Goal: Task Accomplishment & Management: Manage account settings

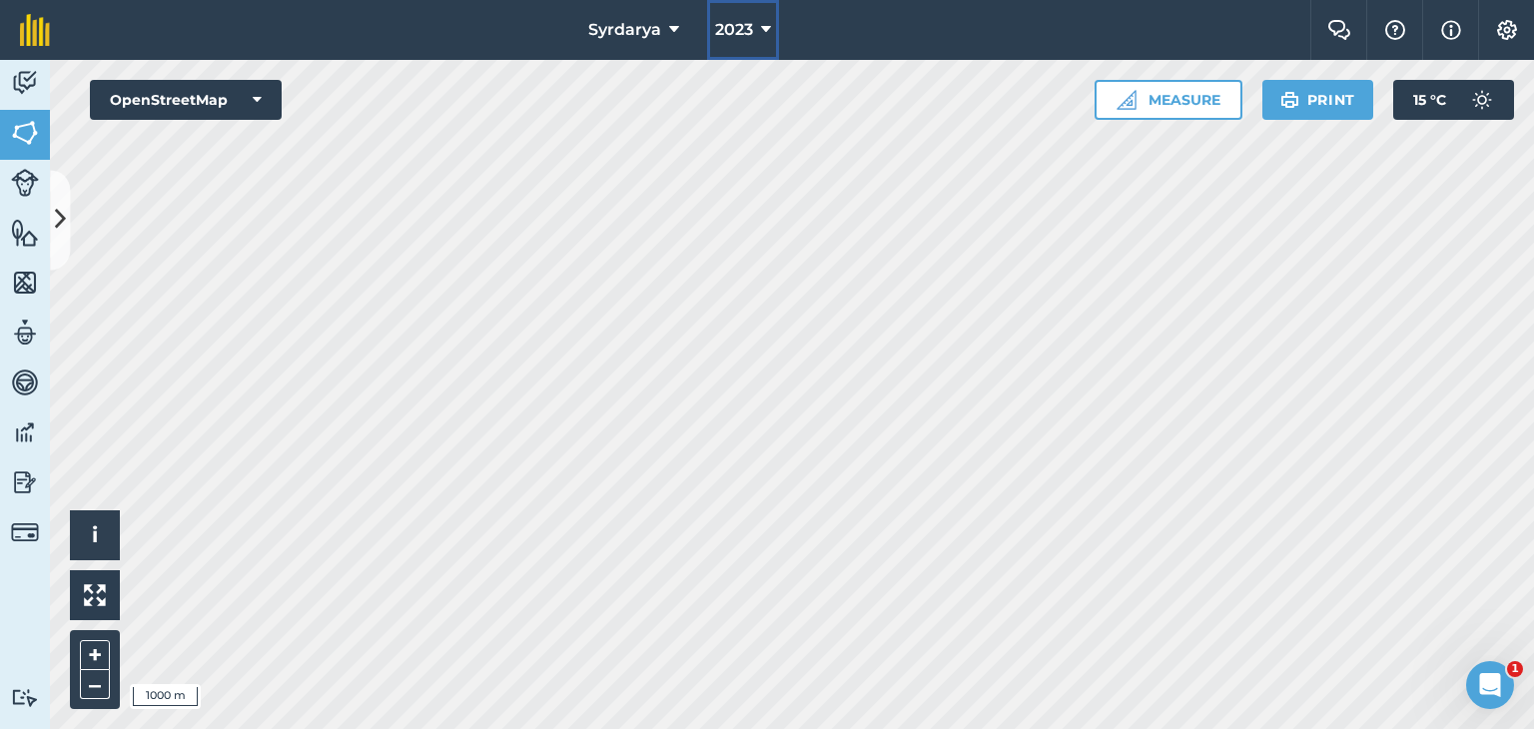
click at [756, 34] on button "2023" at bounding box center [743, 30] width 72 height 60
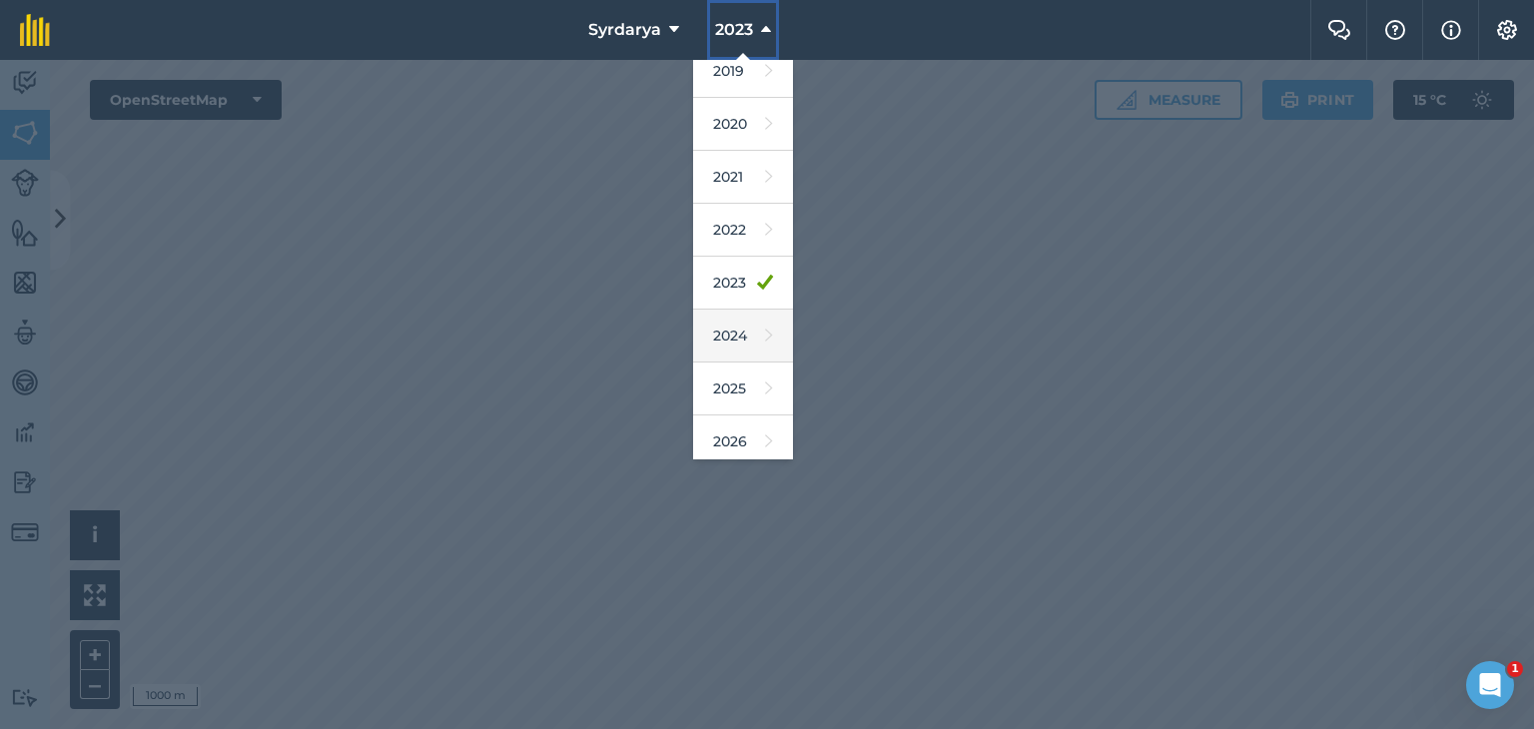
scroll to position [128, 0]
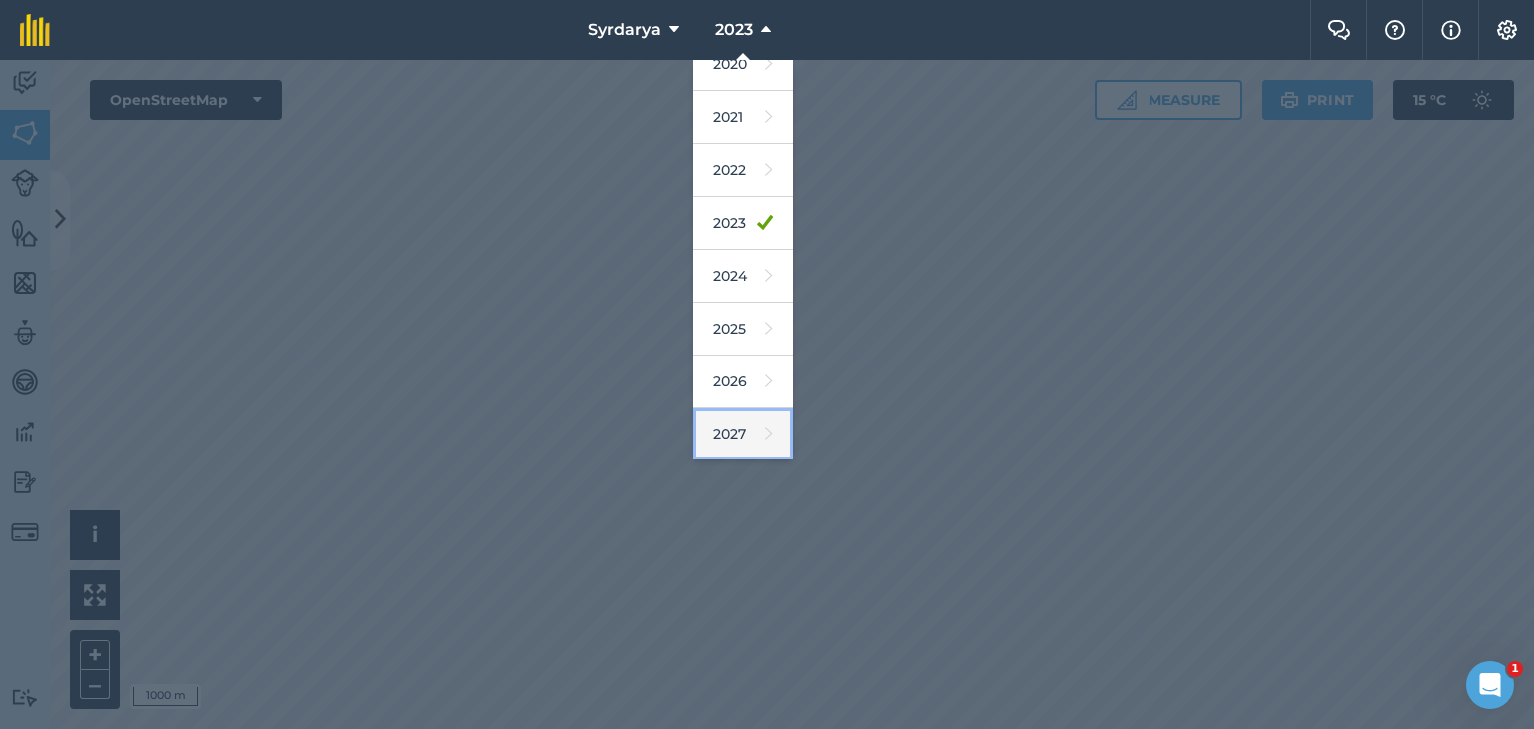
click at [733, 422] on link "2027" at bounding box center [743, 434] width 100 height 53
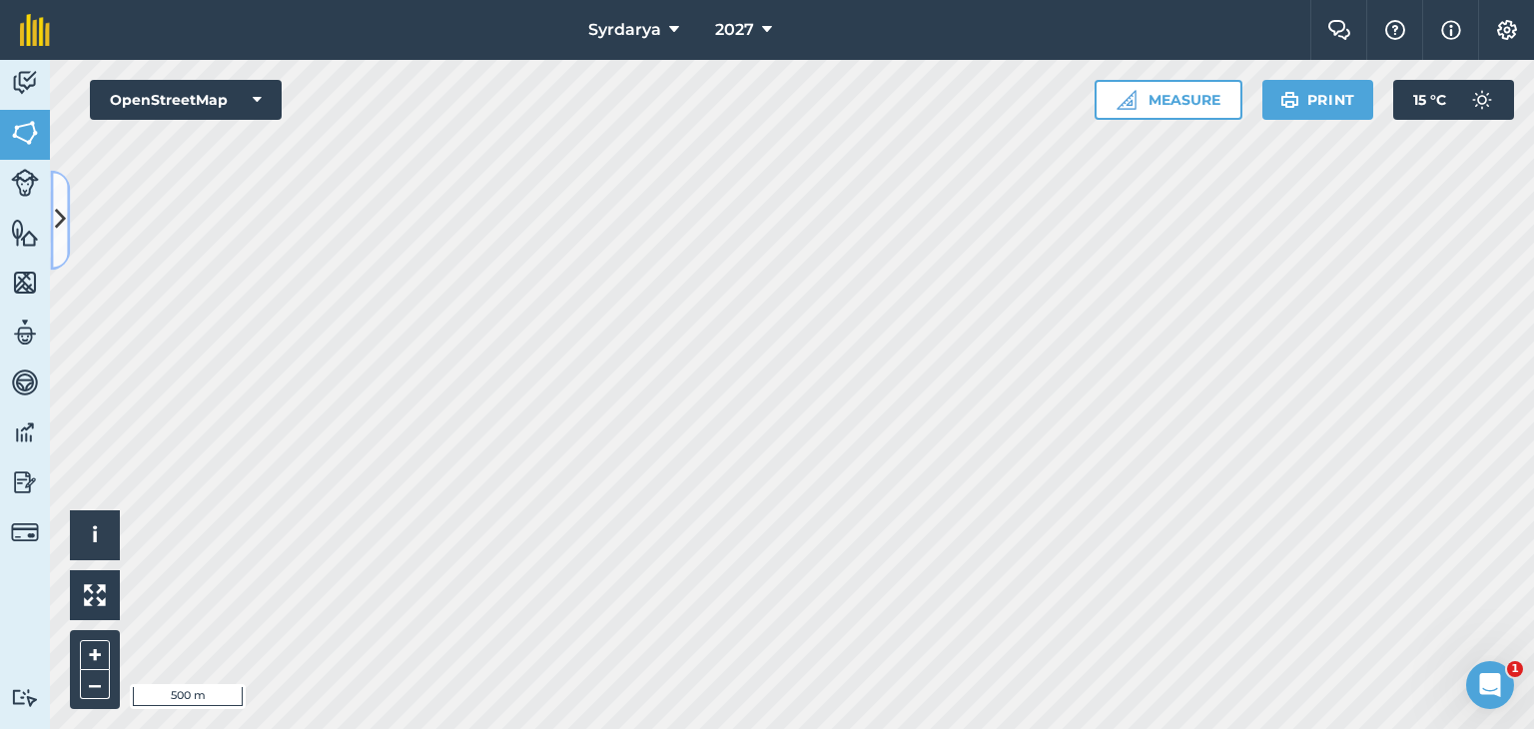
click at [60, 214] on icon at bounding box center [60, 220] width 11 height 35
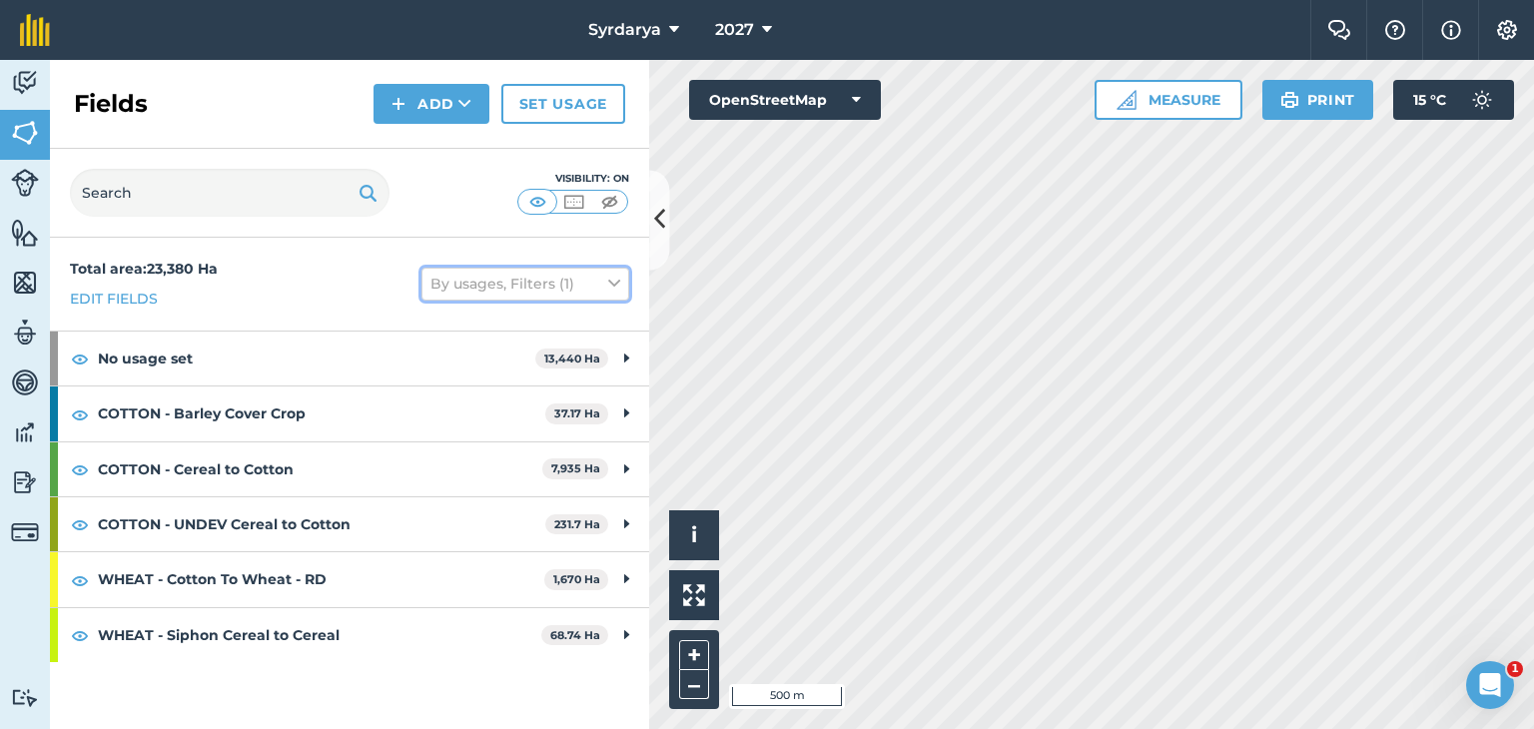
click at [621, 293] on button "By usages, Filters (1)" at bounding box center [525, 284] width 208 height 32
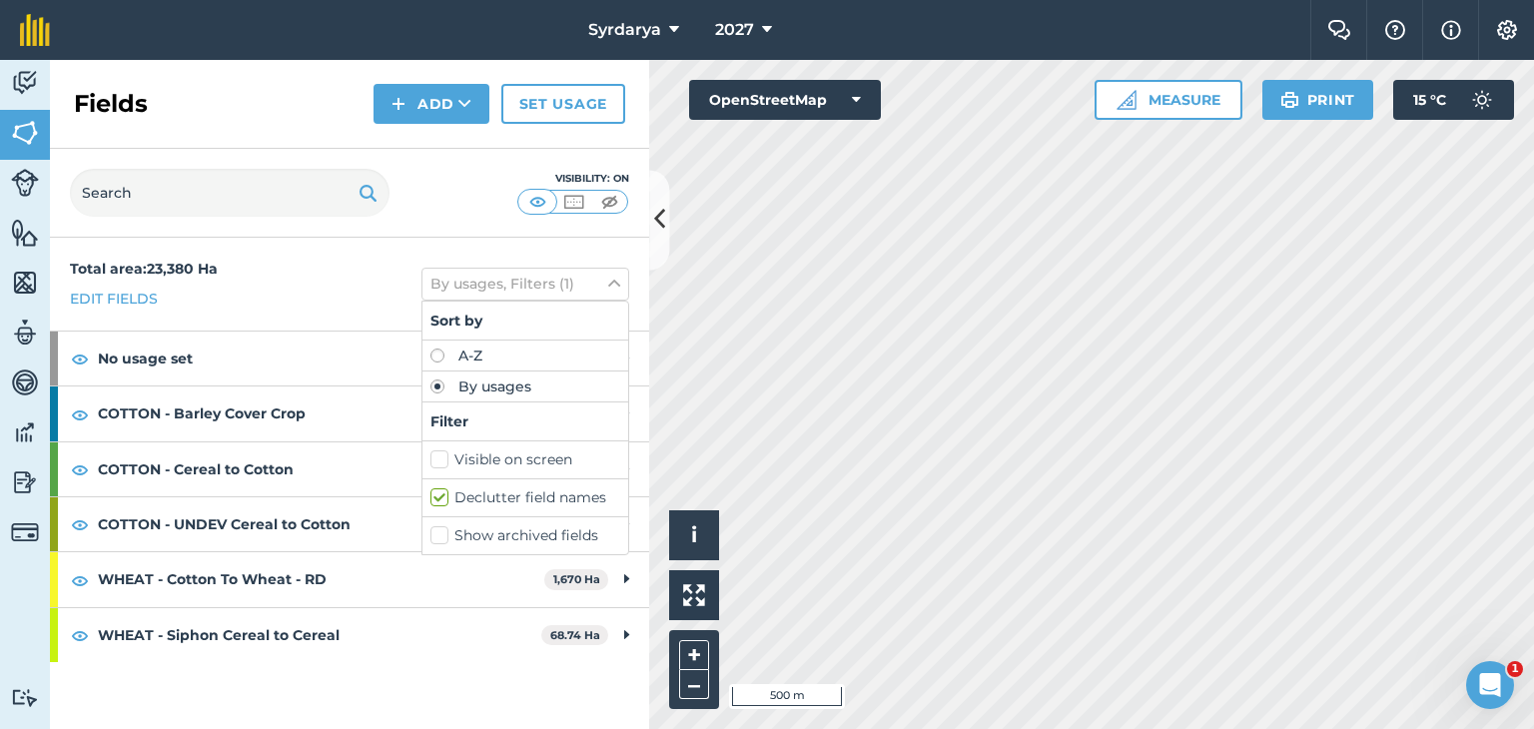
click at [436, 500] on label "Declutter field names" at bounding box center [525, 497] width 190 height 21
click at [436, 500] on input "Declutter field names" at bounding box center [436, 493] width 13 height 13
checkbox input "false"
click at [605, 256] on div "Total area : 23,380 Ha Edit fields By usages Sort by A-Z By usages Filter Visib…" at bounding box center [349, 284] width 599 height 93
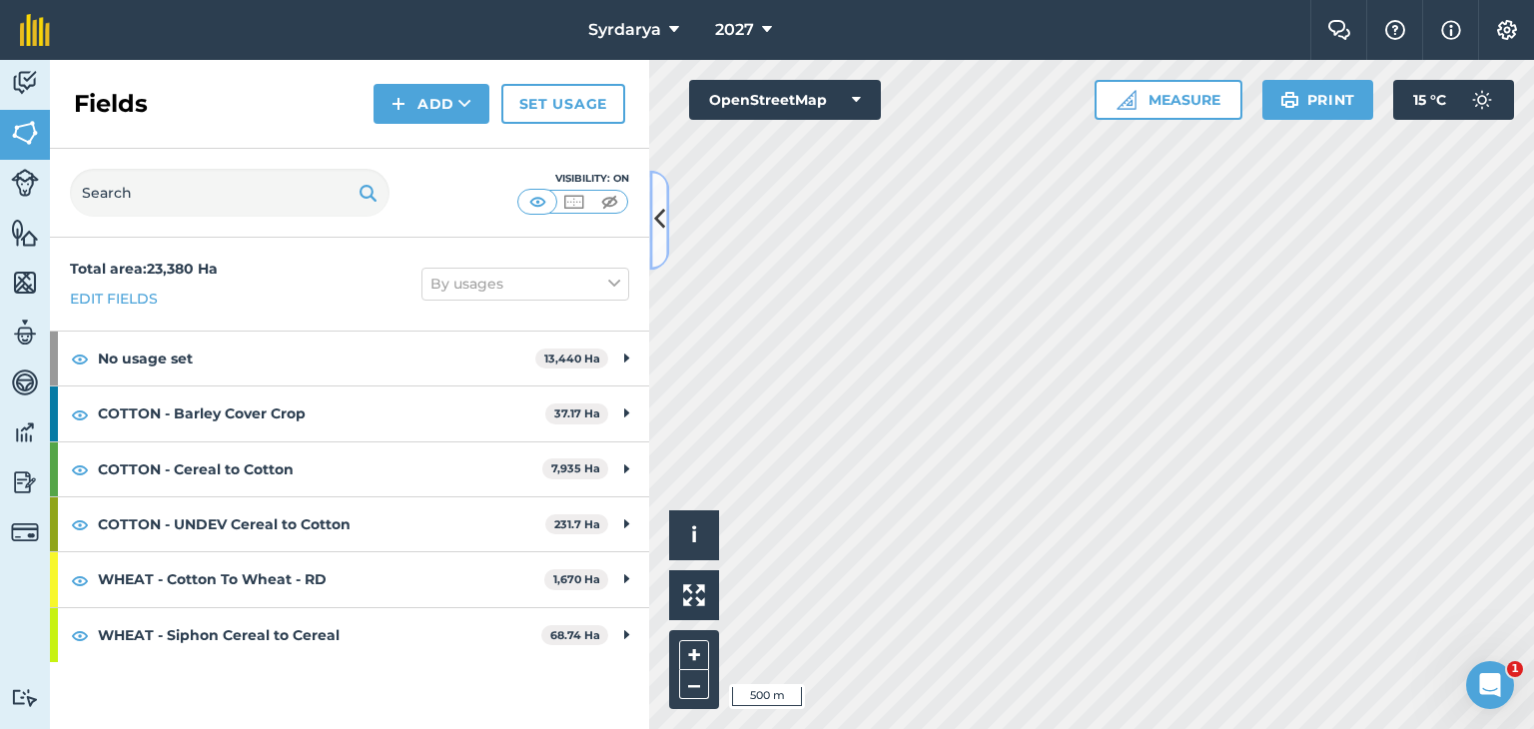
click at [663, 217] on icon at bounding box center [659, 220] width 11 height 35
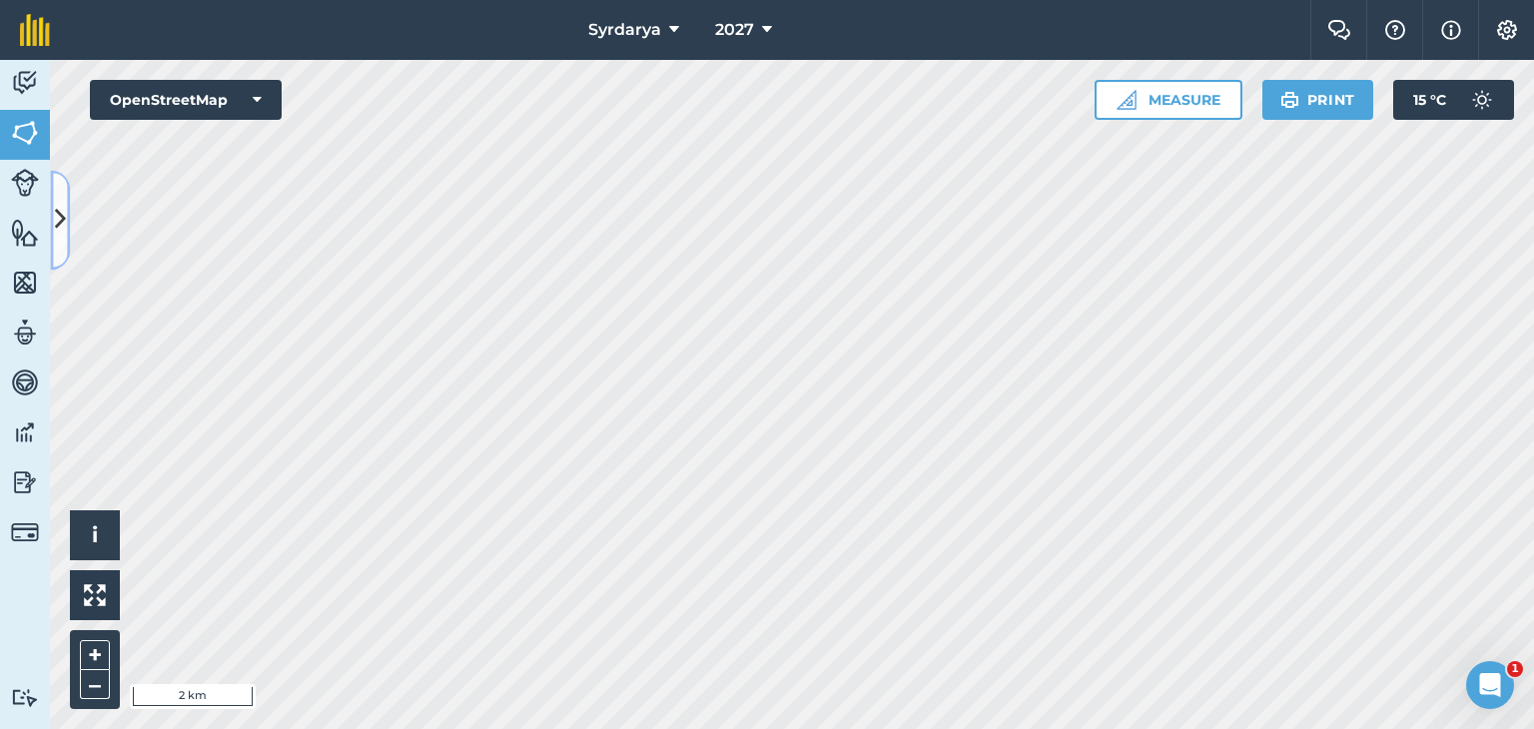
click at [59, 203] on icon at bounding box center [60, 220] width 11 height 35
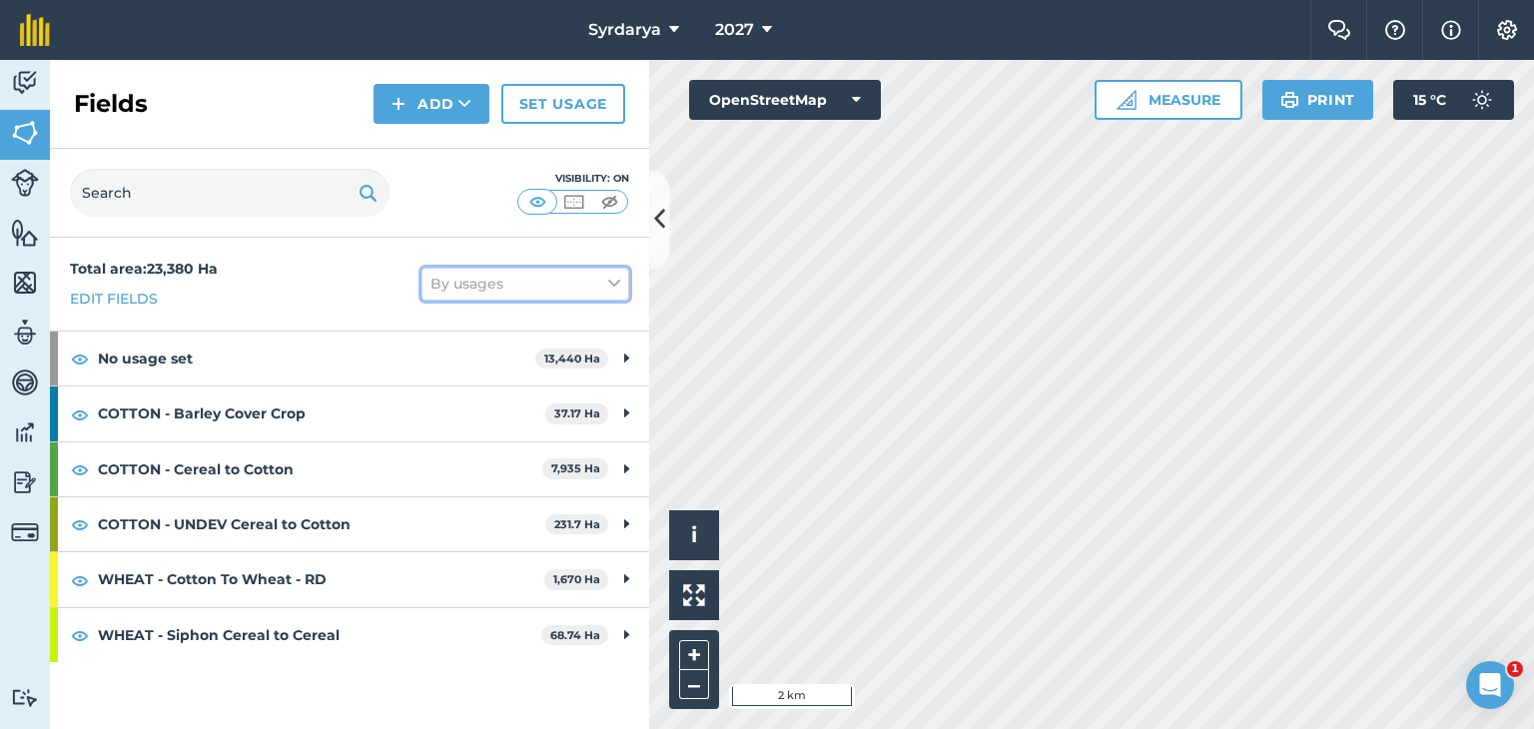
click at [583, 293] on button "By usages" at bounding box center [525, 284] width 208 height 32
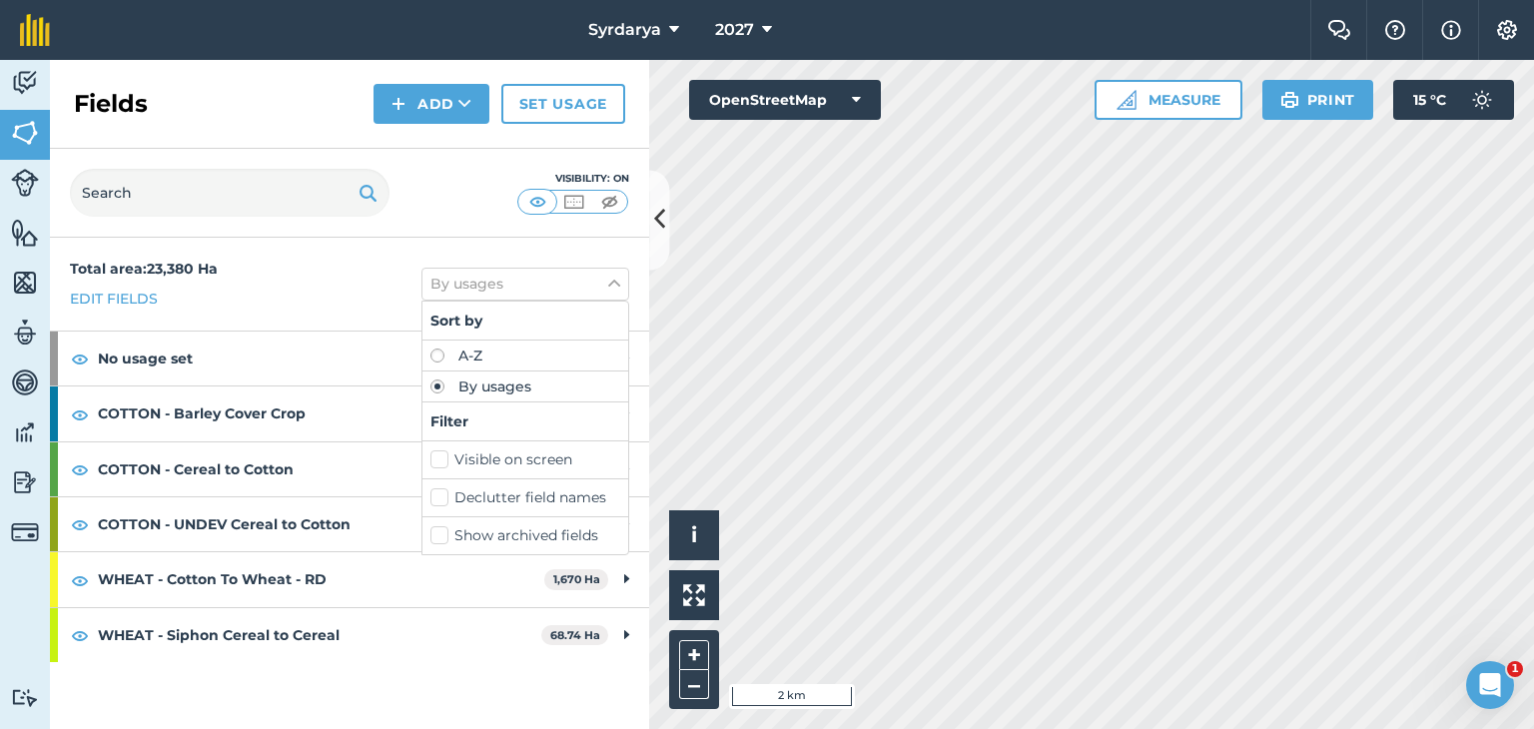
click at [439, 496] on label "Declutter field names" at bounding box center [525, 497] width 190 height 21
click at [439, 496] on input "Declutter field names" at bounding box center [436, 493] width 13 height 13
checkbox input "true"
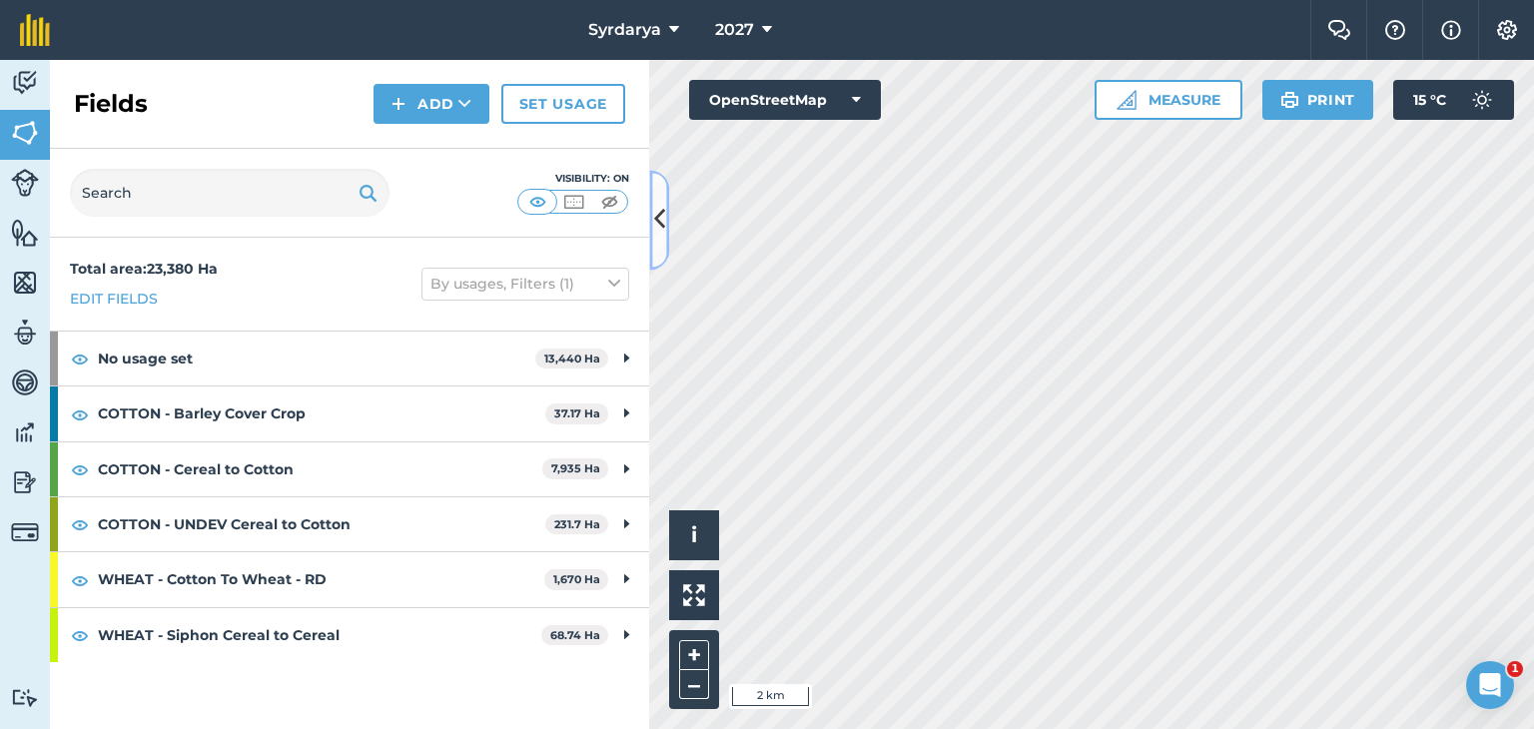
click at [662, 221] on icon at bounding box center [659, 220] width 11 height 35
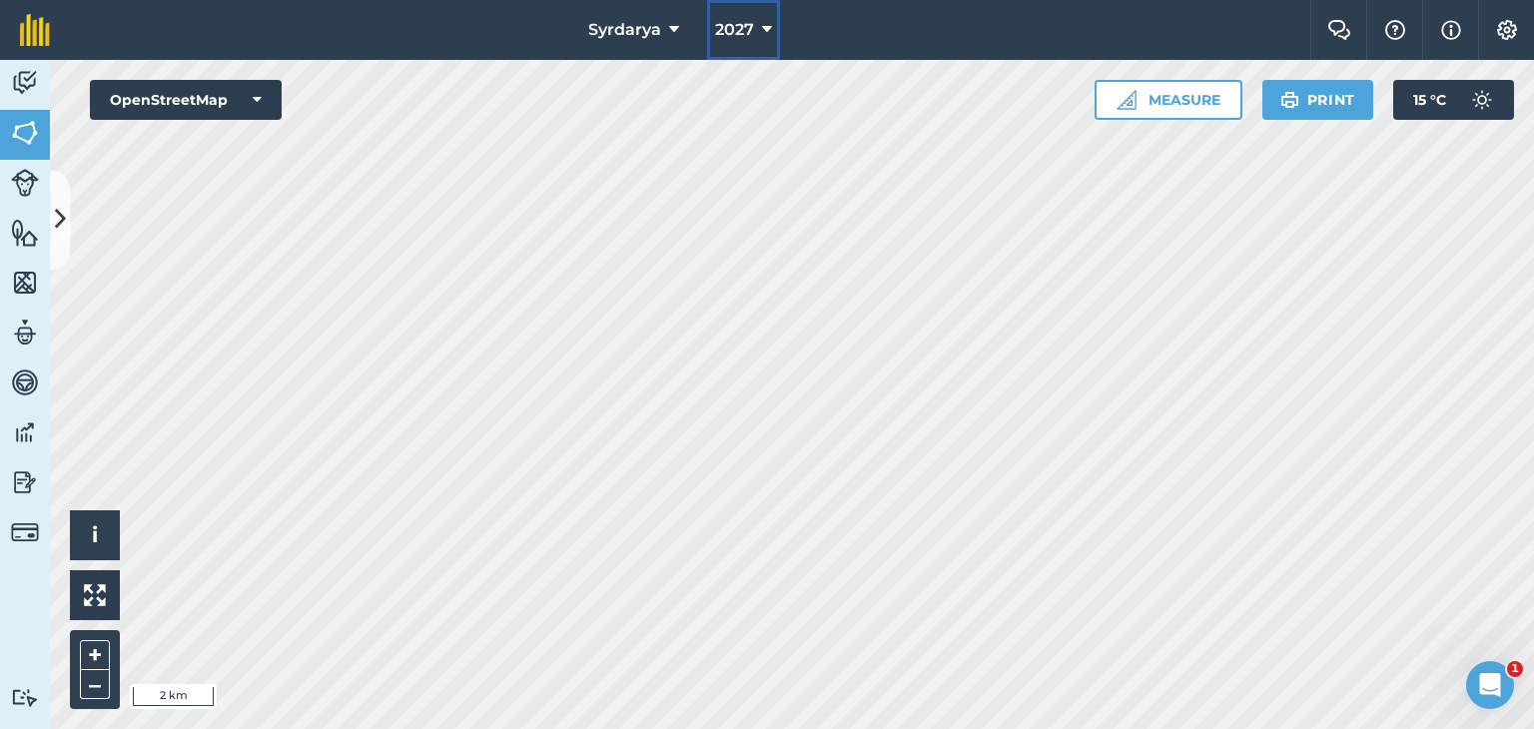
click at [739, 26] on span "2027" at bounding box center [734, 30] width 39 height 24
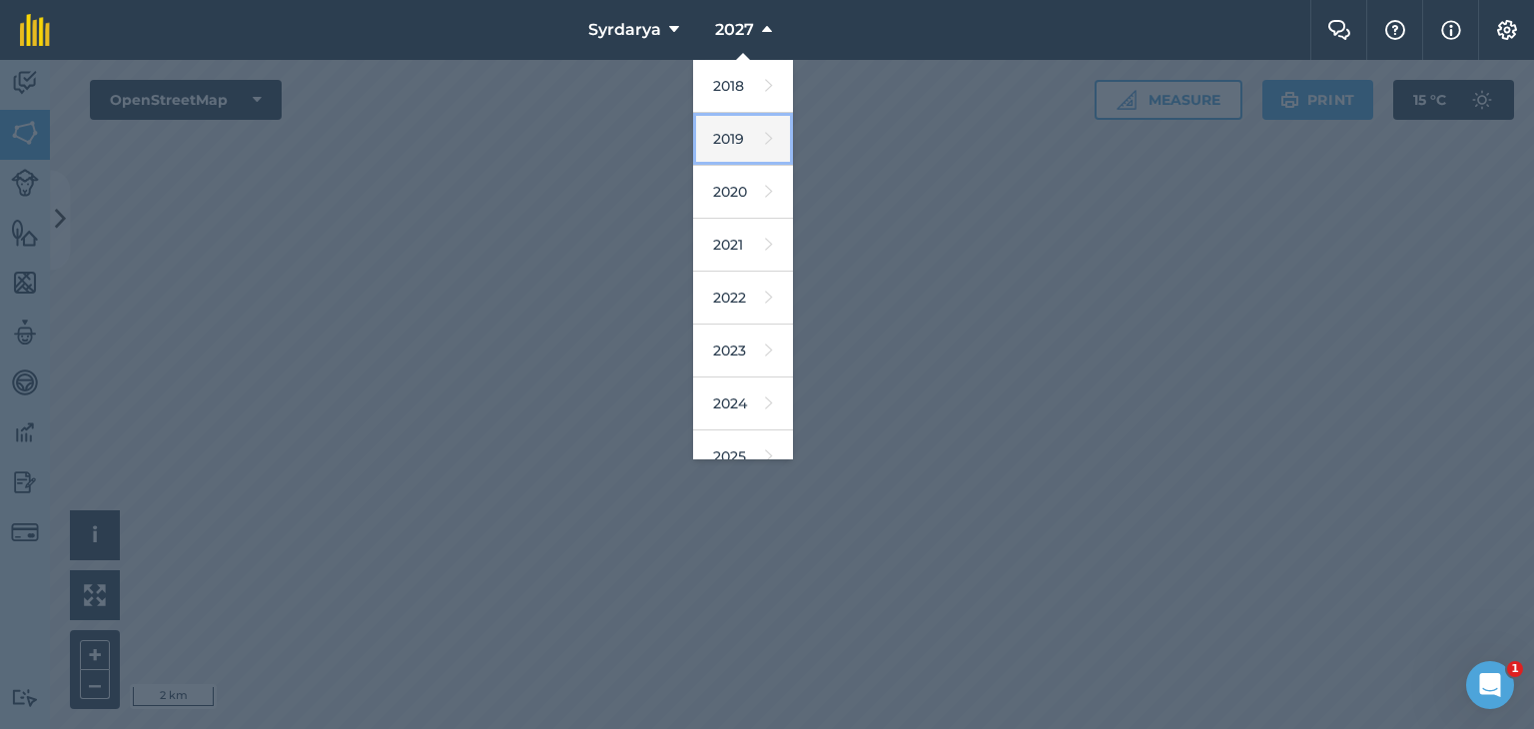
click at [725, 134] on link "2019" at bounding box center [743, 139] width 100 height 53
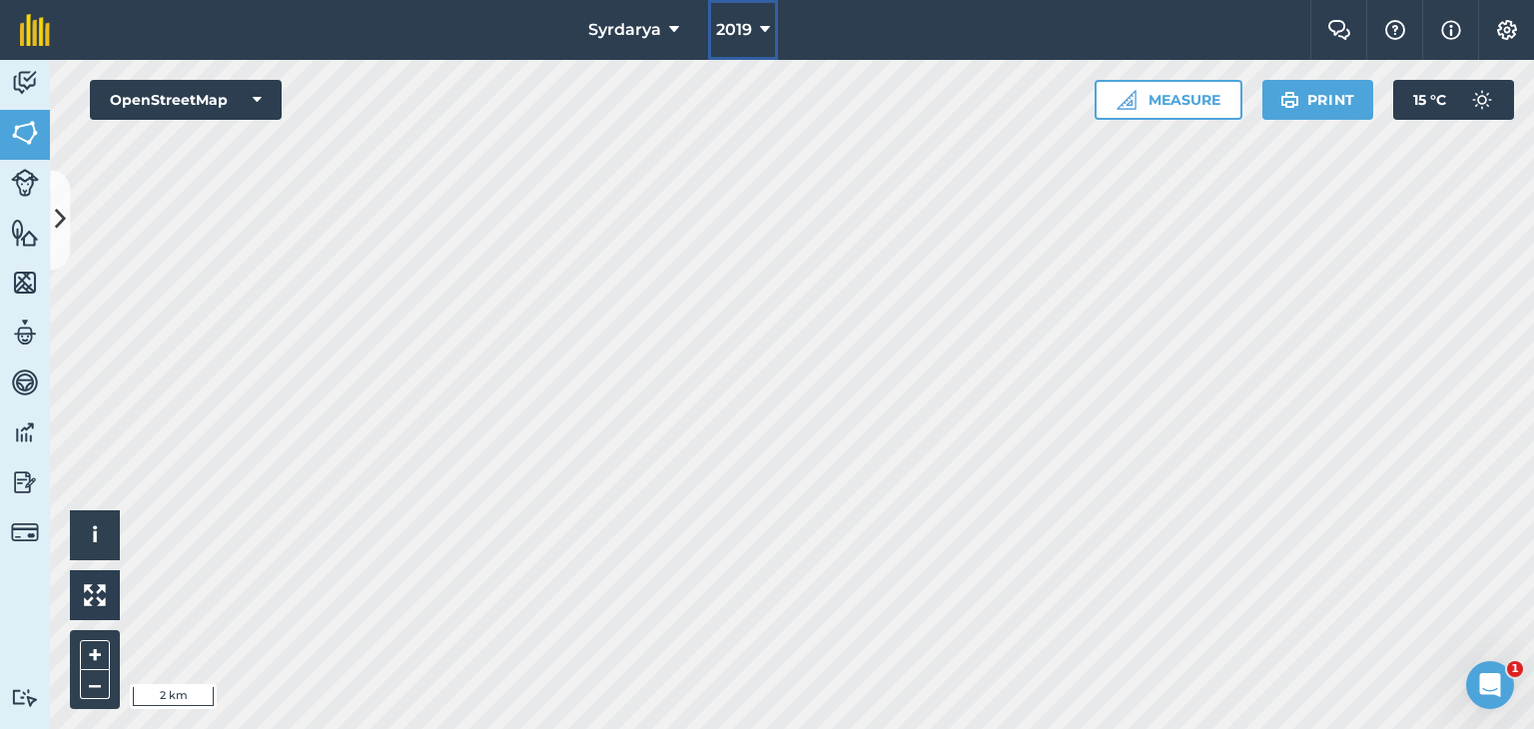
click at [739, 25] on span "2019" at bounding box center [734, 30] width 36 height 24
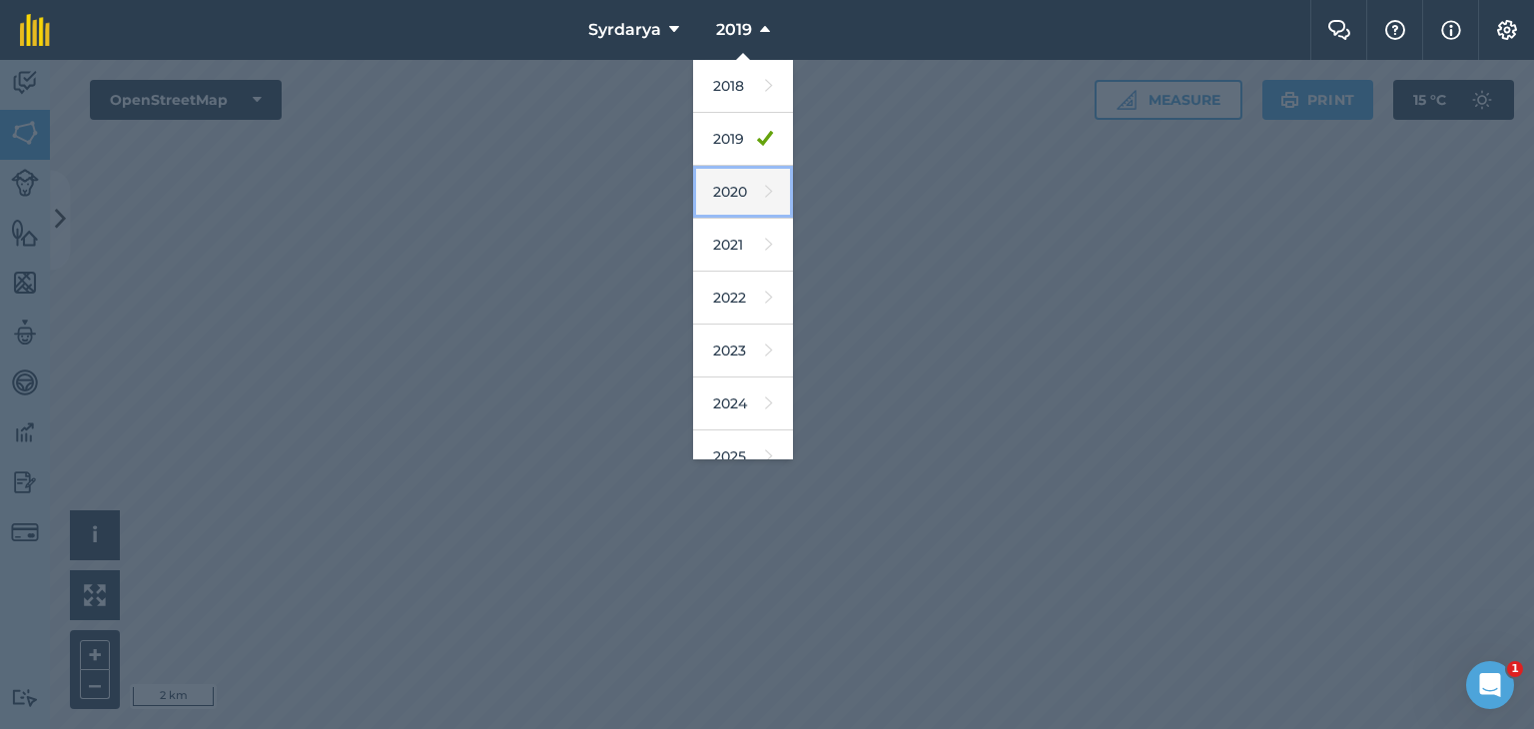
click at [736, 181] on link "2020" at bounding box center [743, 192] width 100 height 53
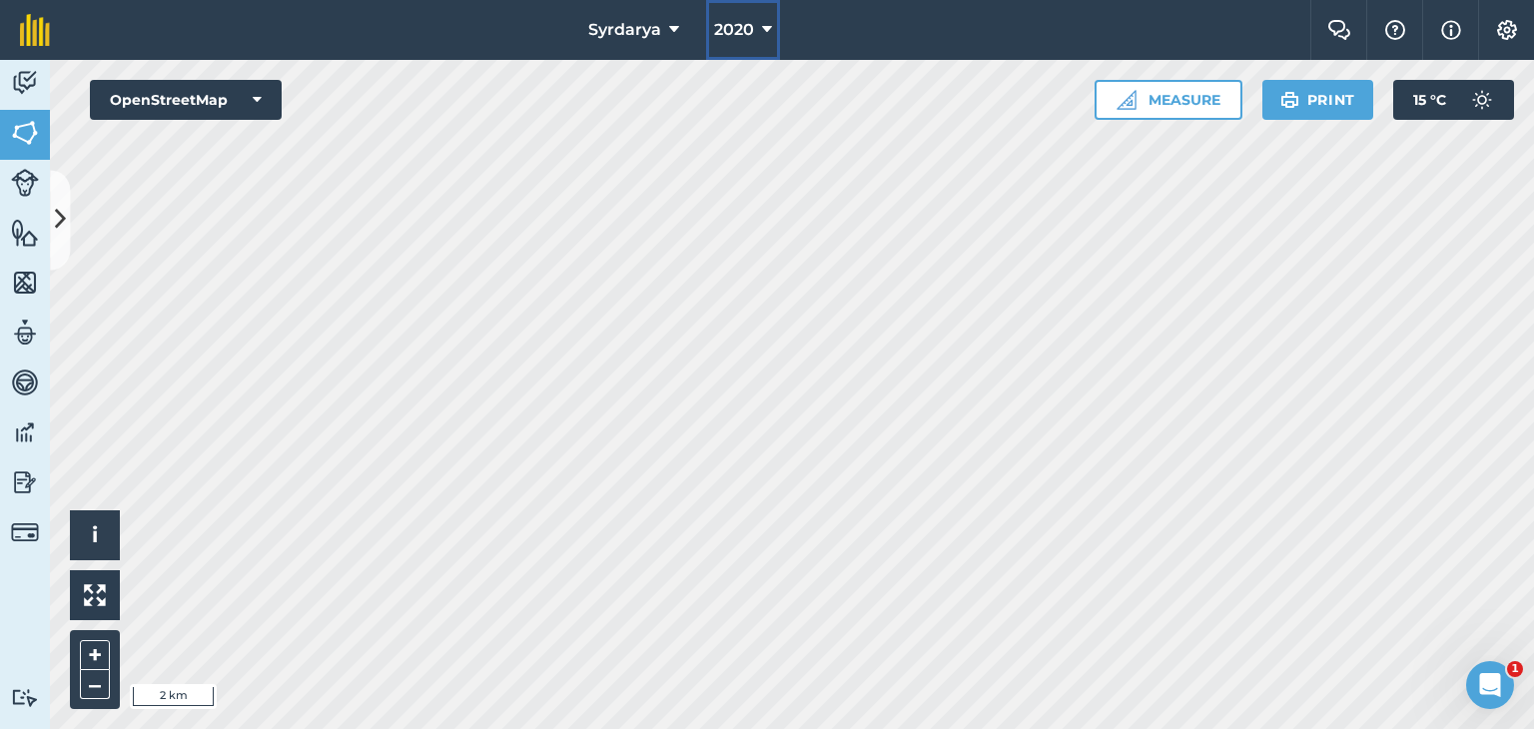
click at [744, 30] on span "2020" at bounding box center [734, 30] width 40 height 24
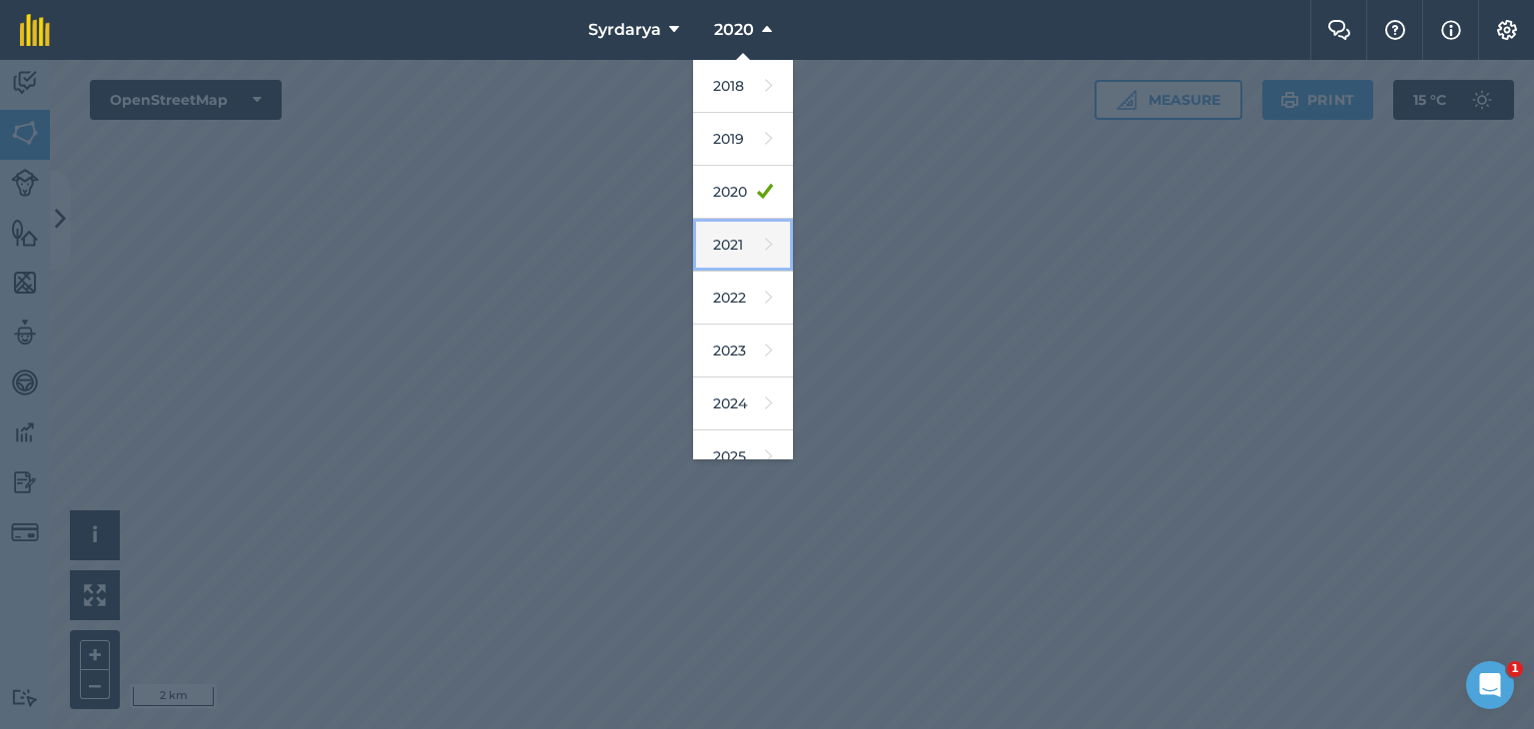
click at [727, 249] on link "2021" at bounding box center [743, 245] width 100 height 53
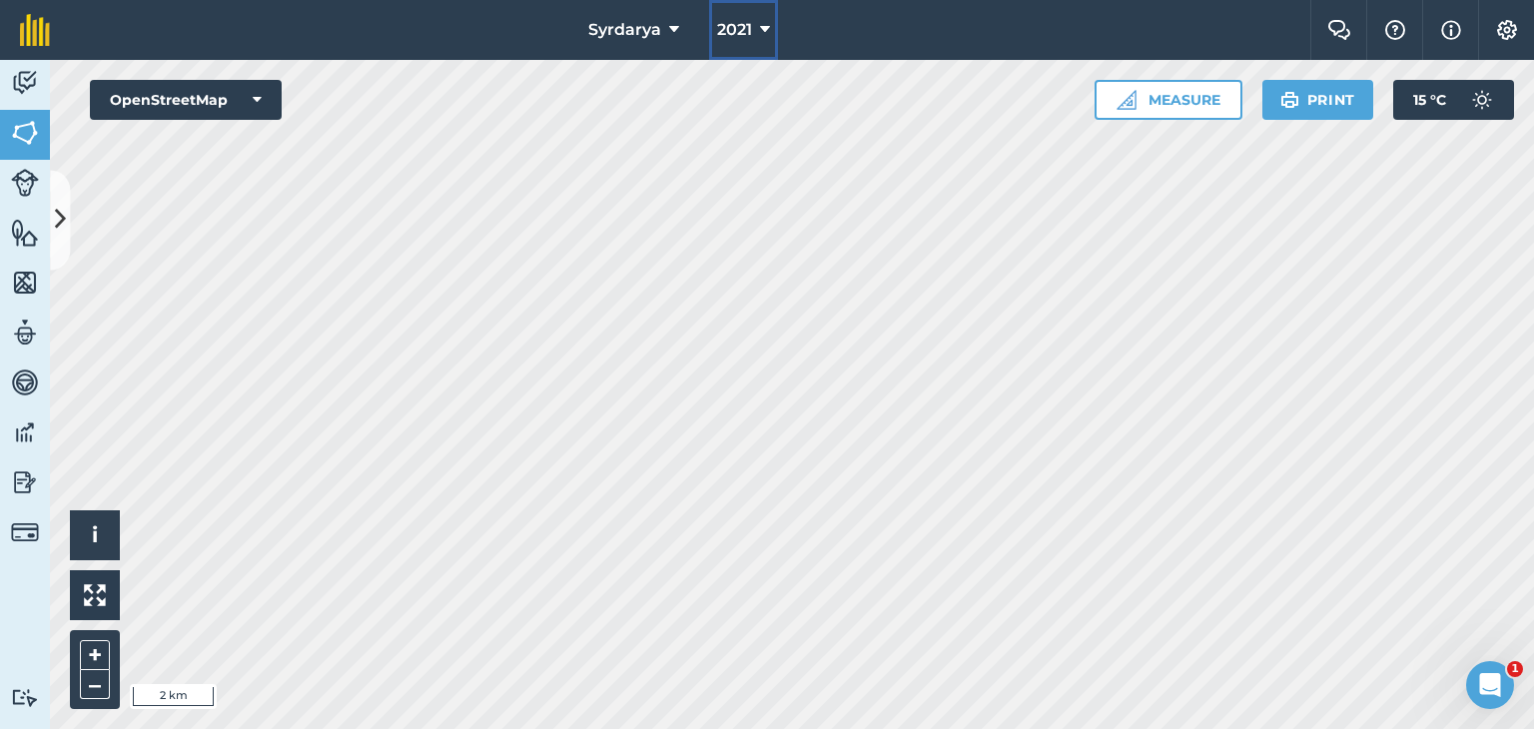
click at [749, 15] on button "2021" at bounding box center [743, 30] width 69 height 60
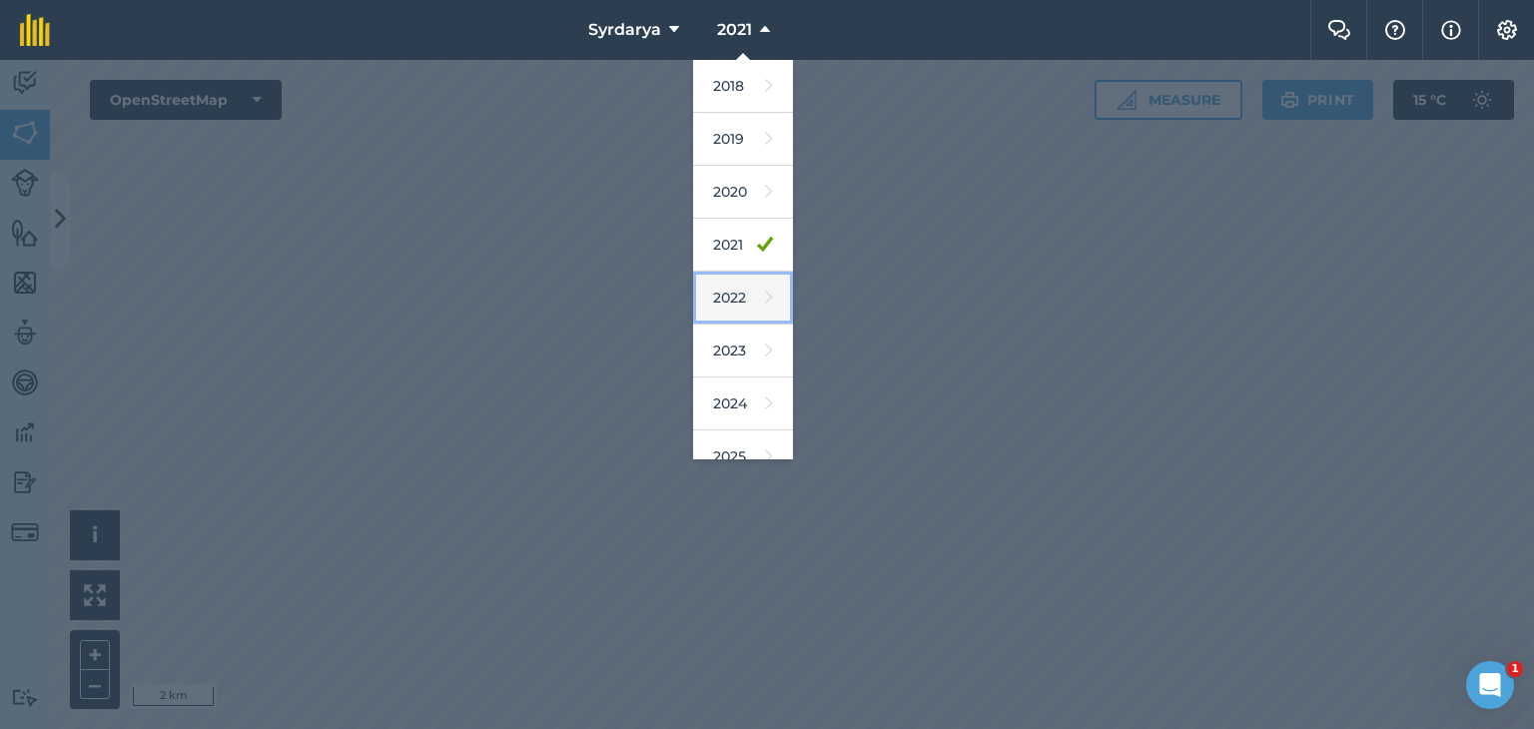
click at [731, 300] on link "2022" at bounding box center [743, 298] width 100 height 53
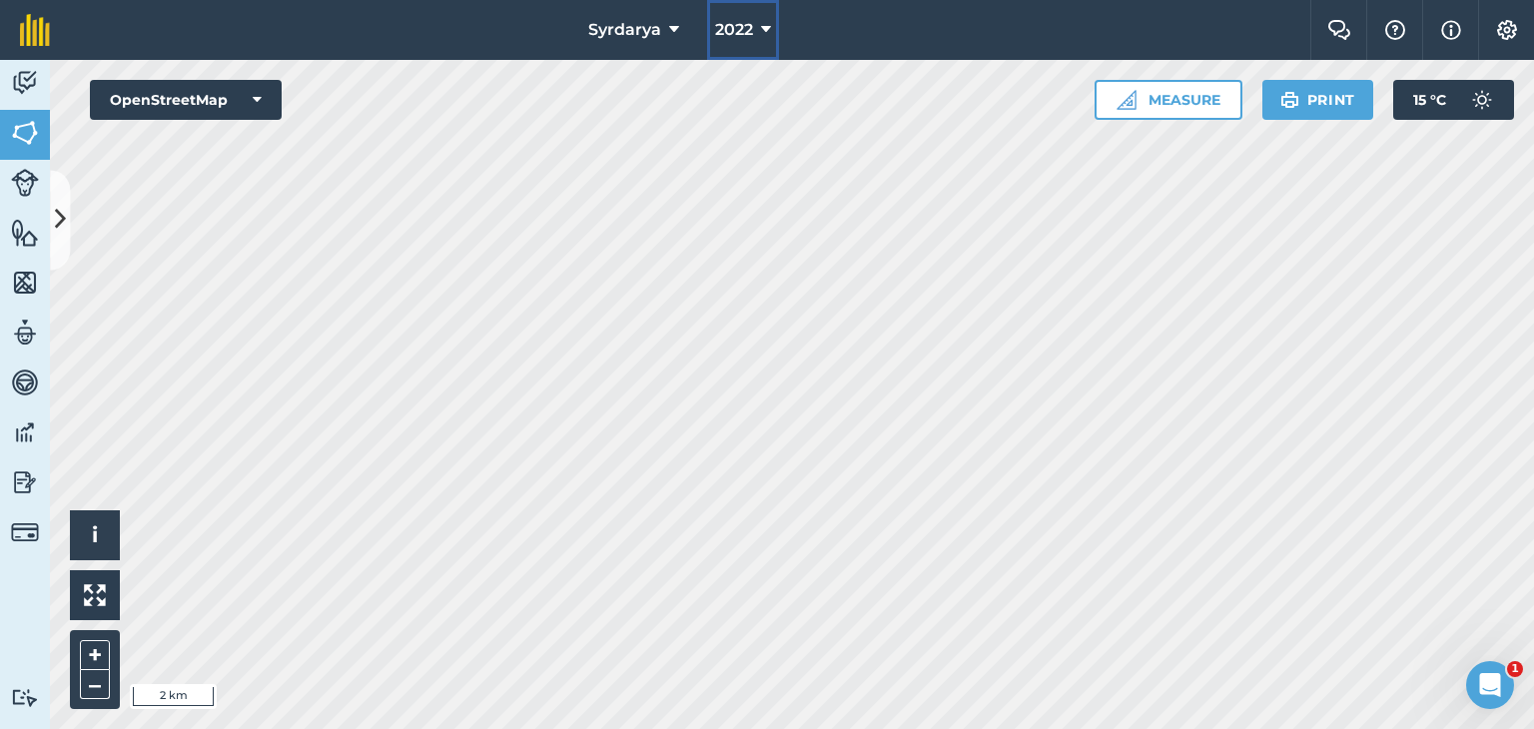
click at [746, 26] on span "2022" at bounding box center [734, 30] width 38 height 24
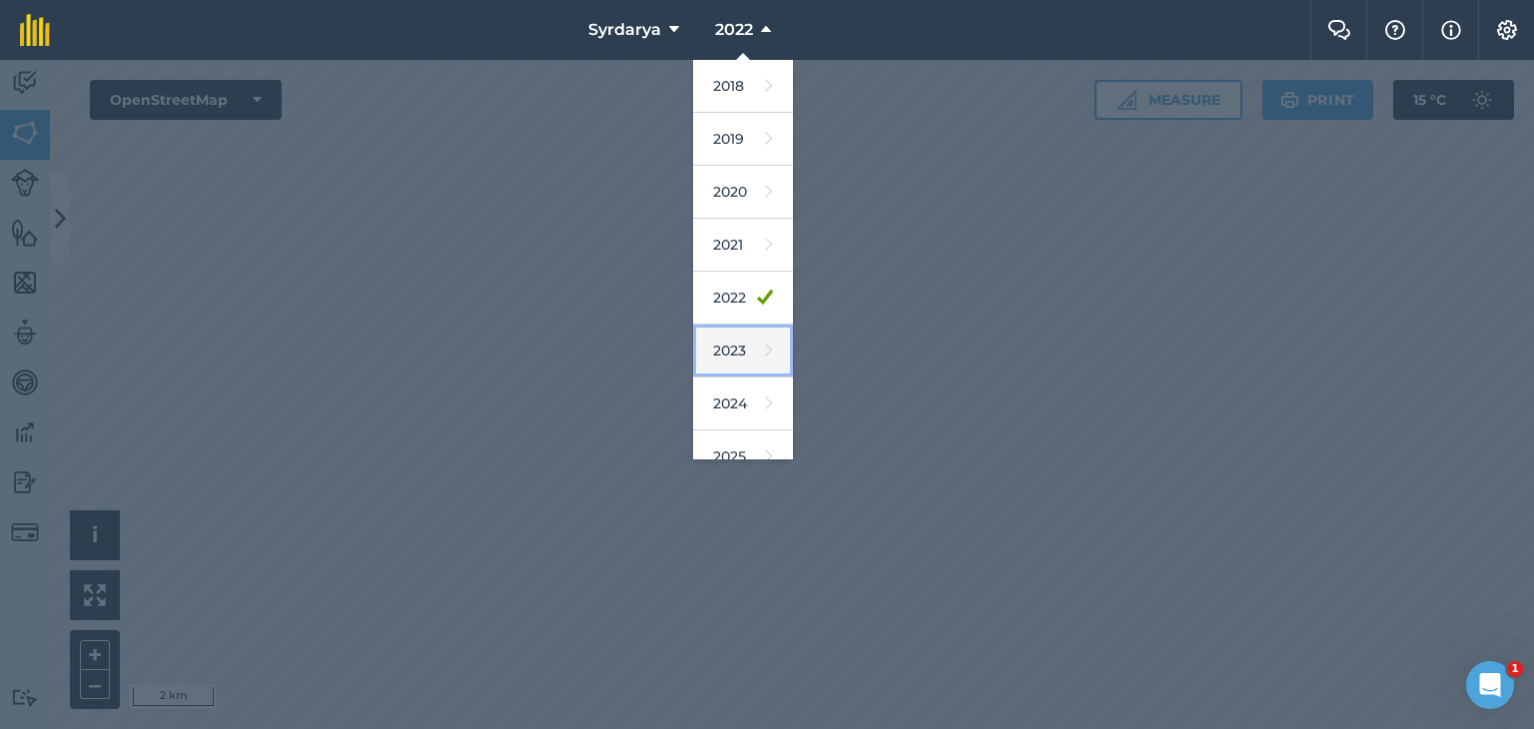
click at [734, 349] on link "2023" at bounding box center [743, 351] width 100 height 53
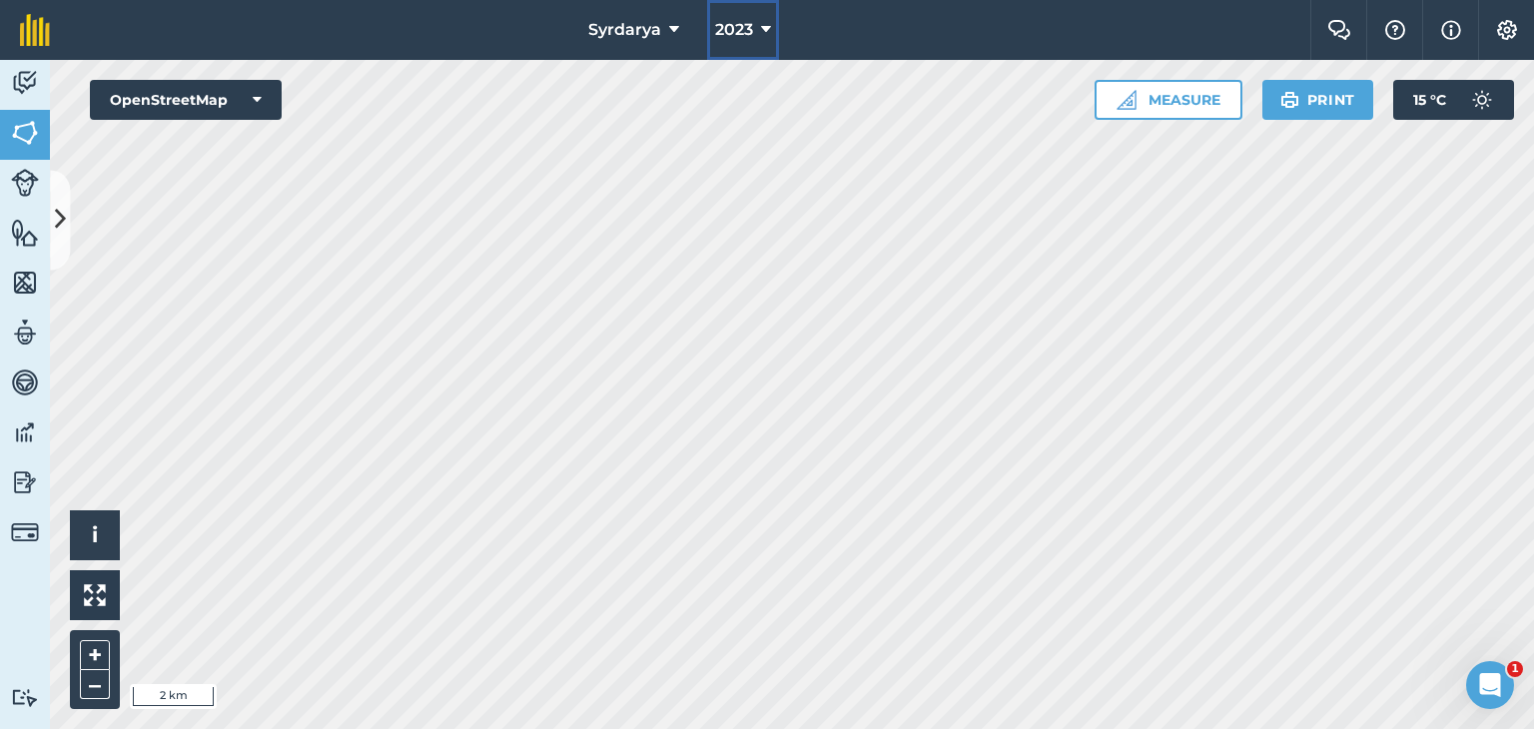
click at [732, 27] on span "2023" at bounding box center [734, 30] width 38 height 24
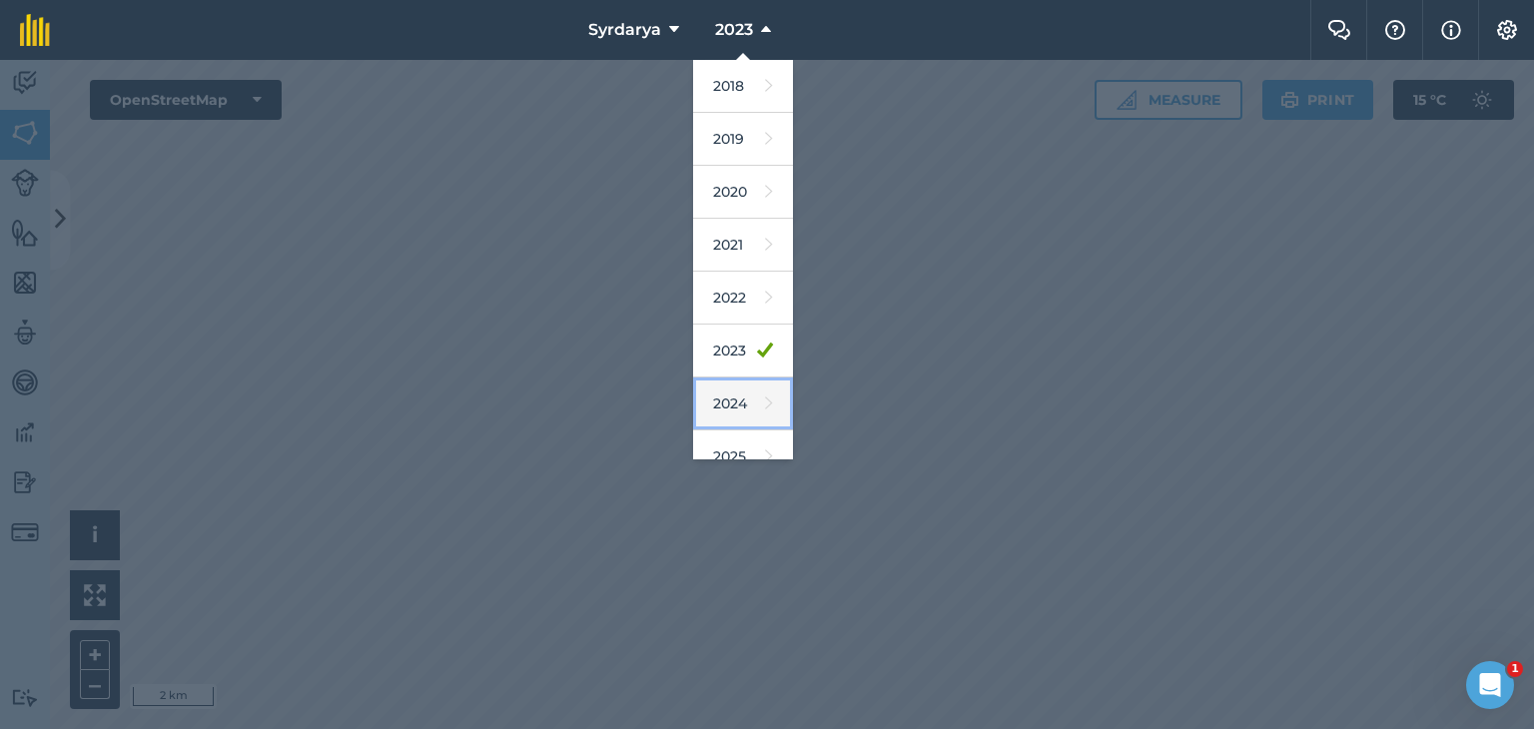
click at [723, 397] on link "2024" at bounding box center [743, 404] width 100 height 53
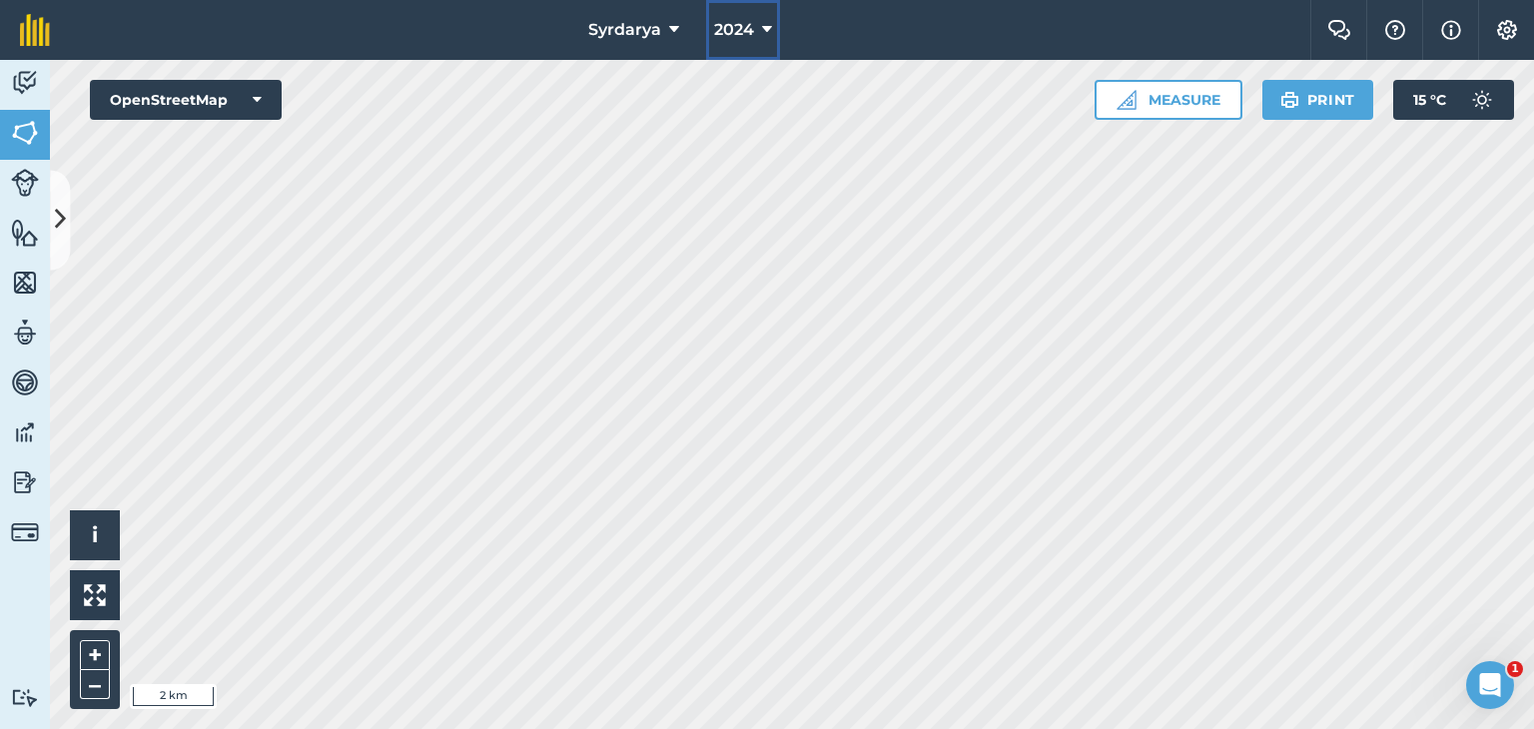
click at [739, 24] on span "2024" at bounding box center [734, 30] width 40 height 24
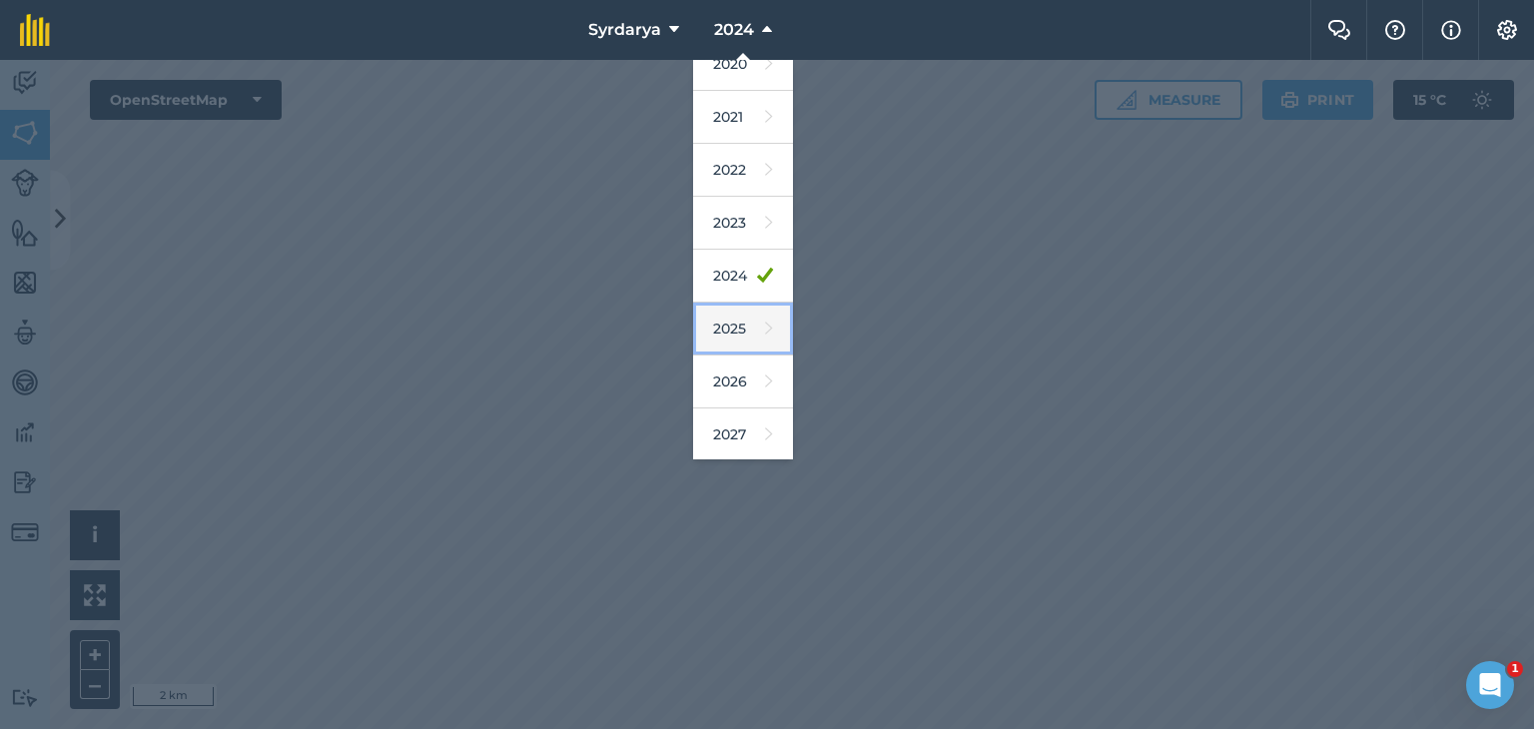
click at [734, 319] on link "2025" at bounding box center [743, 329] width 100 height 53
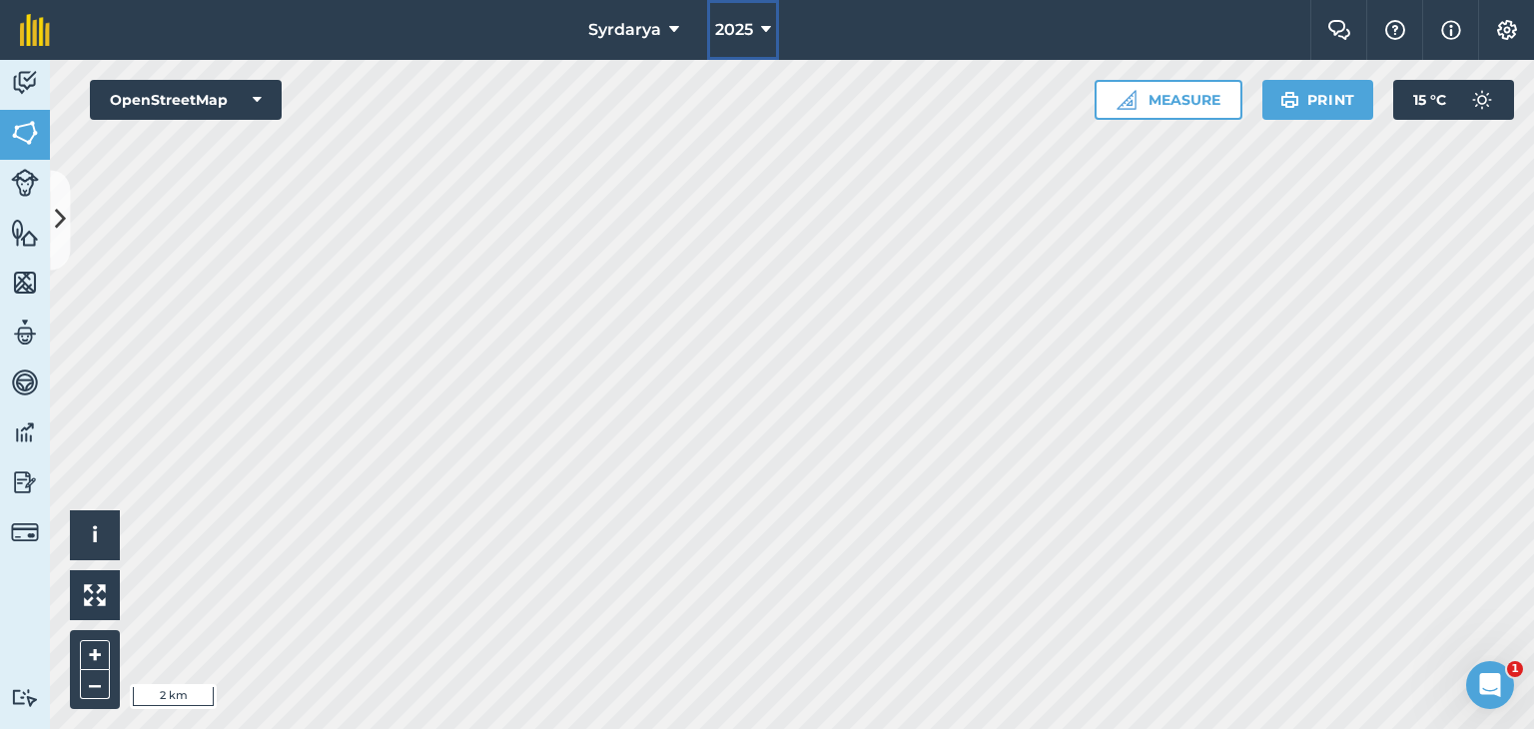
click at [744, 37] on span "2025" at bounding box center [734, 30] width 38 height 24
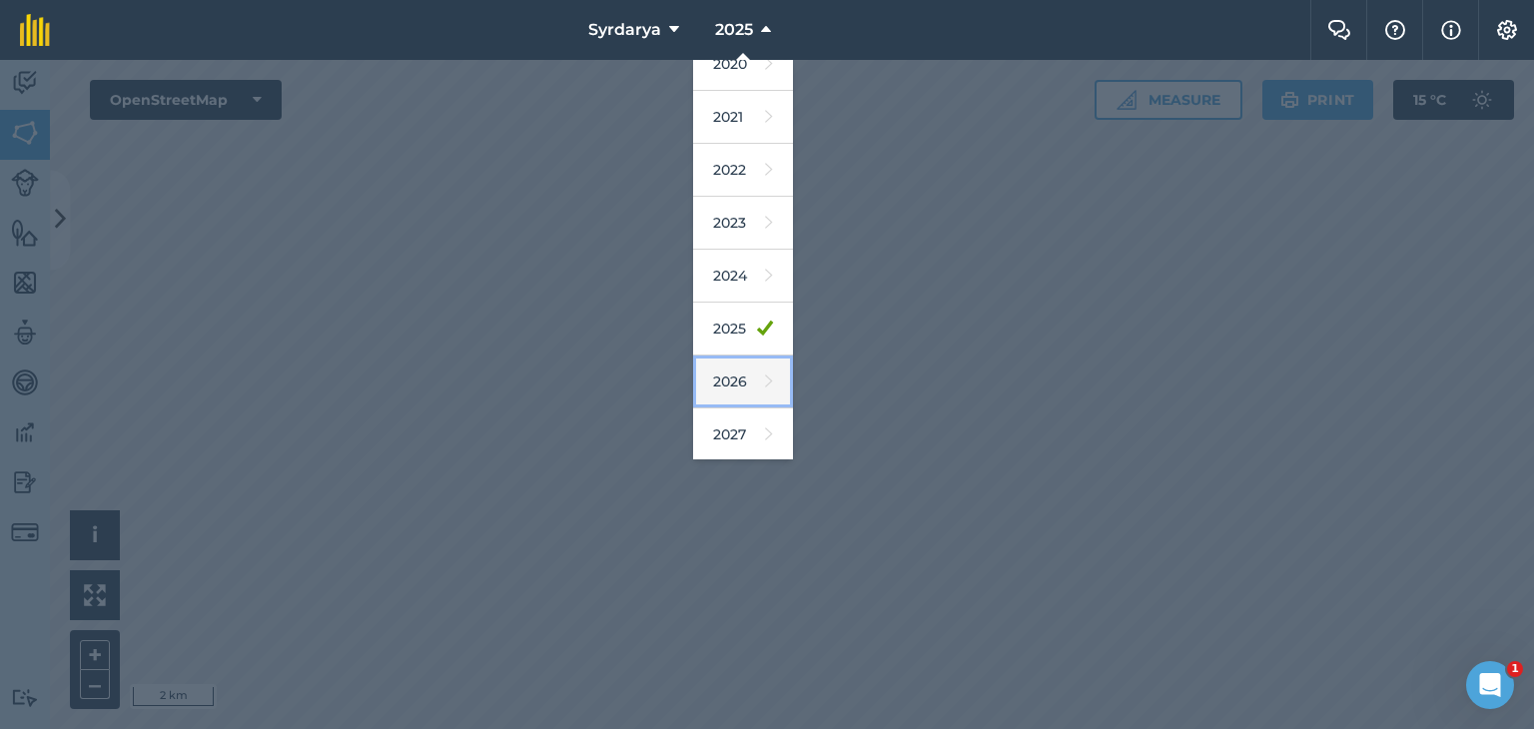
click at [735, 379] on link "2026" at bounding box center [743, 382] width 100 height 53
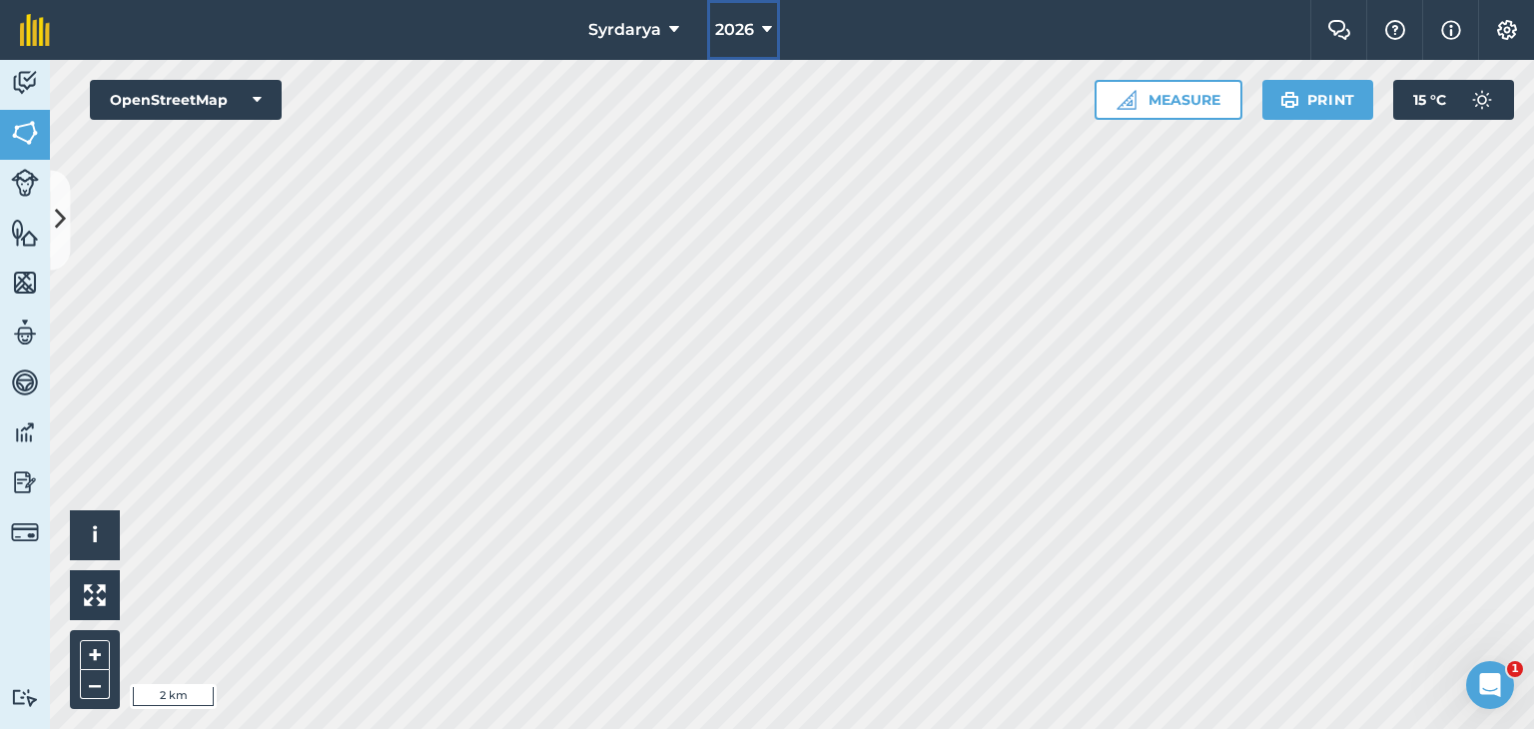
click at [737, 34] on span "2026" at bounding box center [734, 30] width 39 height 24
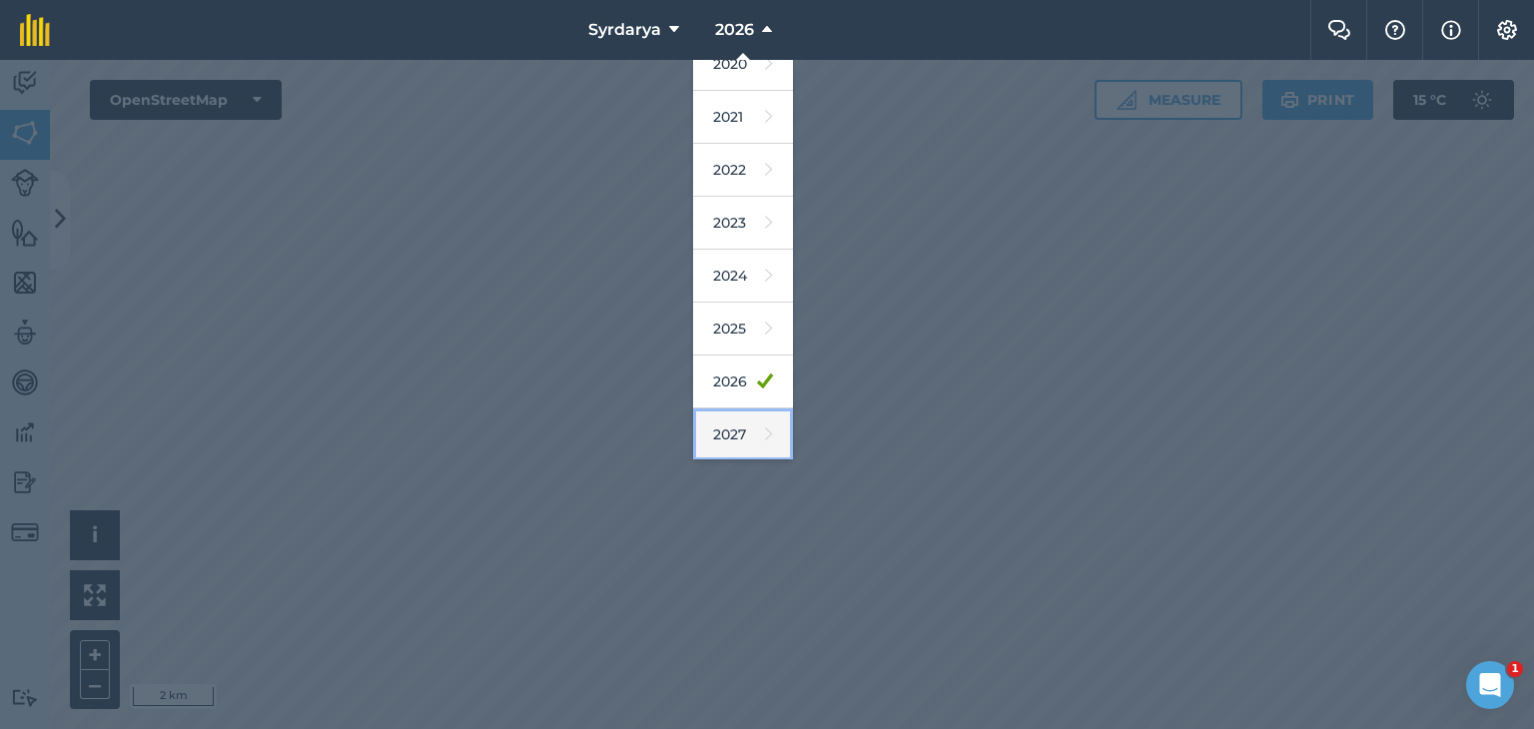
click at [724, 426] on link "2027" at bounding box center [743, 434] width 100 height 53
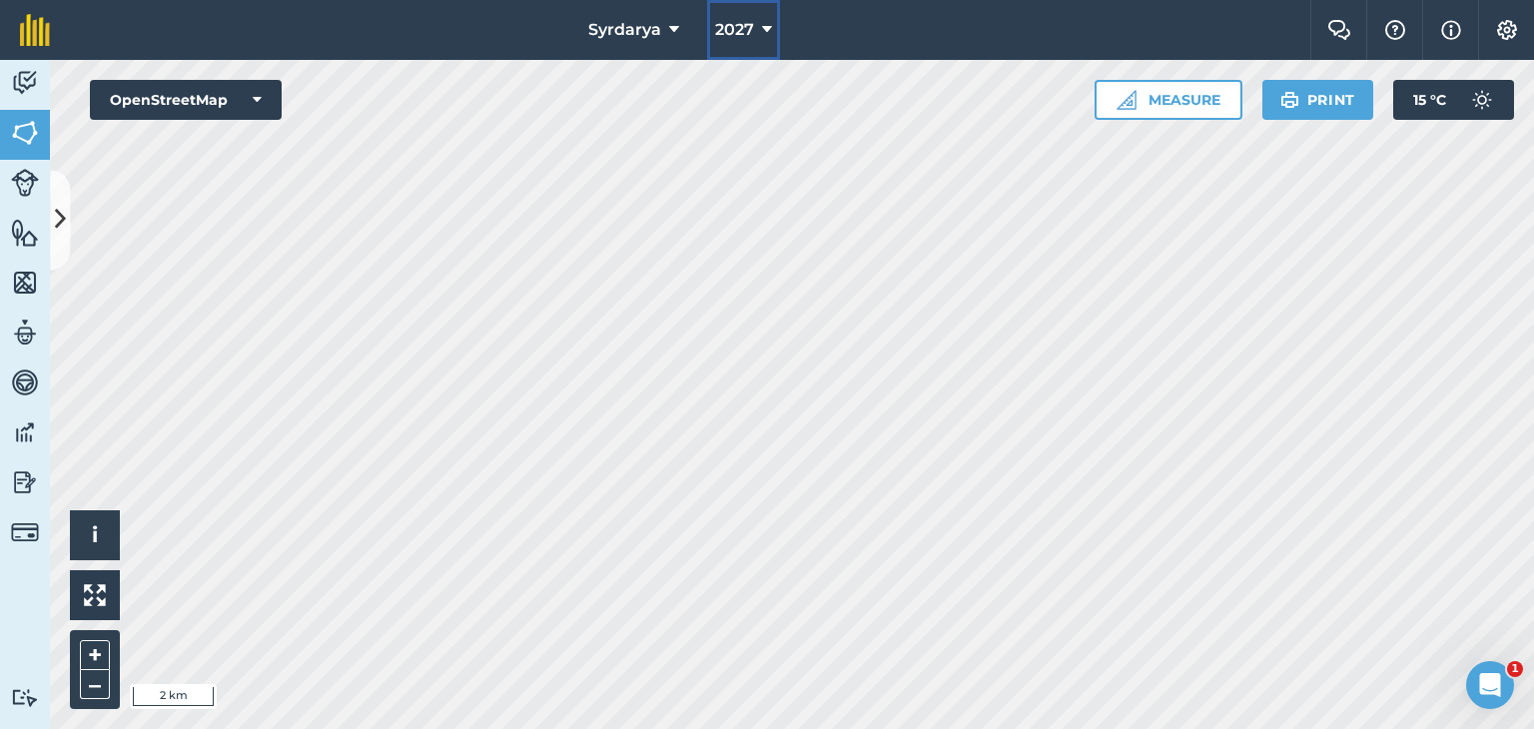
click at [747, 10] on button "2027" at bounding box center [743, 30] width 73 height 60
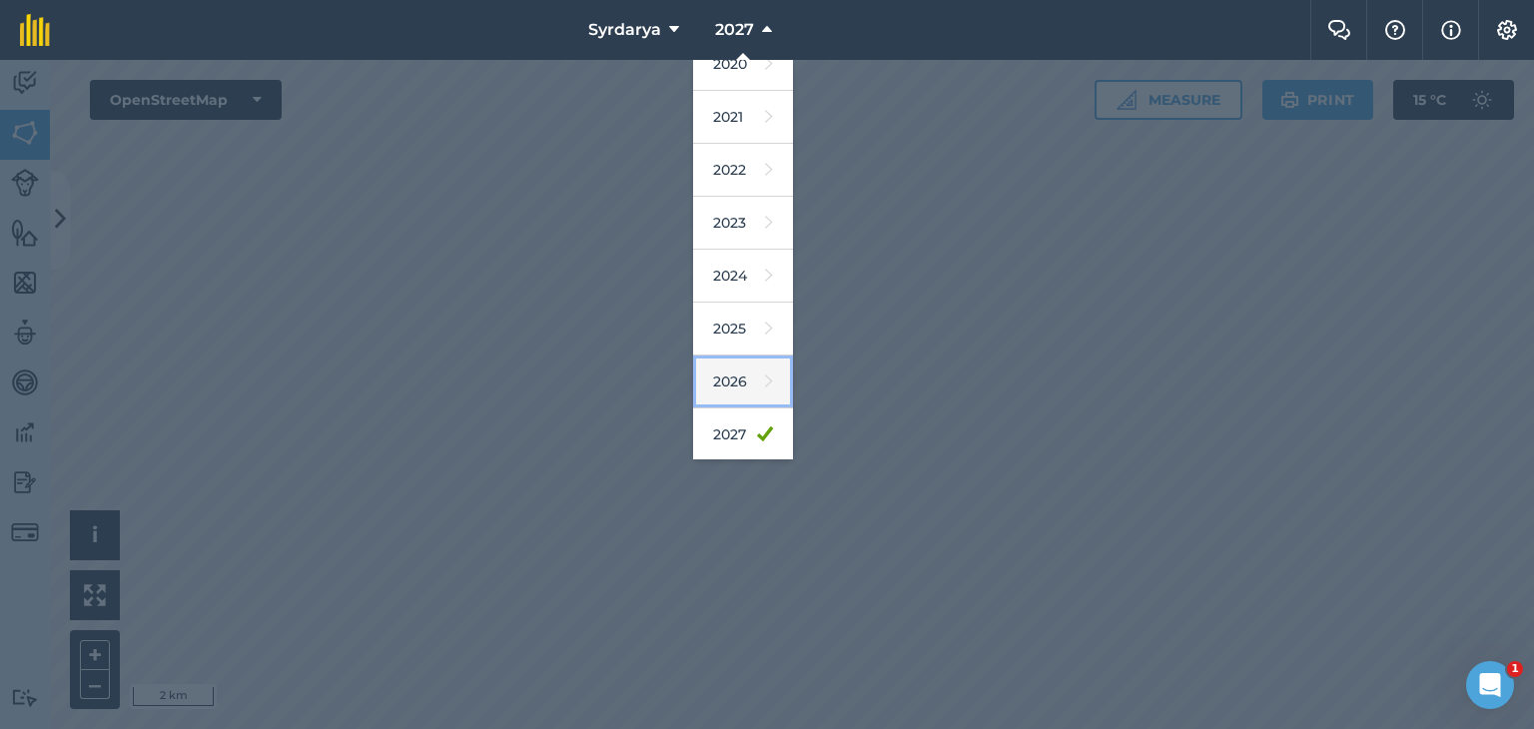
click at [730, 374] on link "2026" at bounding box center [743, 382] width 100 height 53
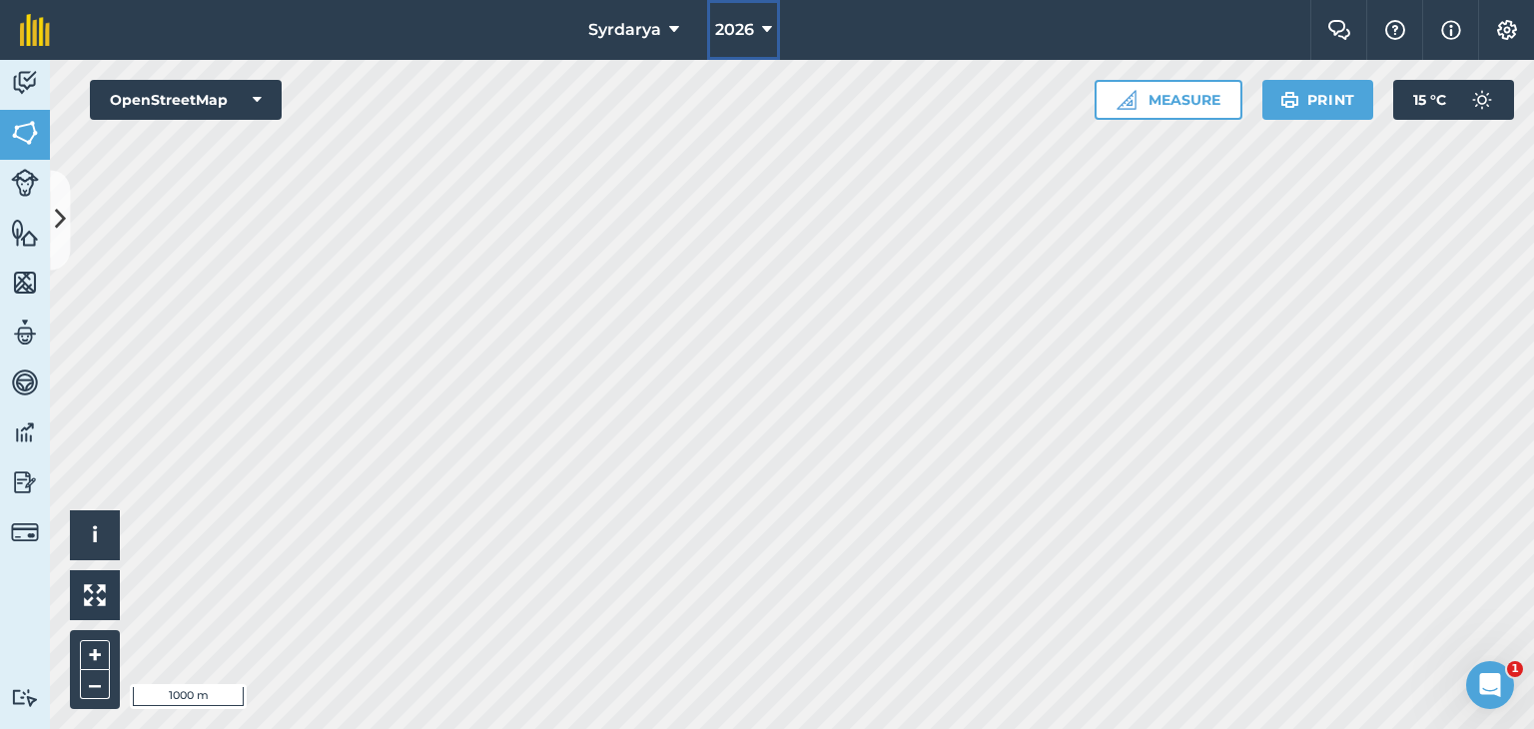
click at [768, 29] on icon at bounding box center [767, 30] width 10 height 24
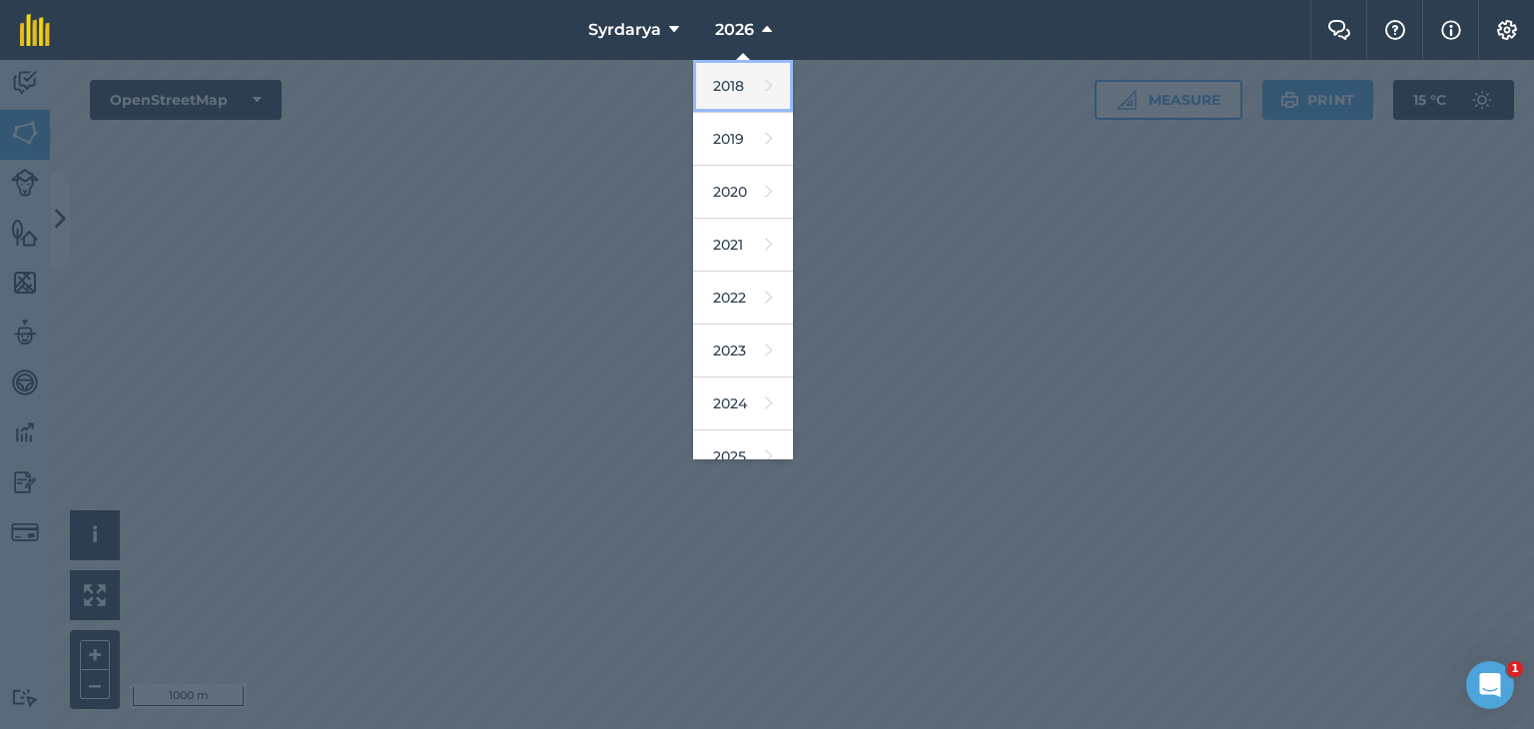
click at [731, 82] on link "2018" at bounding box center [743, 86] width 100 height 53
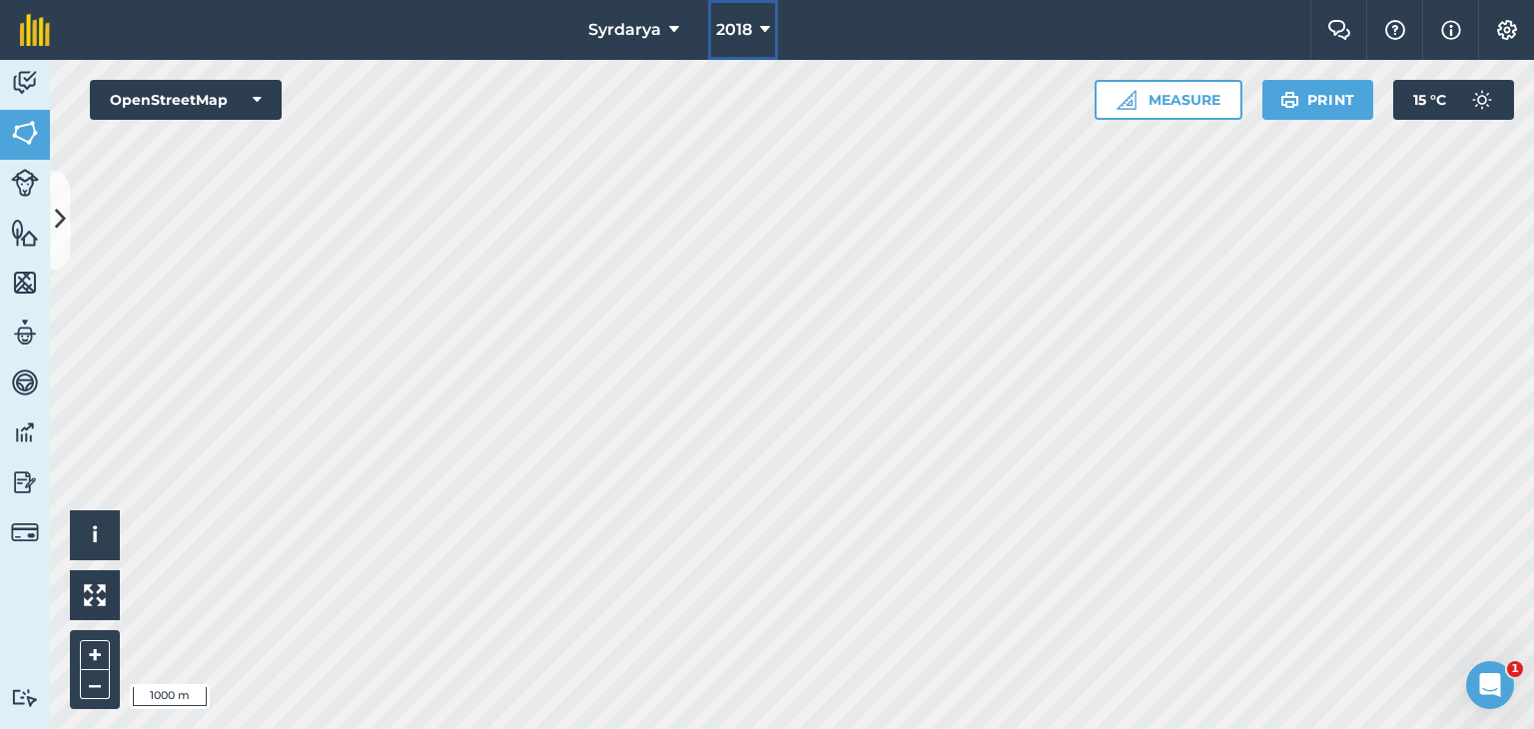
click at [765, 27] on icon at bounding box center [765, 30] width 10 height 24
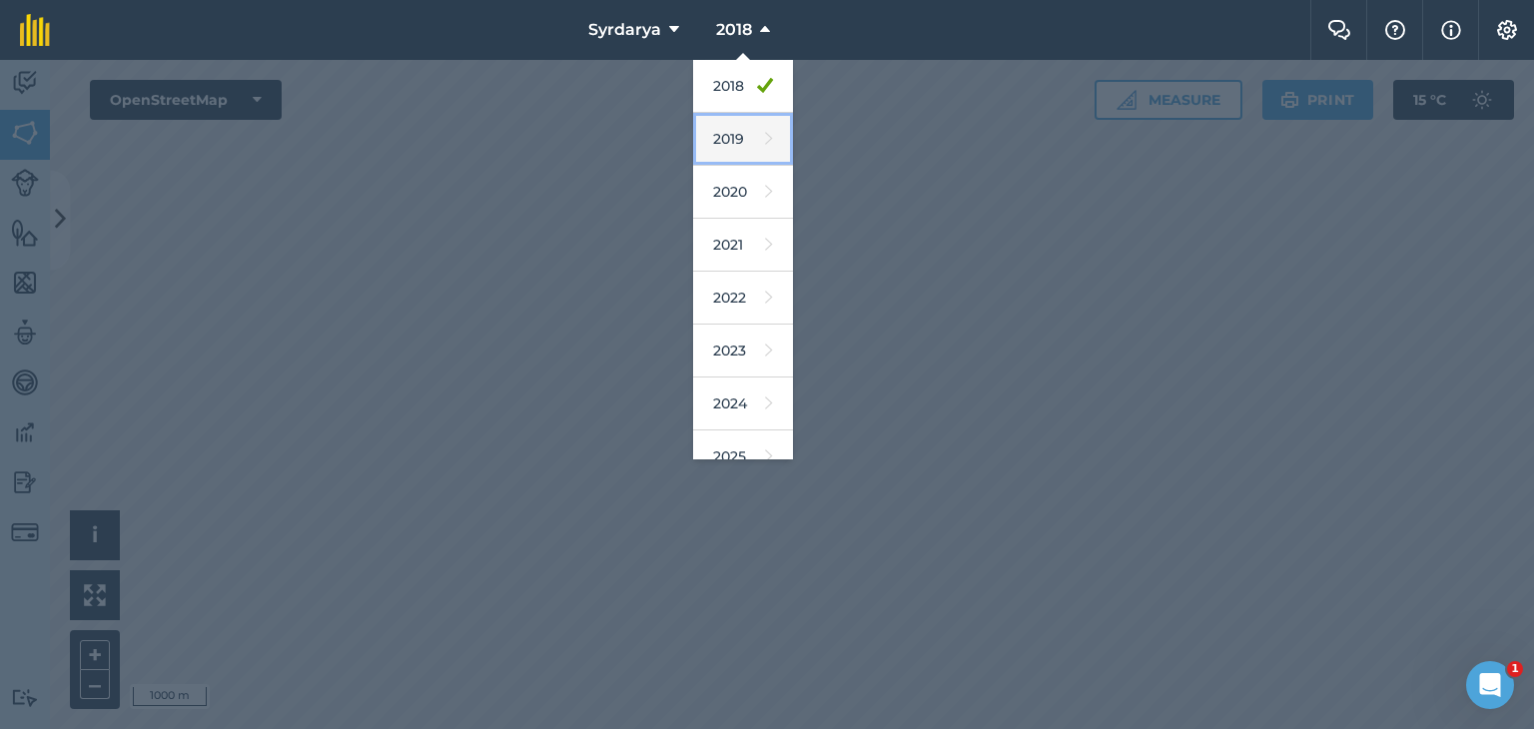
click at [727, 130] on link "2019" at bounding box center [743, 139] width 100 height 53
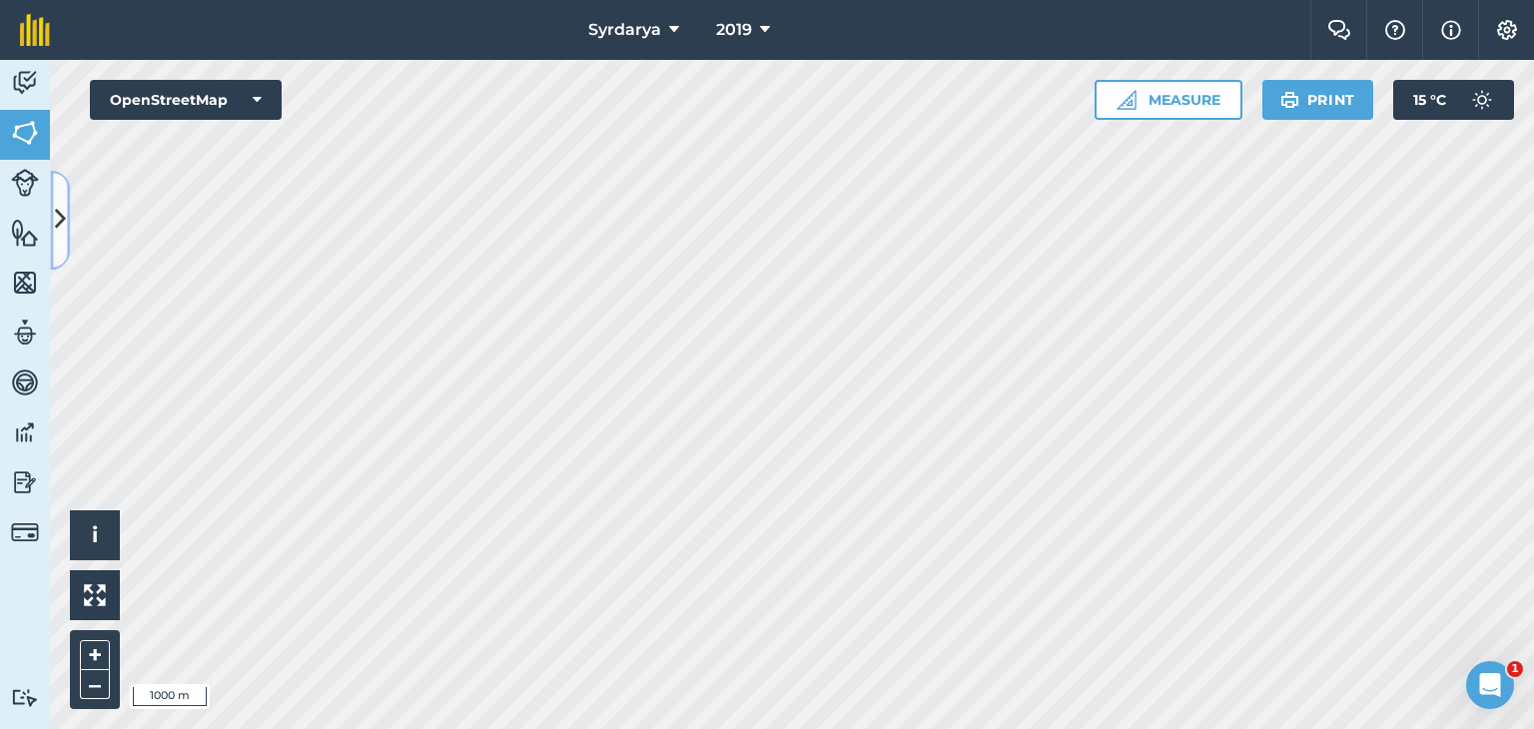
click at [64, 209] on icon at bounding box center [60, 220] width 11 height 35
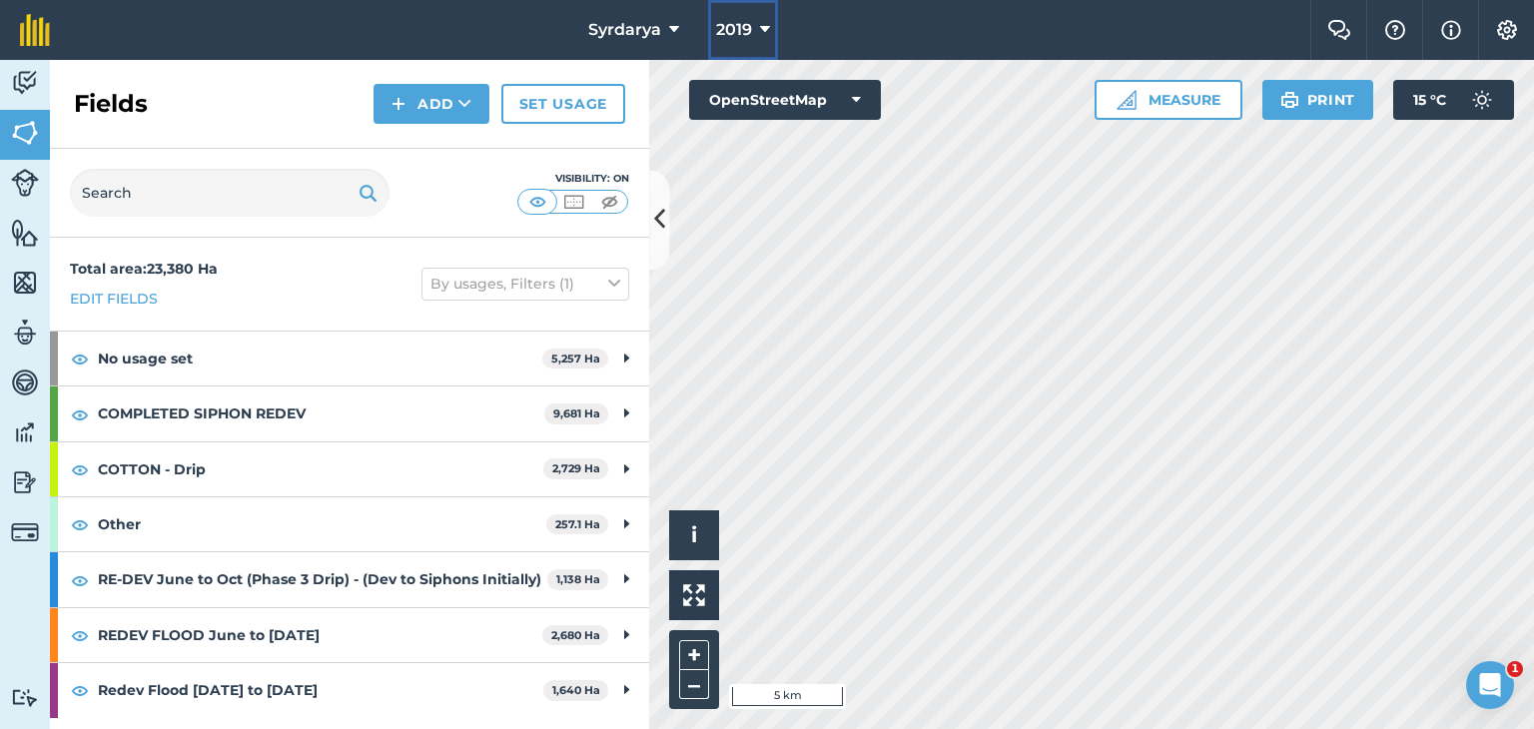
click at [741, 17] on button "2019" at bounding box center [743, 30] width 70 height 60
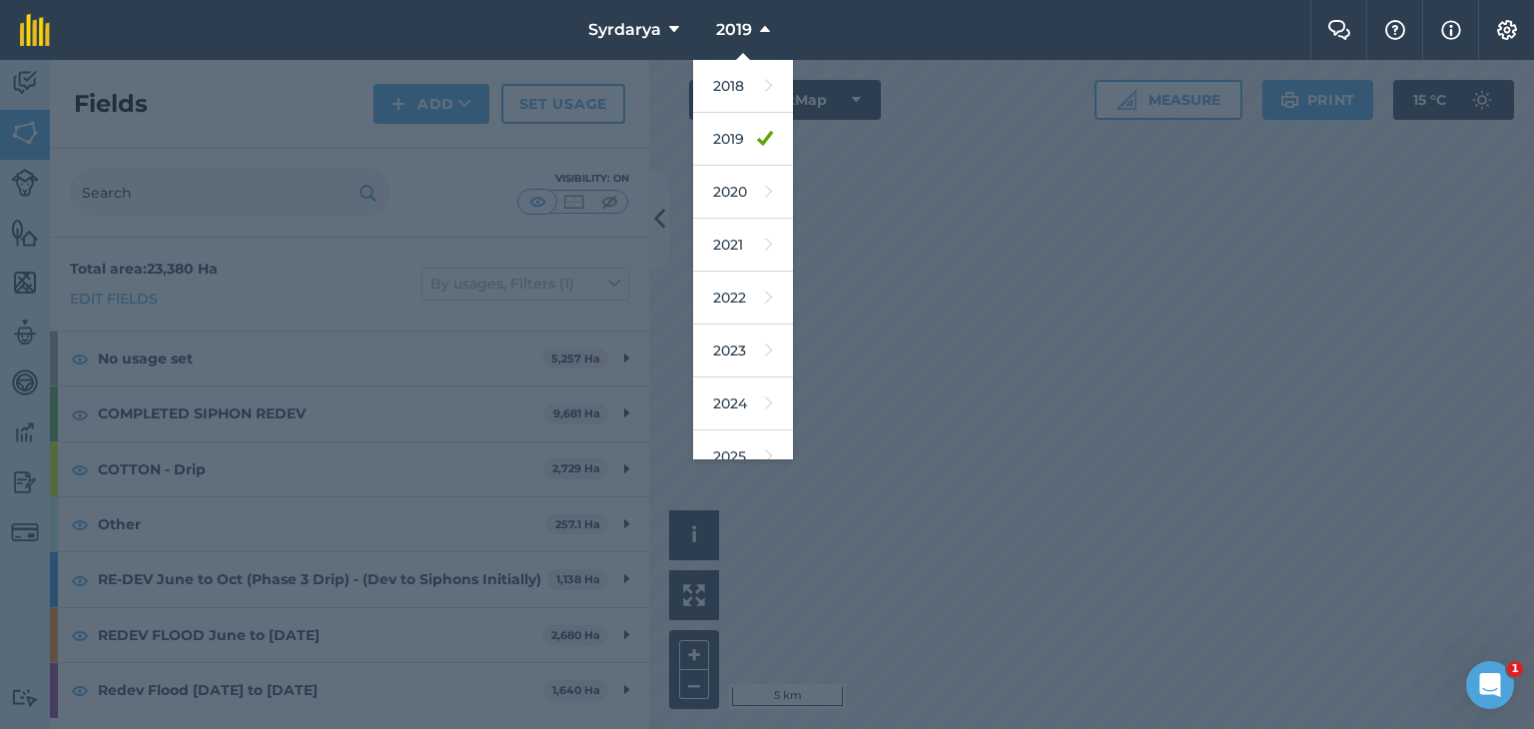
click at [427, 44] on nav "Syrdarya 2019 2018 2019 2020 2021 2022 2023 2024 2025 2026 2027" at bounding box center [690, 30] width 1240 height 60
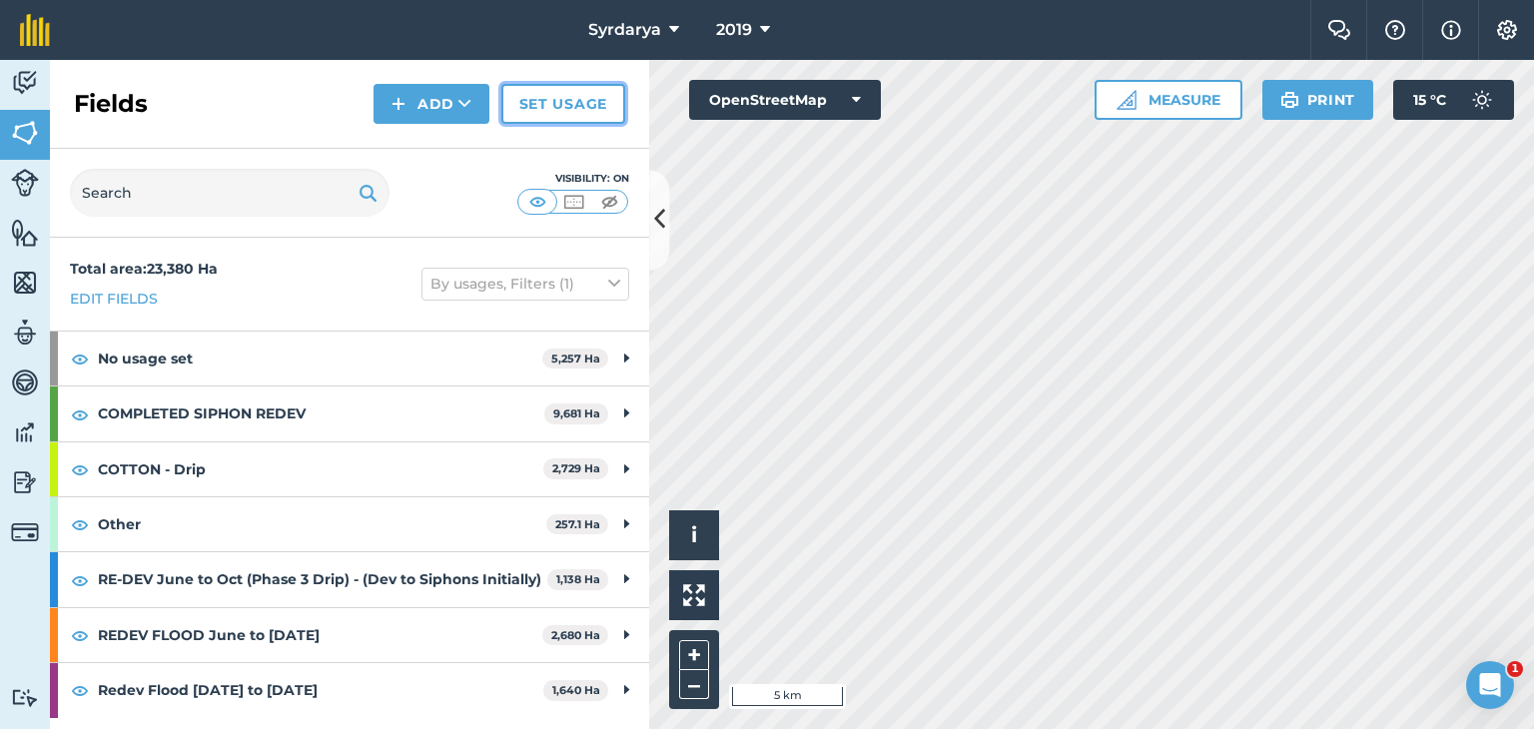
click at [540, 101] on link "Set usage" at bounding box center [563, 104] width 124 height 40
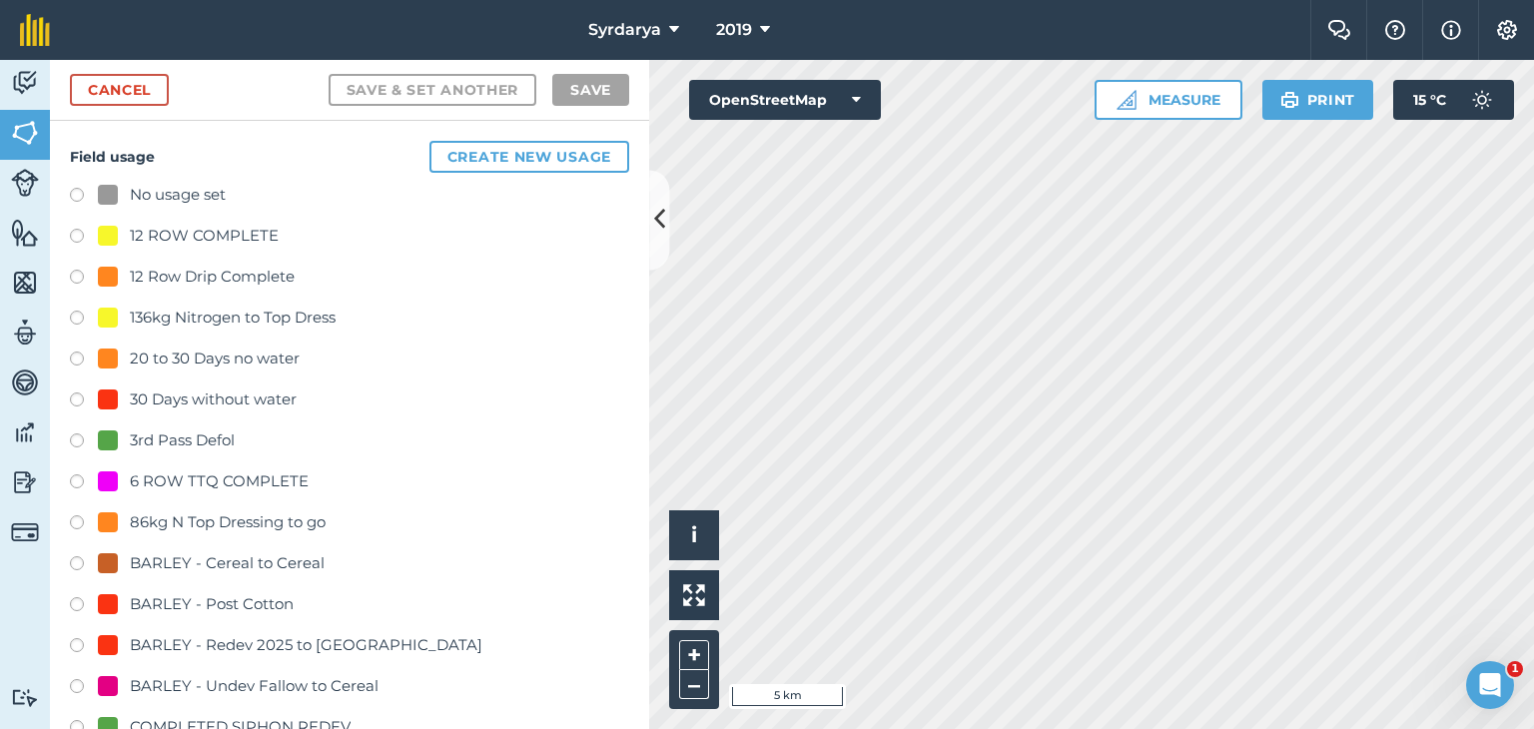
click at [74, 196] on label at bounding box center [84, 198] width 28 height 20
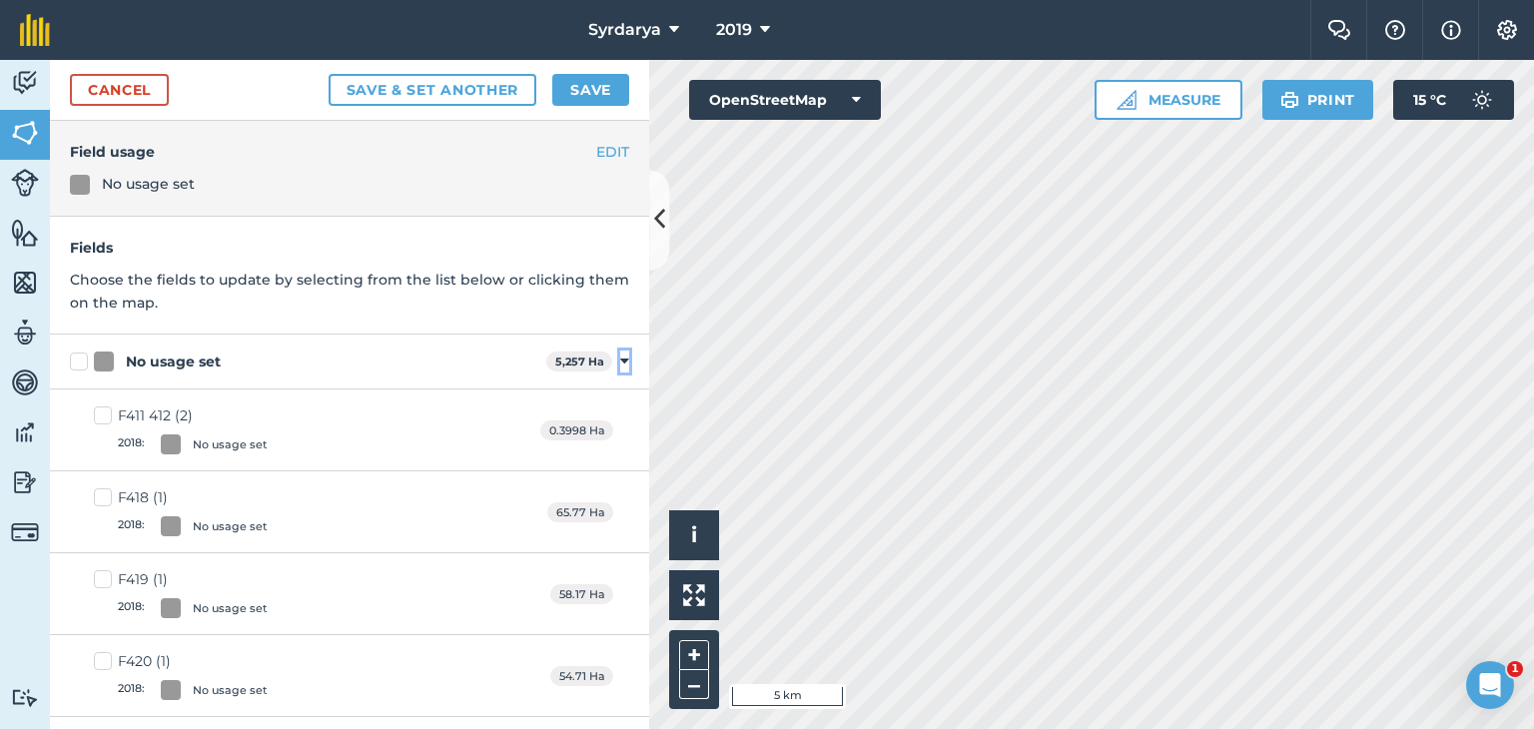
click at [620, 361] on icon at bounding box center [624, 362] width 9 height 18
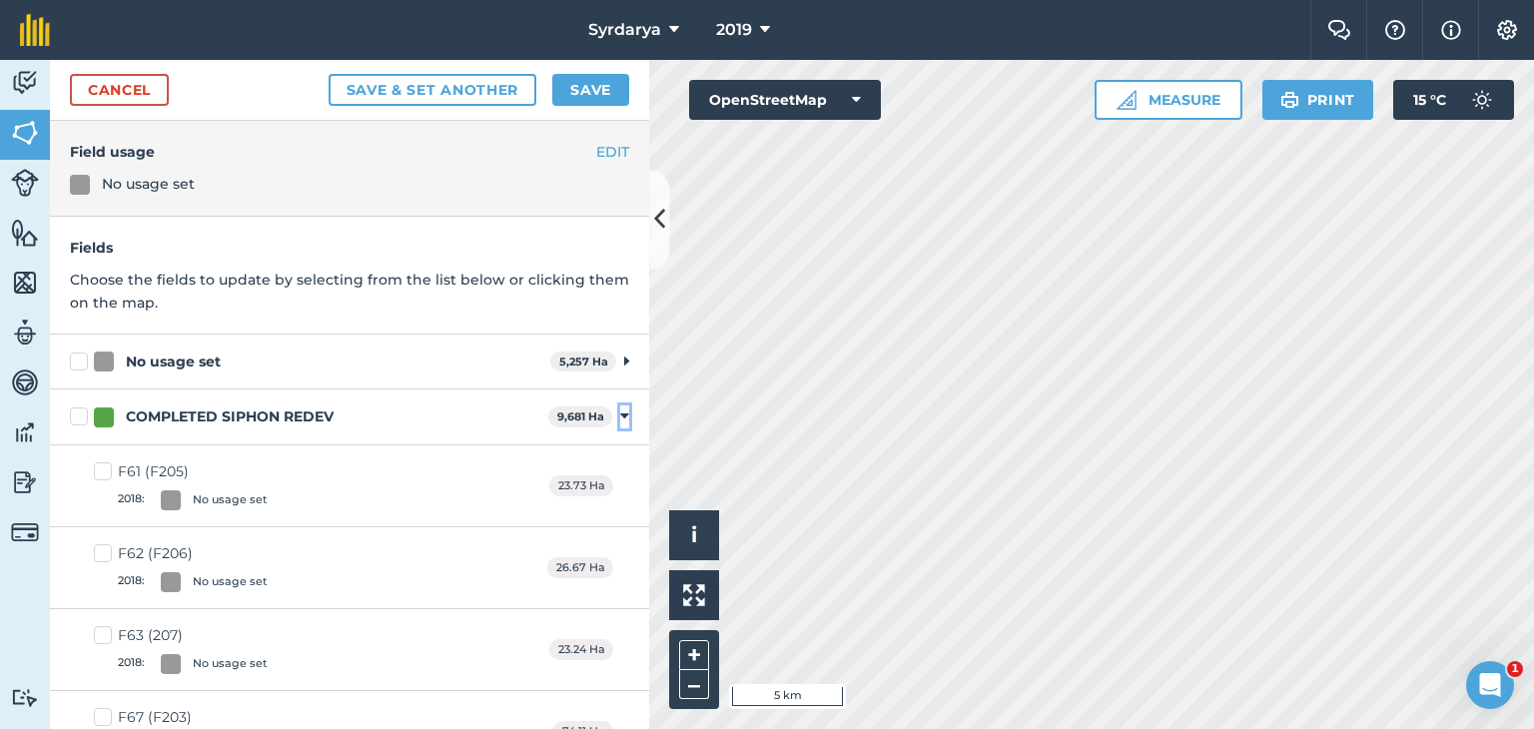
click at [620, 415] on icon at bounding box center [624, 416] width 9 height 18
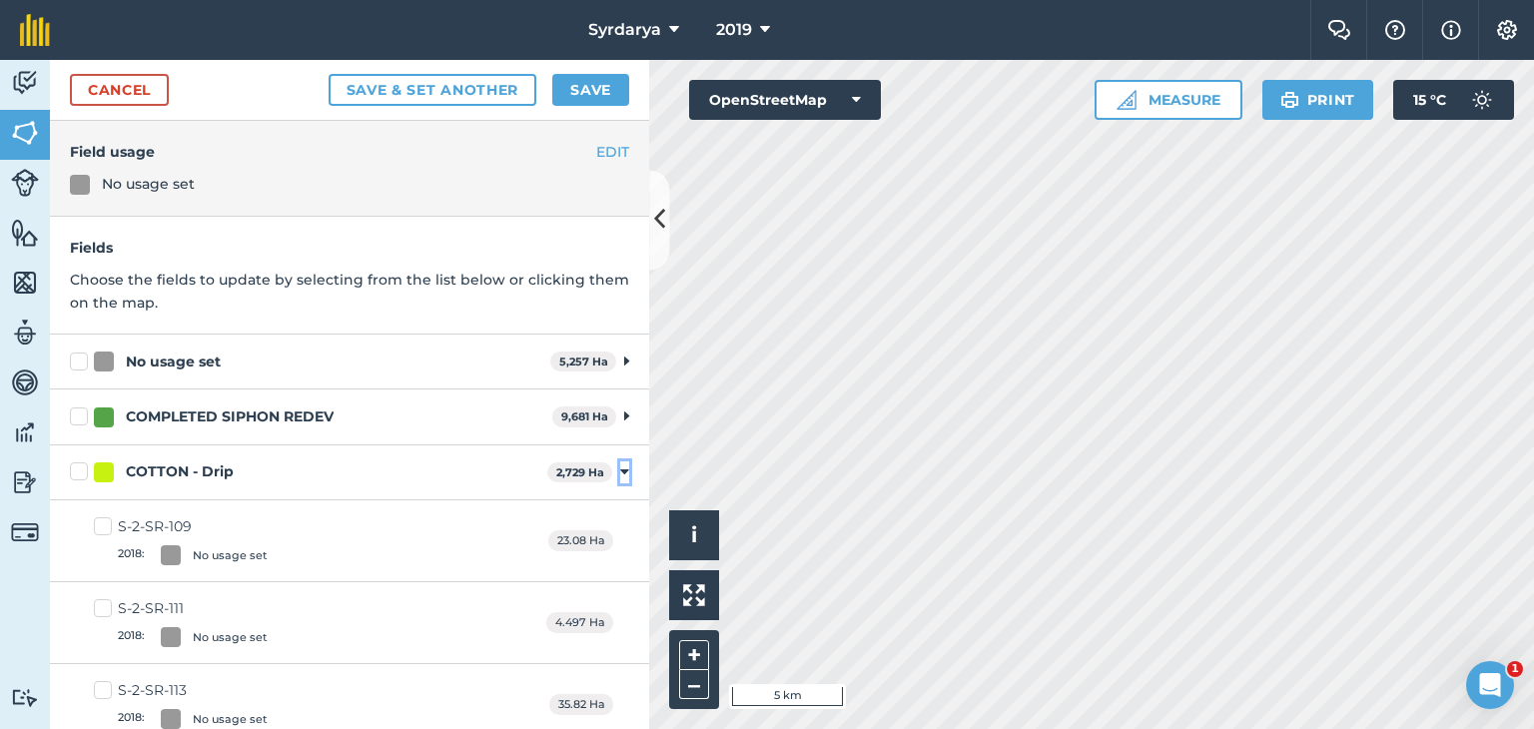
click at [620, 471] on icon at bounding box center [624, 472] width 9 height 18
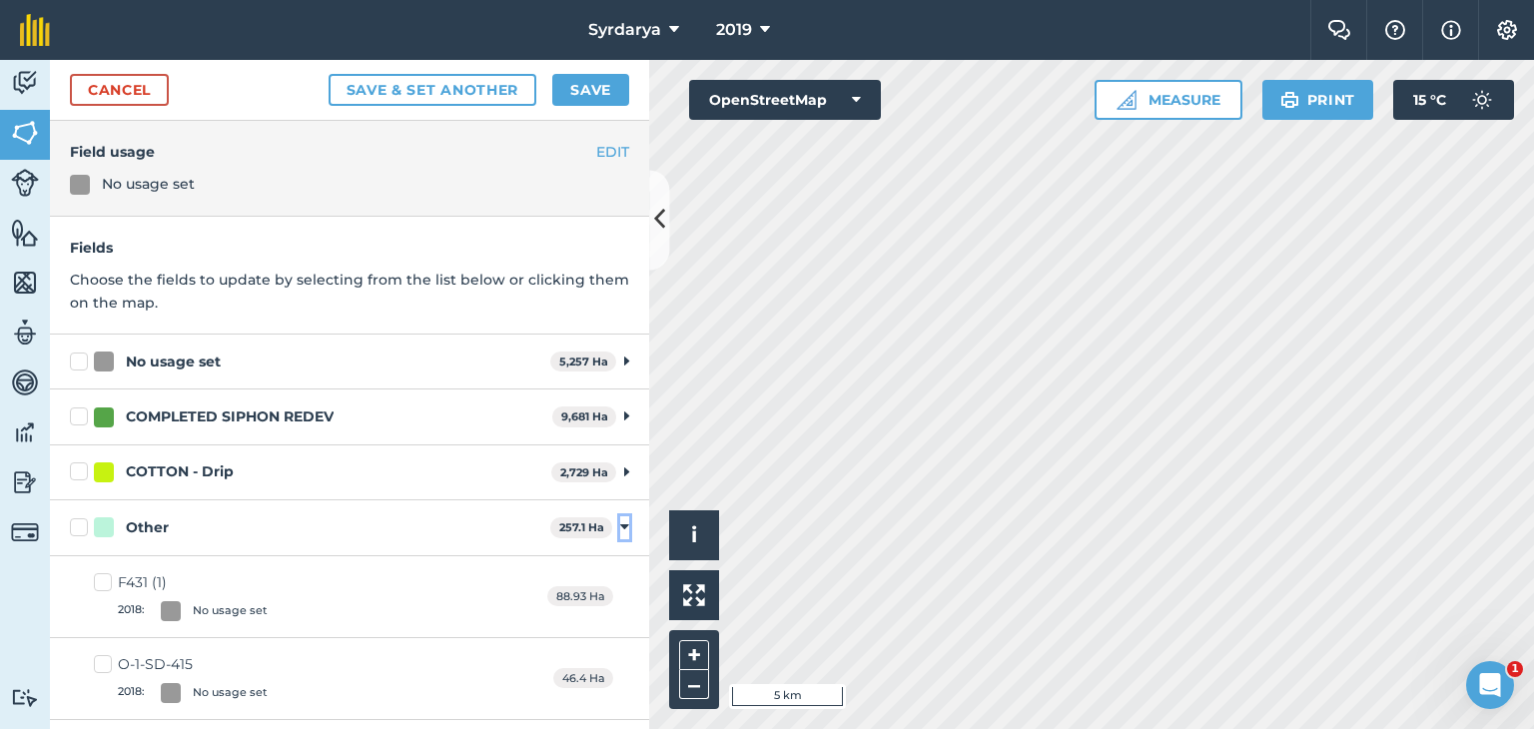
click at [620, 527] on icon at bounding box center [624, 527] width 9 height 18
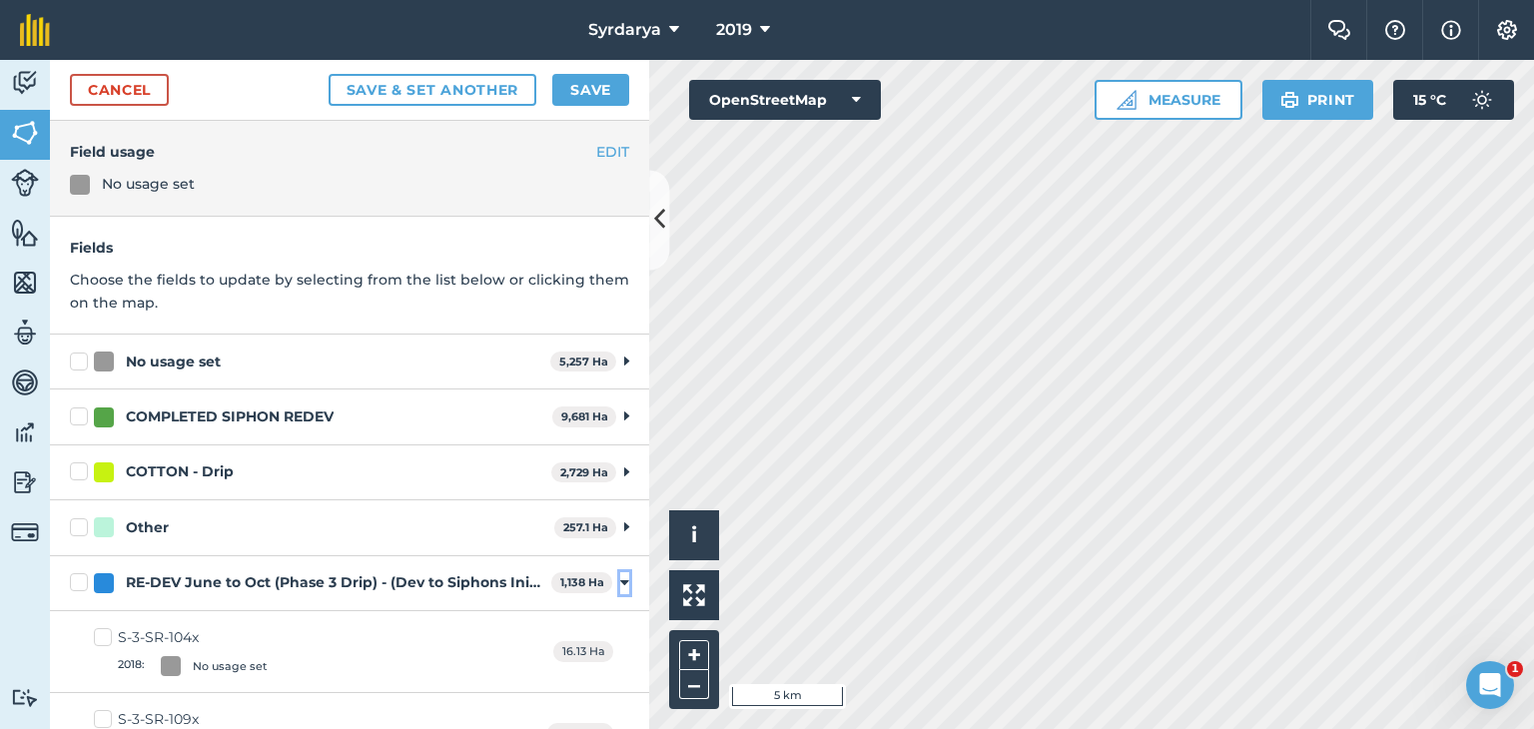
click at [620, 579] on icon at bounding box center [624, 583] width 9 height 18
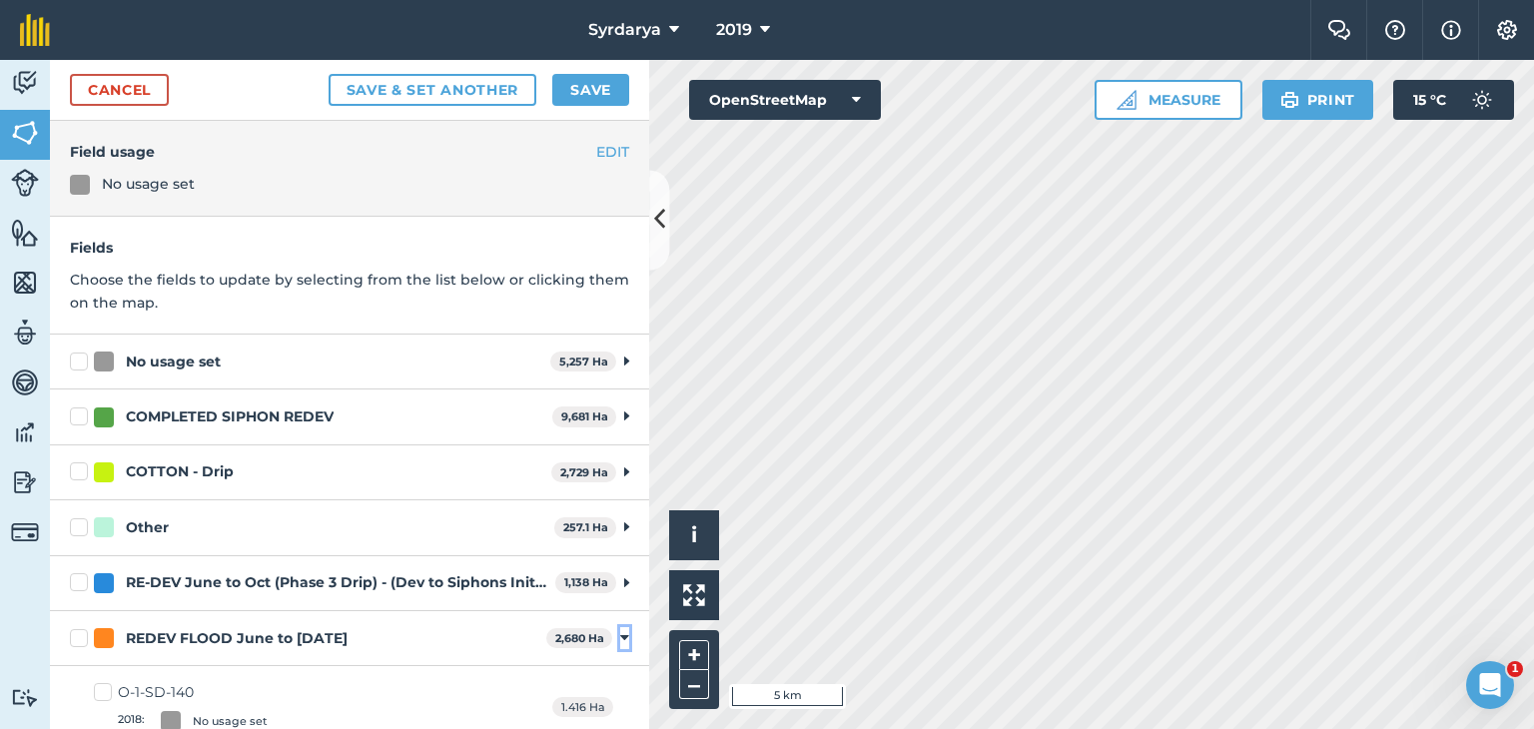
click at [620, 631] on icon at bounding box center [624, 638] width 9 height 18
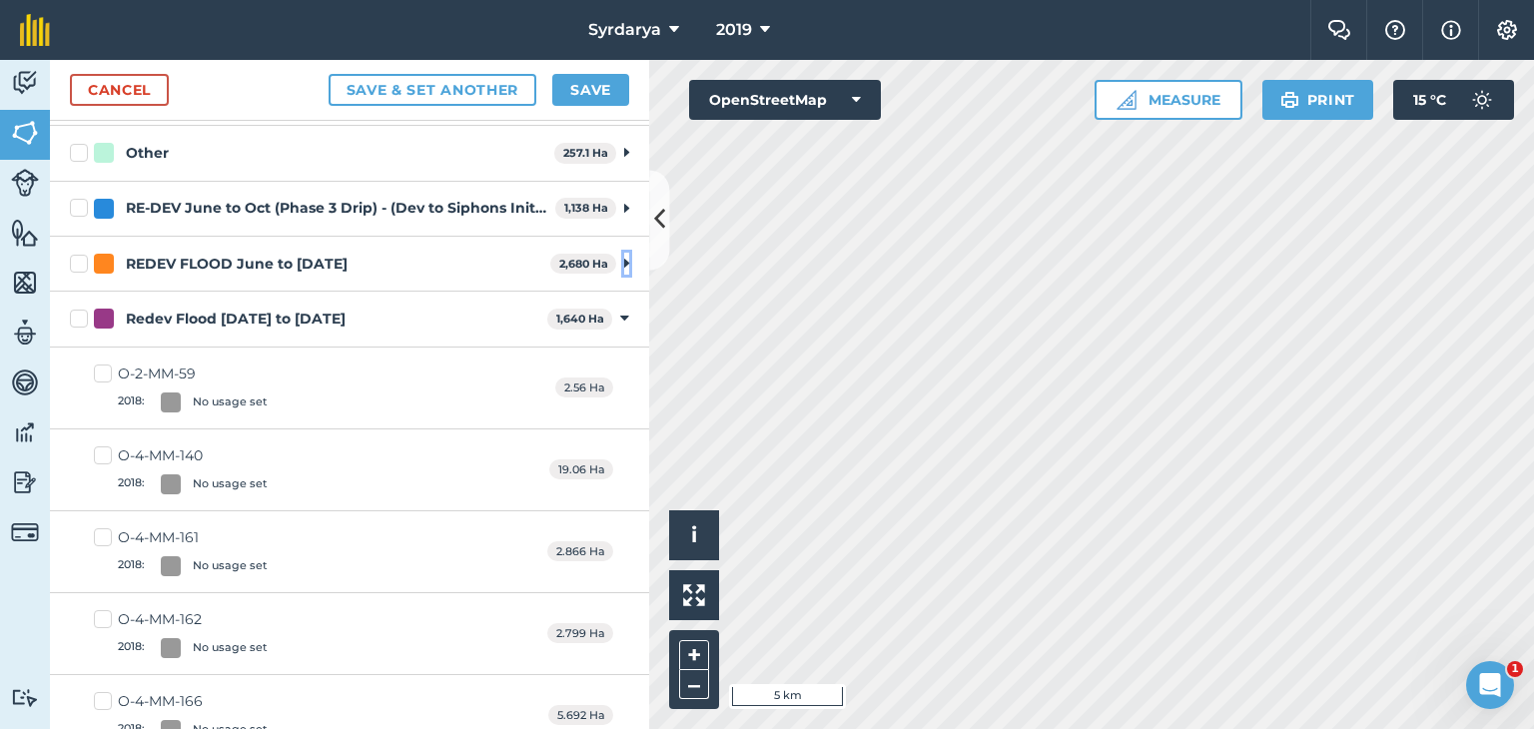
scroll to position [499, 0]
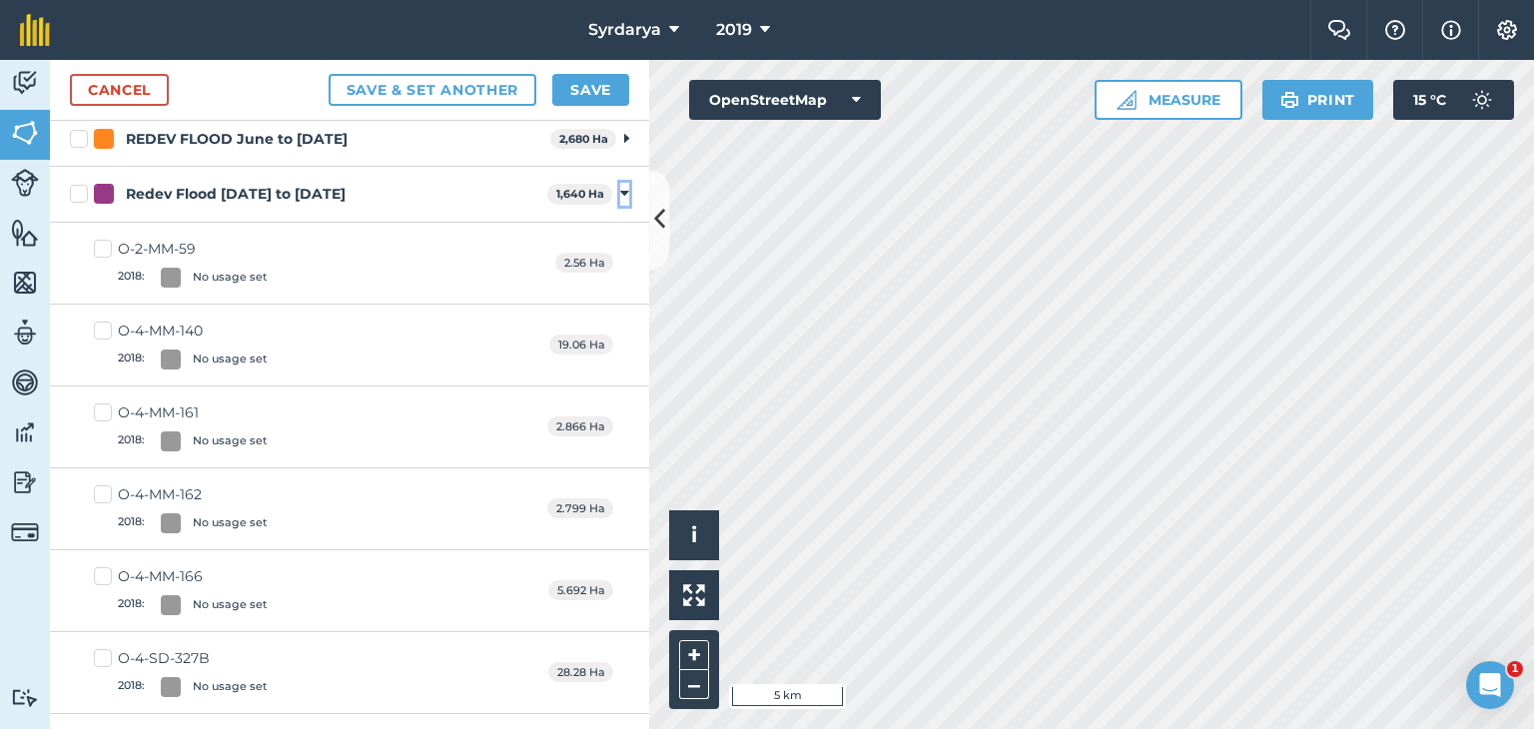
click at [620, 194] on icon at bounding box center [624, 194] width 9 height 18
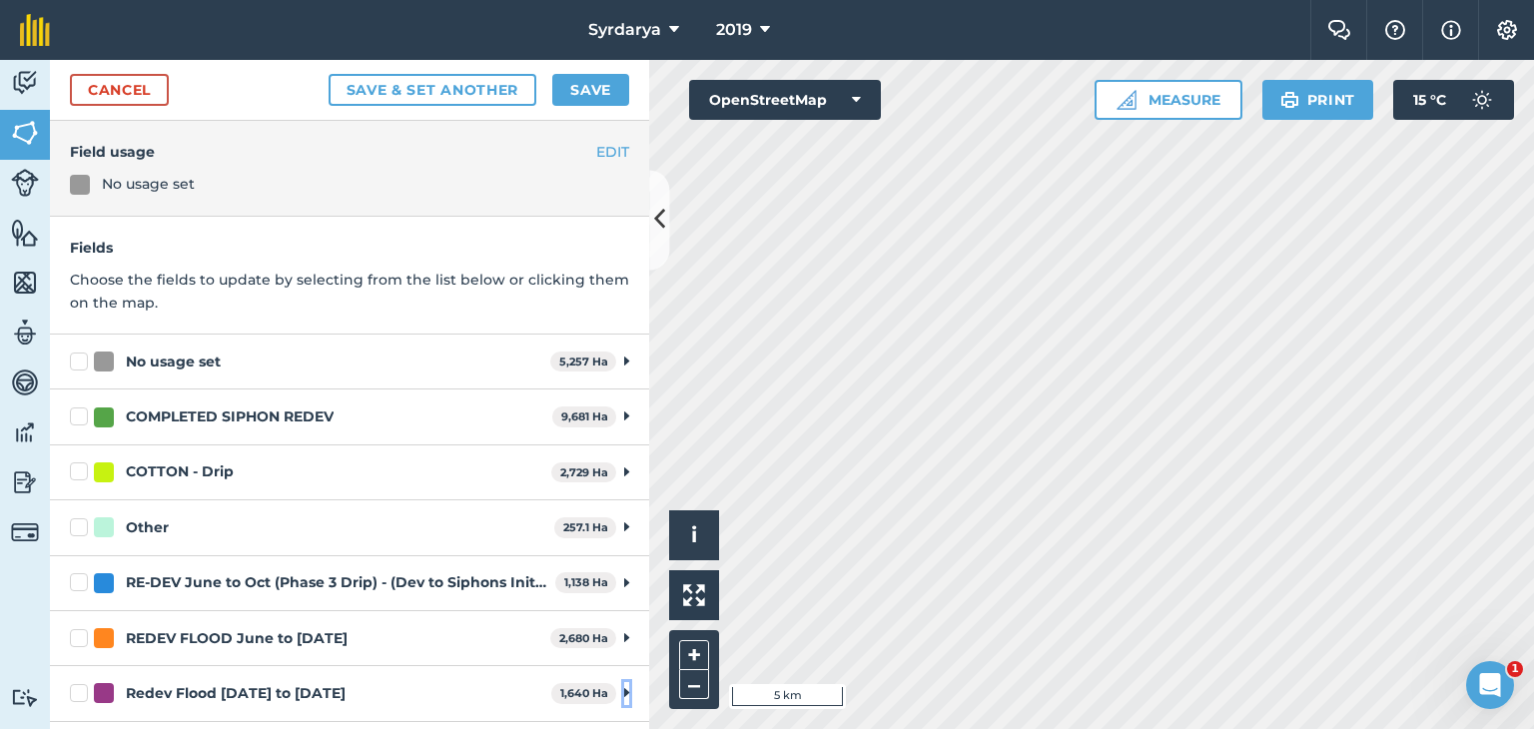
scroll to position [0, 0]
click at [76, 692] on label "Redev Flood [DATE] to [DATE]" at bounding box center [306, 693] width 473 height 21
click at [76, 692] on input "Redev Flood [DATE] to [DATE]" at bounding box center [76, 689] width 13 height 13
checkbox input "true"
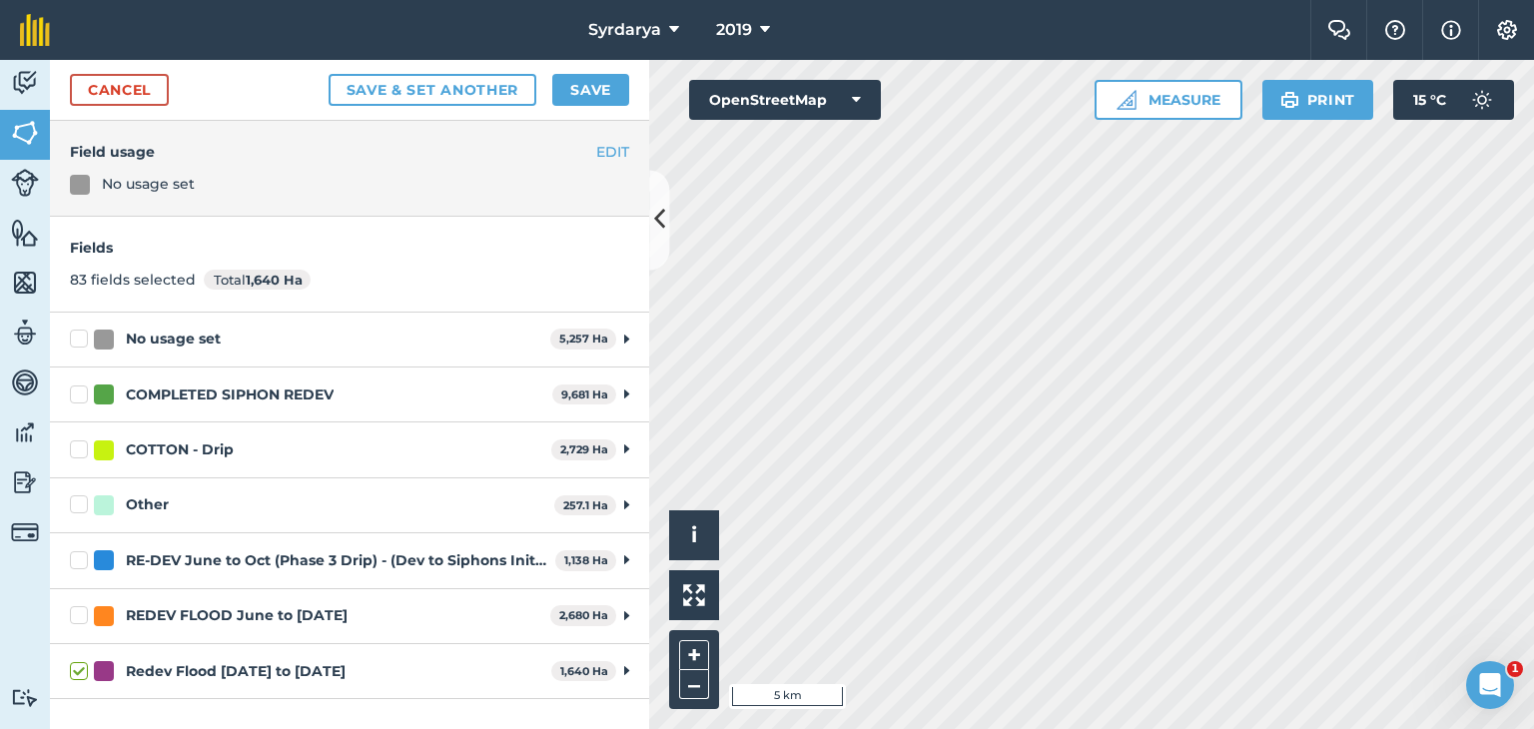
click at [74, 616] on label "REDEV FLOOD June to [DATE]" at bounding box center [306, 615] width 472 height 21
click at [74, 616] on input "REDEV FLOOD June to [DATE]" at bounding box center [76, 611] width 13 height 13
checkbox input "true"
click at [618, 83] on button "Save" at bounding box center [590, 90] width 77 height 32
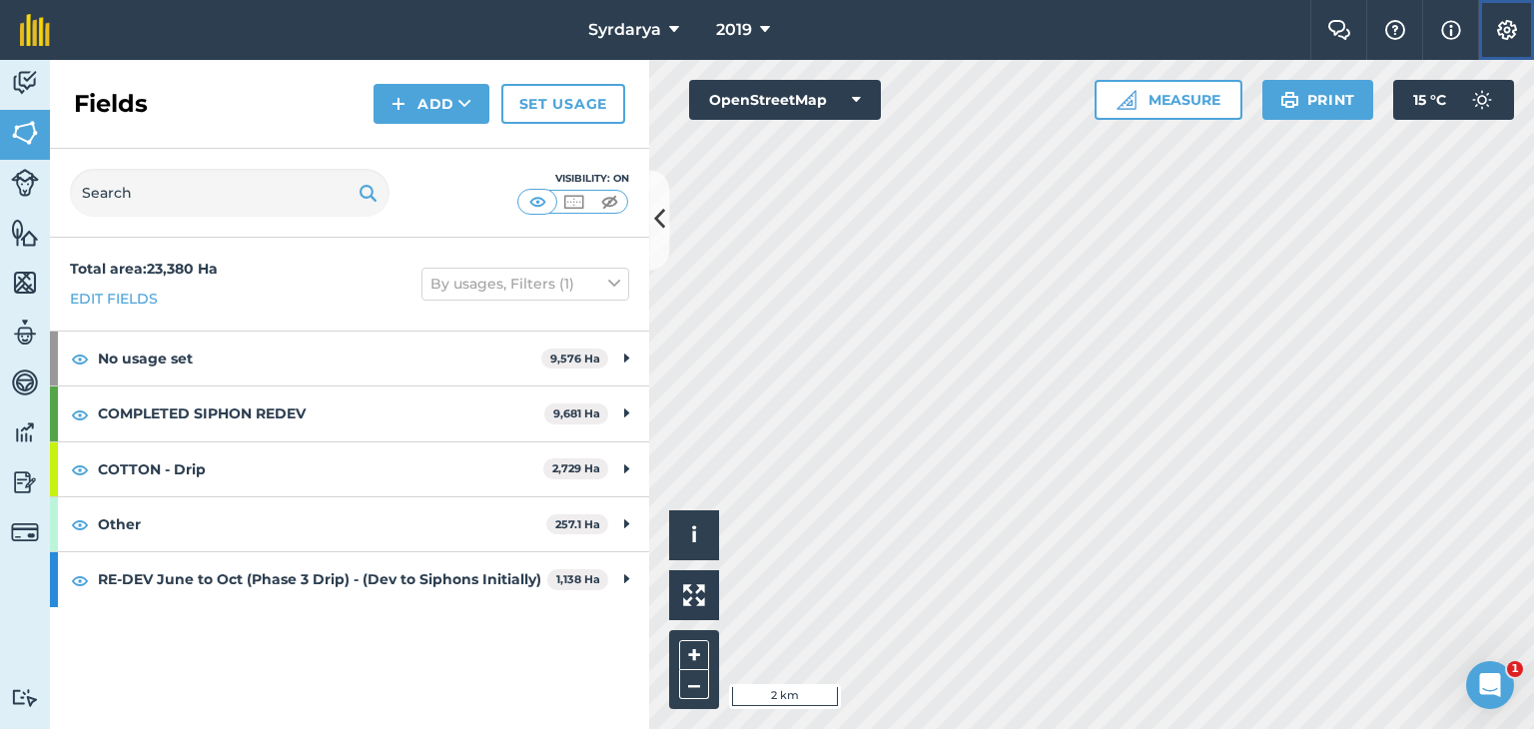
click at [1502, 28] on img at bounding box center [1507, 30] width 24 height 20
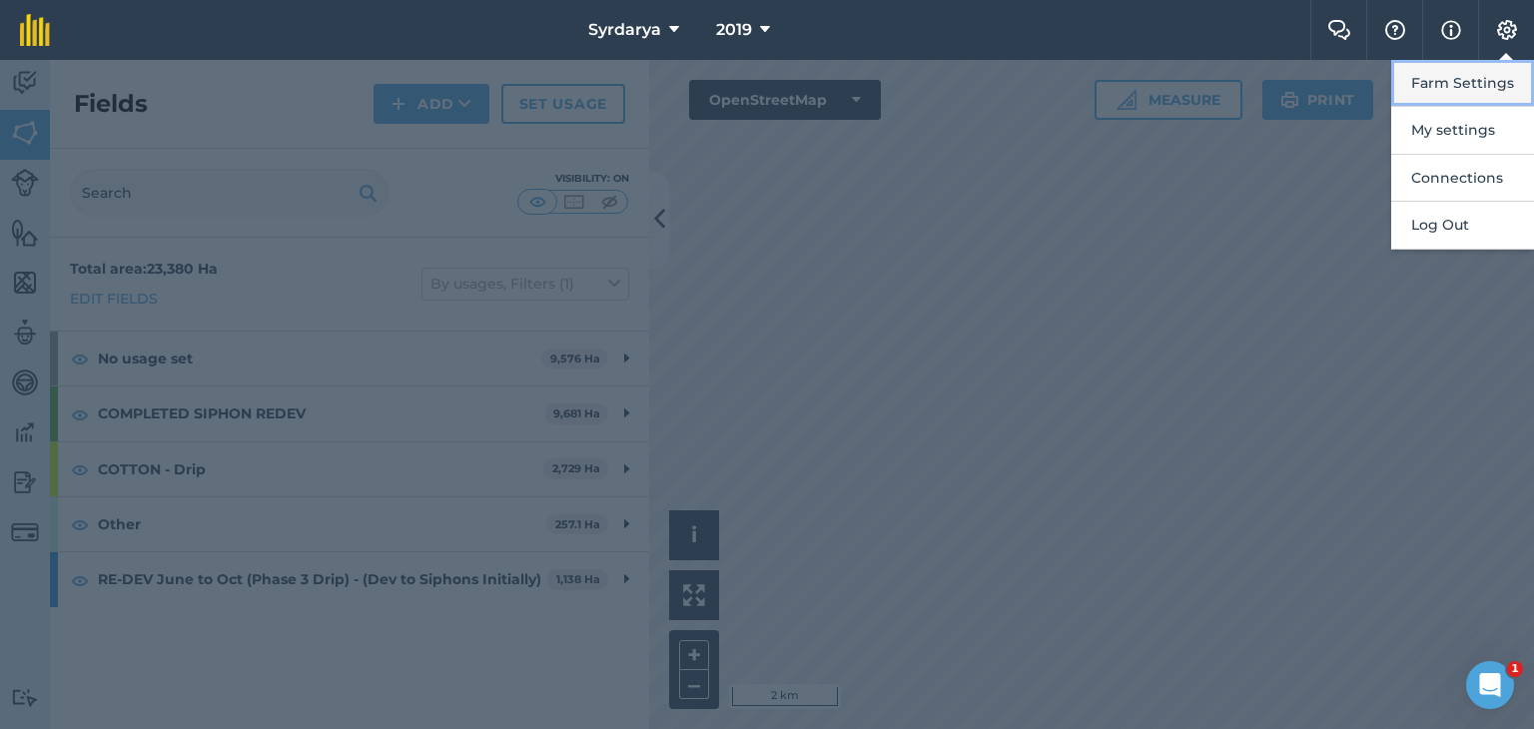
click at [1464, 77] on button "Farm Settings" at bounding box center [1462, 83] width 143 height 47
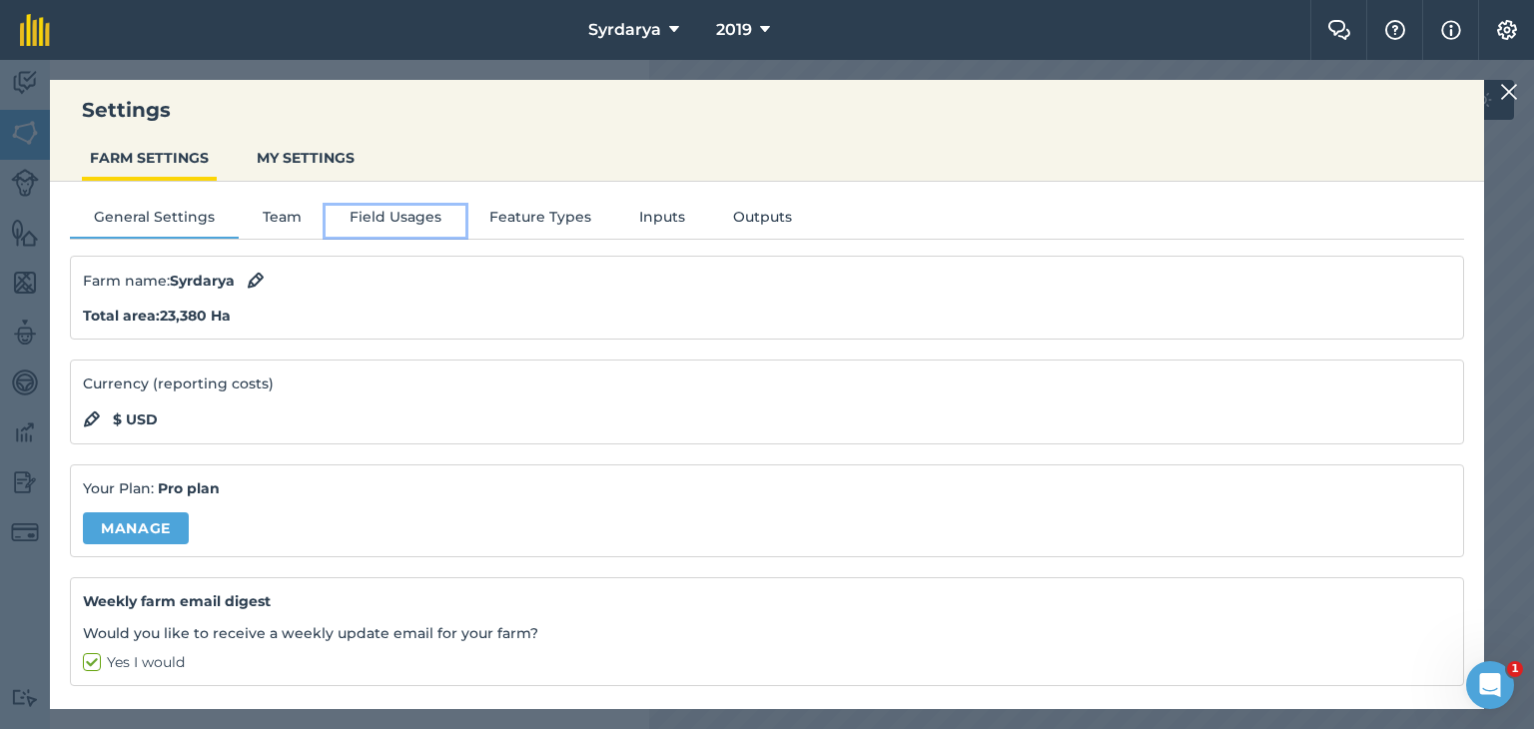
click at [399, 219] on button "Field Usages" at bounding box center [396, 221] width 140 height 30
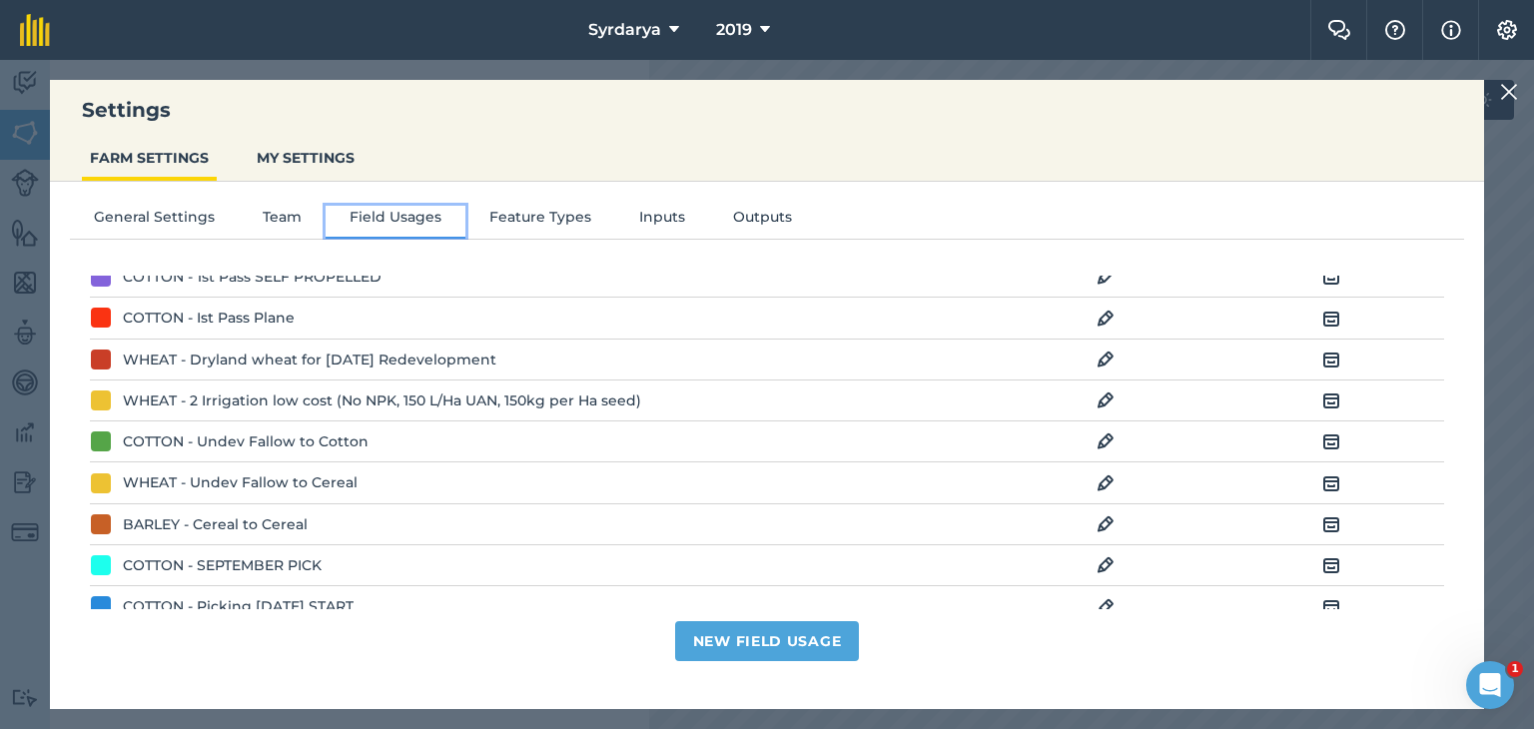
scroll to position [499, 0]
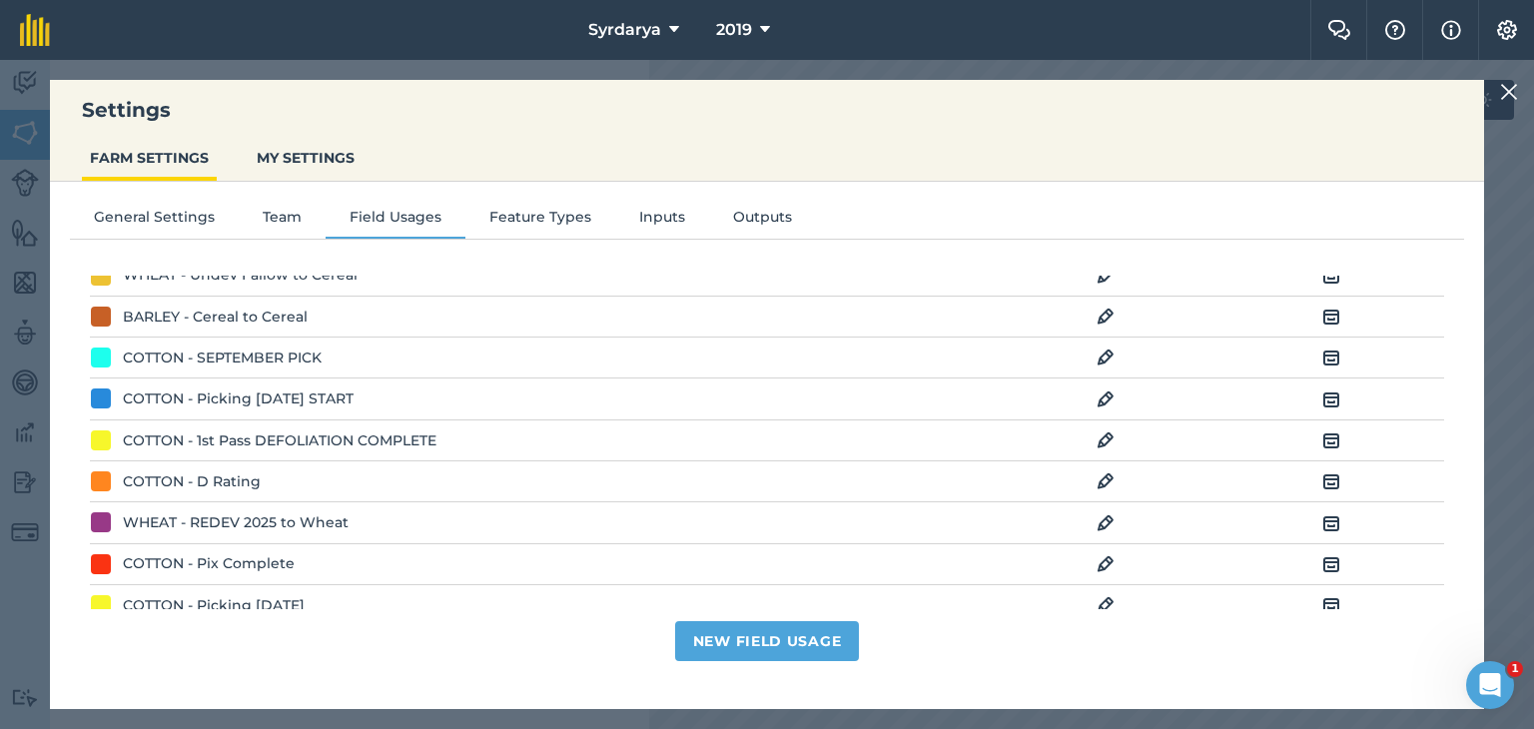
click at [1097, 472] on img at bounding box center [1106, 481] width 18 height 24
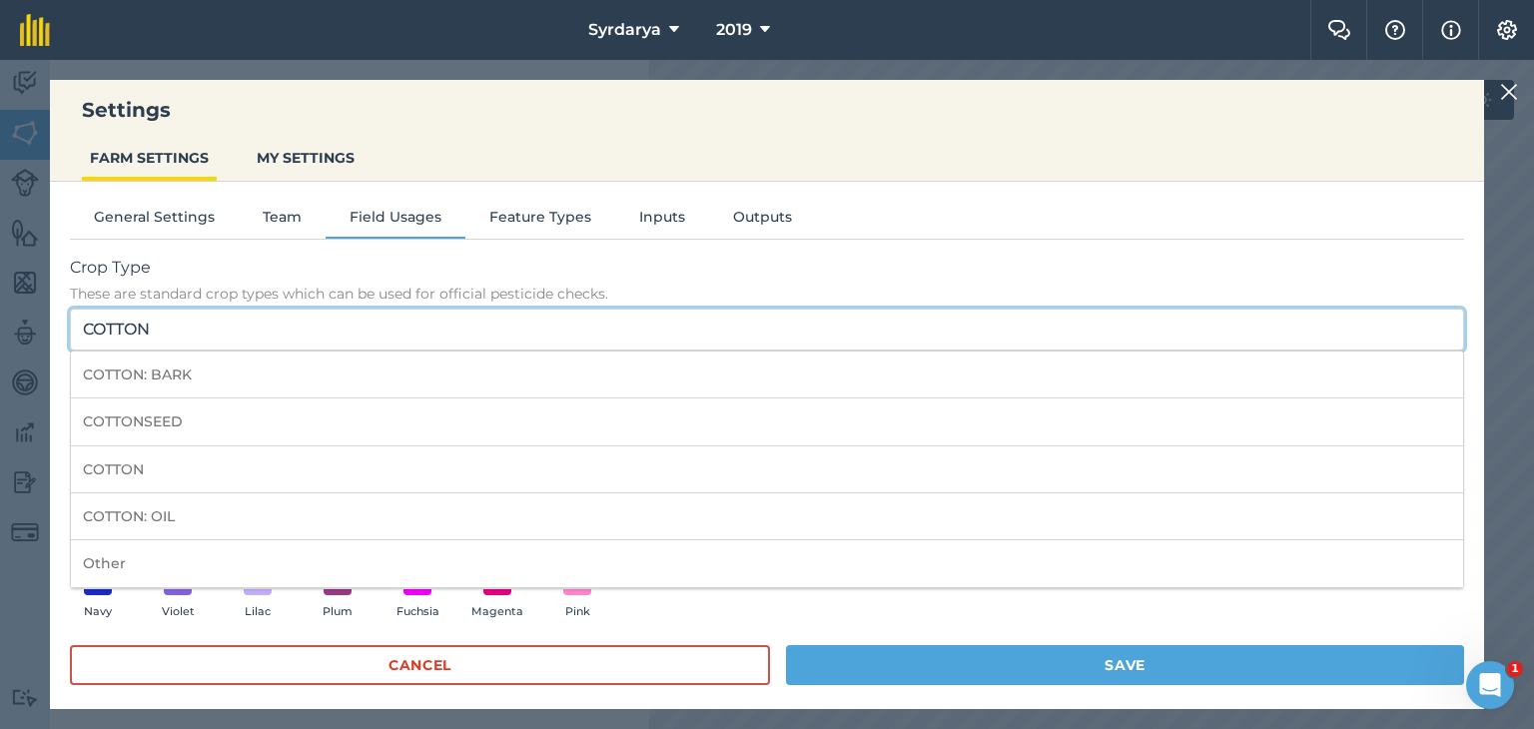
click at [189, 336] on input "COTTON" at bounding box center [767, 330] width 1394 height 42
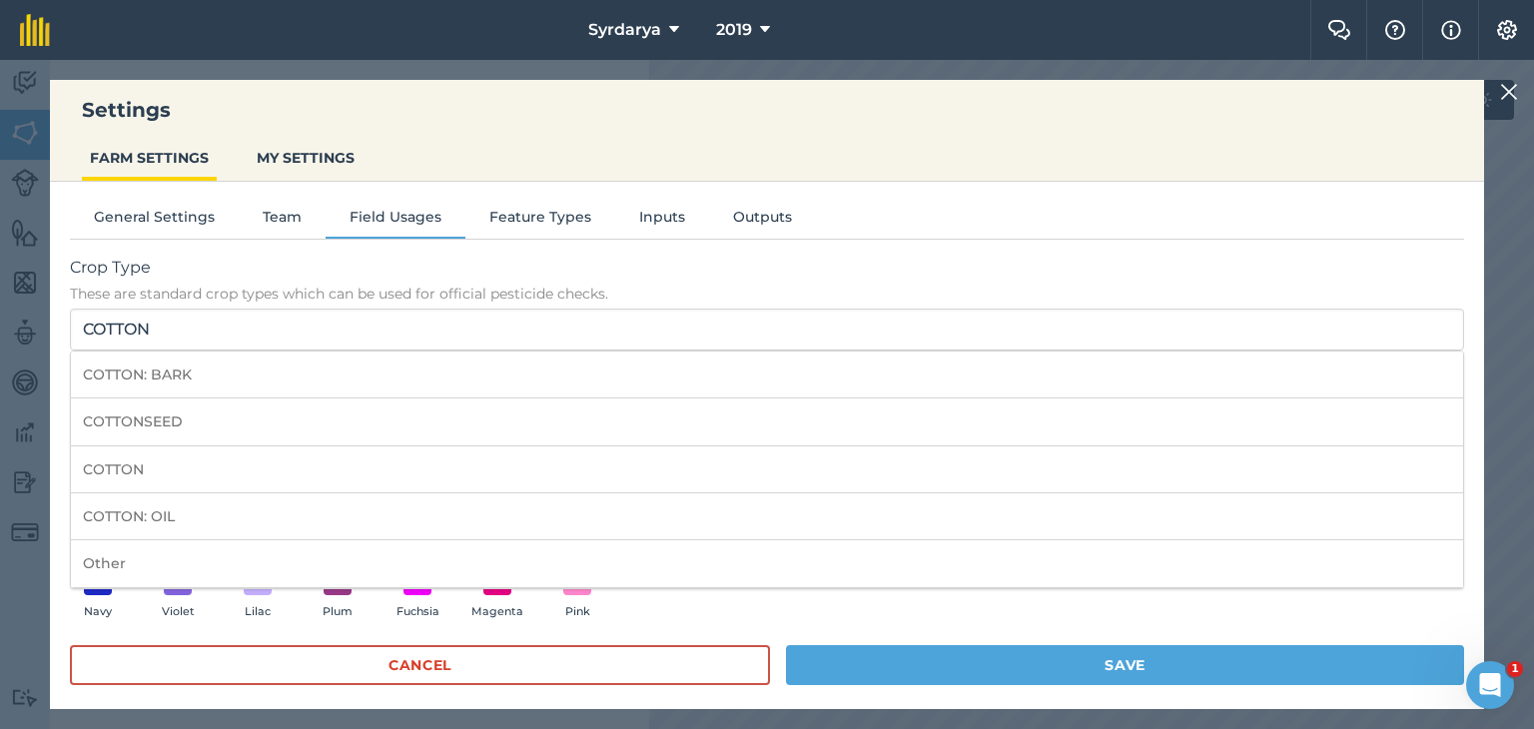
click at [698, 263] on span "Crop Type" at bounding box center [767, 268] width 1394 height 24
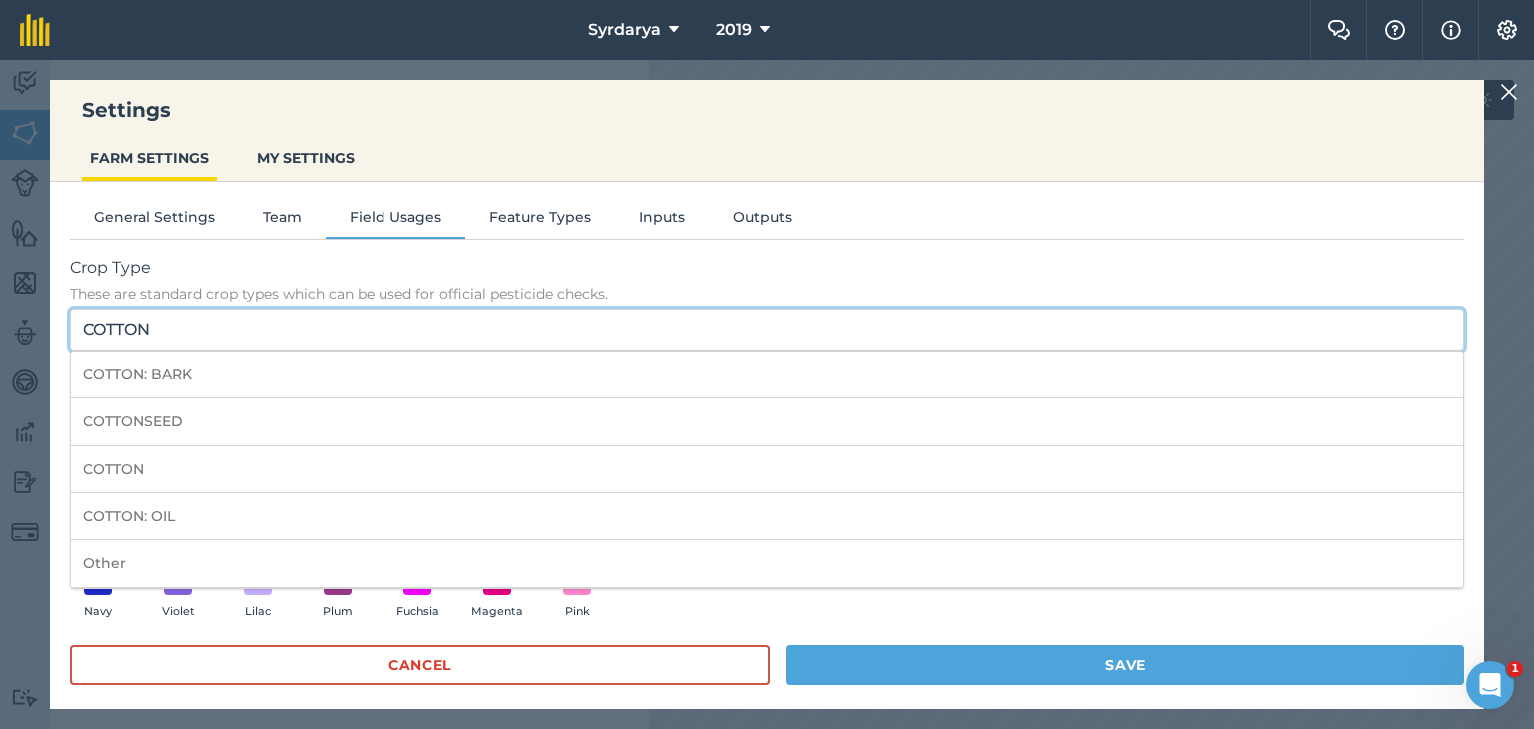
click at [698, 309] on input "COTTON" at bounding box center [767, 330] width 1394 height 42
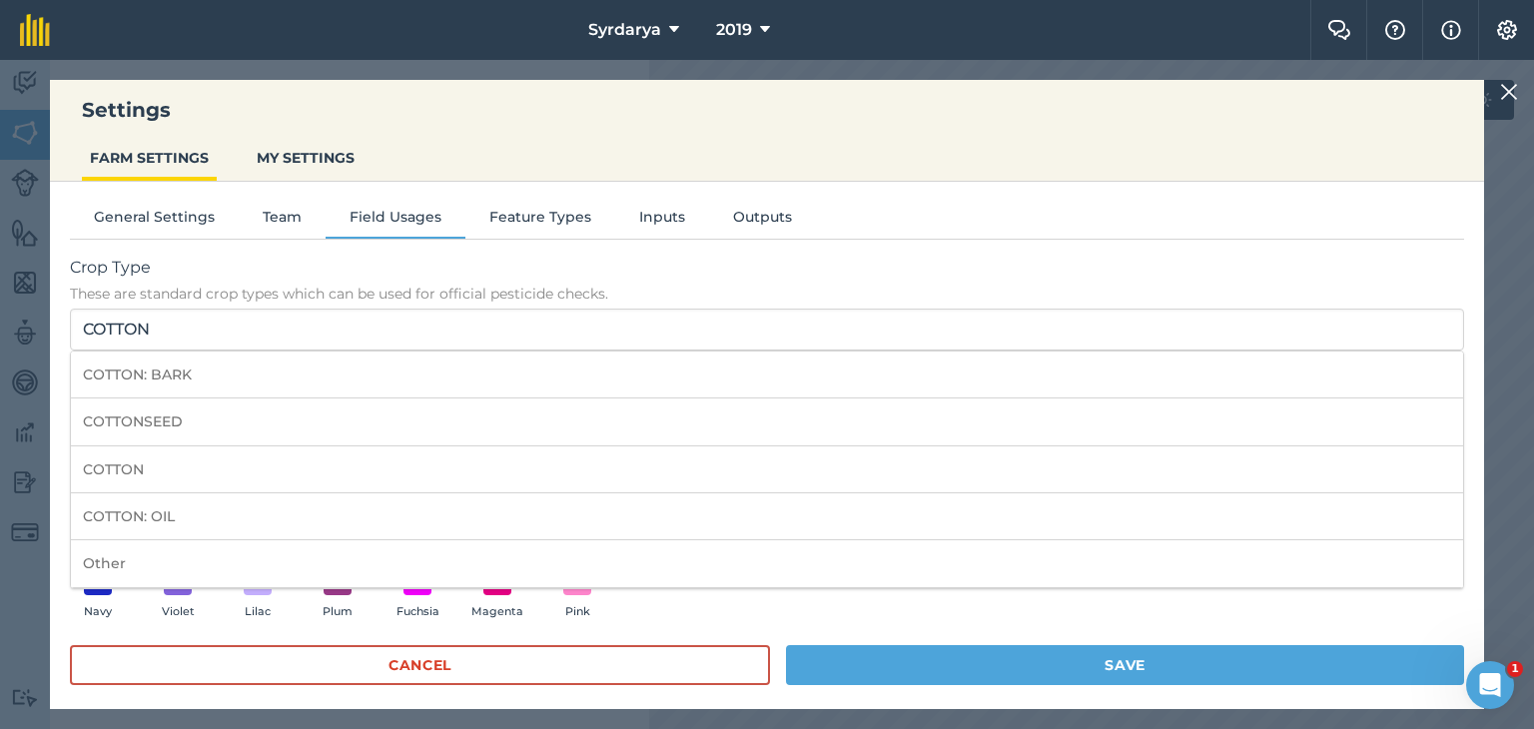
click at [142, 475] on li "COTTON" at bounding box center [767, 469] width 1392 height 47
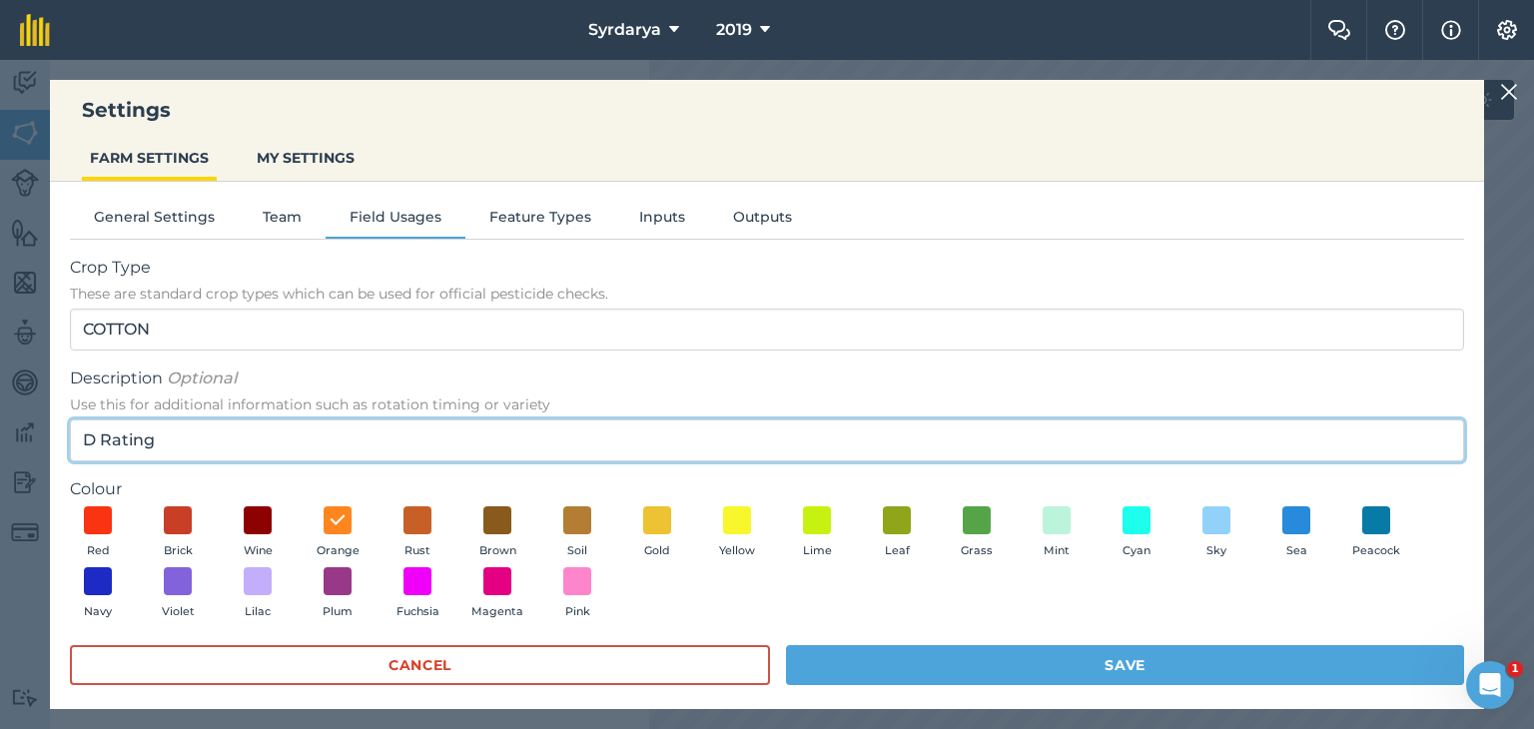
click at [173, 450] on input "D Rating" at bounding box center [767, 440] width 1394 height 42
type input "D"
click at [226, 457] on input "REDEV OCTOBER" at bounding box center [767, 440] width 1394 height 42
click at [228, 437] on input "REDEV [DATE]" at bounding box center [767, 440] width 1394 height 42
click at [356, 441] on input "REDEV [DATE]" at bounding box center [767, 440] width 1394 height 42
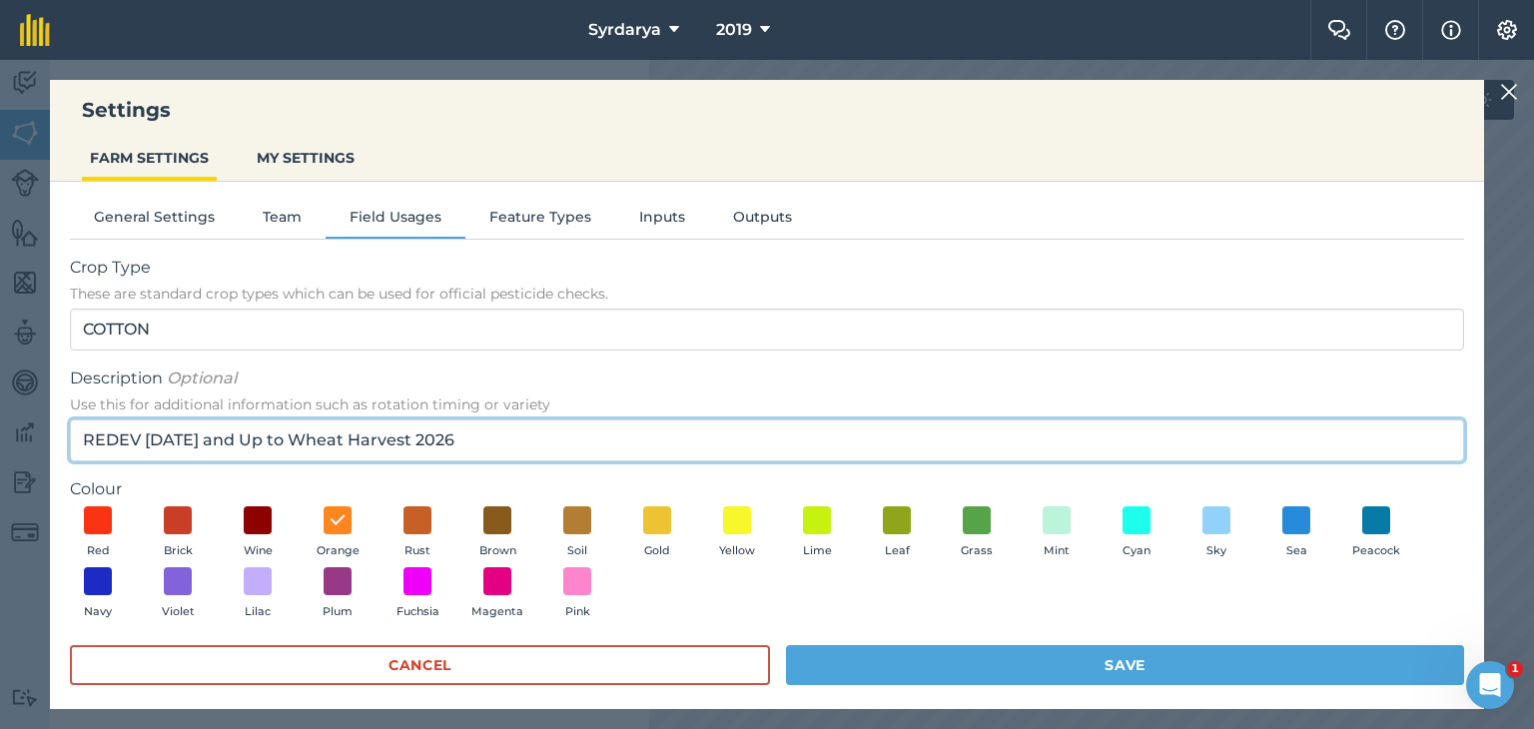
type input "REDEV [DATE] and Up to Wheat Harvest 2026"
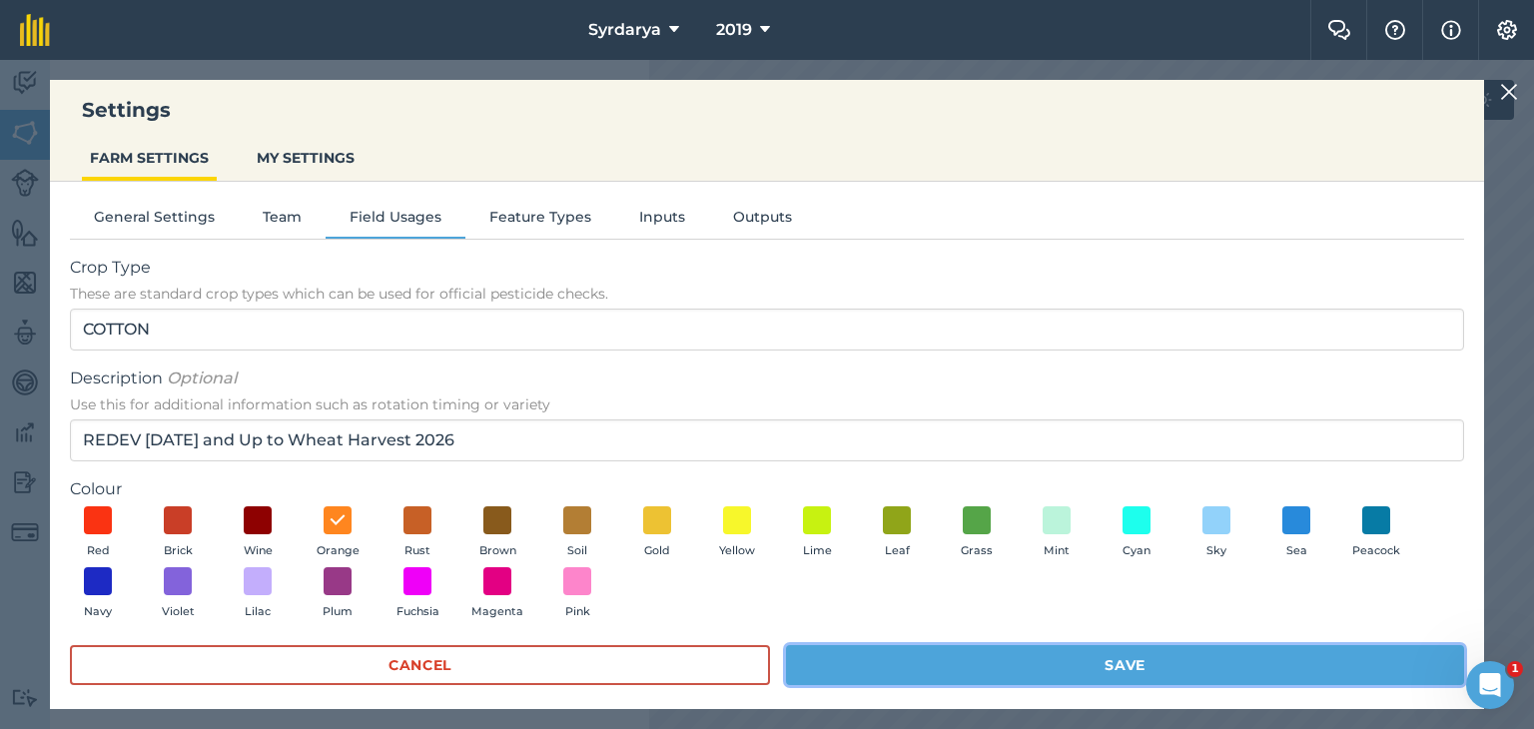
click at [1174, 669] on button "Save" at bounding box center [1125, 665] width 678 height 40
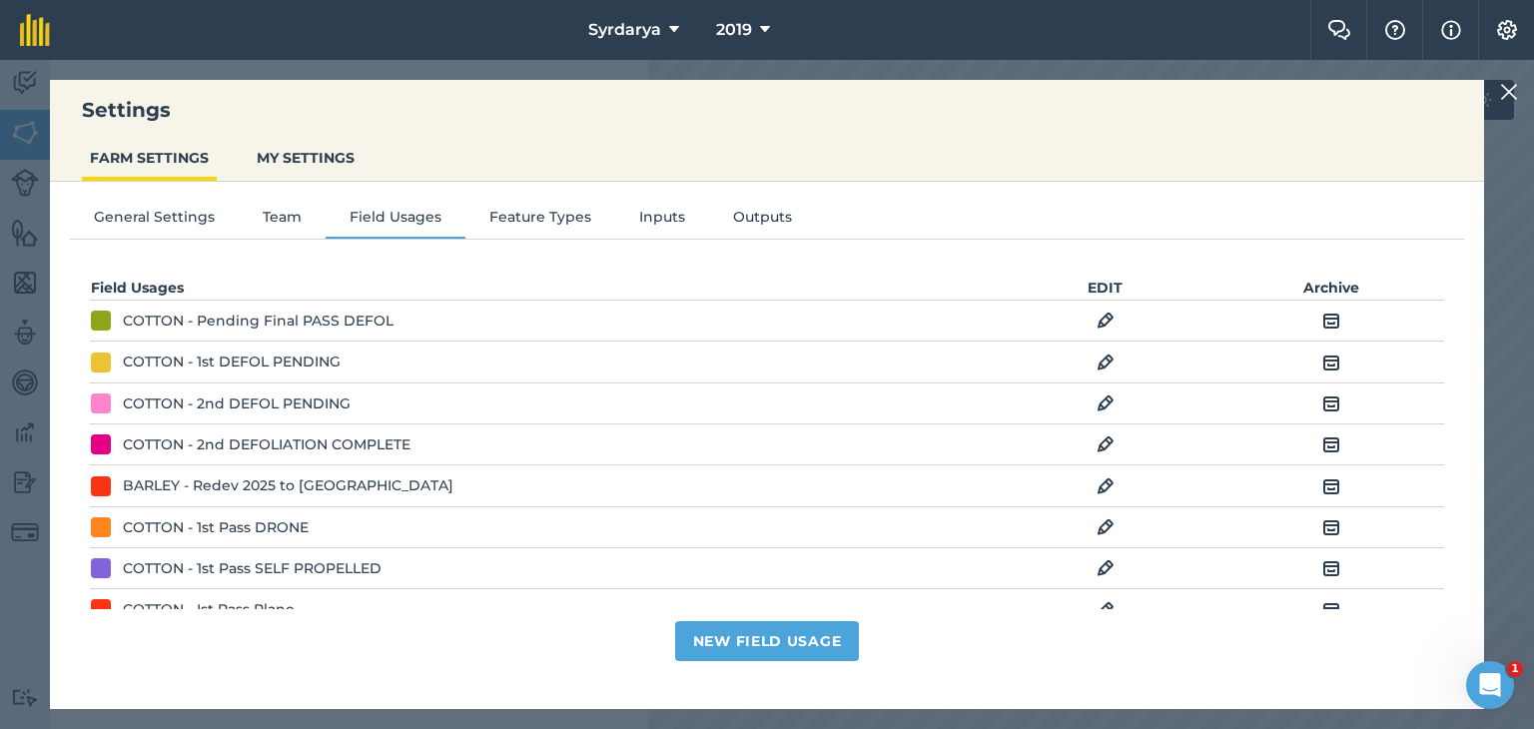
click at [1507, 85] on img at bounding box center [1509, 92] width 18 height 24
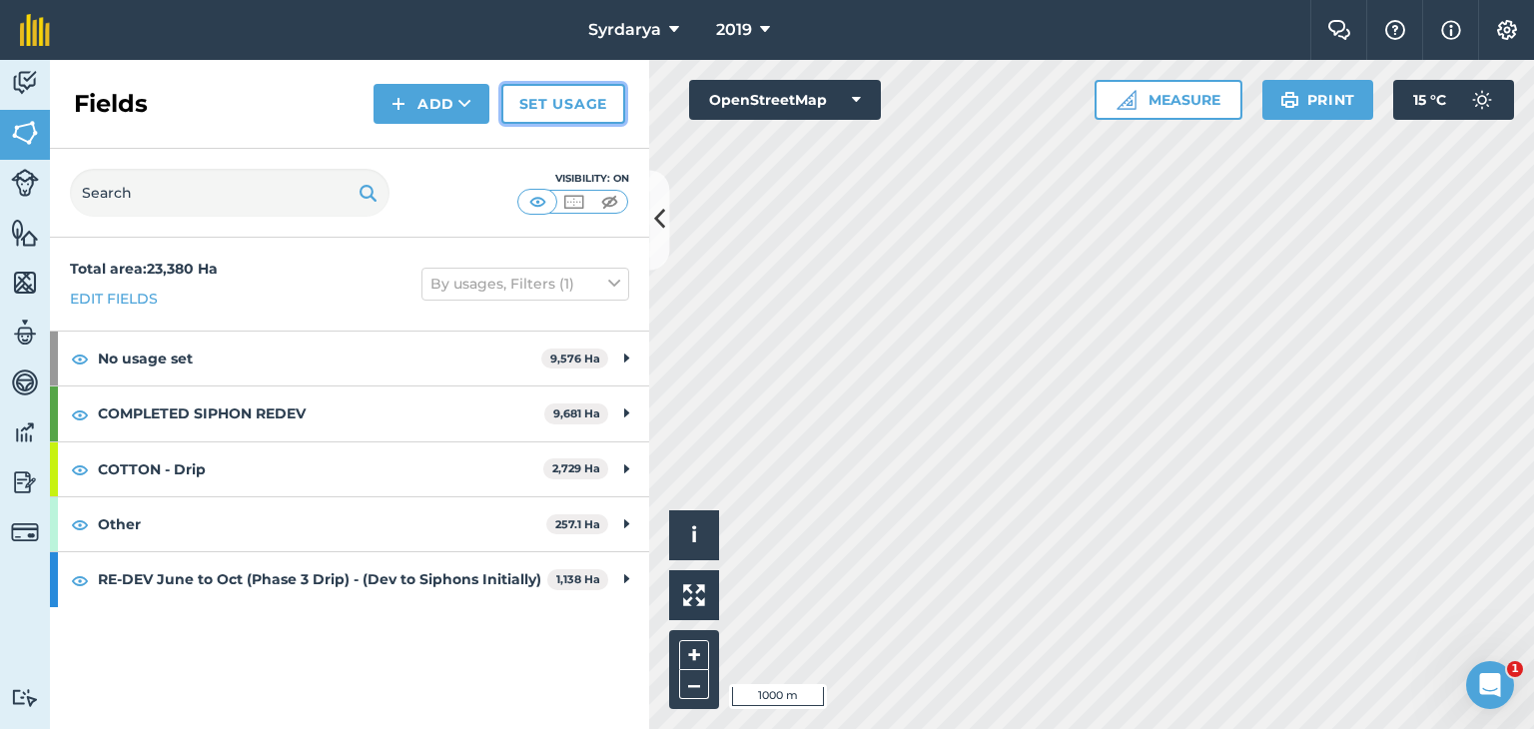
click at [538, 109] on link "Set usage" at bounding box center [563, 104] width 124 height 40
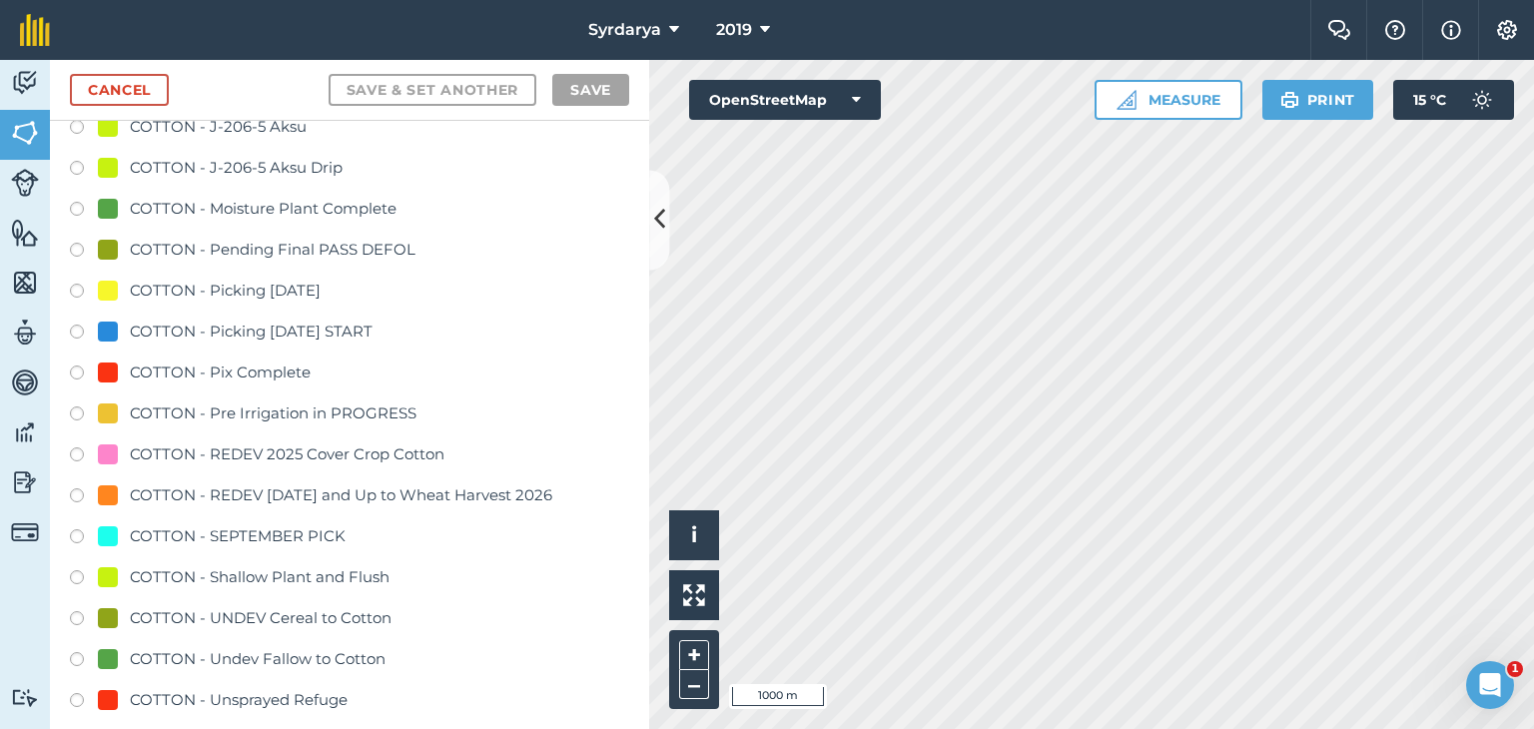
scroll to position [1798, 0]
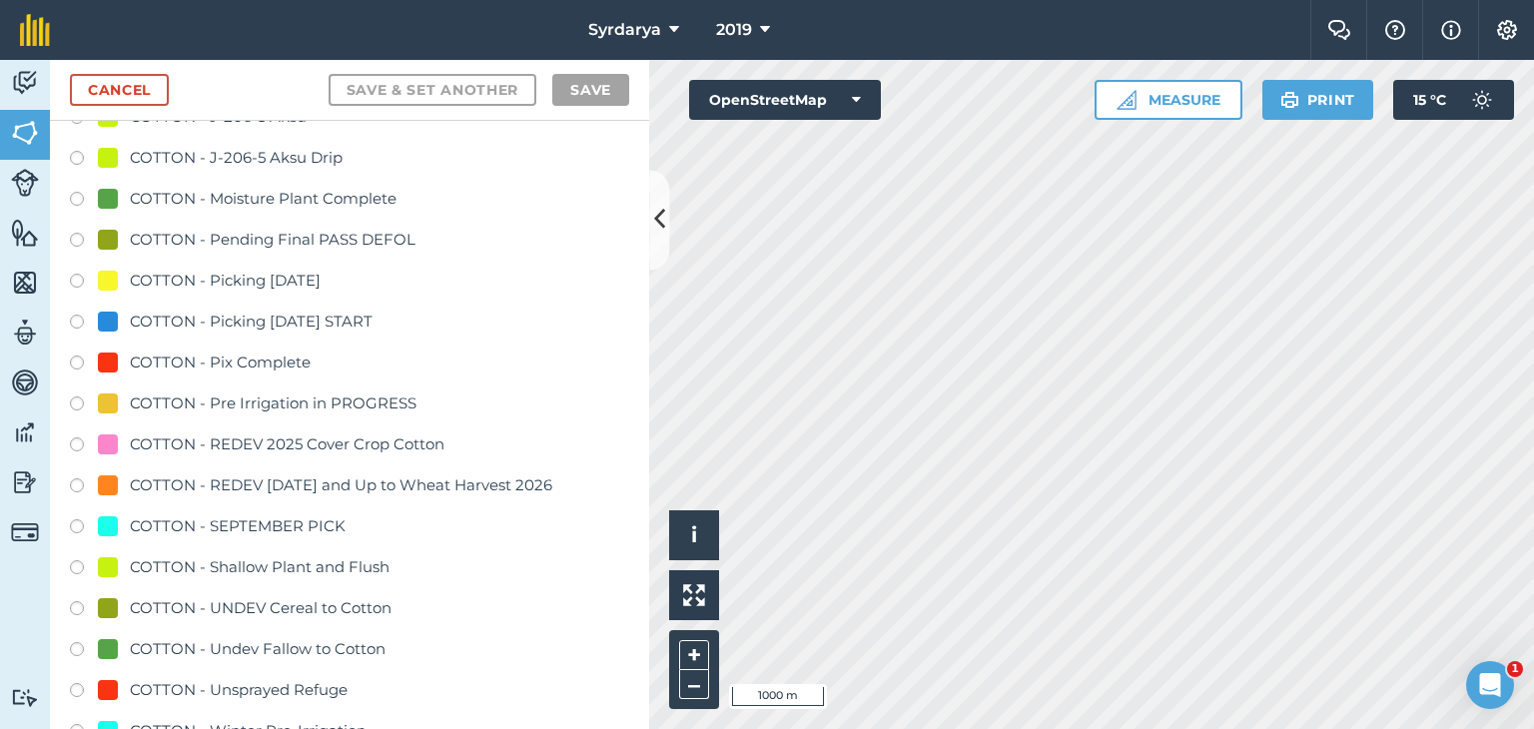
click at [77, 482] on label at bounding box center [84, 488] width 28 height 20
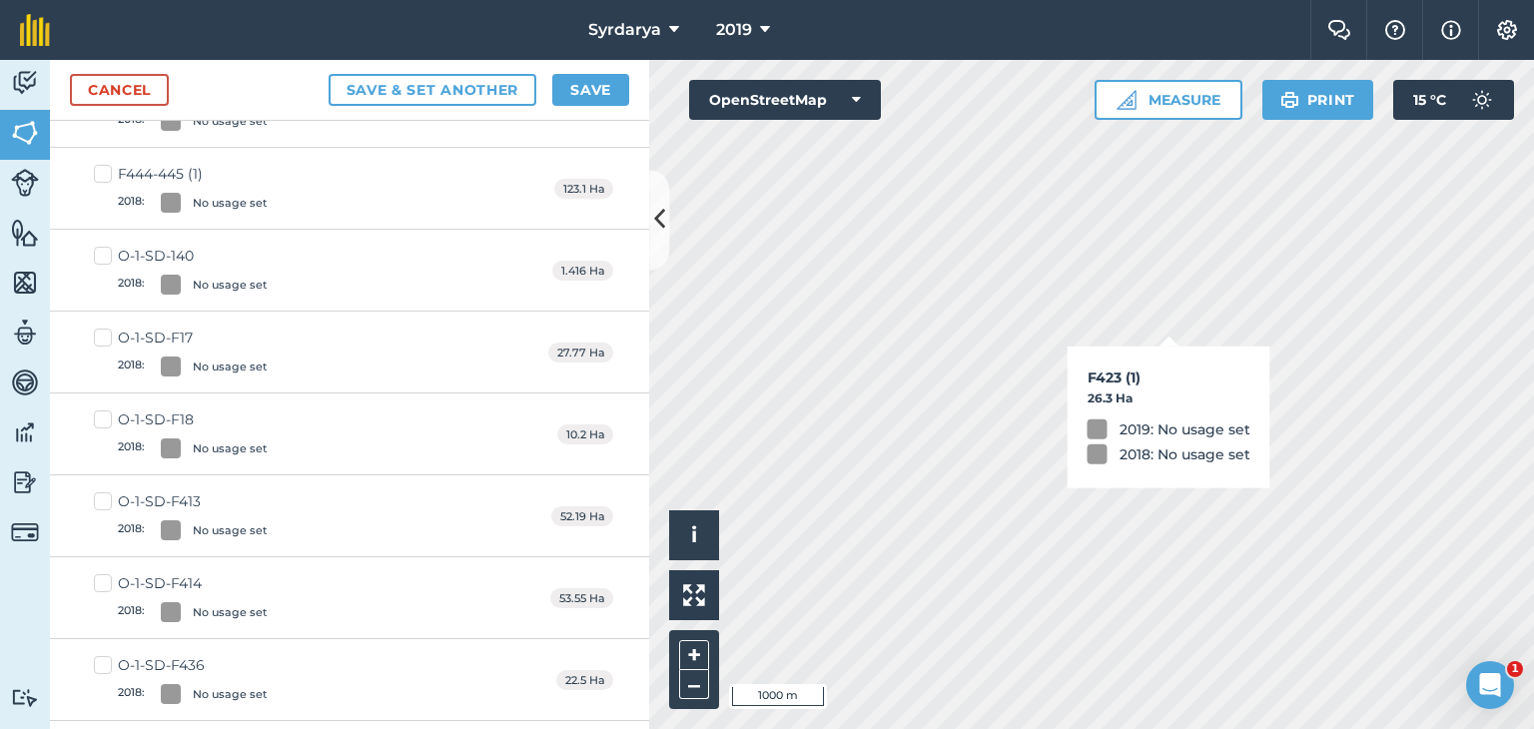
checkbox input "true"
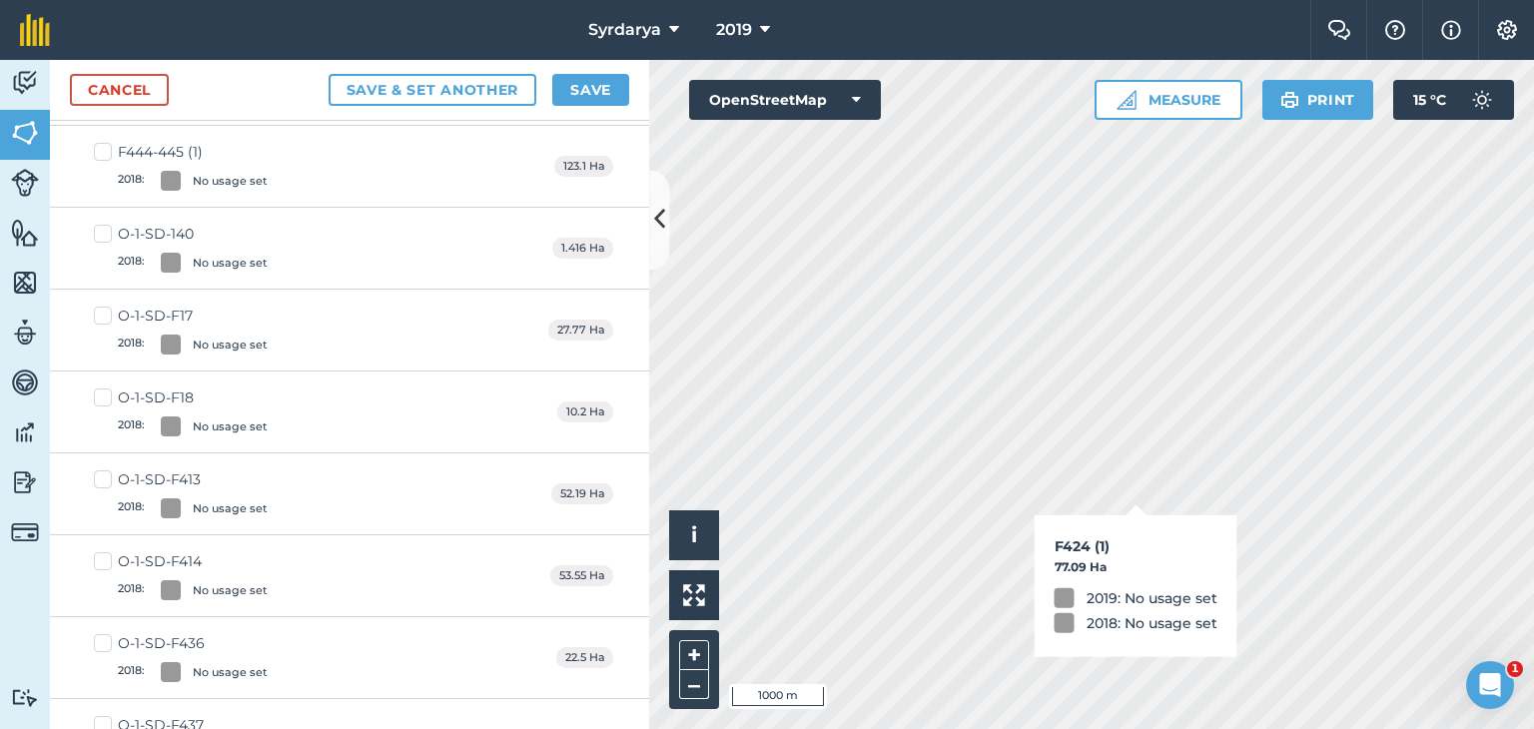
scroll to position [1775, 0]
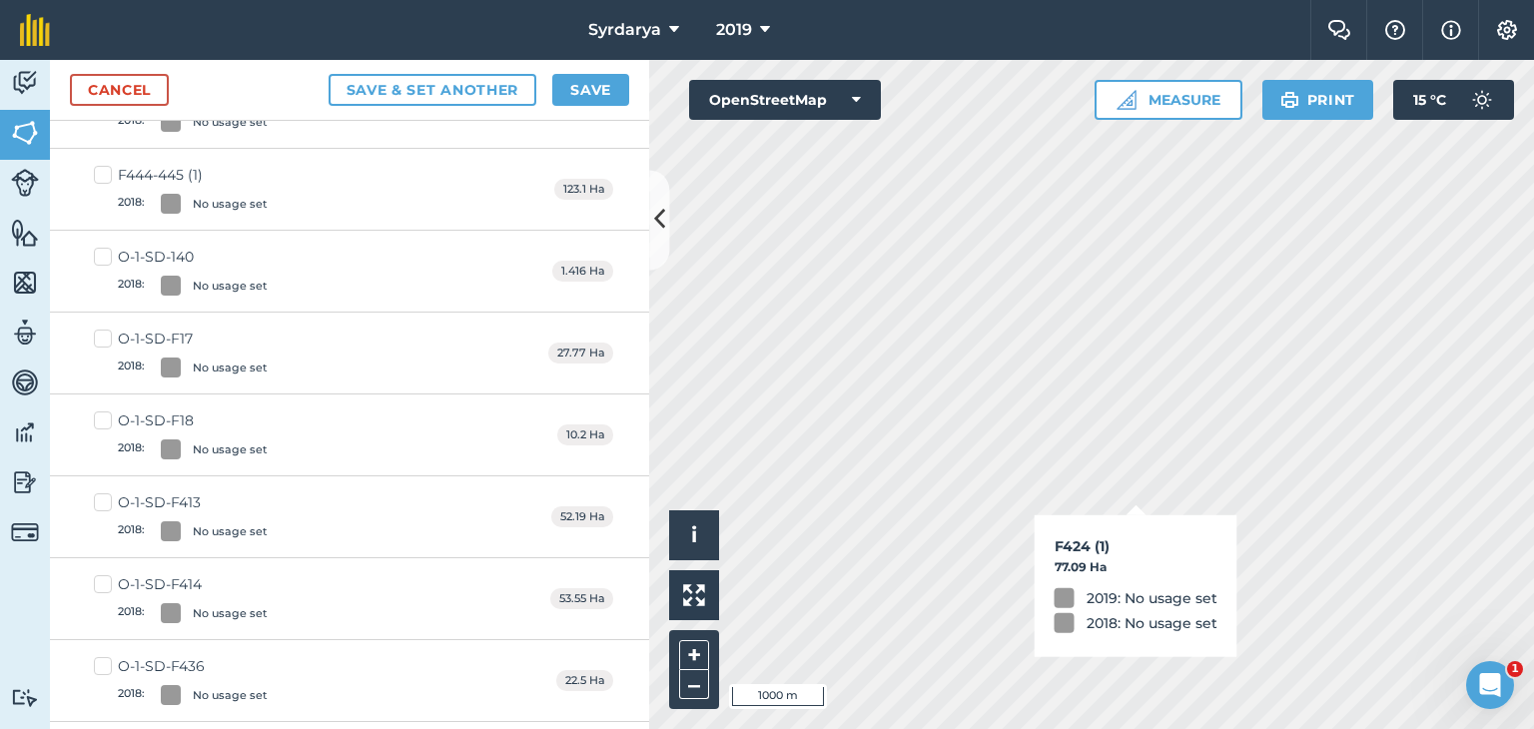
checkbox input "true"
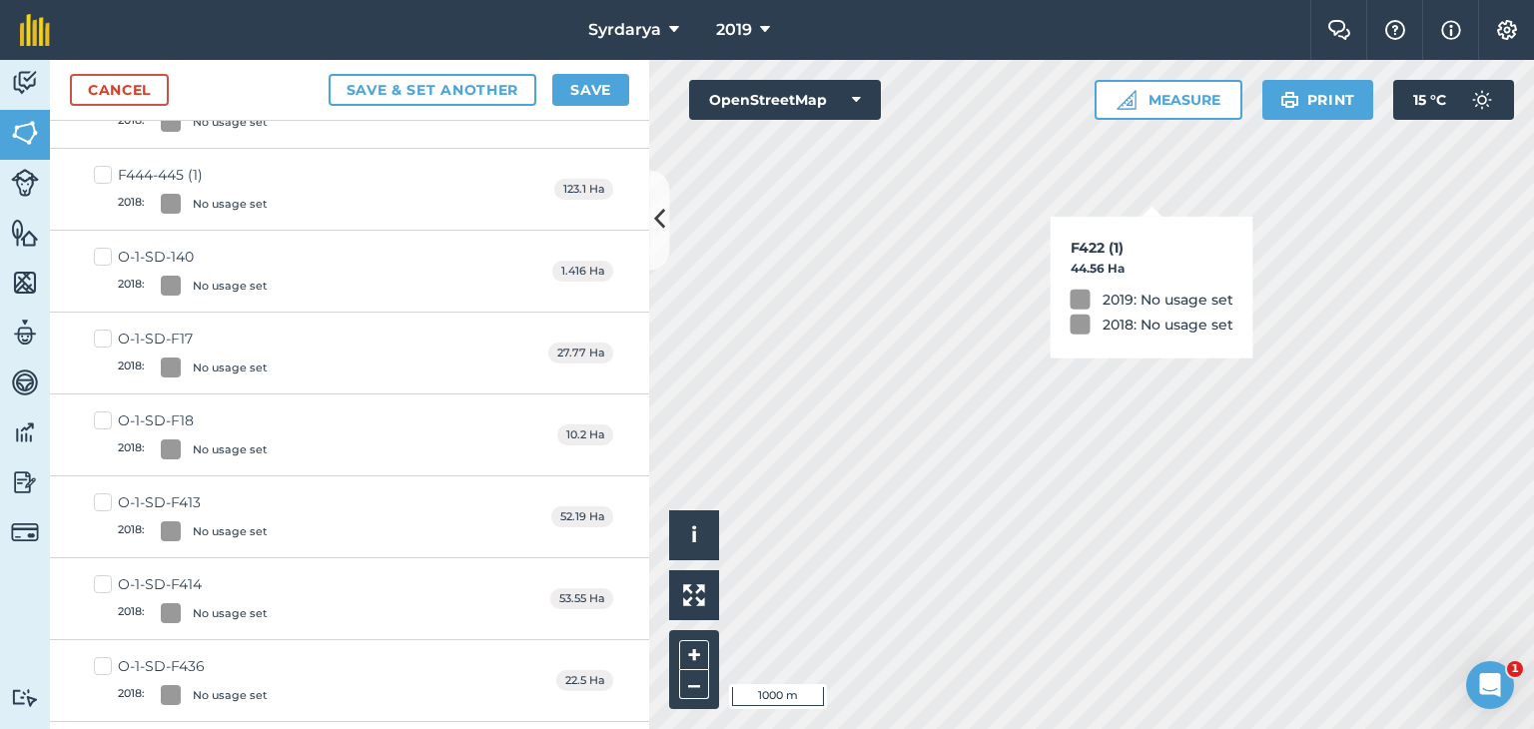
checkbox input "true"
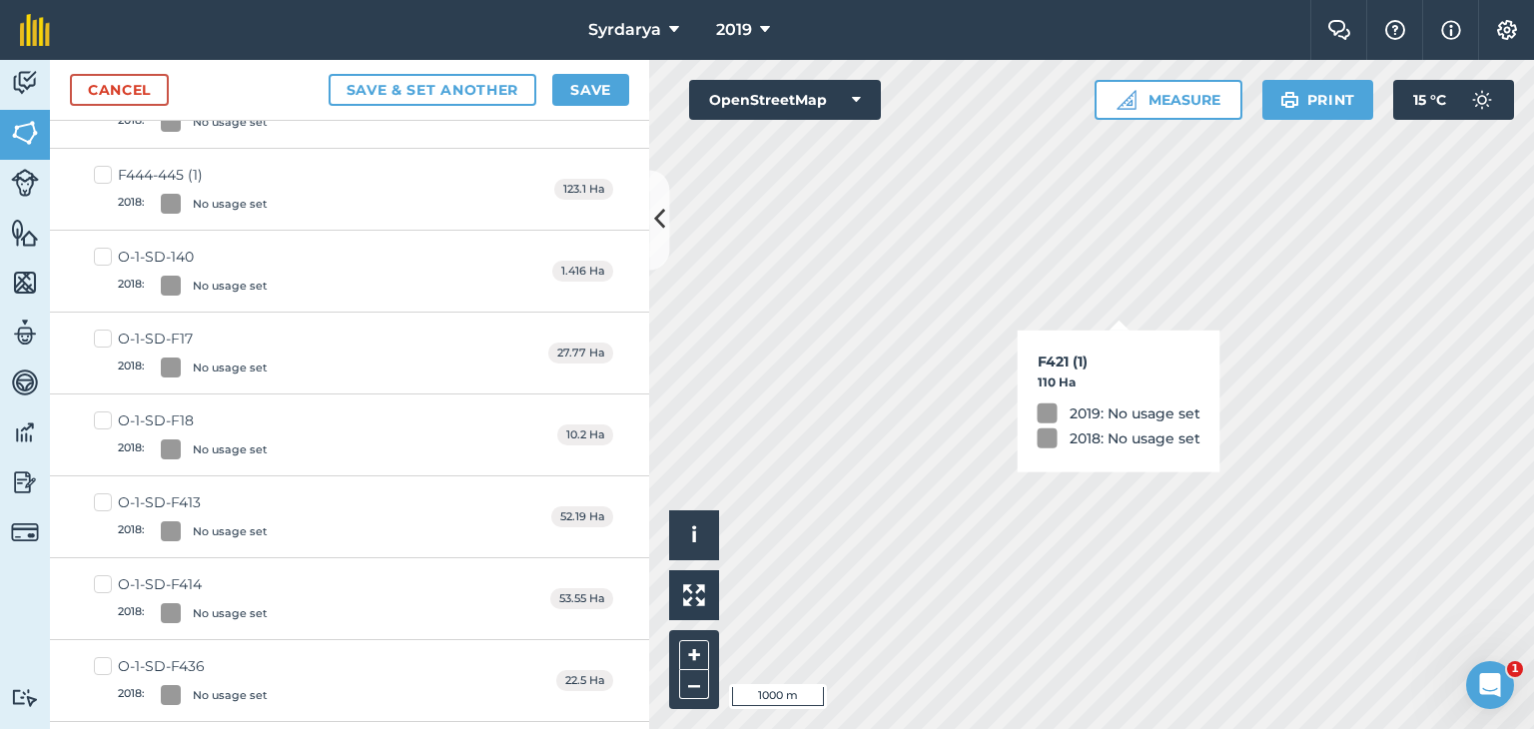
checkbox input "true"
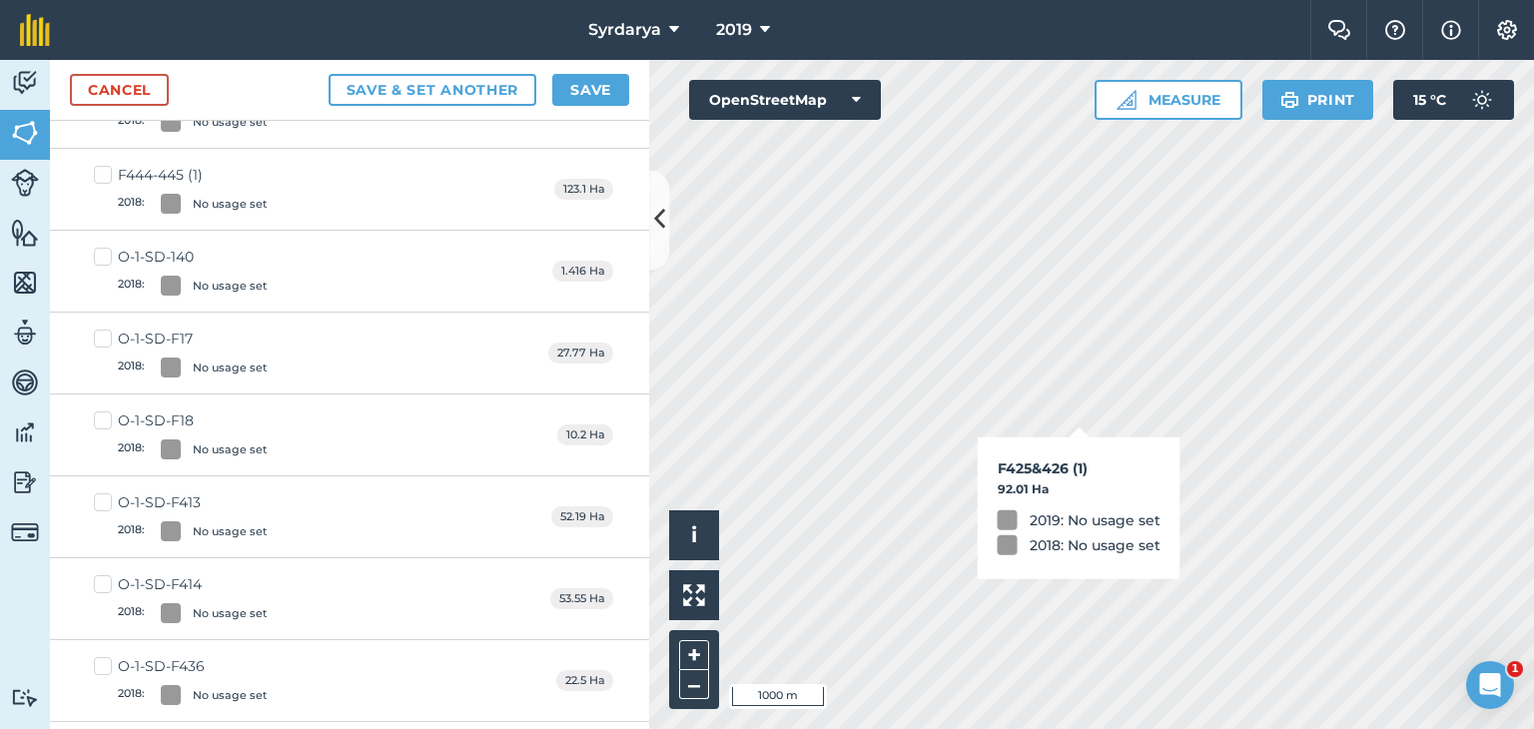
checkbox input "true"
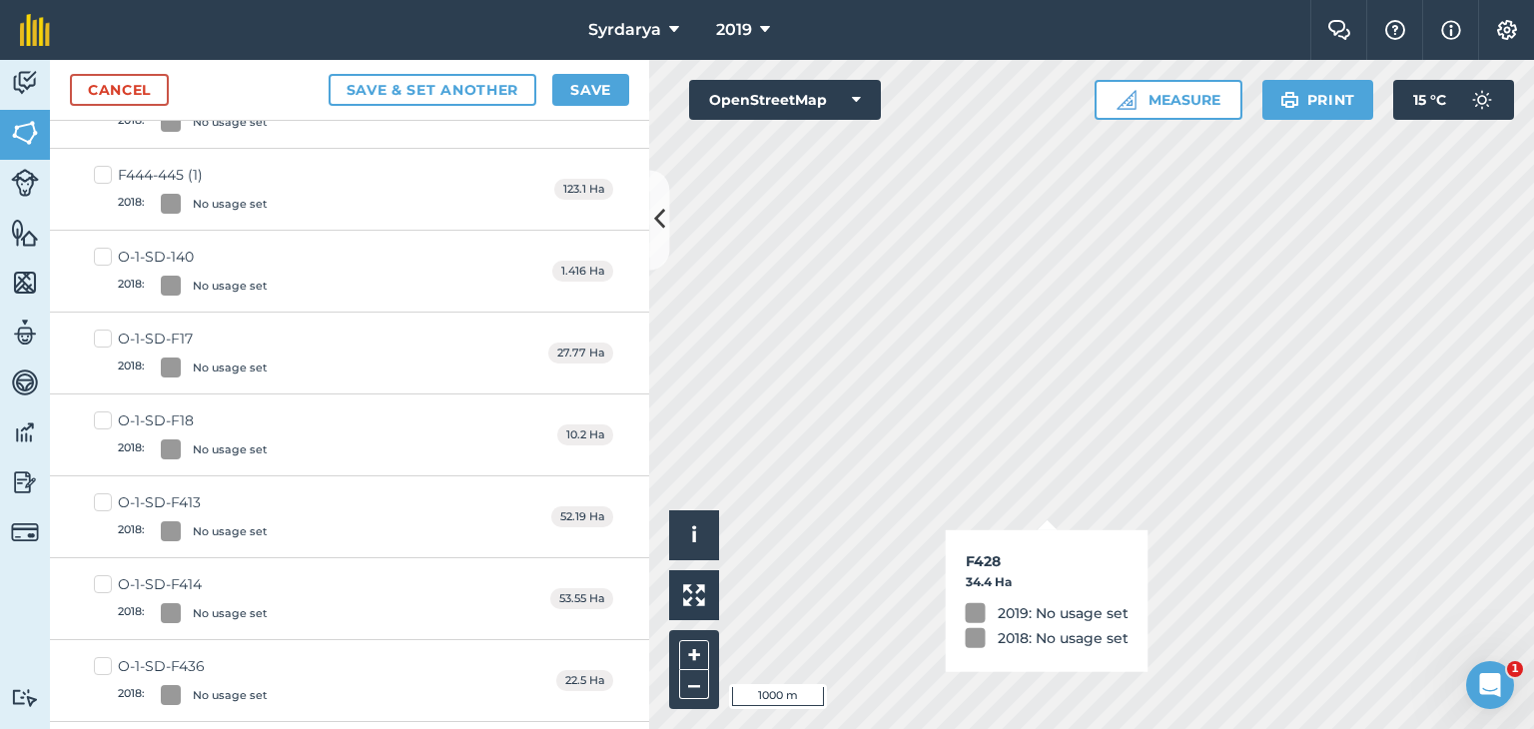
checkbox input "true"
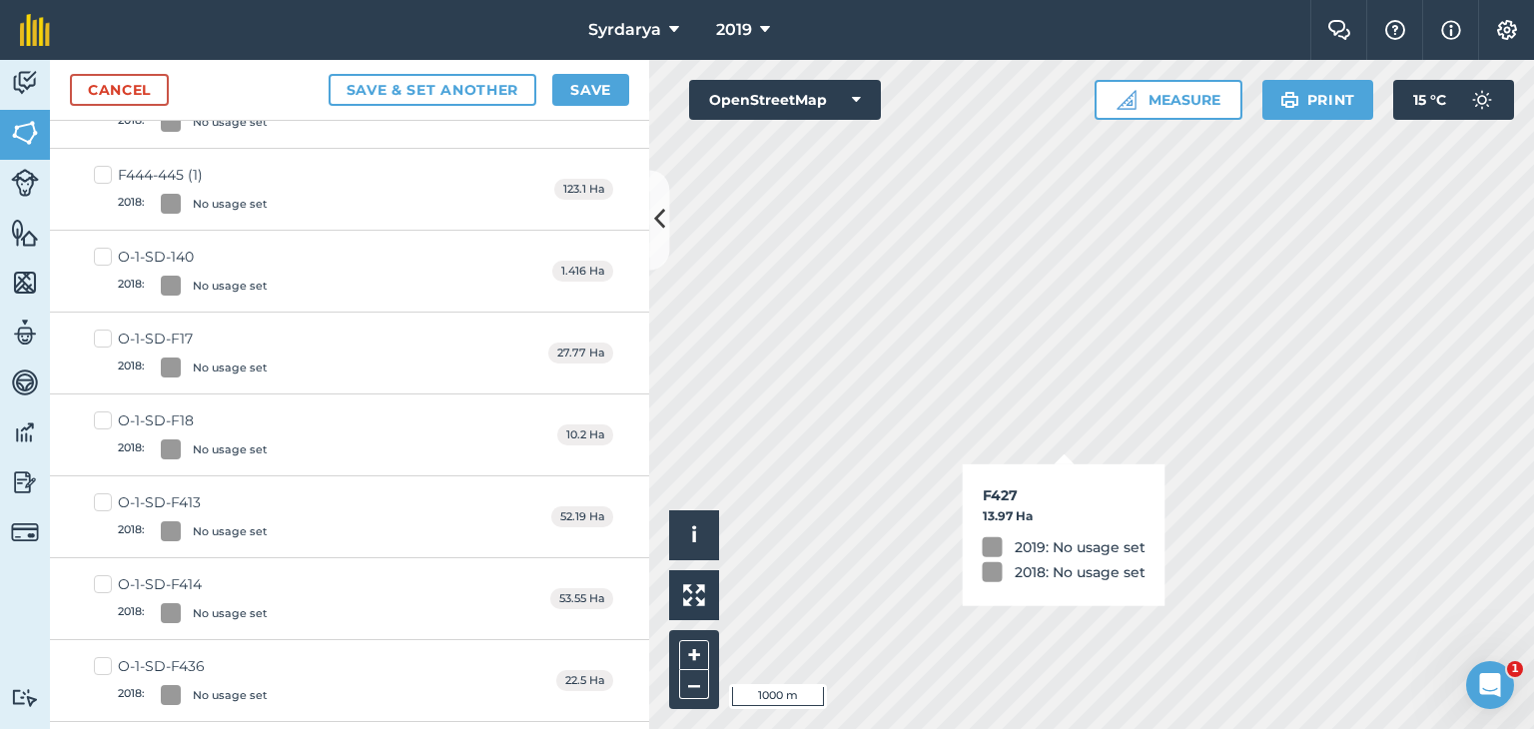
checkbox input "true"
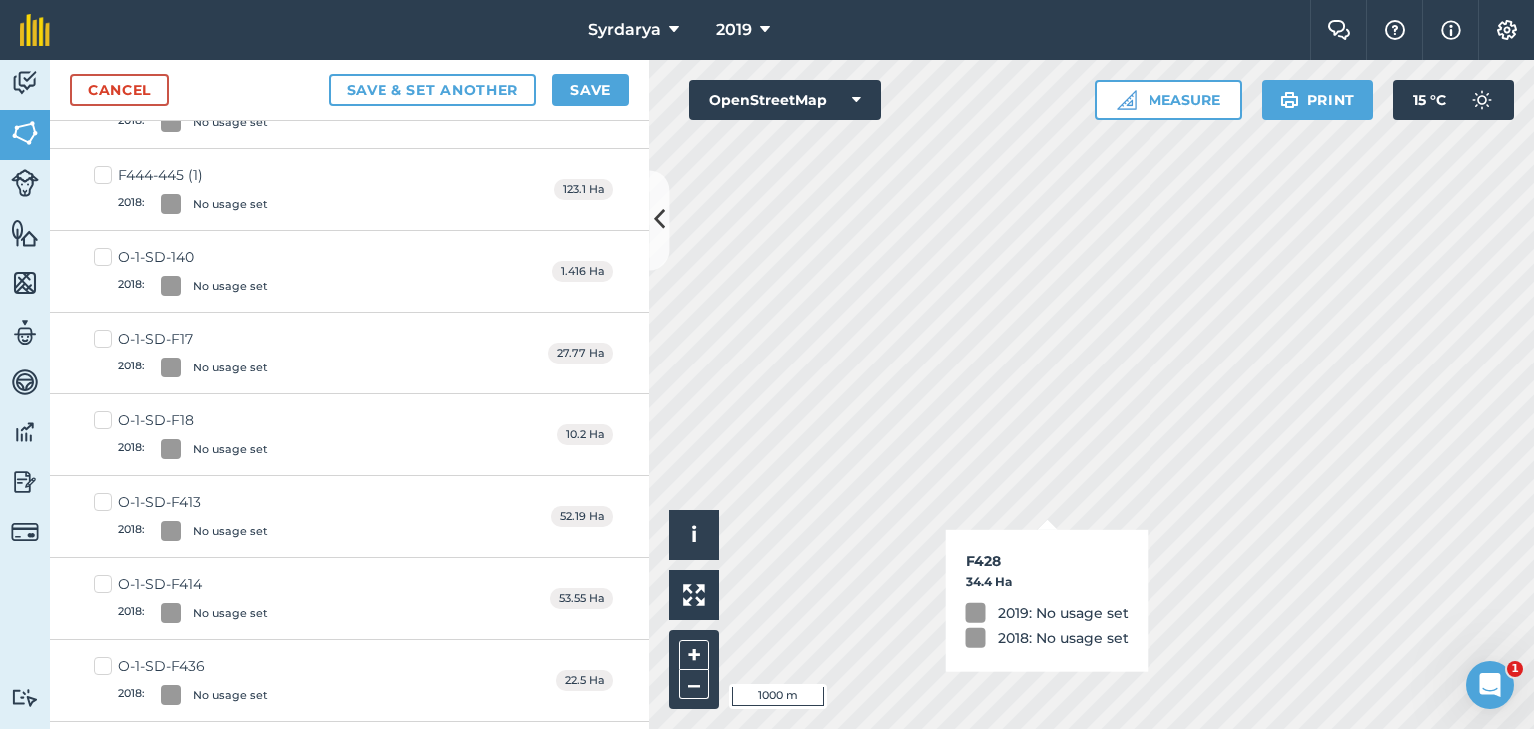
checkbox input "true"
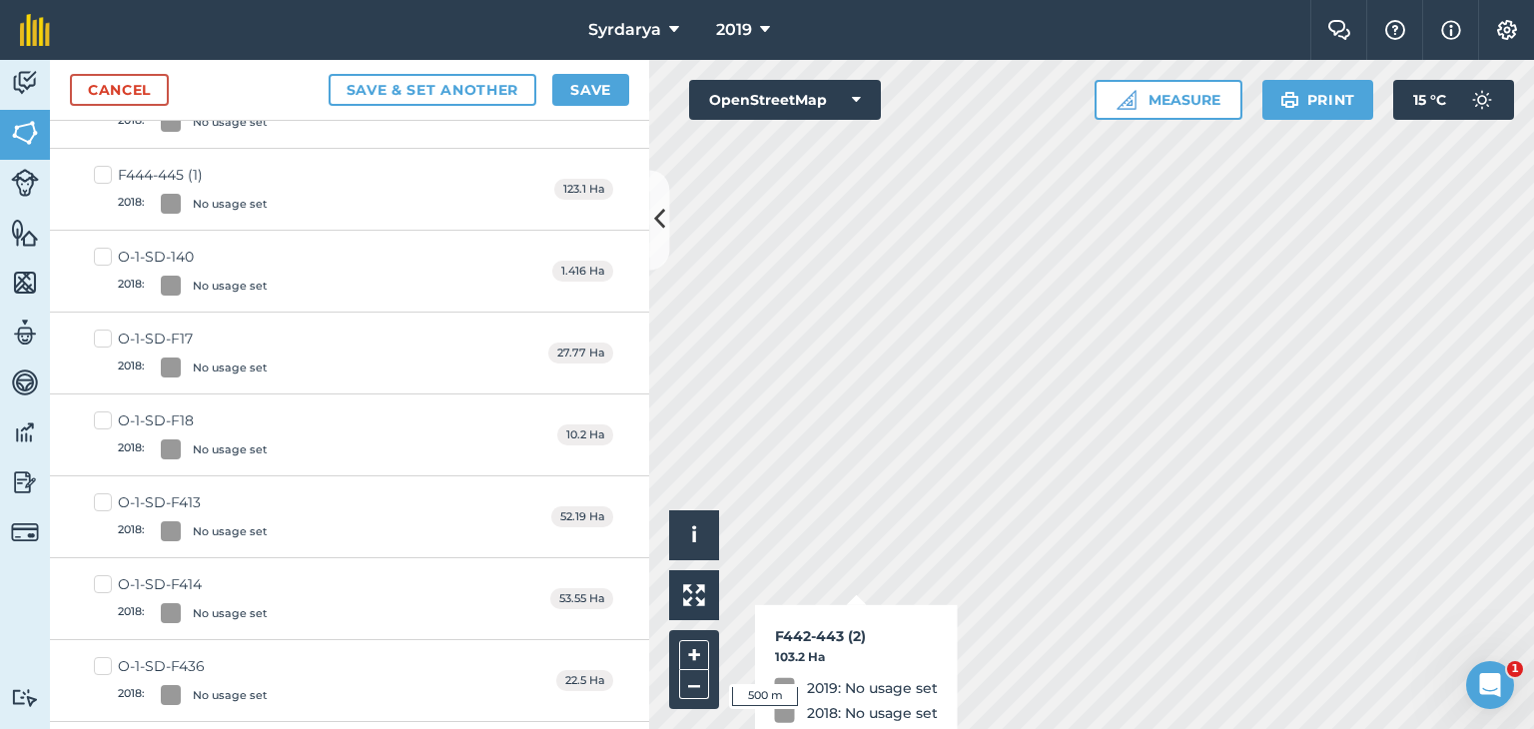
checkbox input "true"
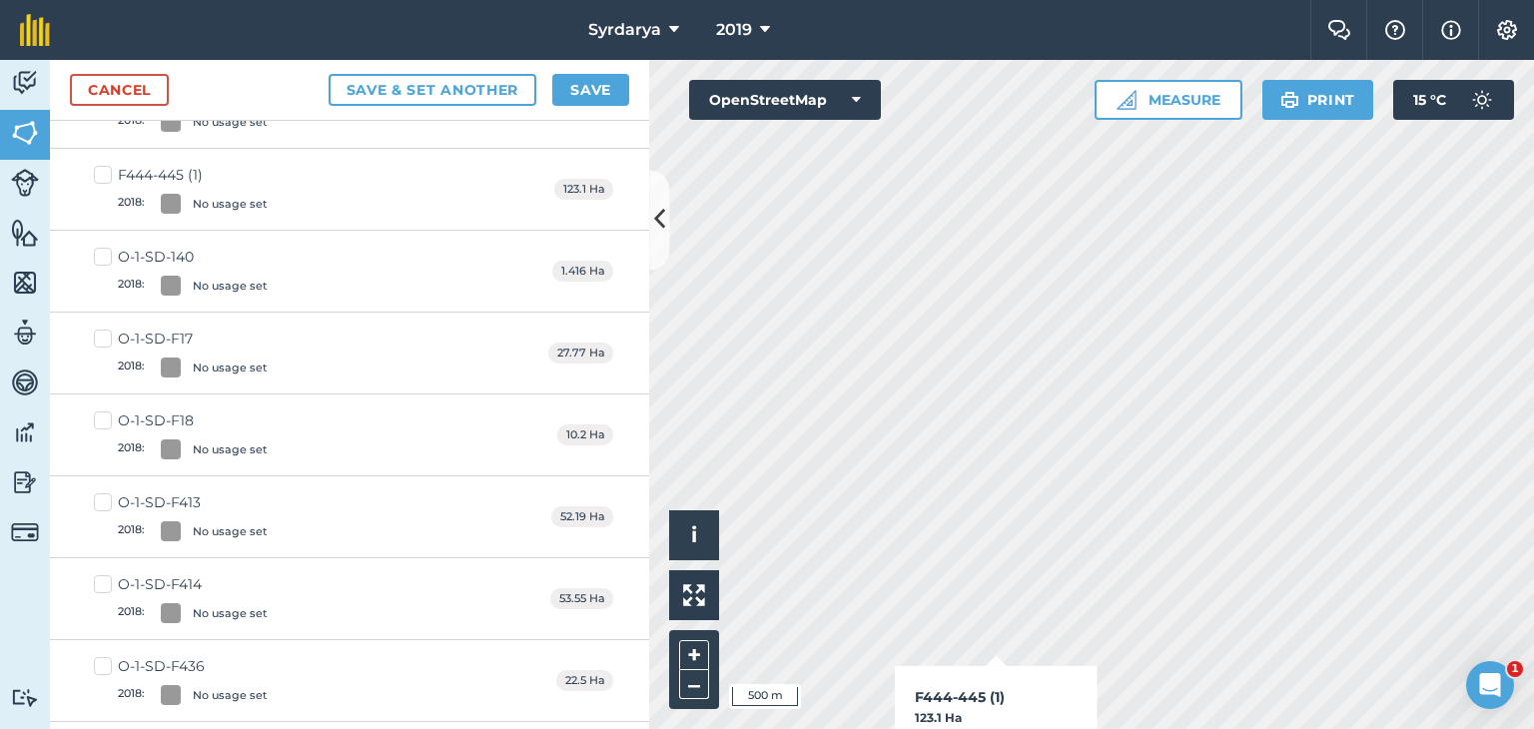
checkbox input "true"
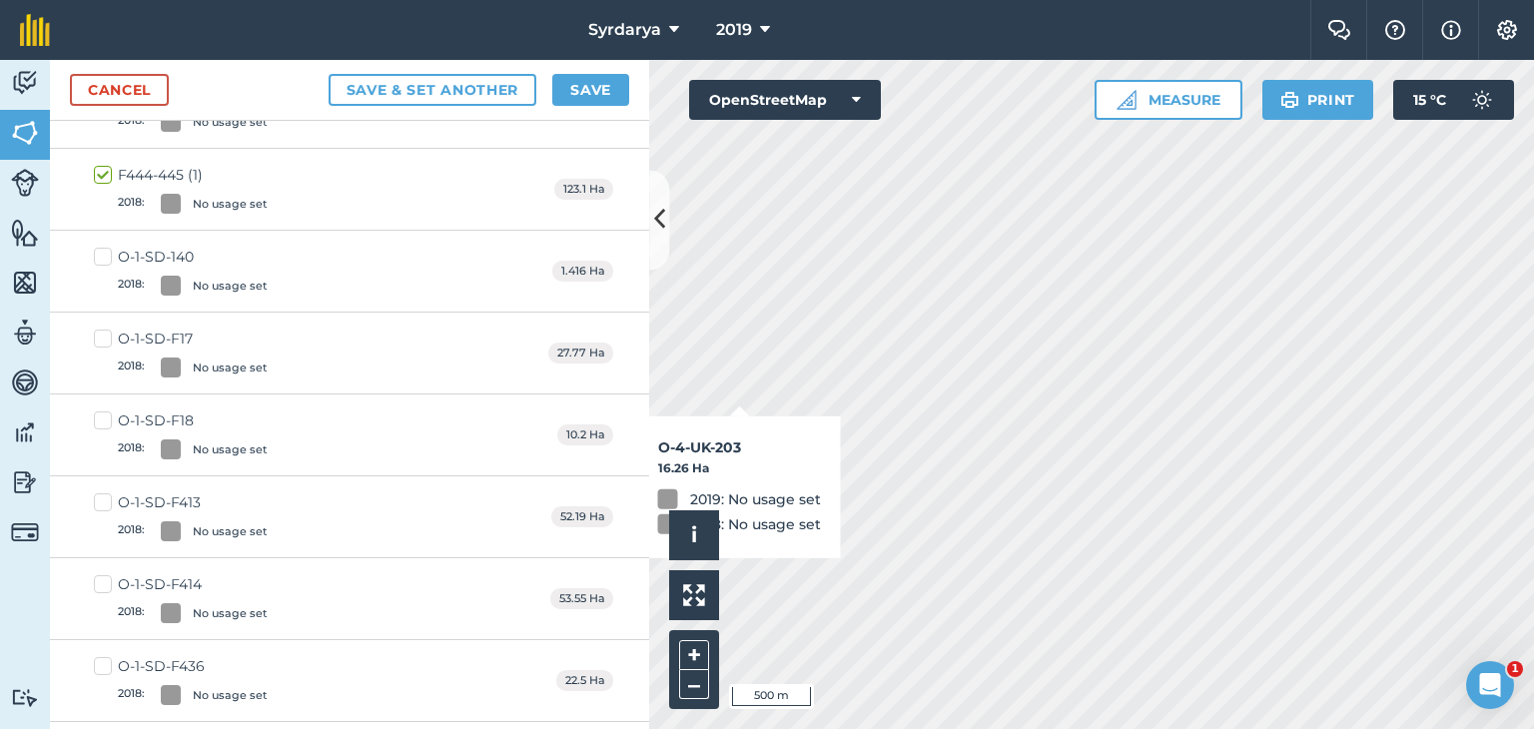
checkbox input "true"
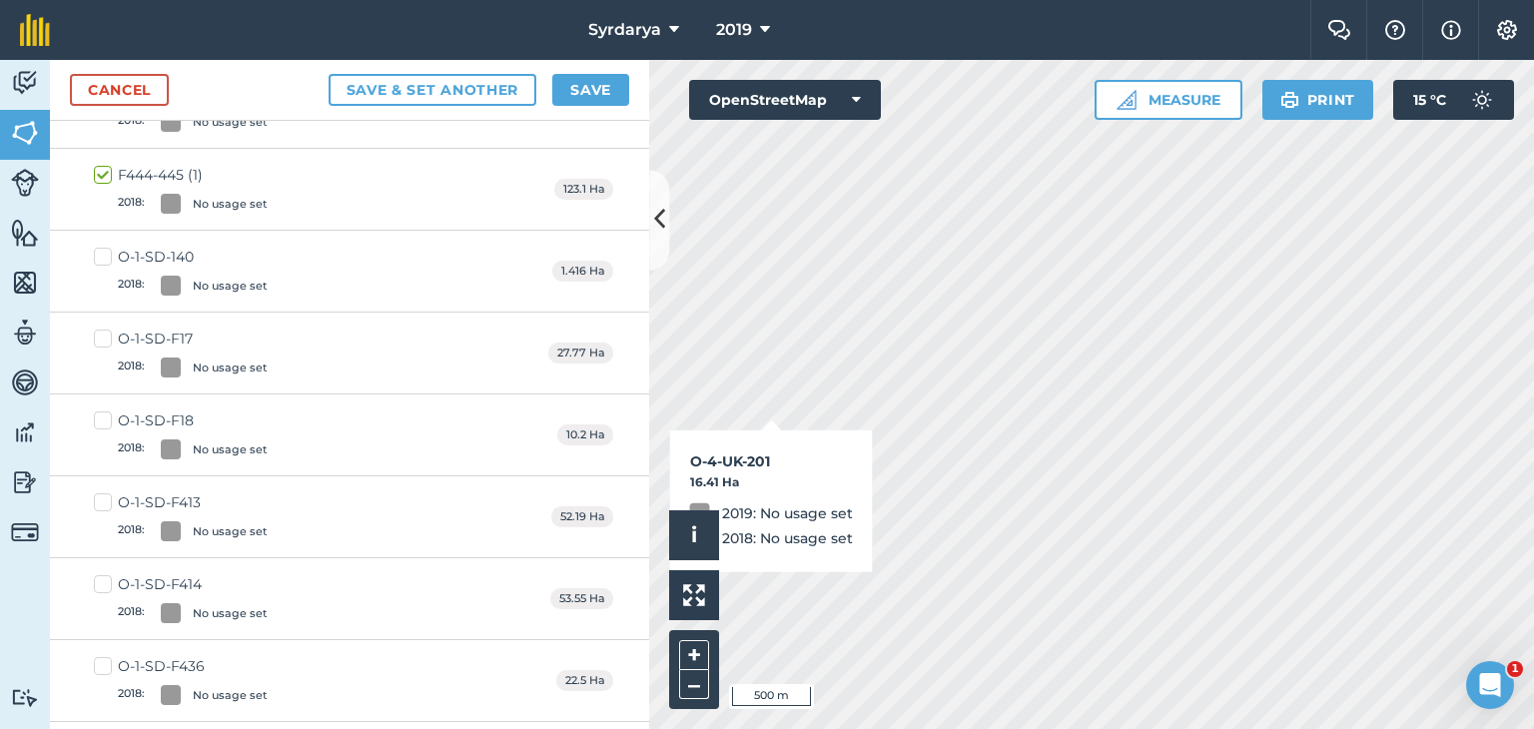
checkbox input "true"
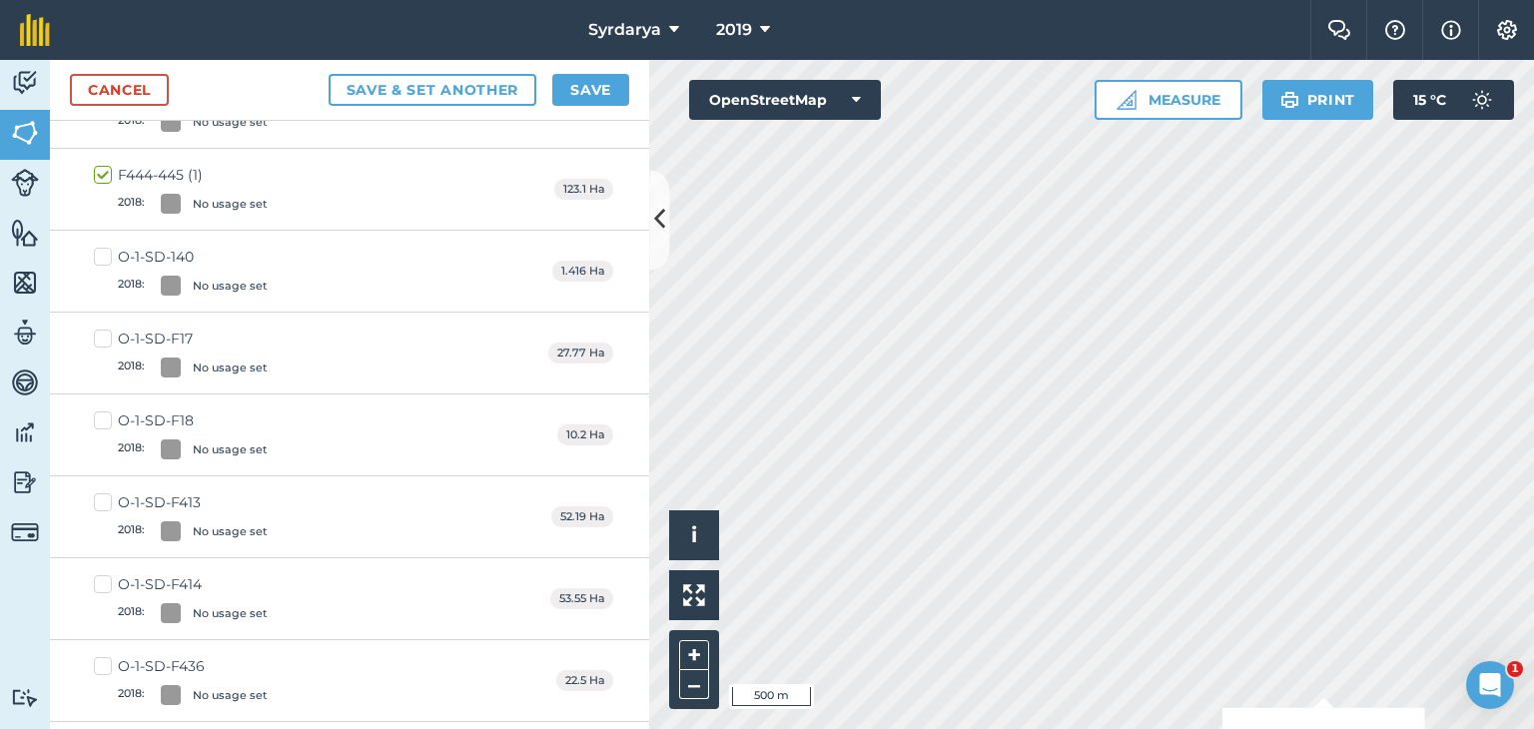
checkbox input "true"
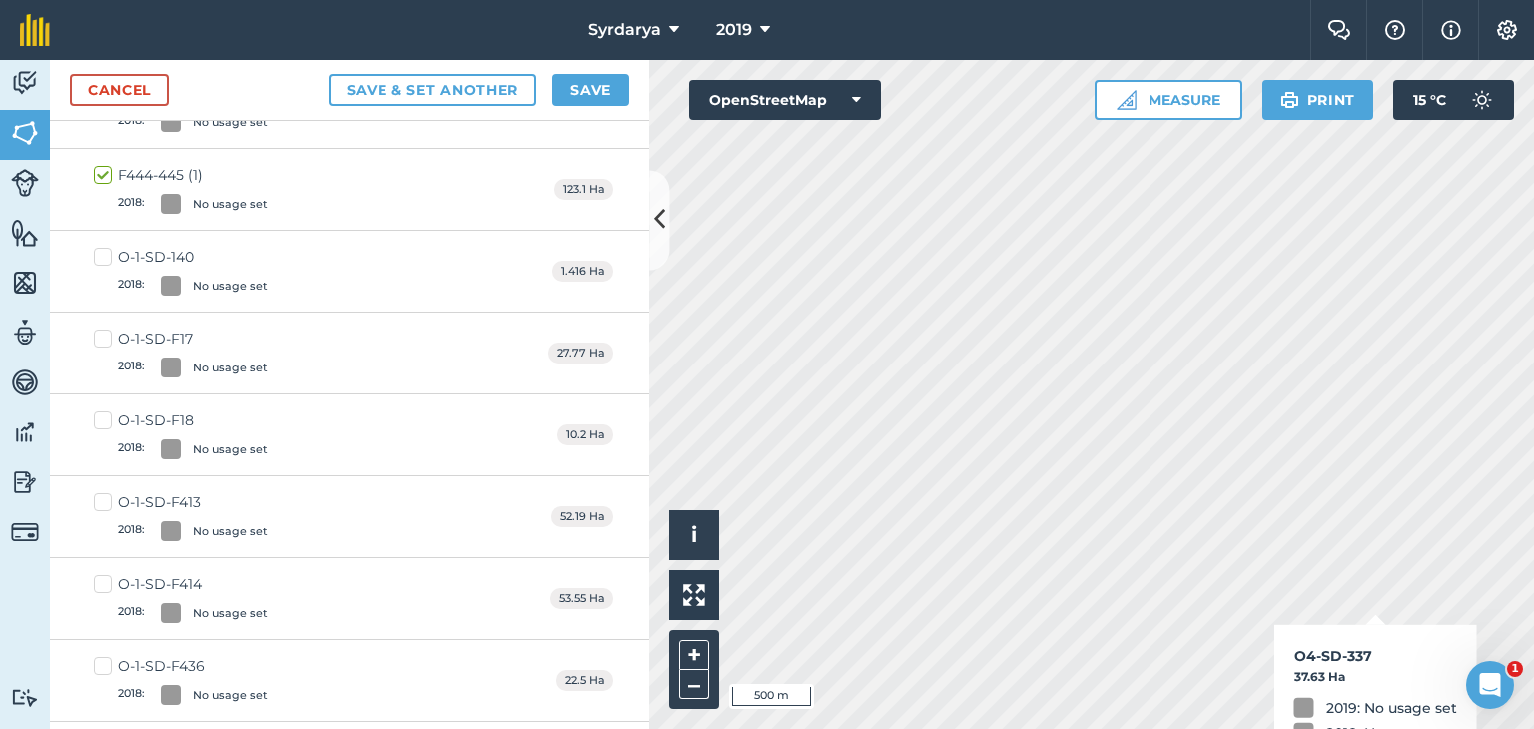
checkbox input "true"
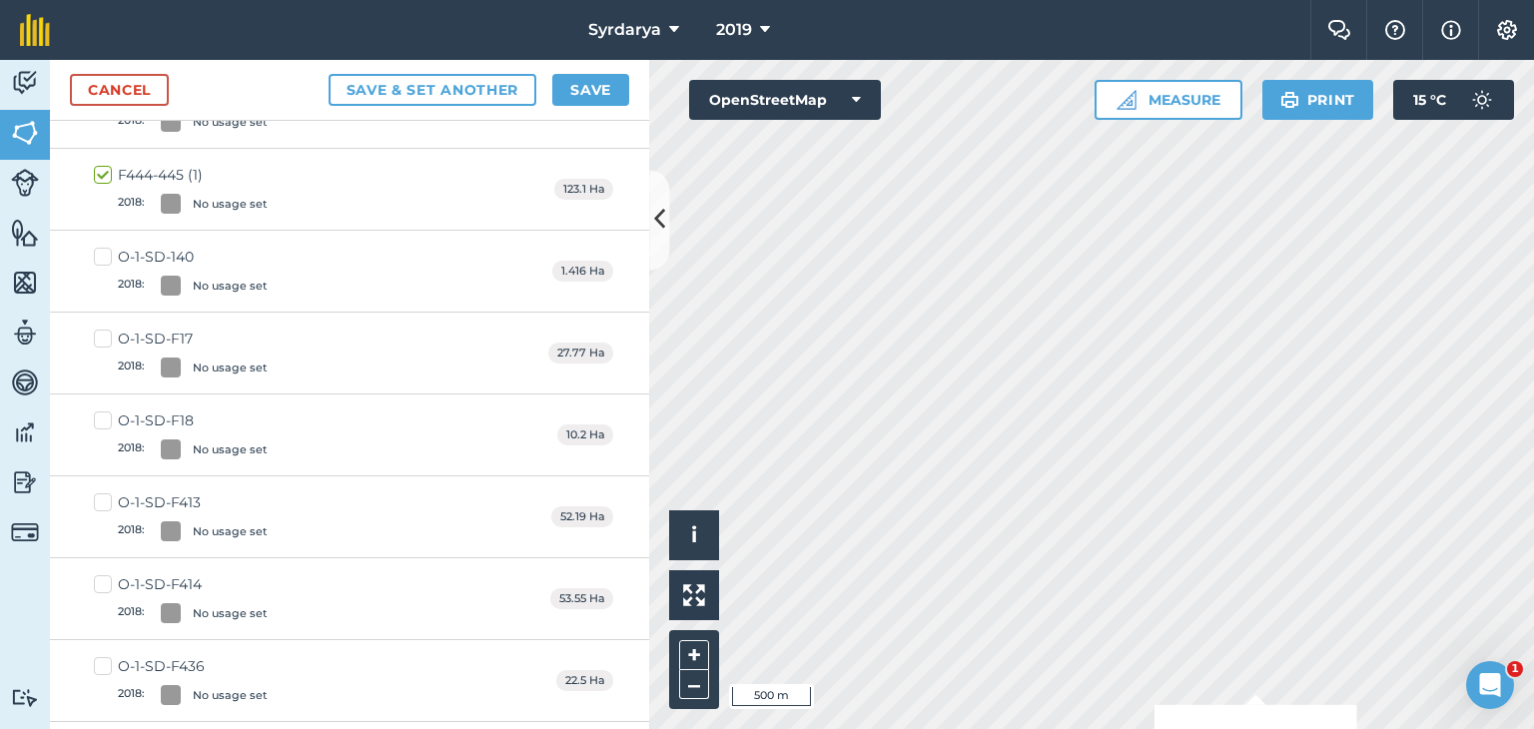
checkbox input "true"
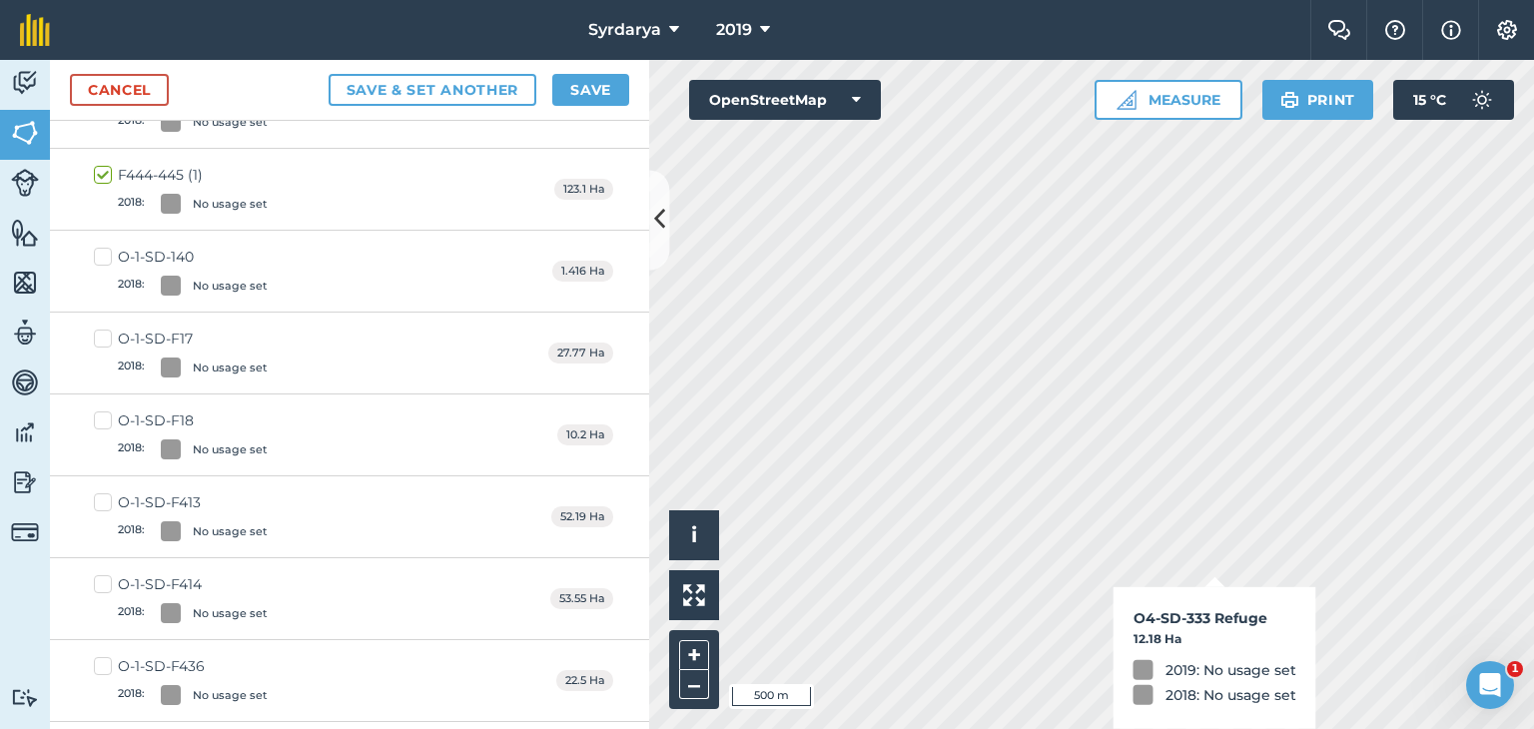
checkbox input "true"
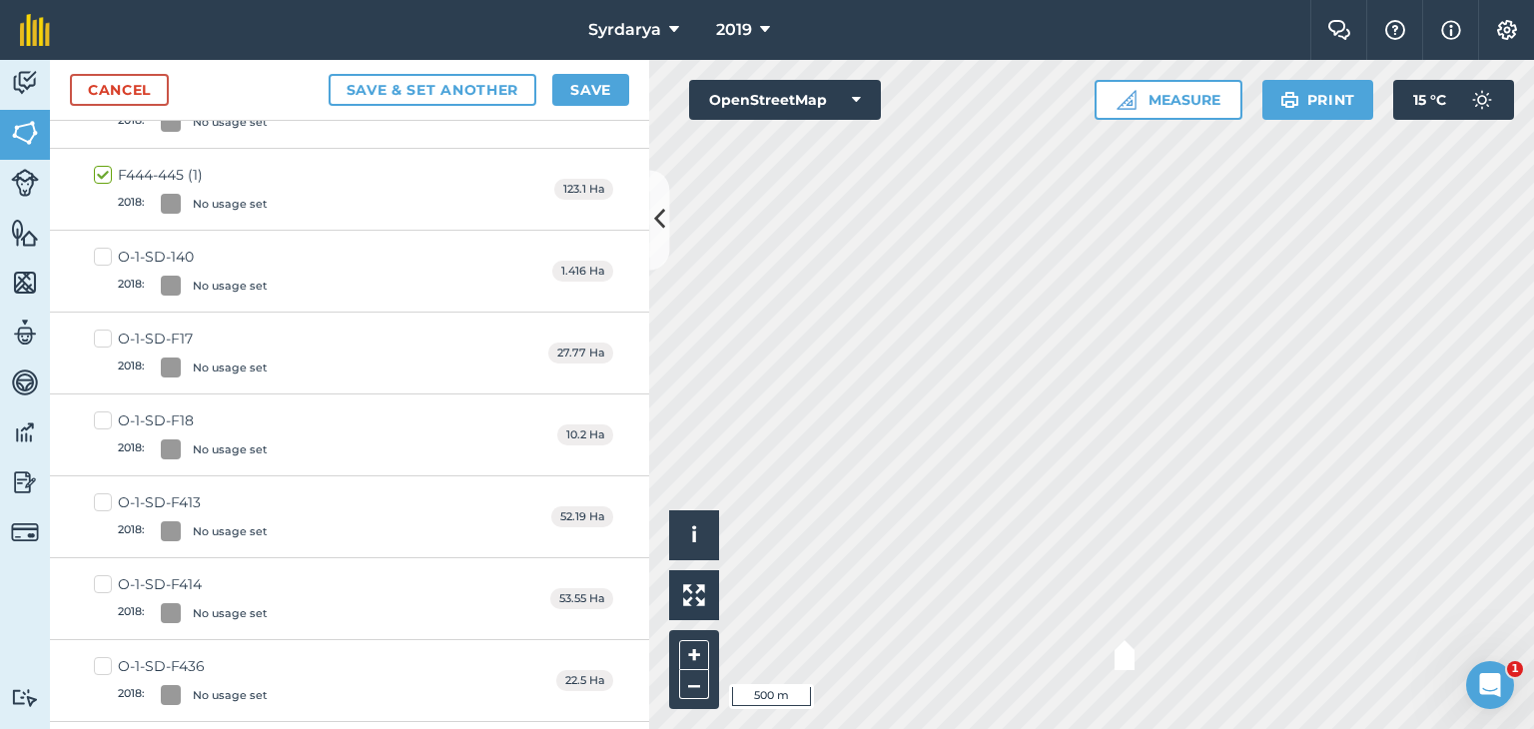
checkbox input "true"
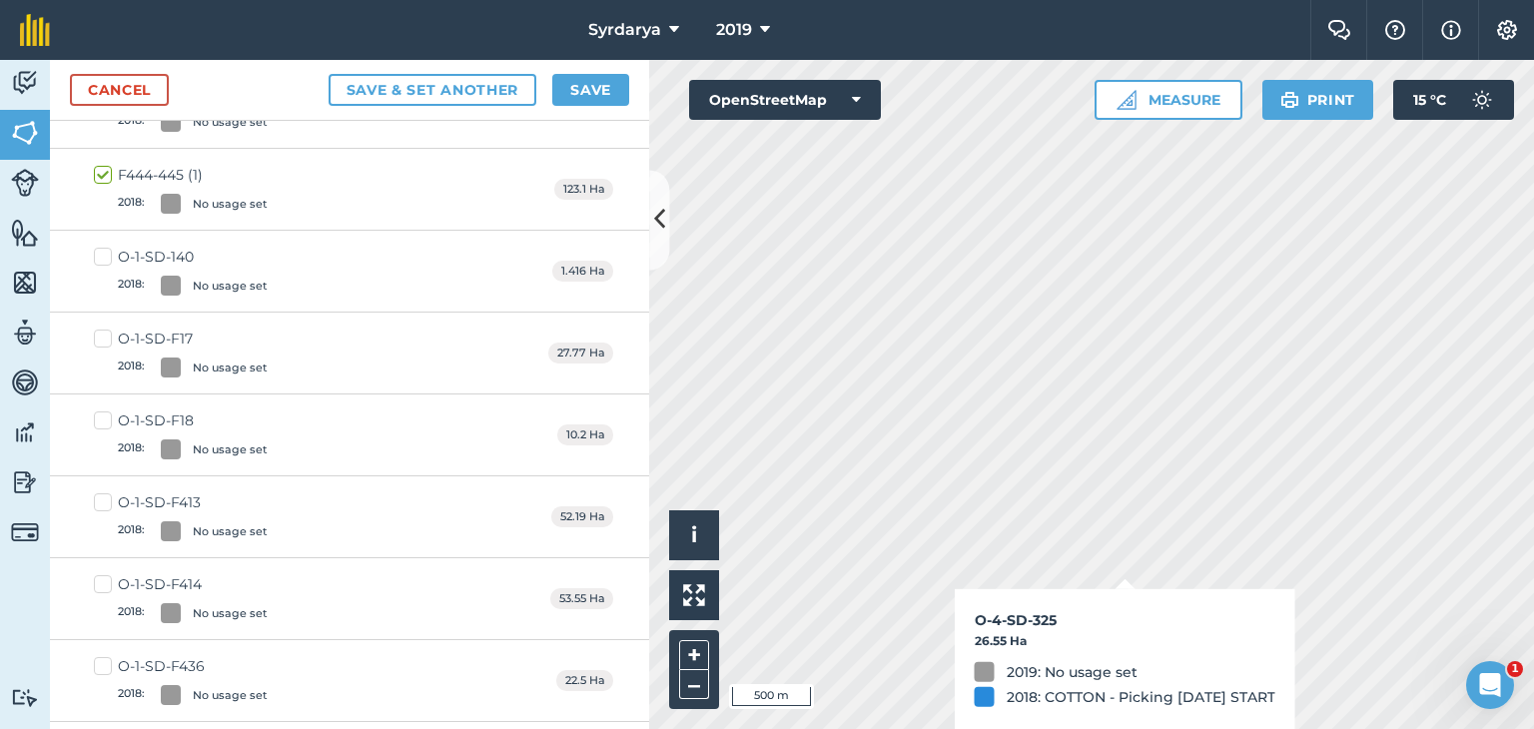
checkbox input "true"
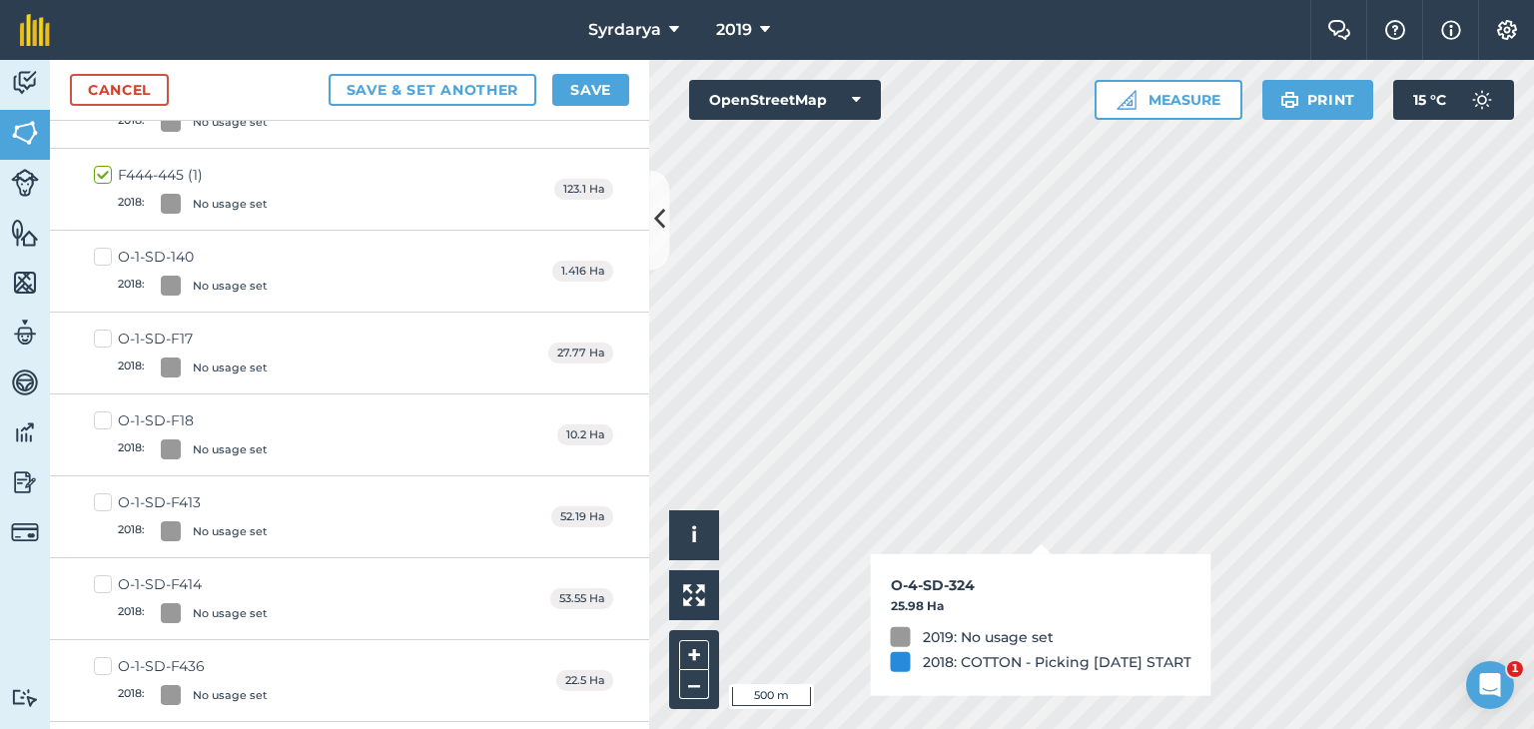
checkbox input "true"
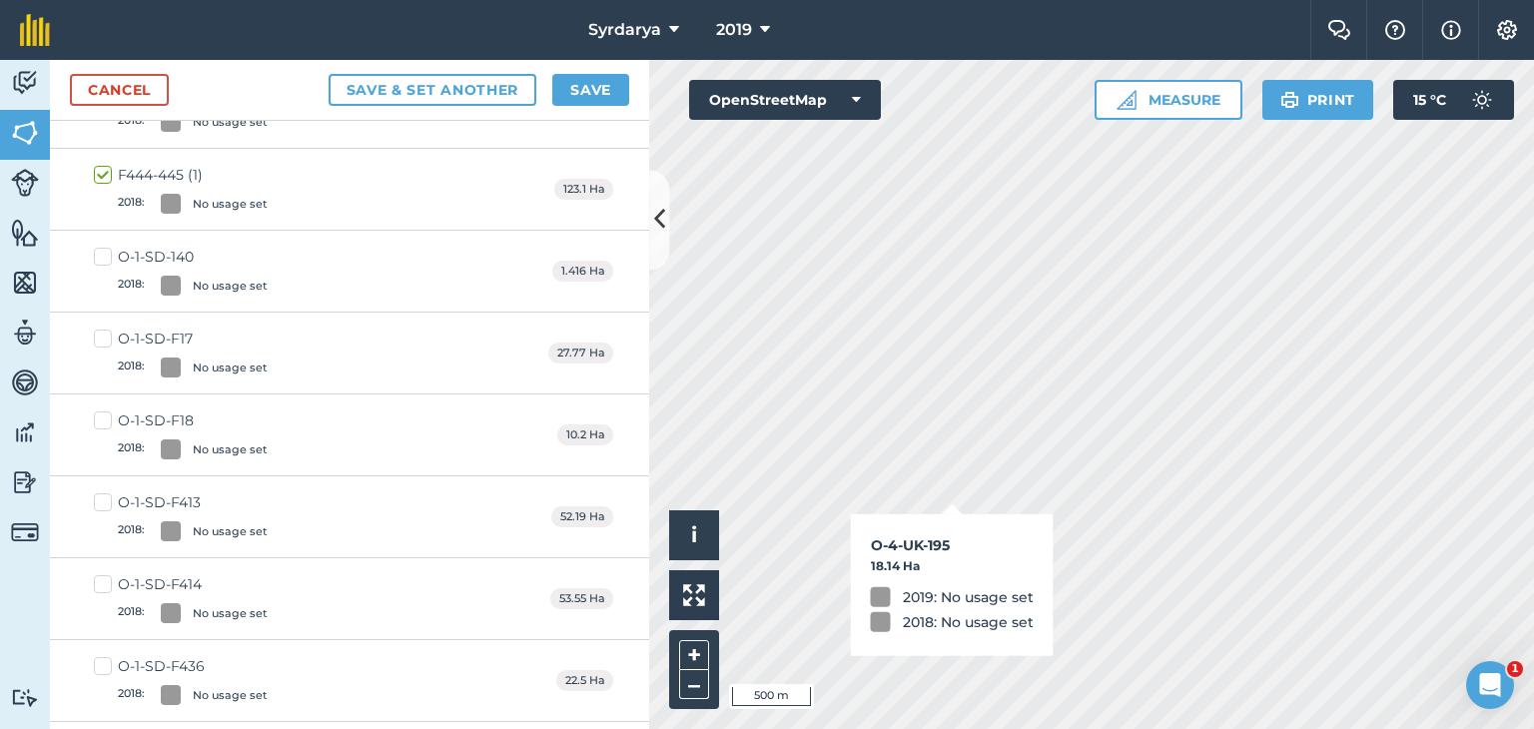
checkbox input "true"
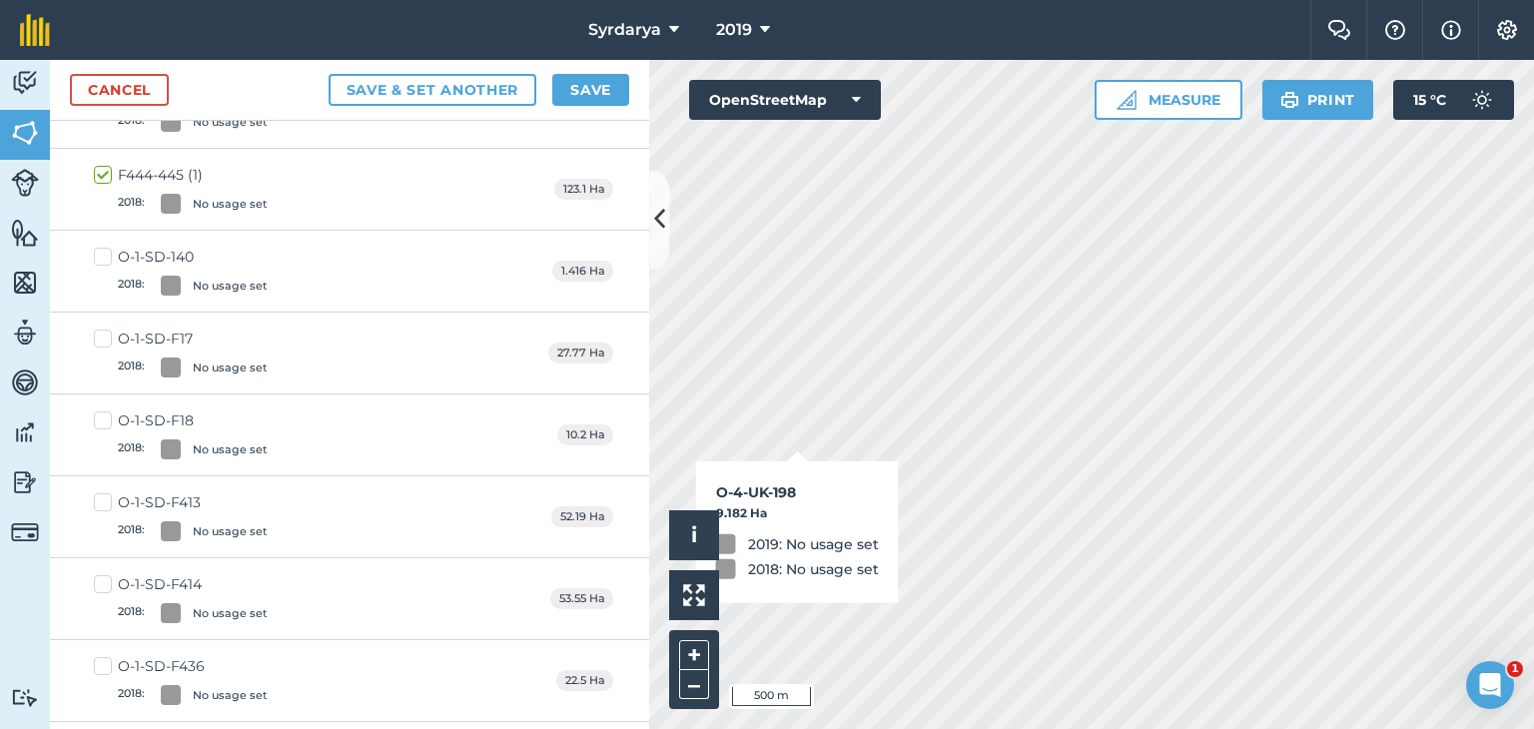
checkbox input "true"
checkbox input "false"
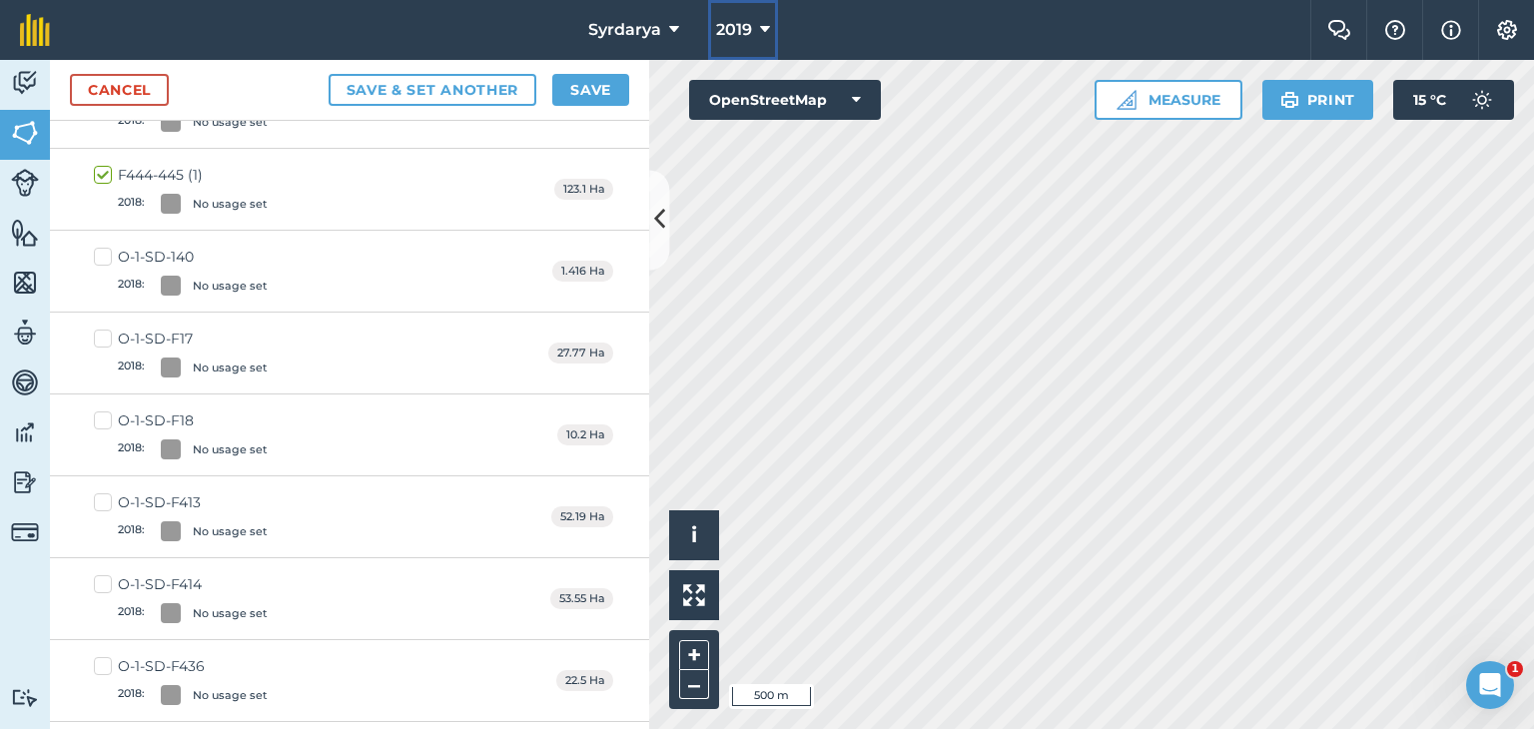
click at [766, 29] on icon at bounding box center [765, 30] width 10 height 24
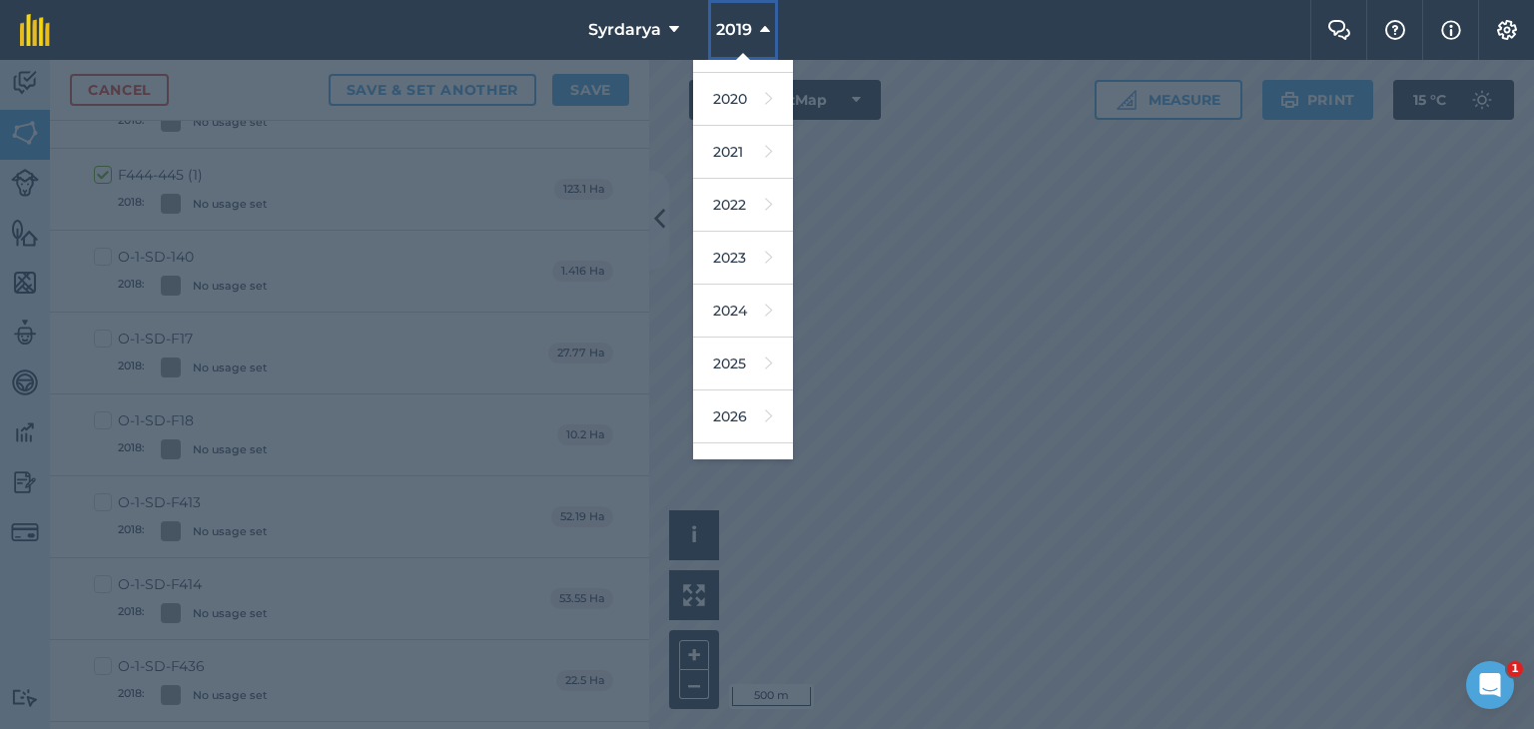
scroll to position [128, 0]
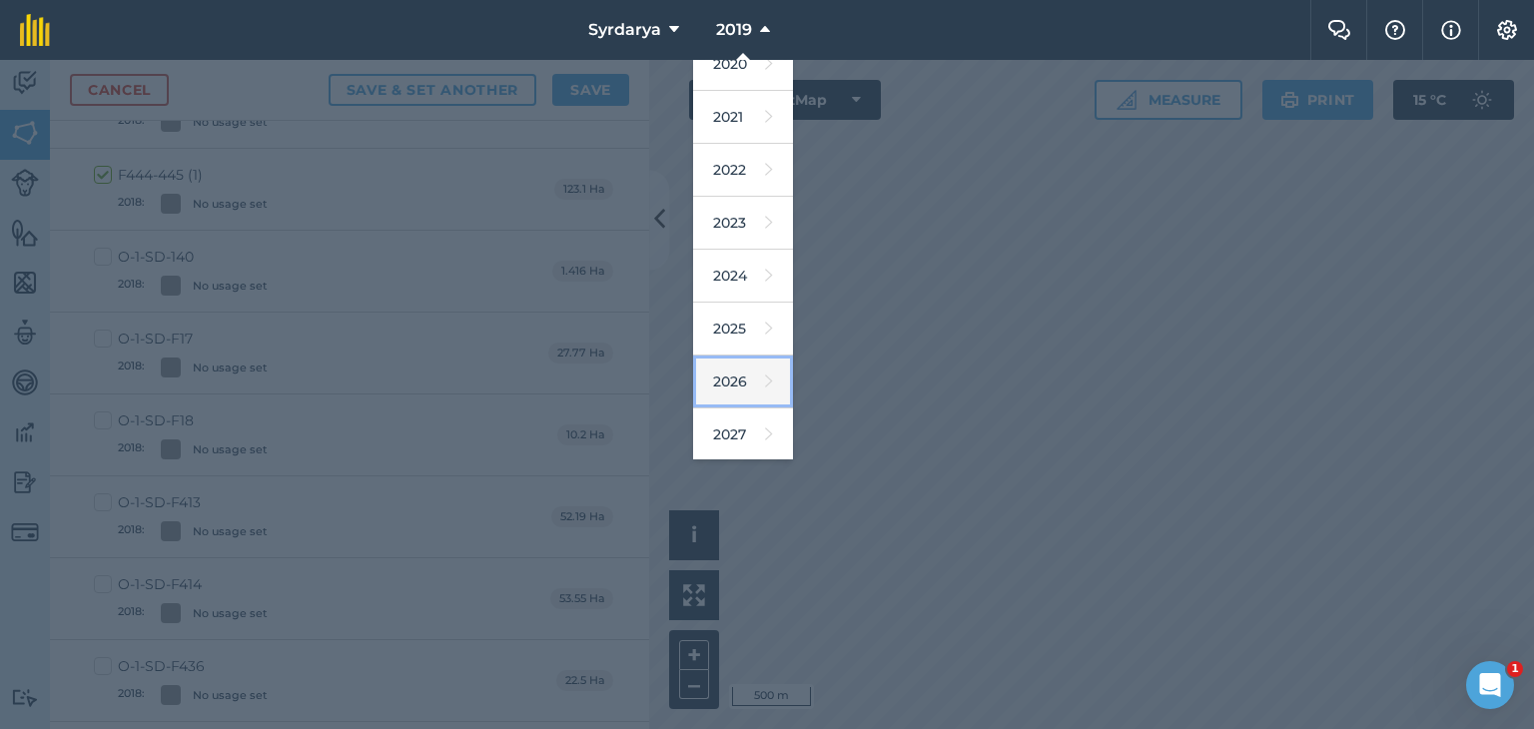
click at [729, 385] on link "2026" at bounding box center [743, 382] width 100 height 53
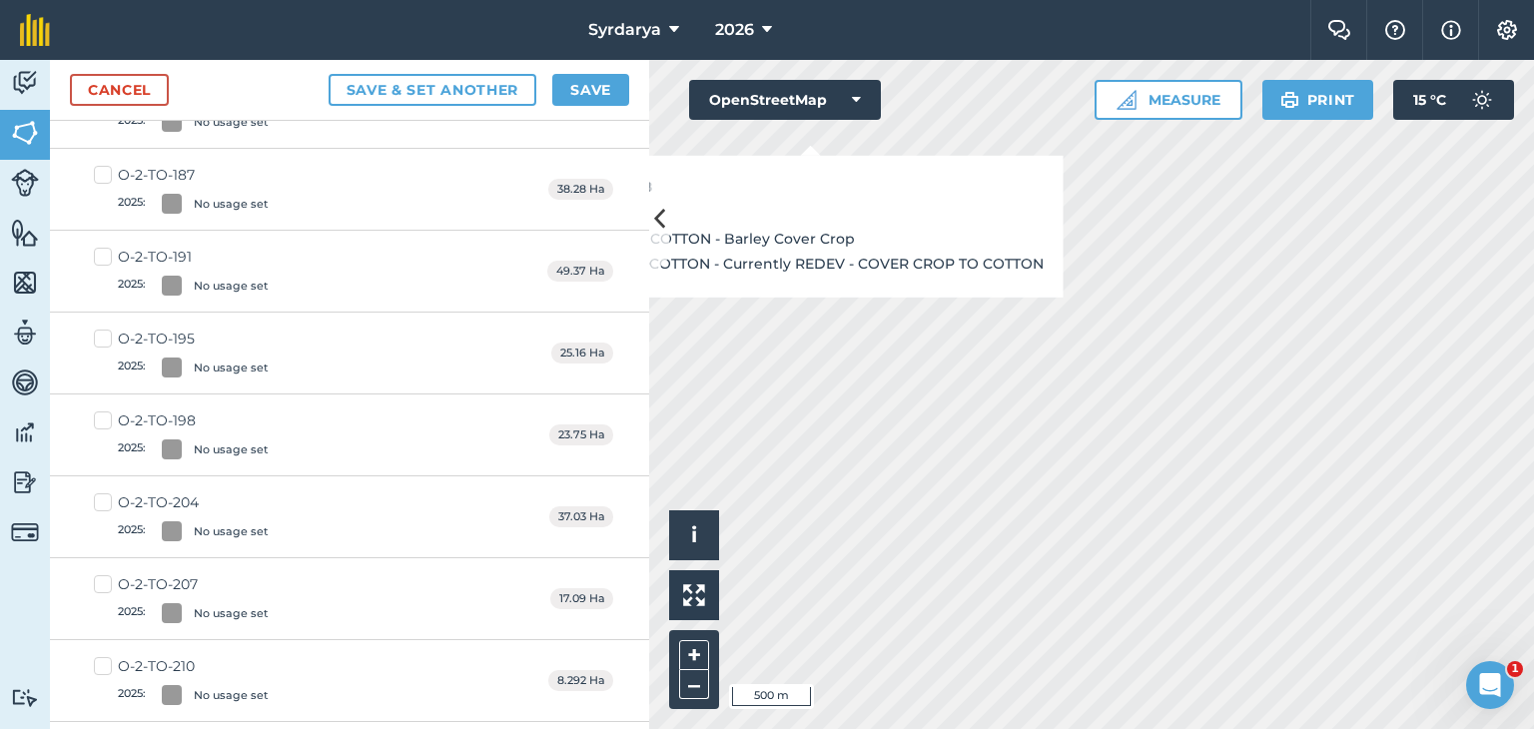
scroll to position [141, 0]
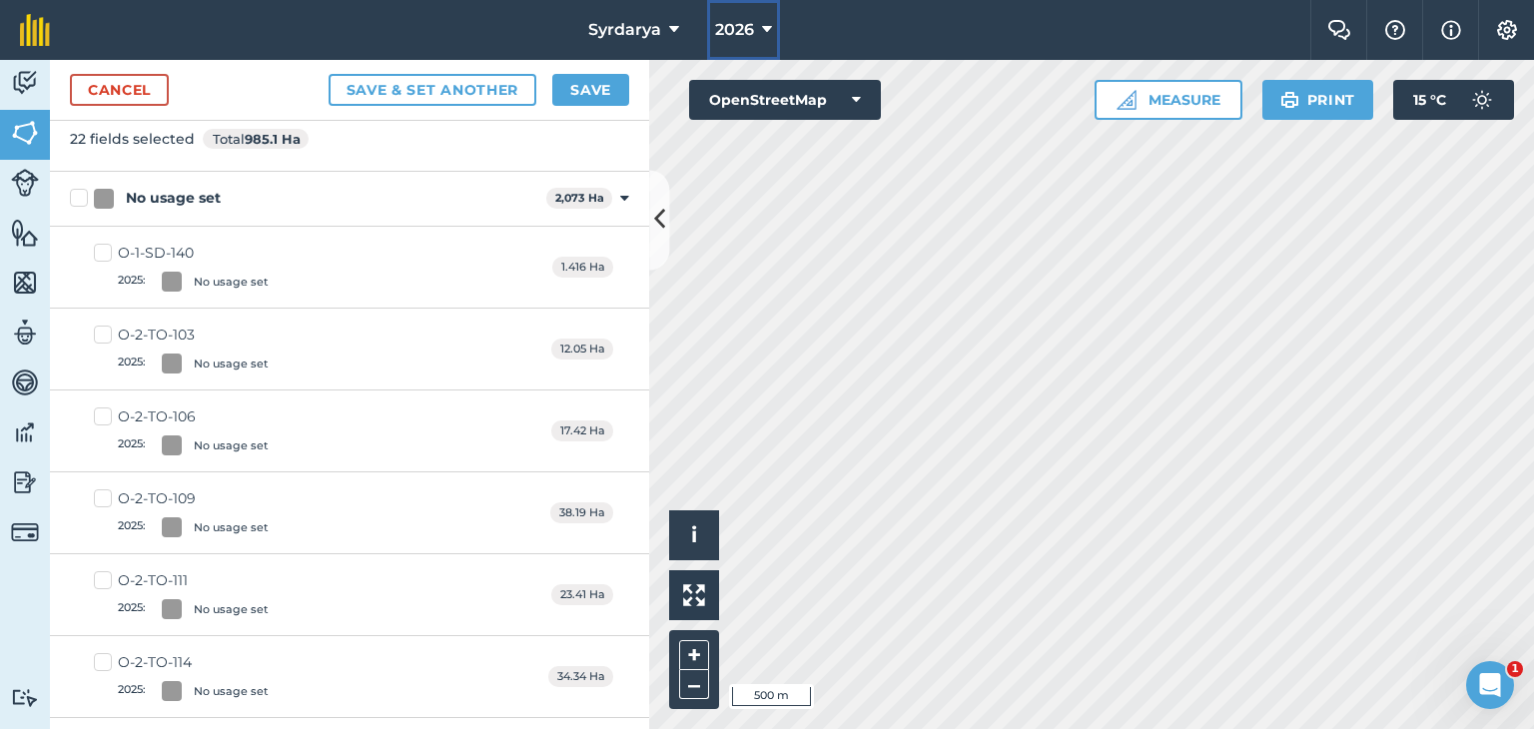
click at [743, 39] on span "2026" at bounding box center [734, 30] width 39 height 24
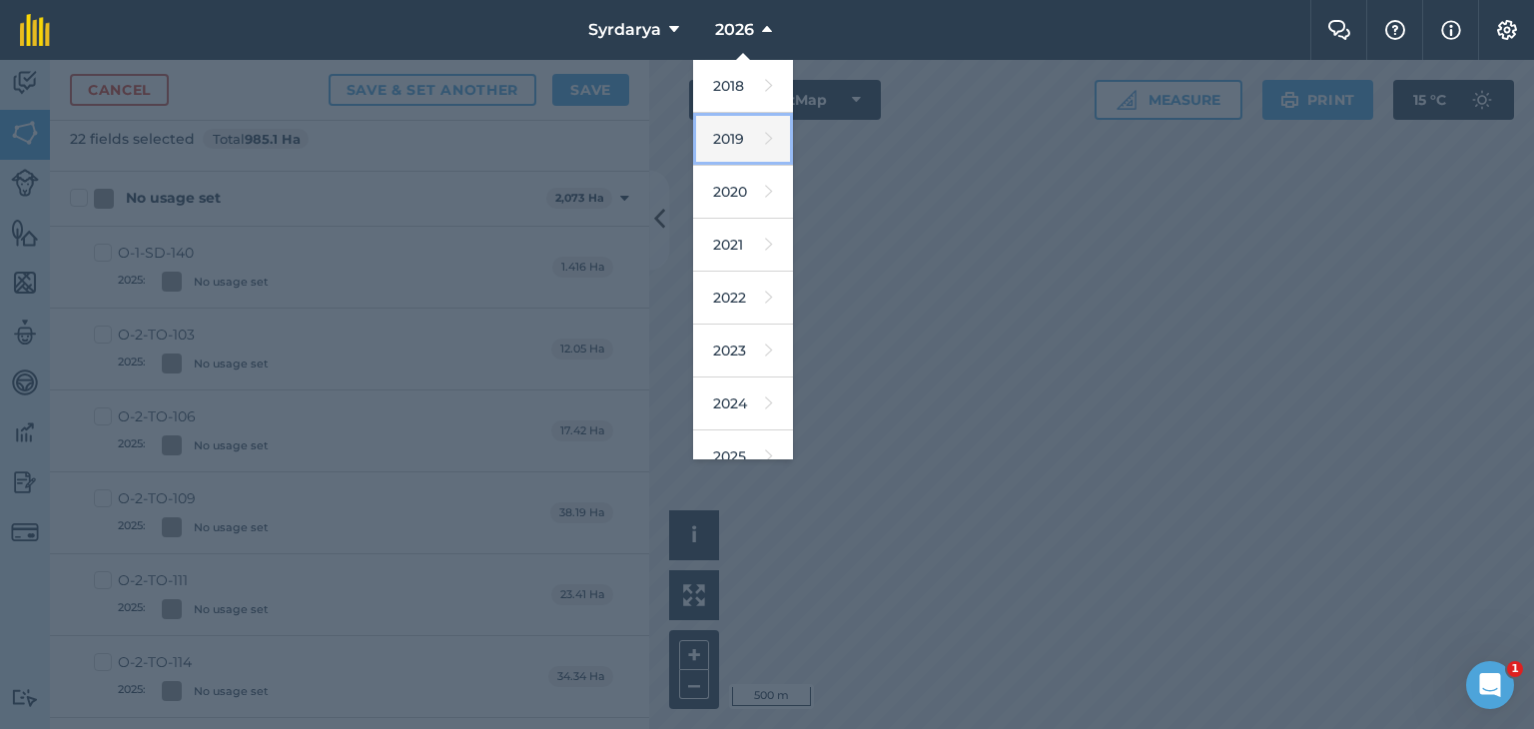
click at [732, 134] on link "2019" at bounding box center [743, 139] width 100 height 53
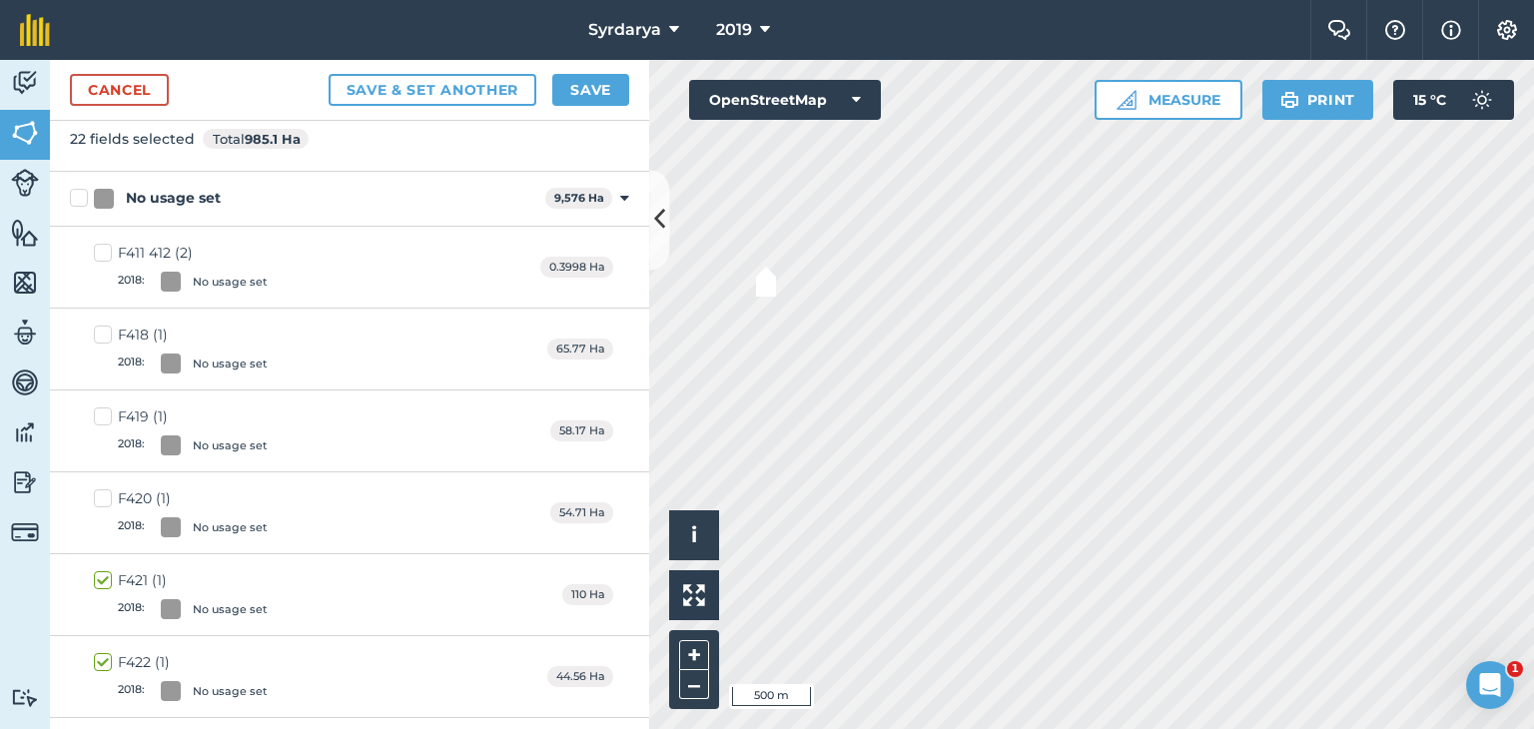
scroll to position [1775, 0]
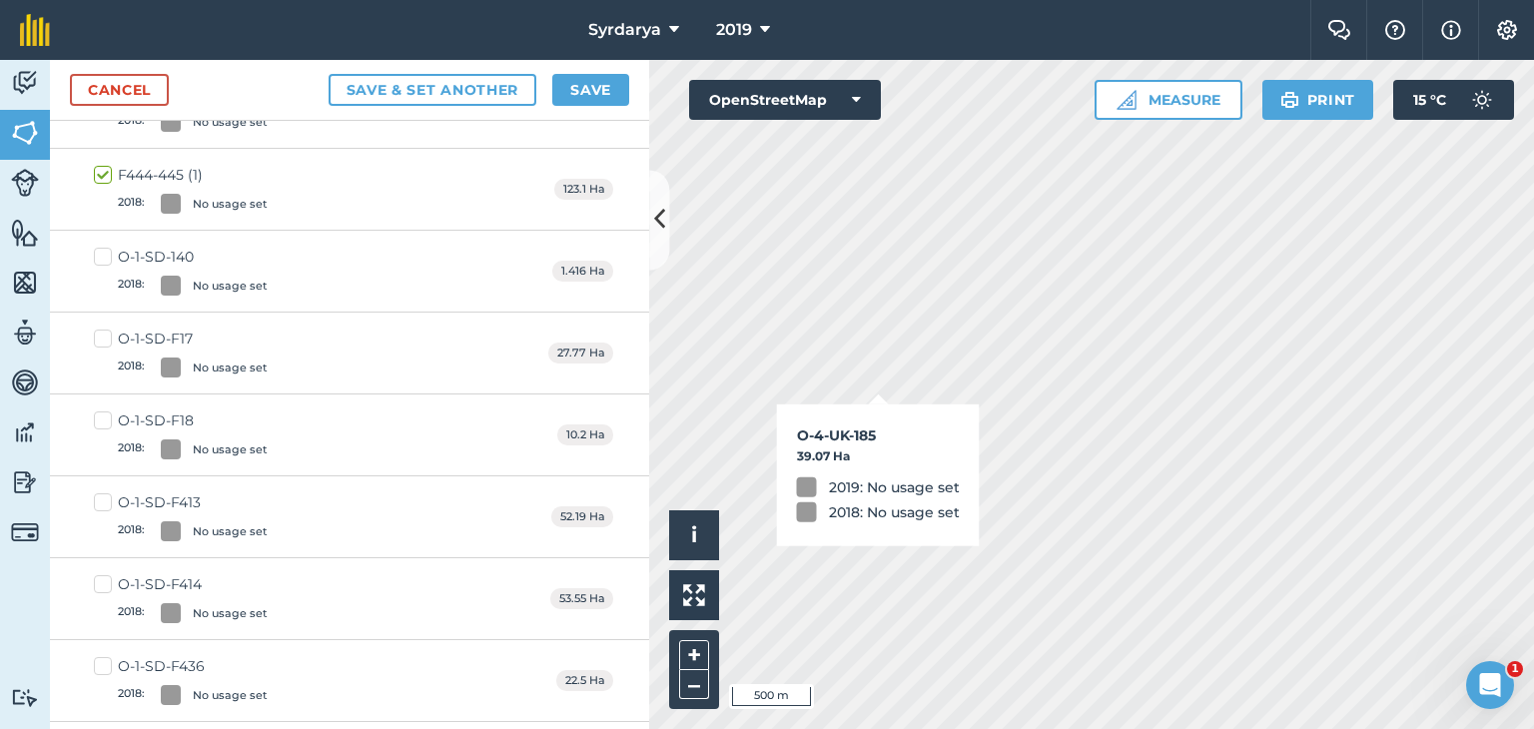
checkbox input "true"
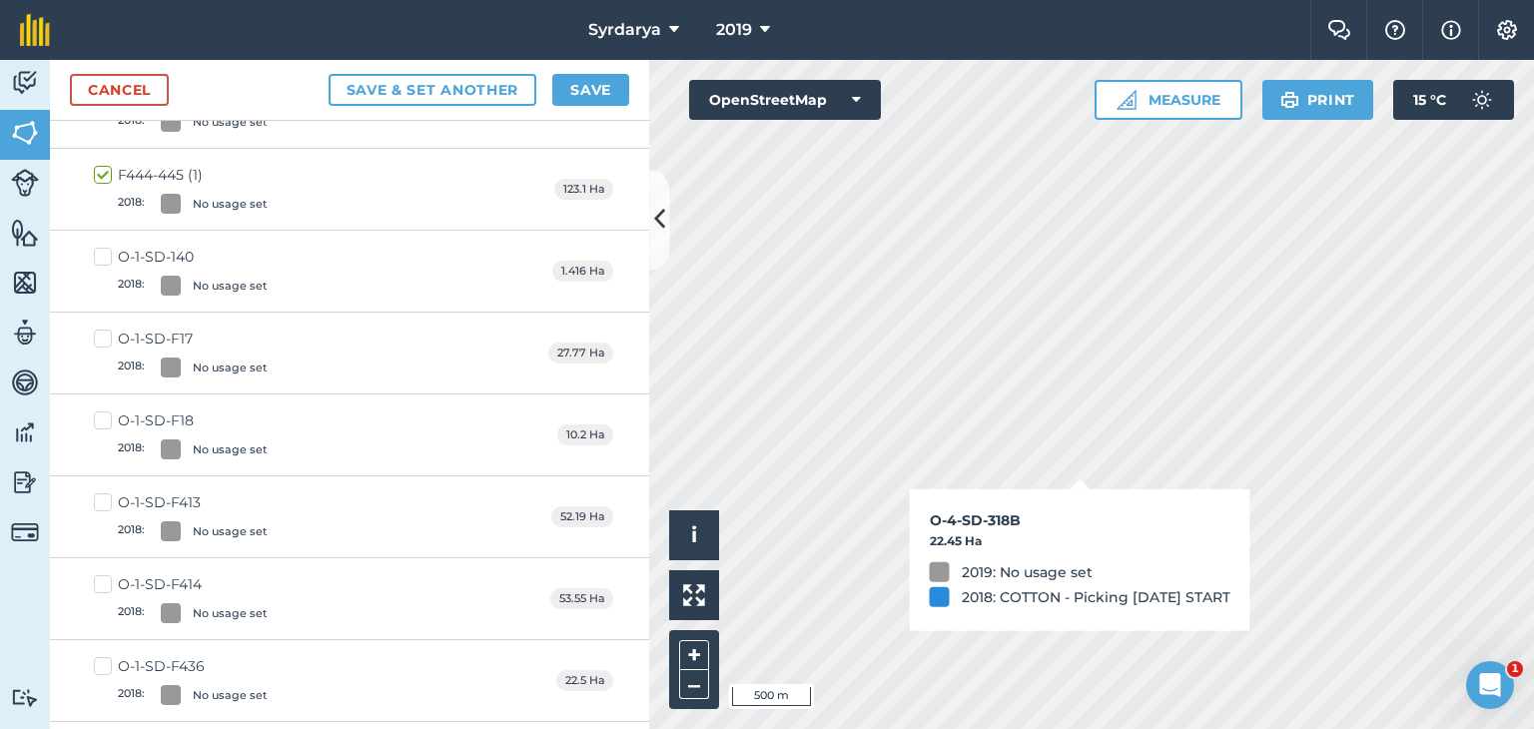
checkbox input "true"
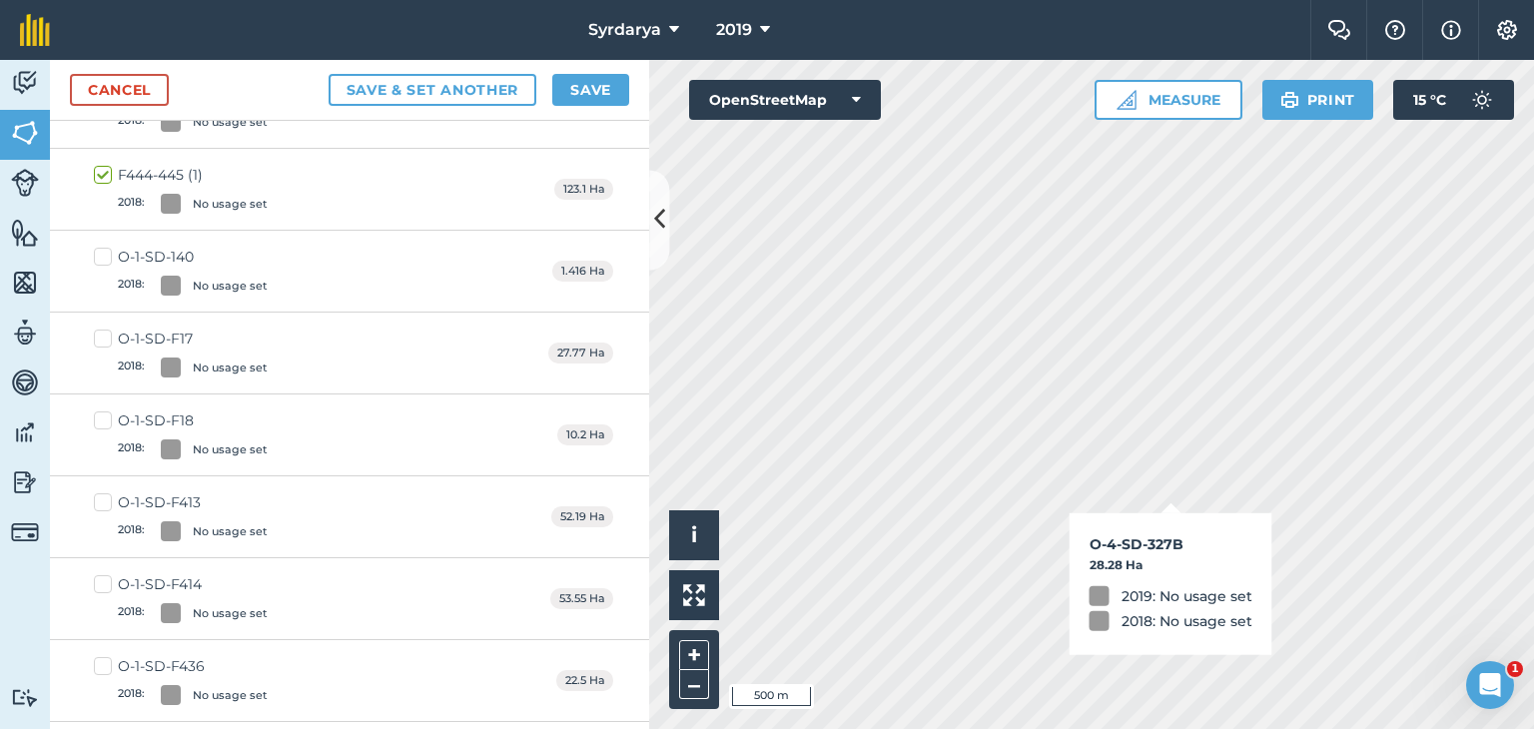
checkbox input "true"
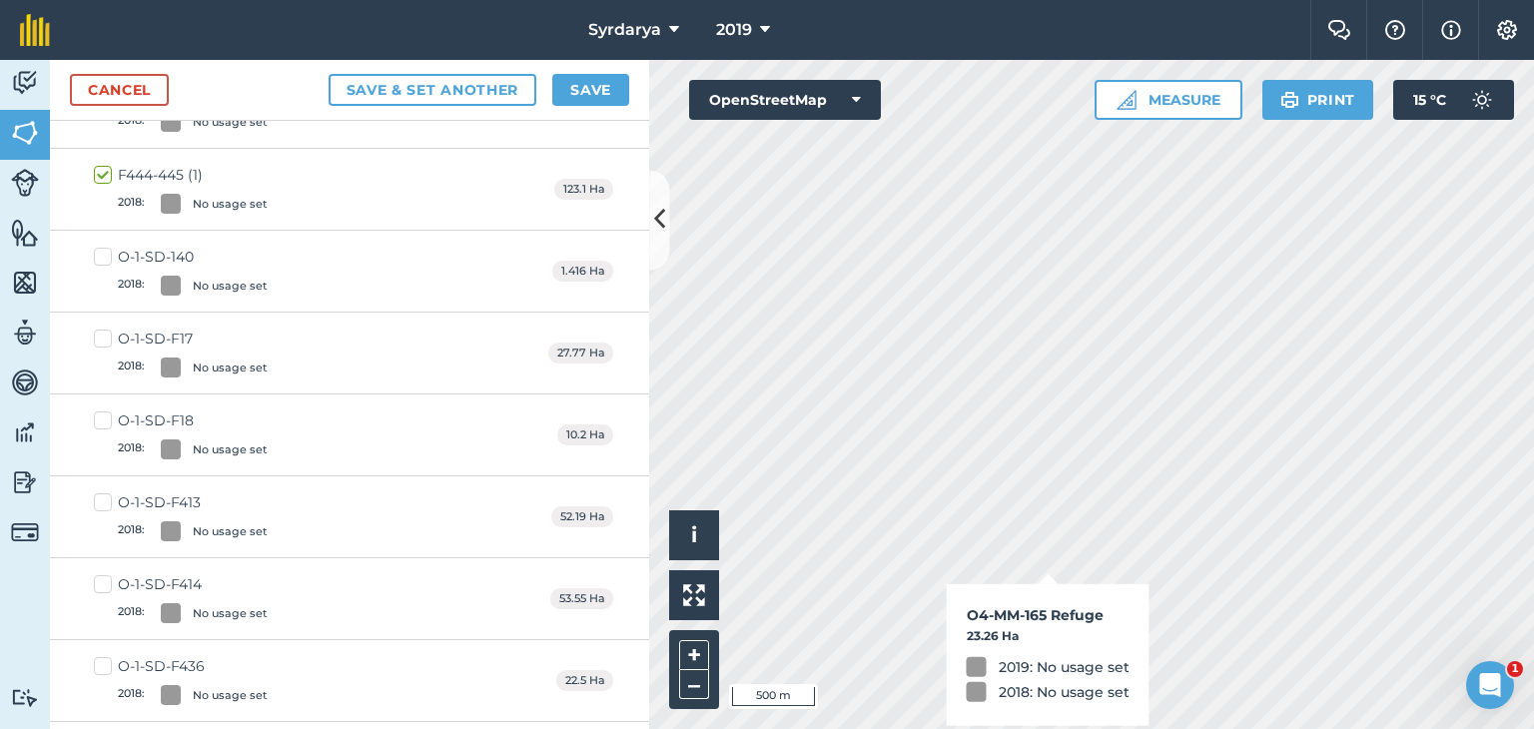
checkbox input "true"
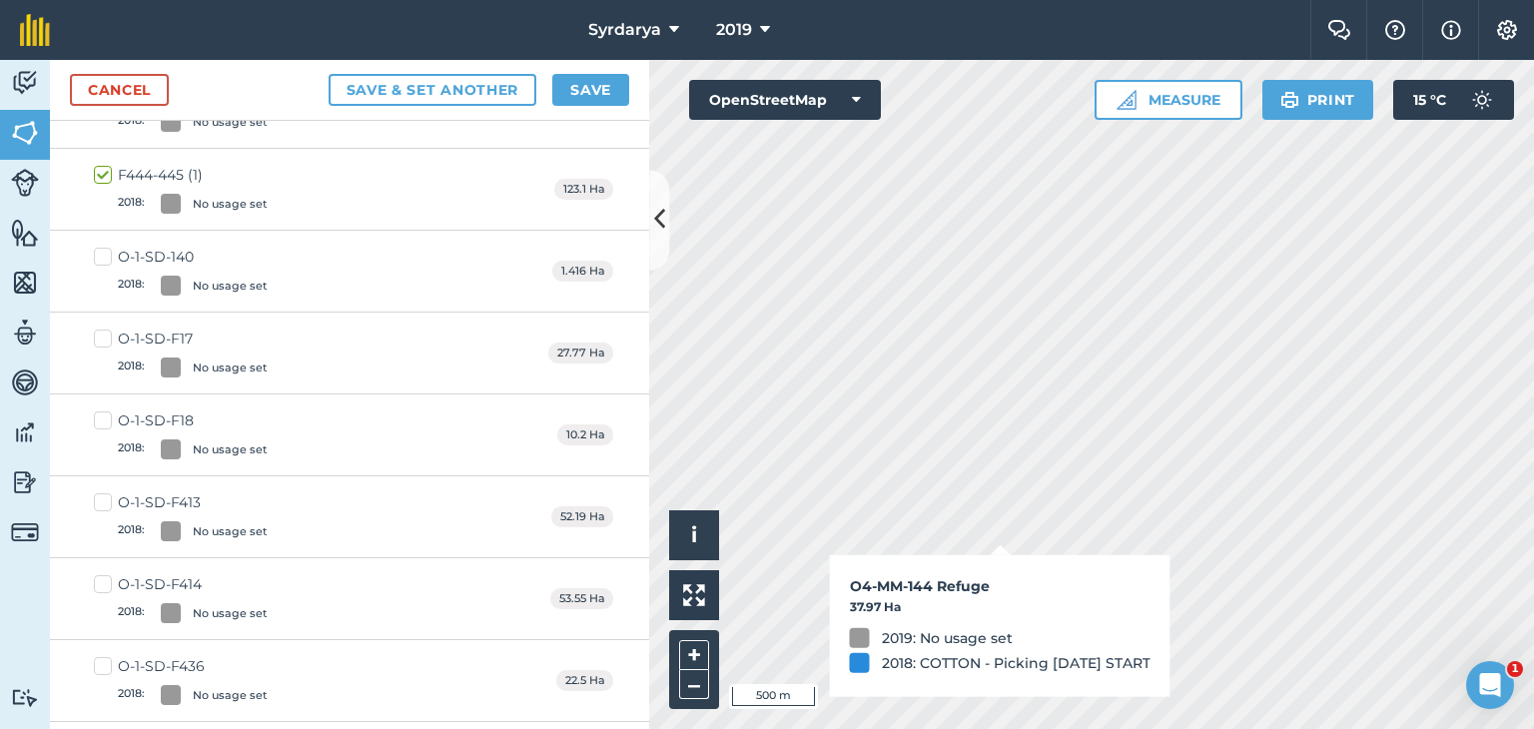
checkbox input "true"
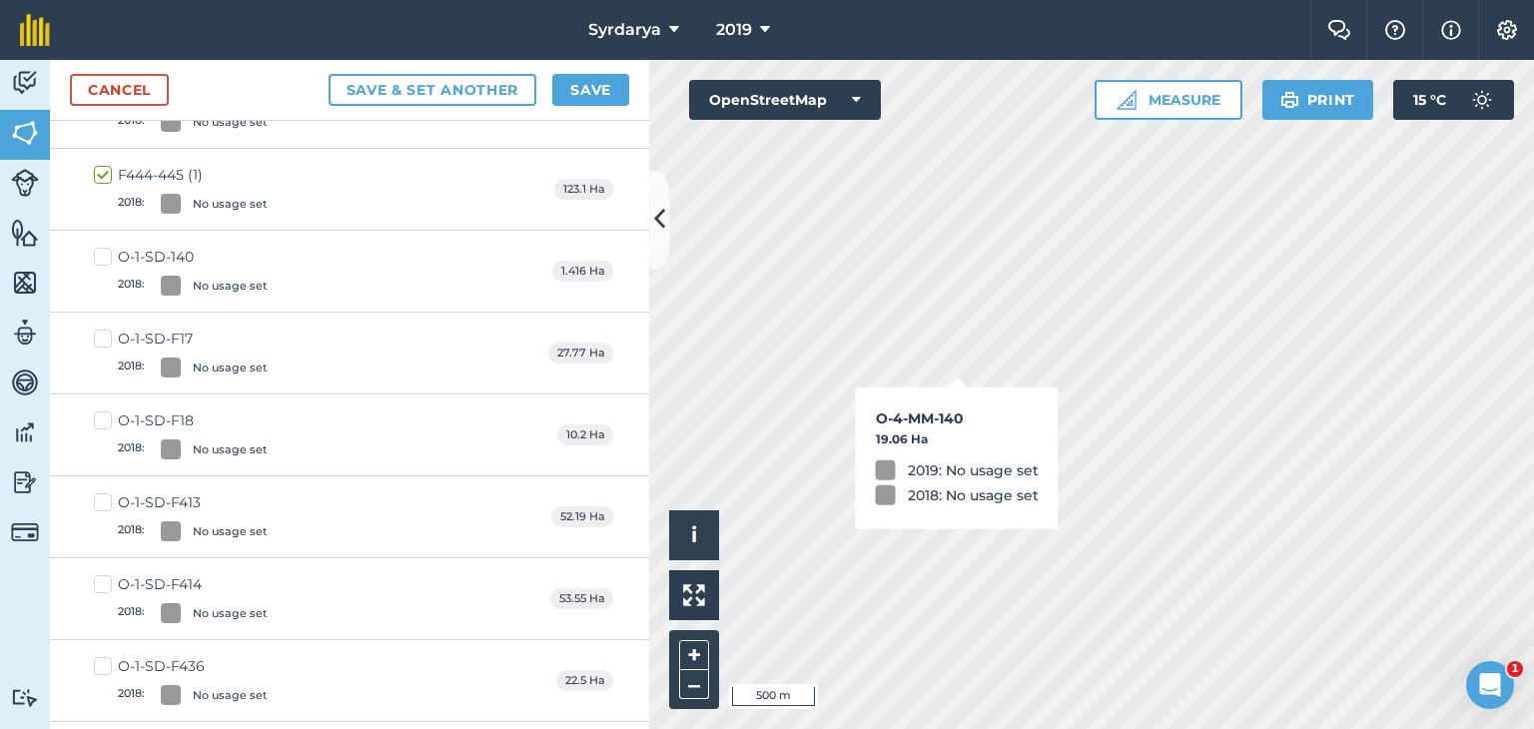
checkbox input "true"
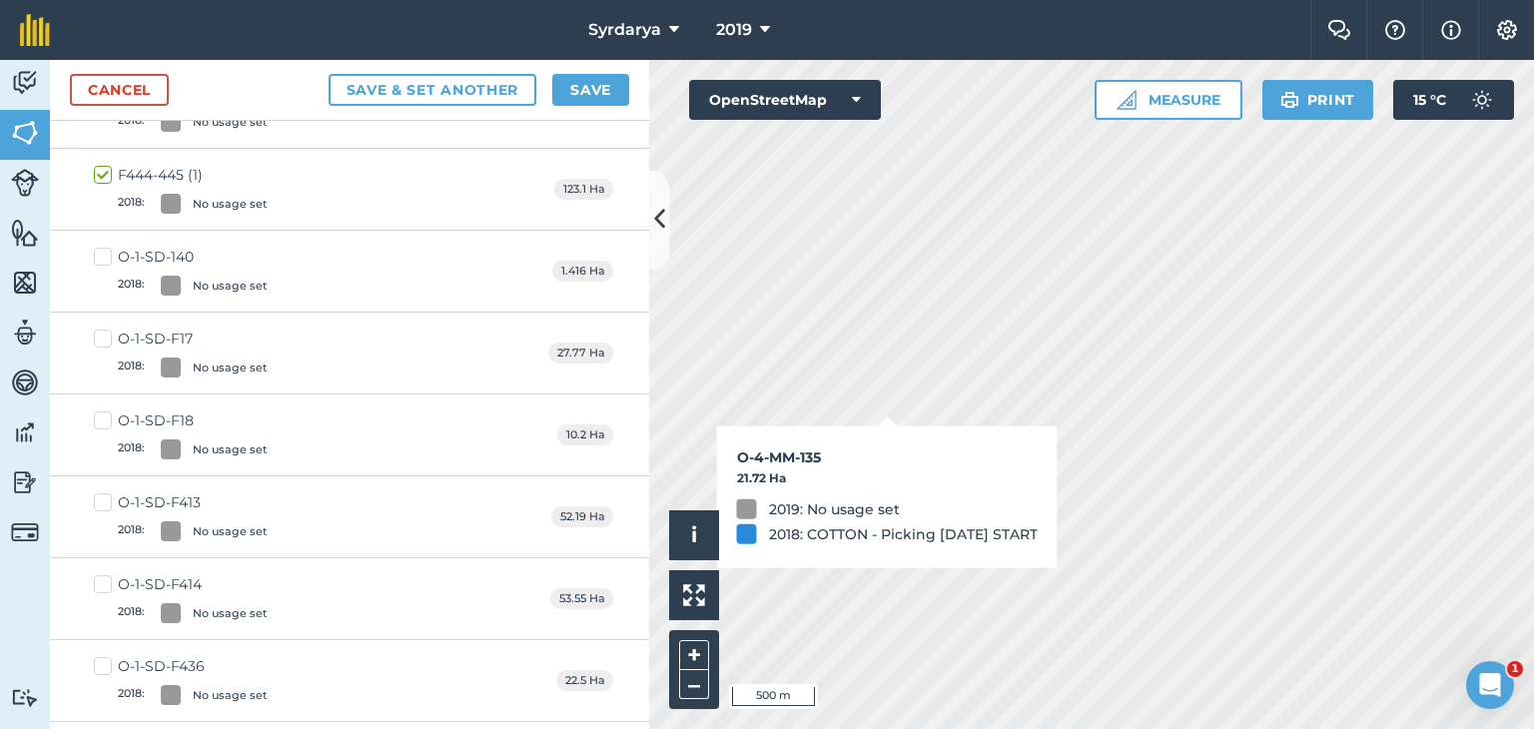
checkbox input "true"
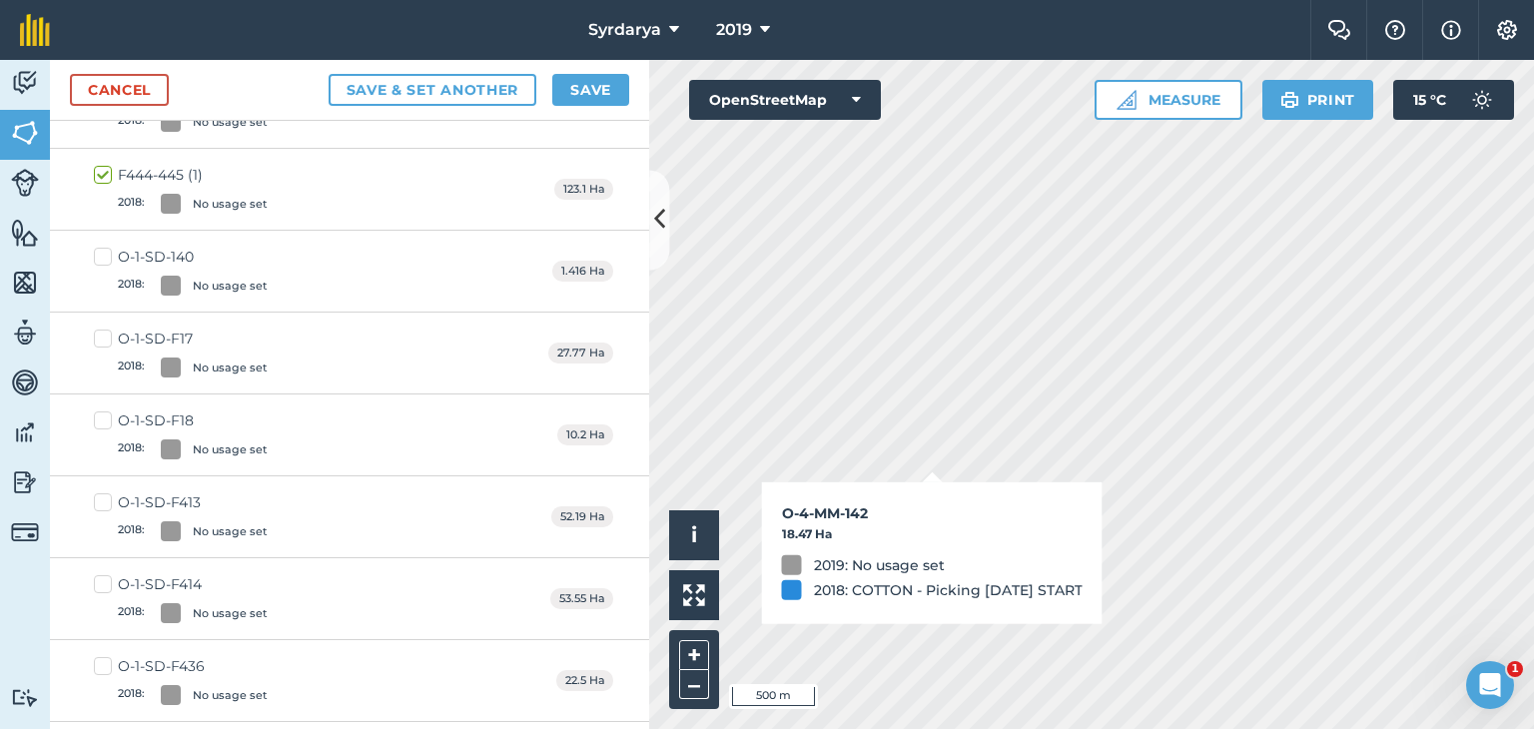
checkbox input "true"
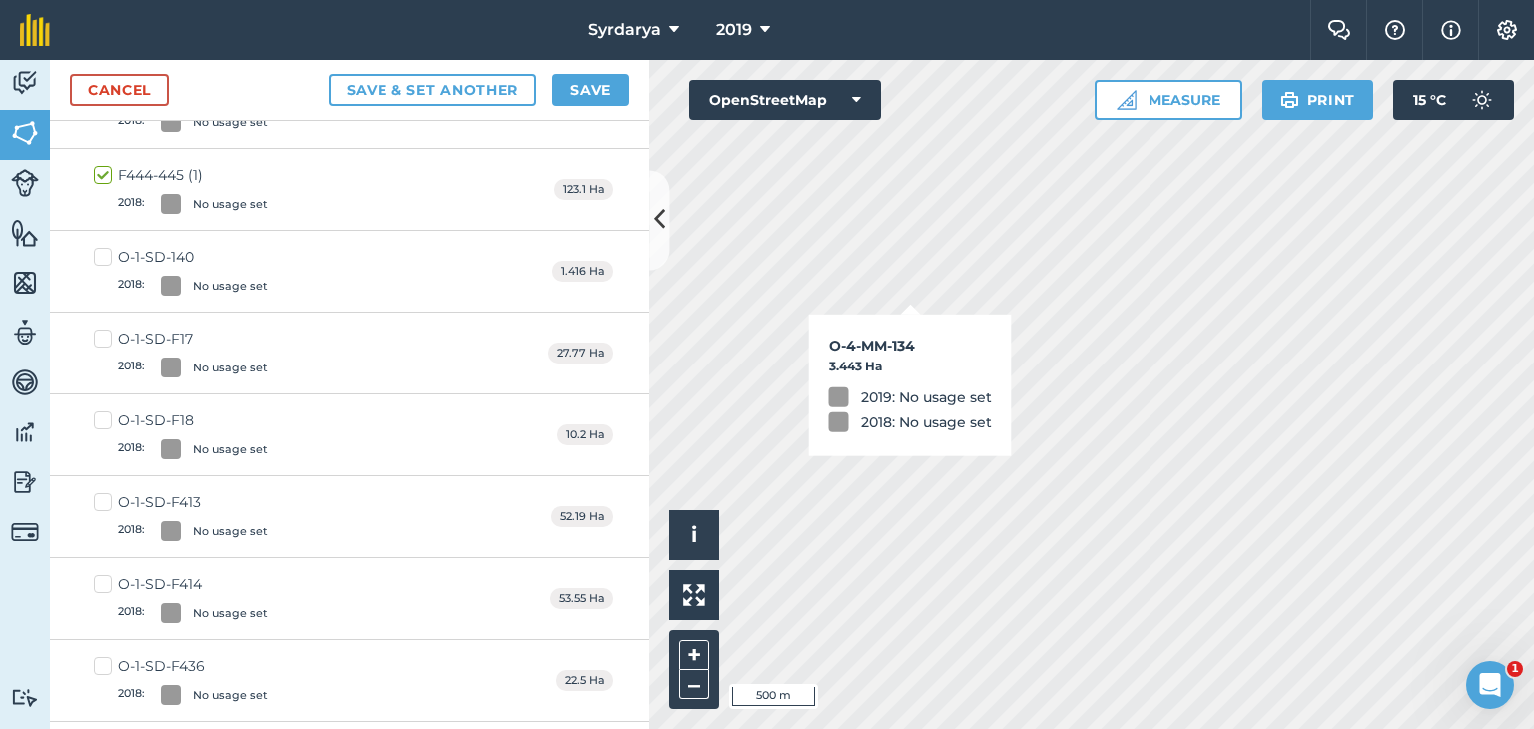
checkbox input "true"
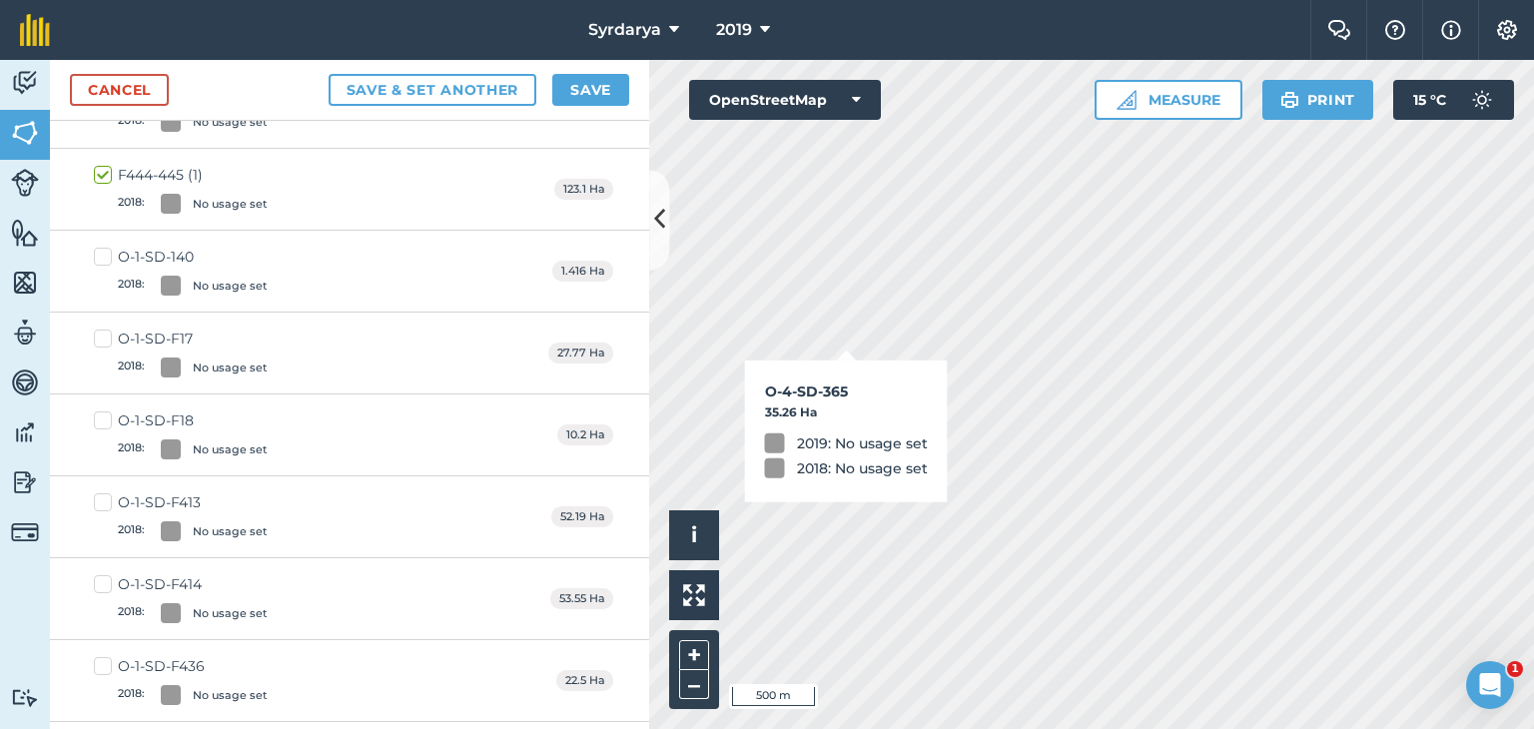
checkbox input "true"
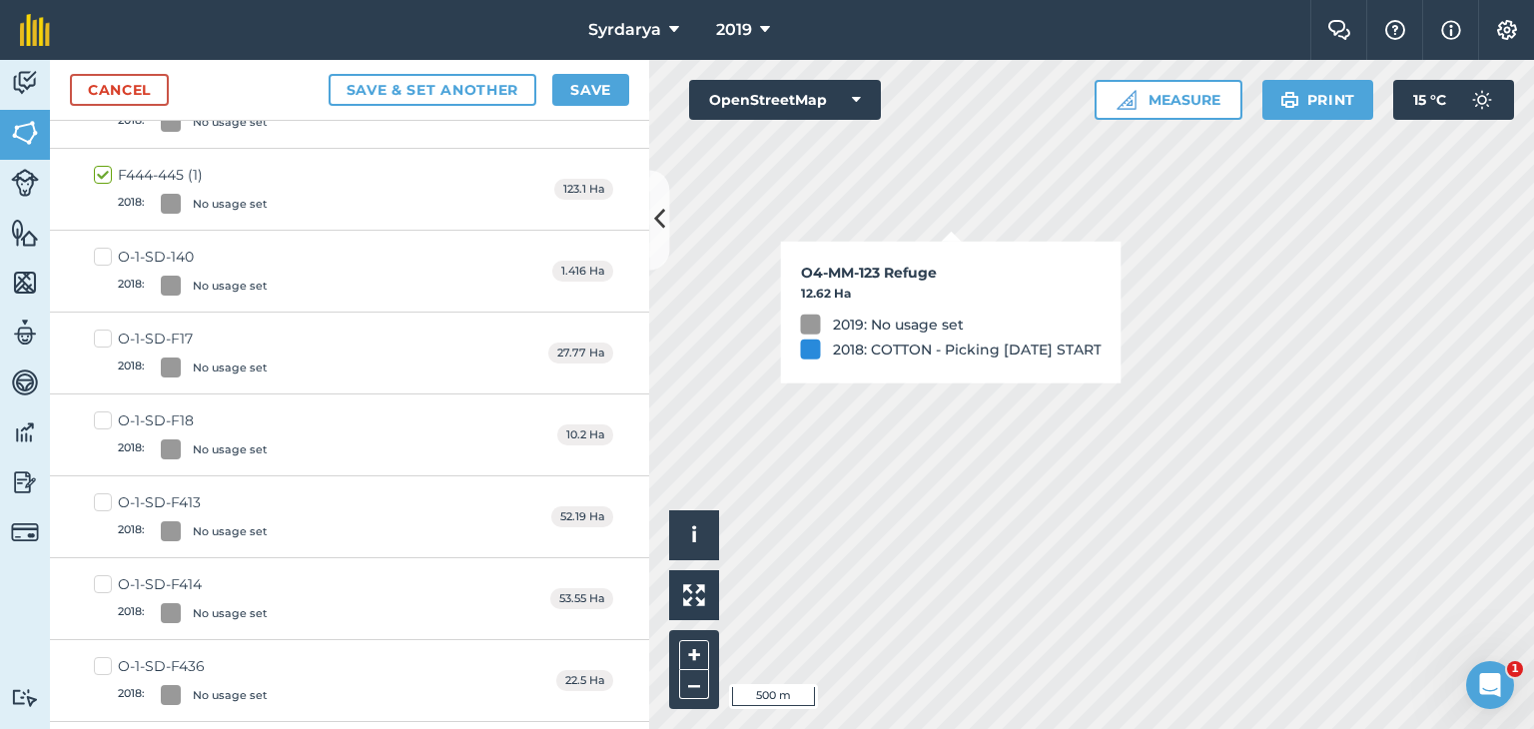
checkbox input "true"
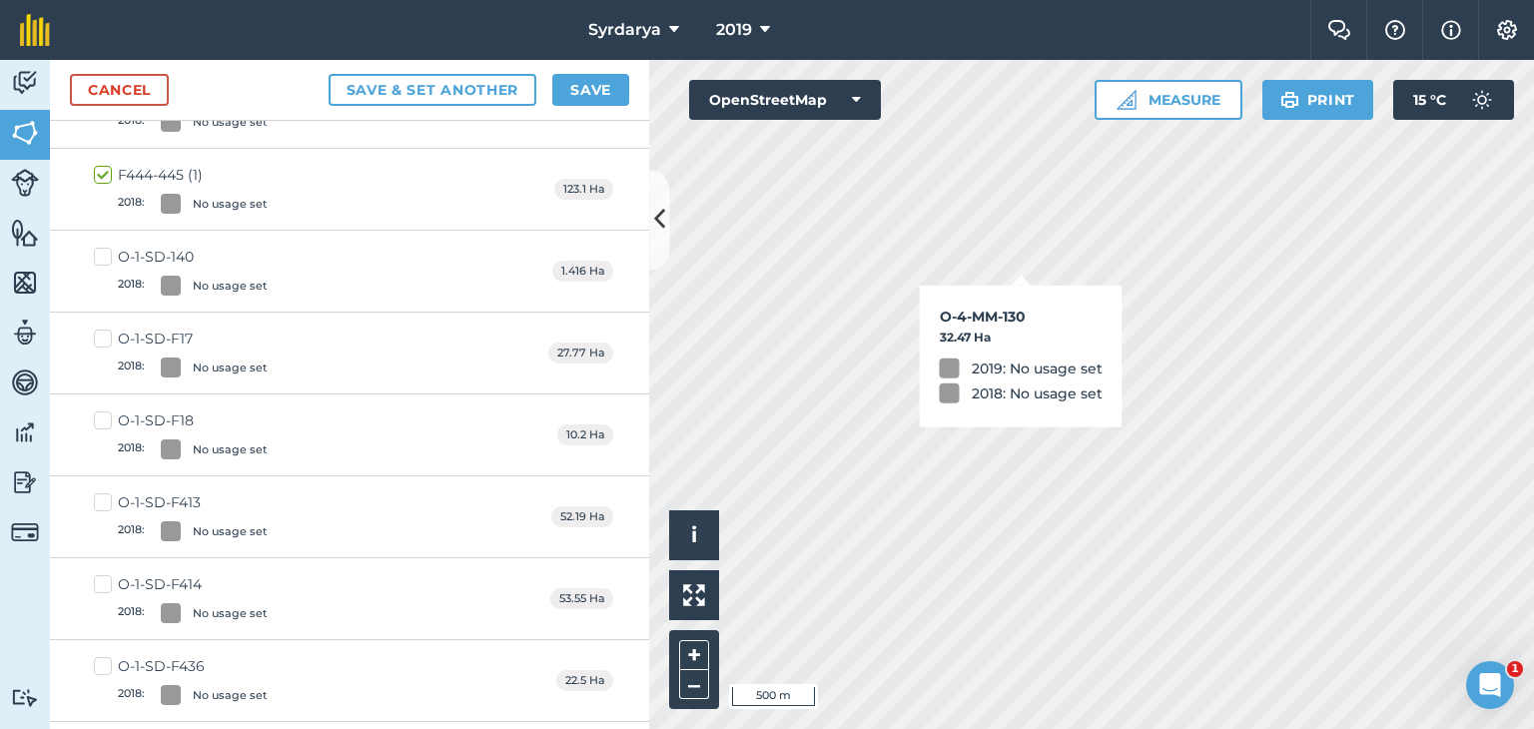
checkbox input "true"
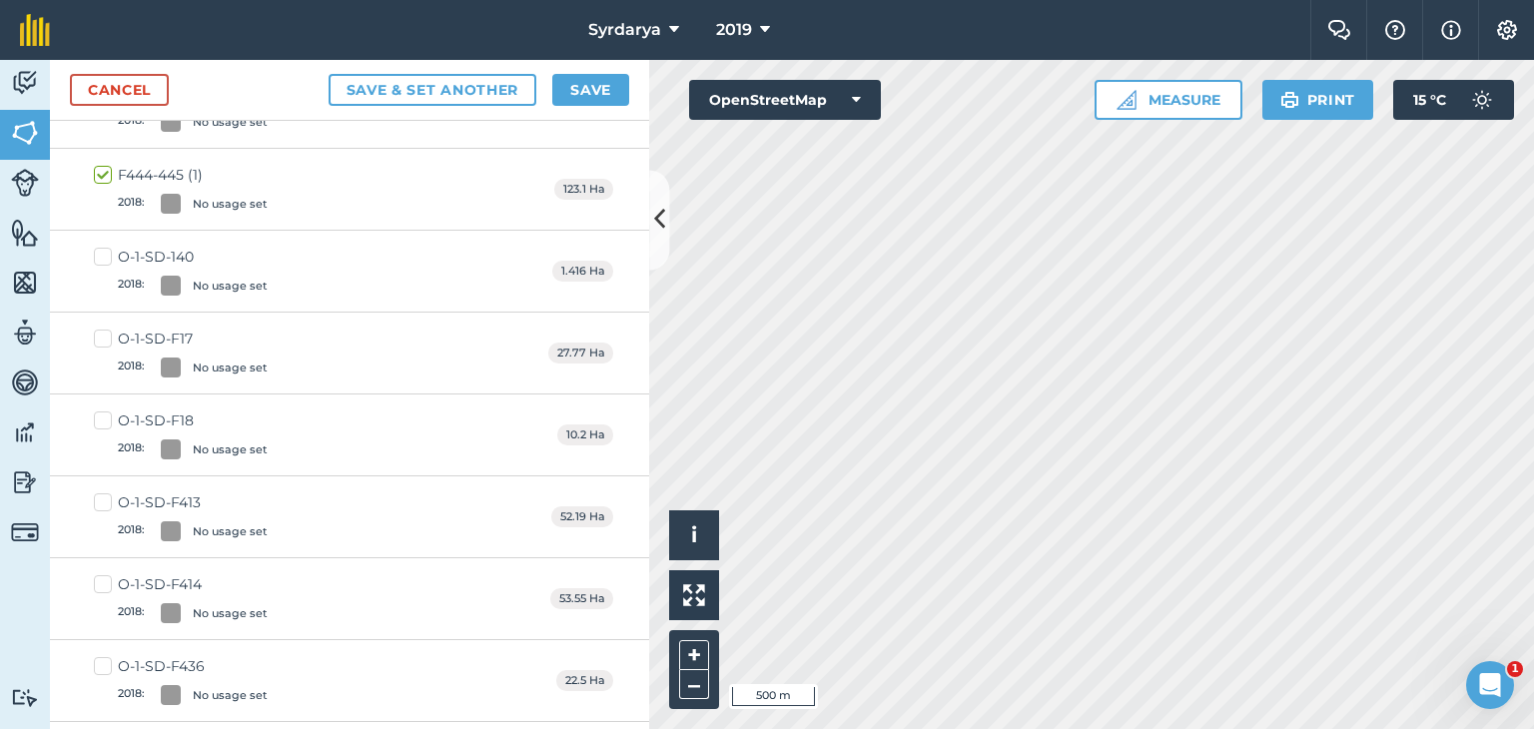
checkbox input "true"
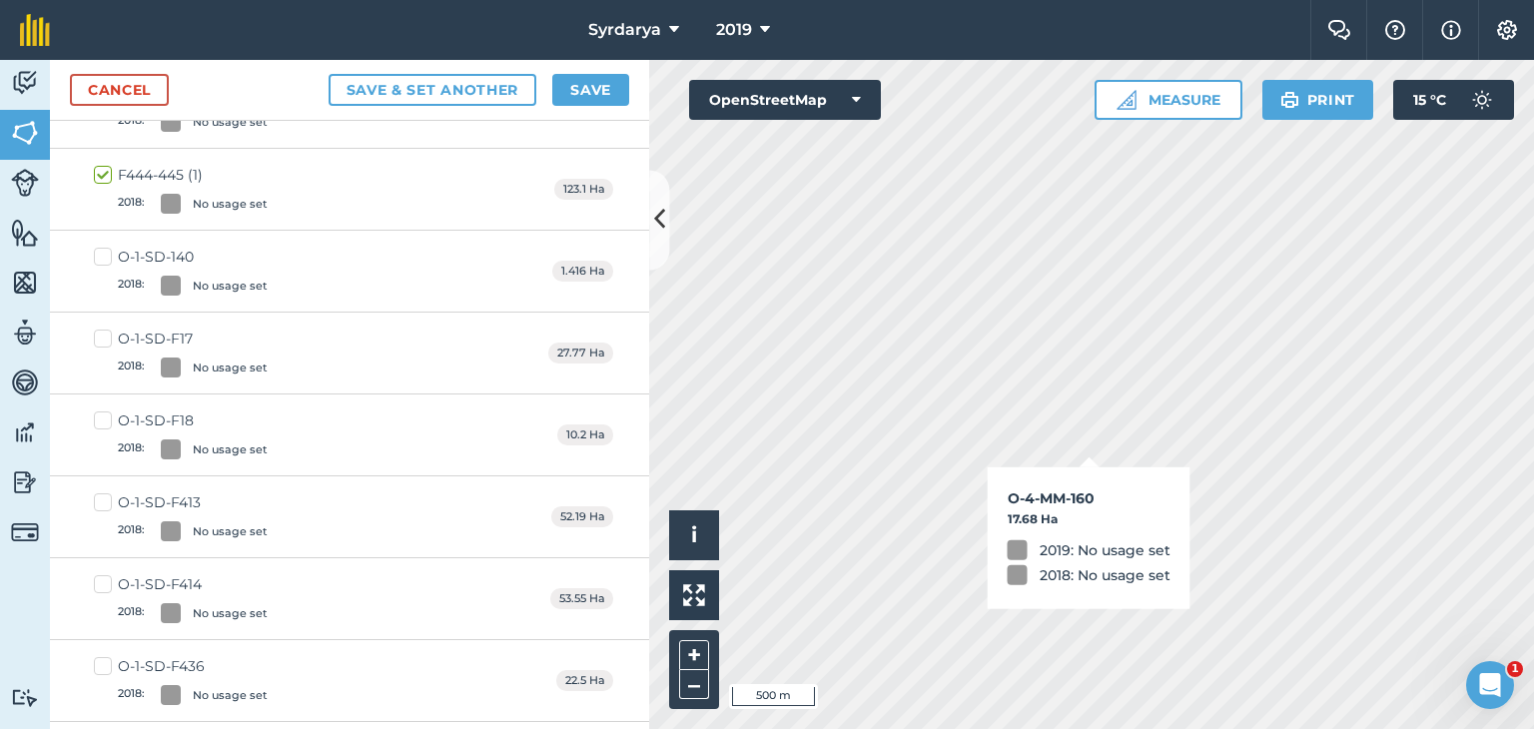
checkbox input "true"
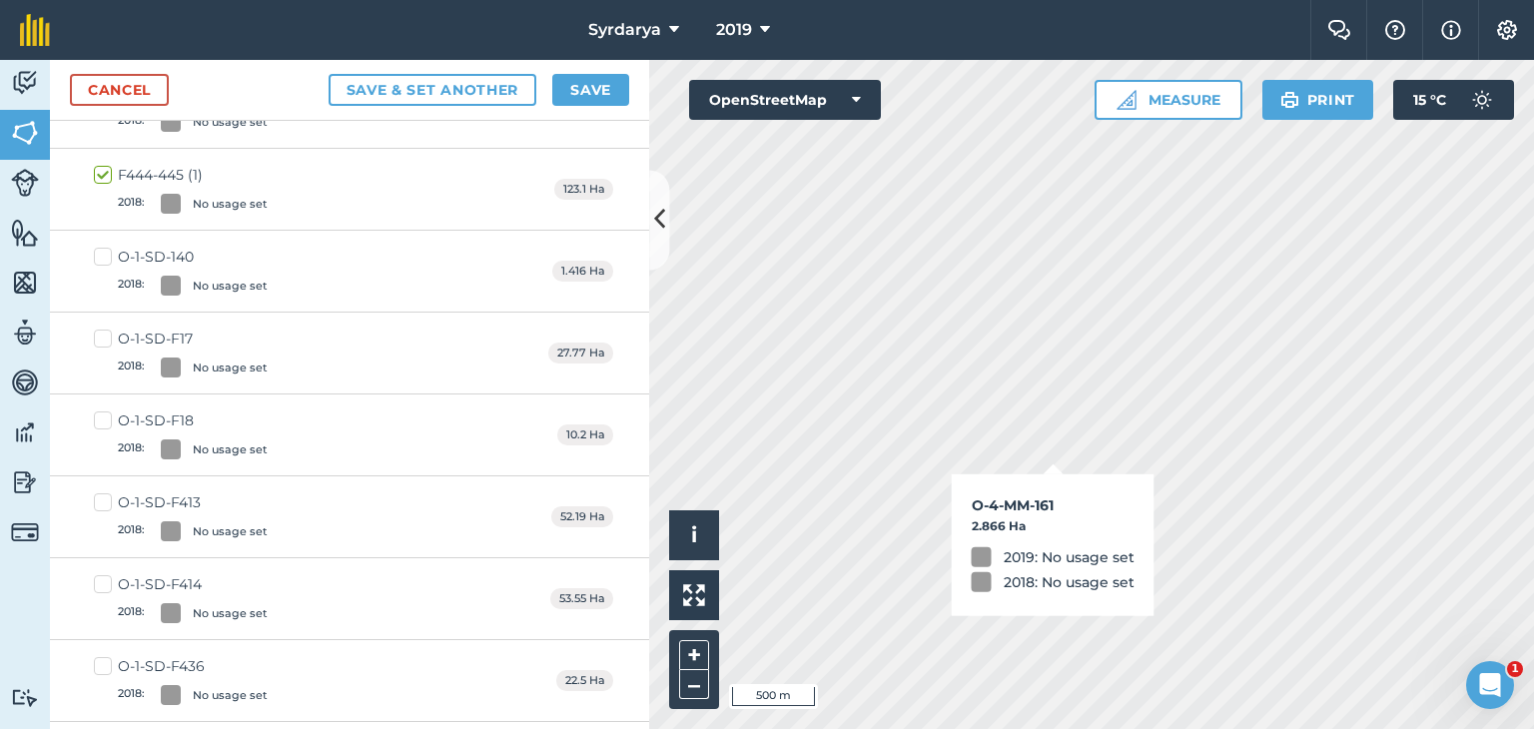
checkbox input "true"
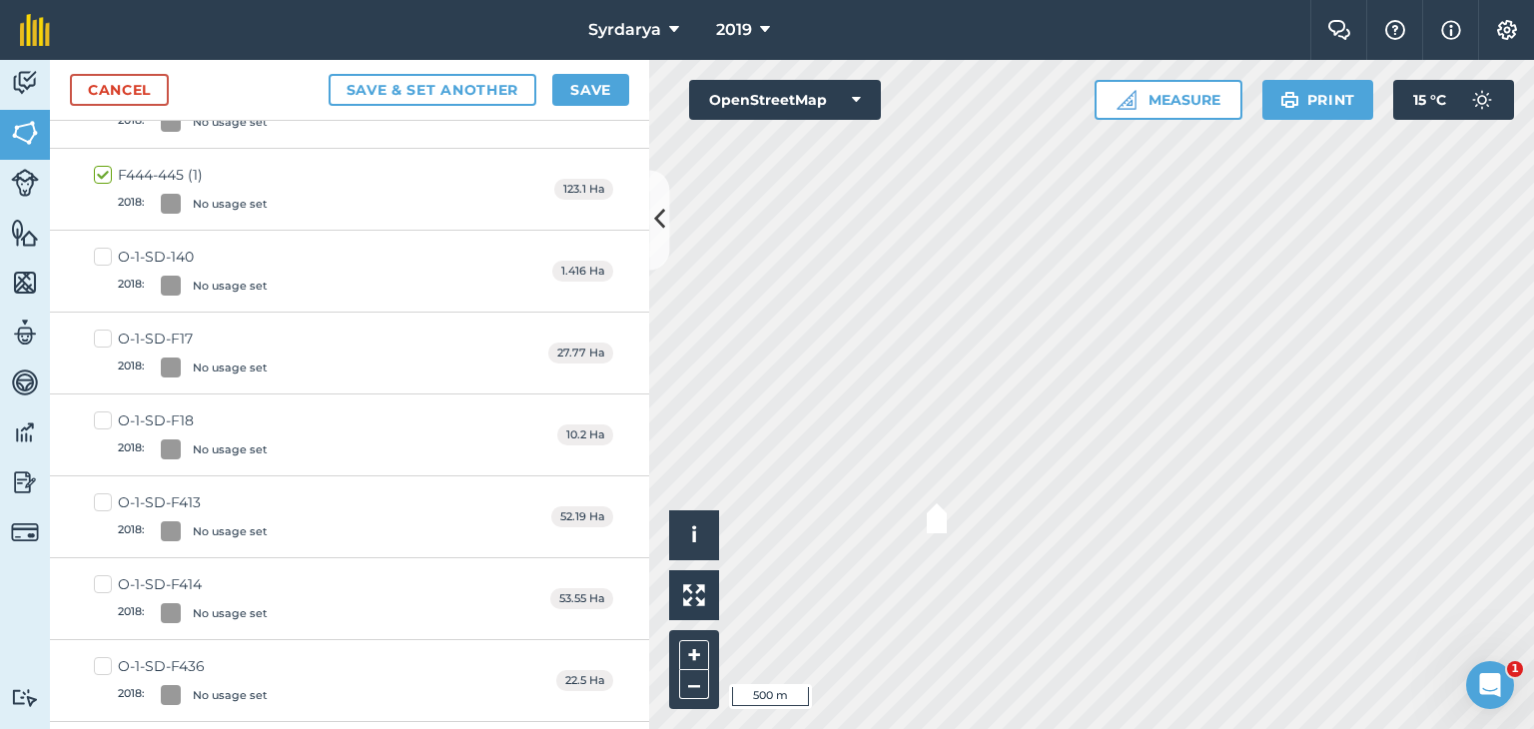
checkbox input "true"
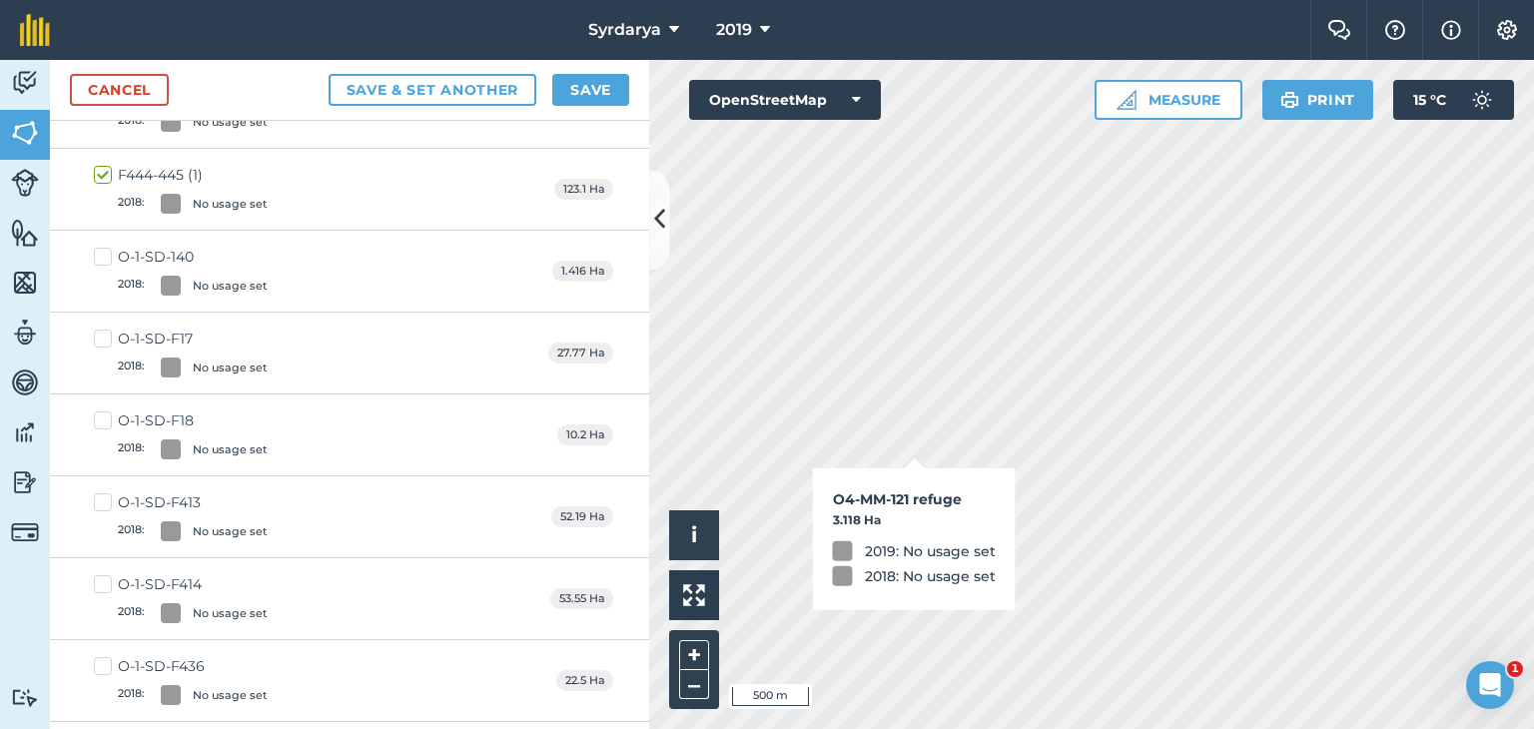
checkbox input "true"
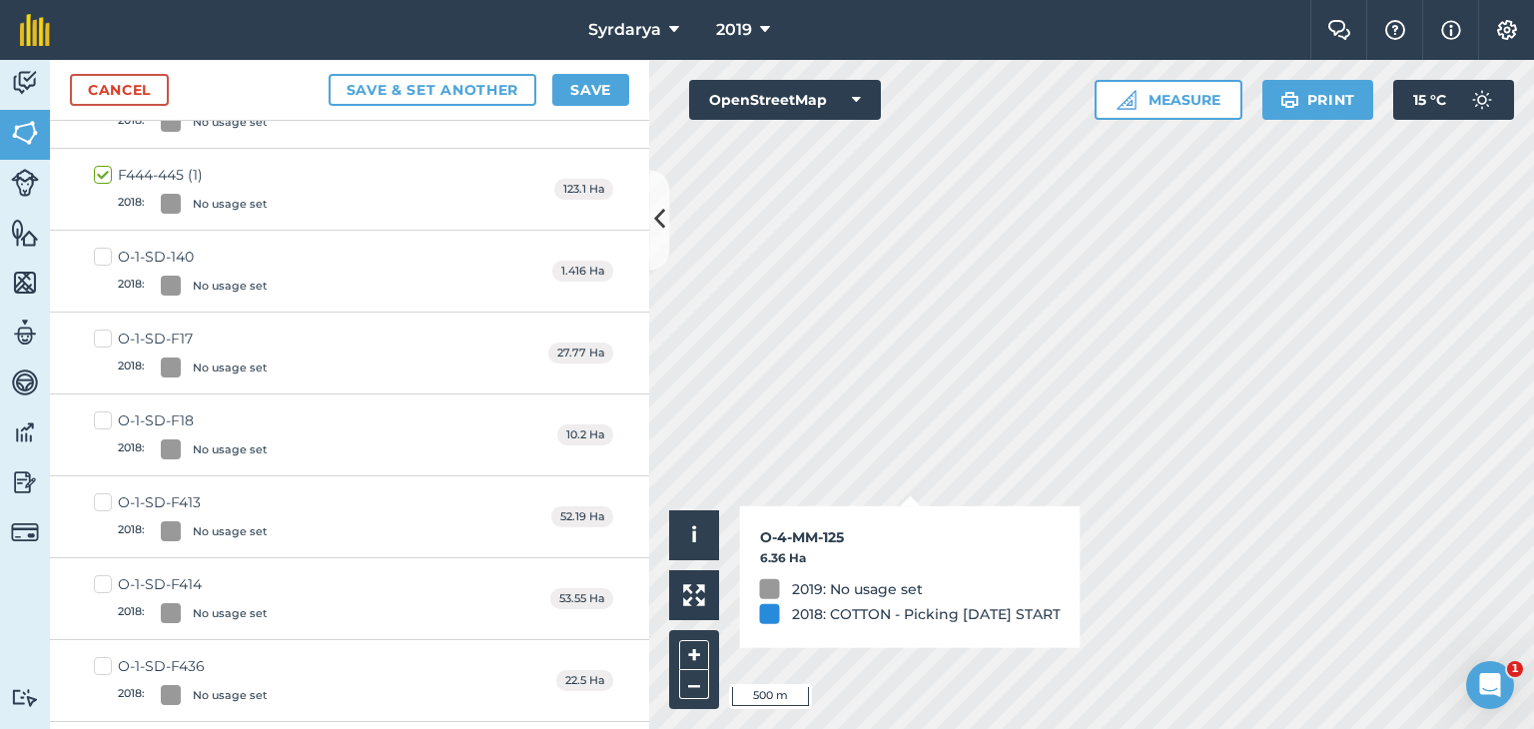
checkbox input "true"
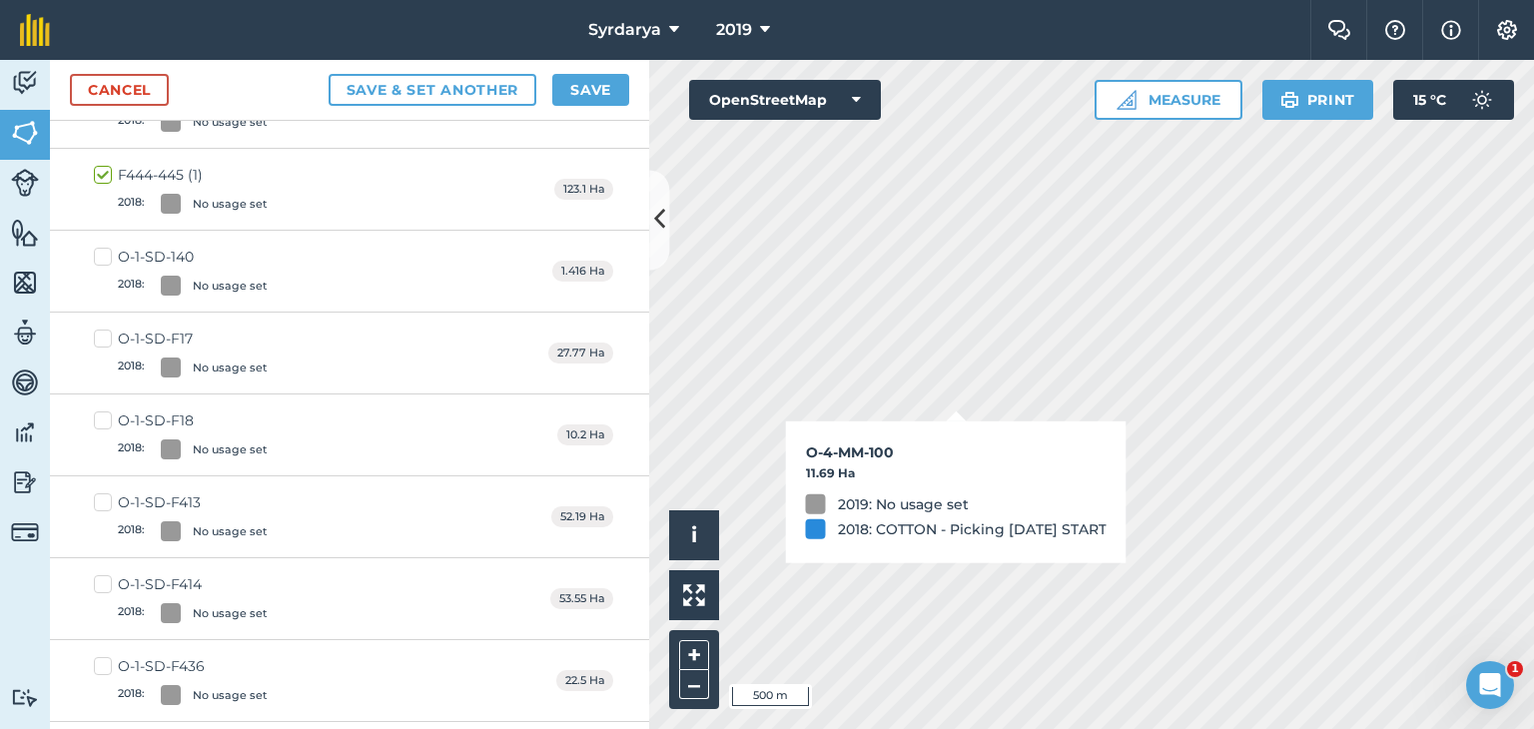
checkbox input "true"
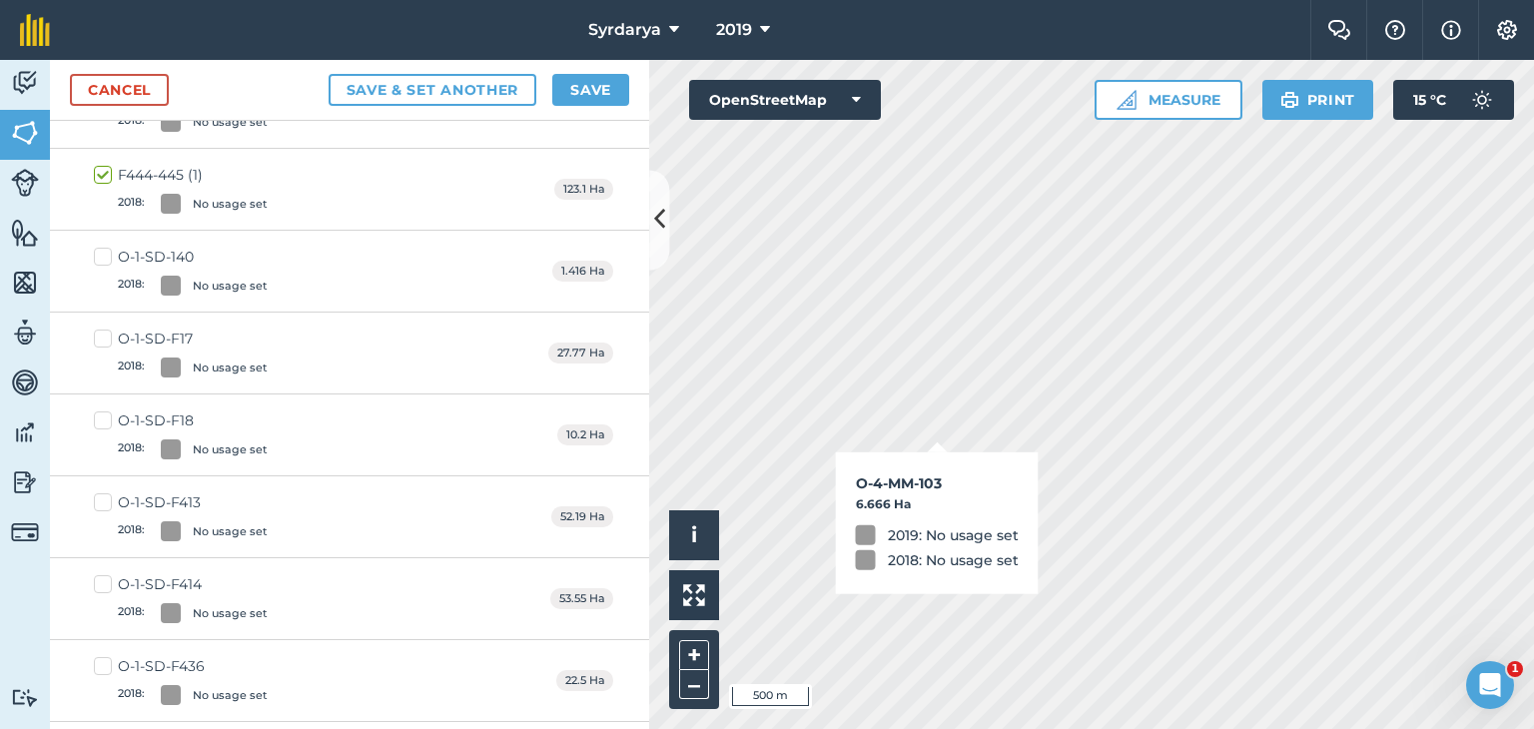
checkbox input "true"
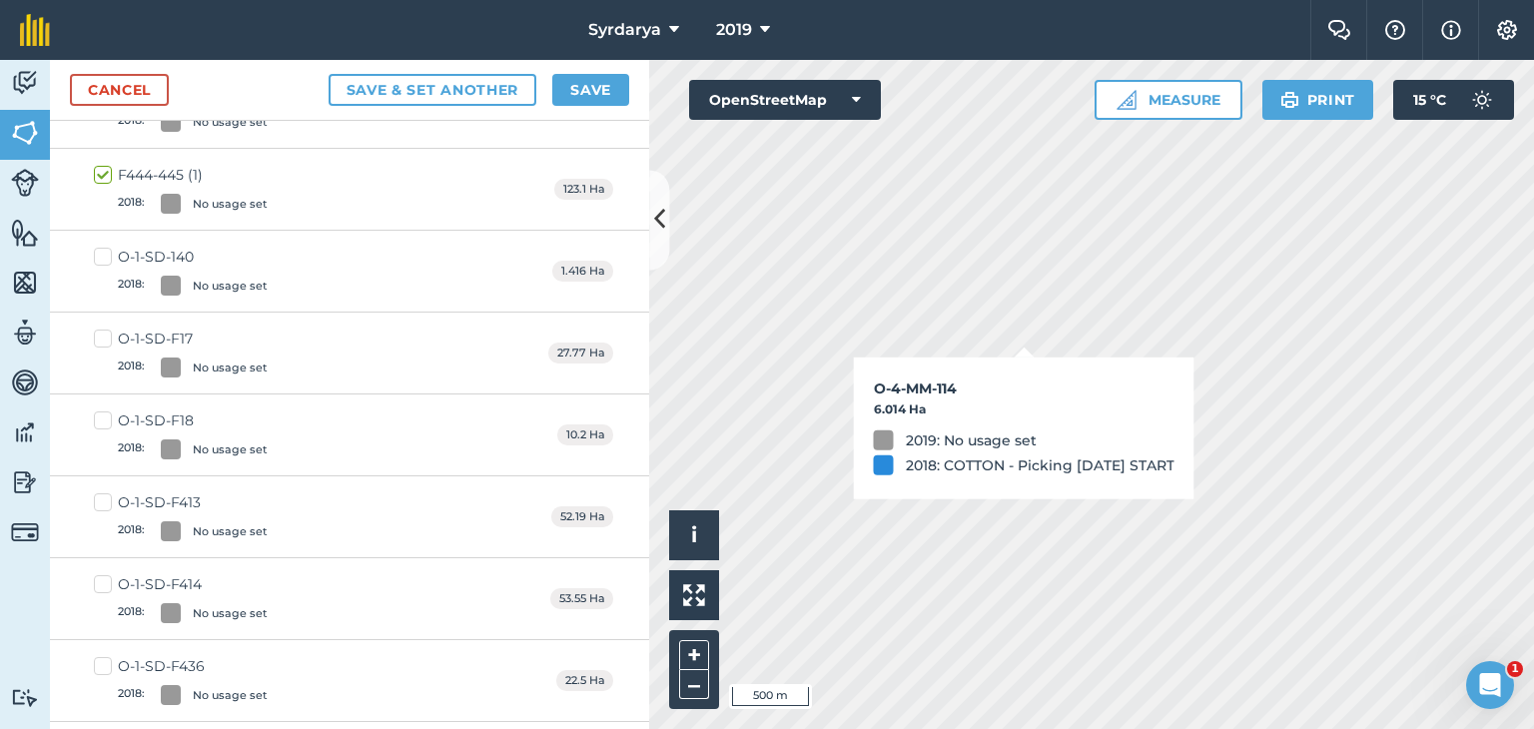
checkbox input "true"
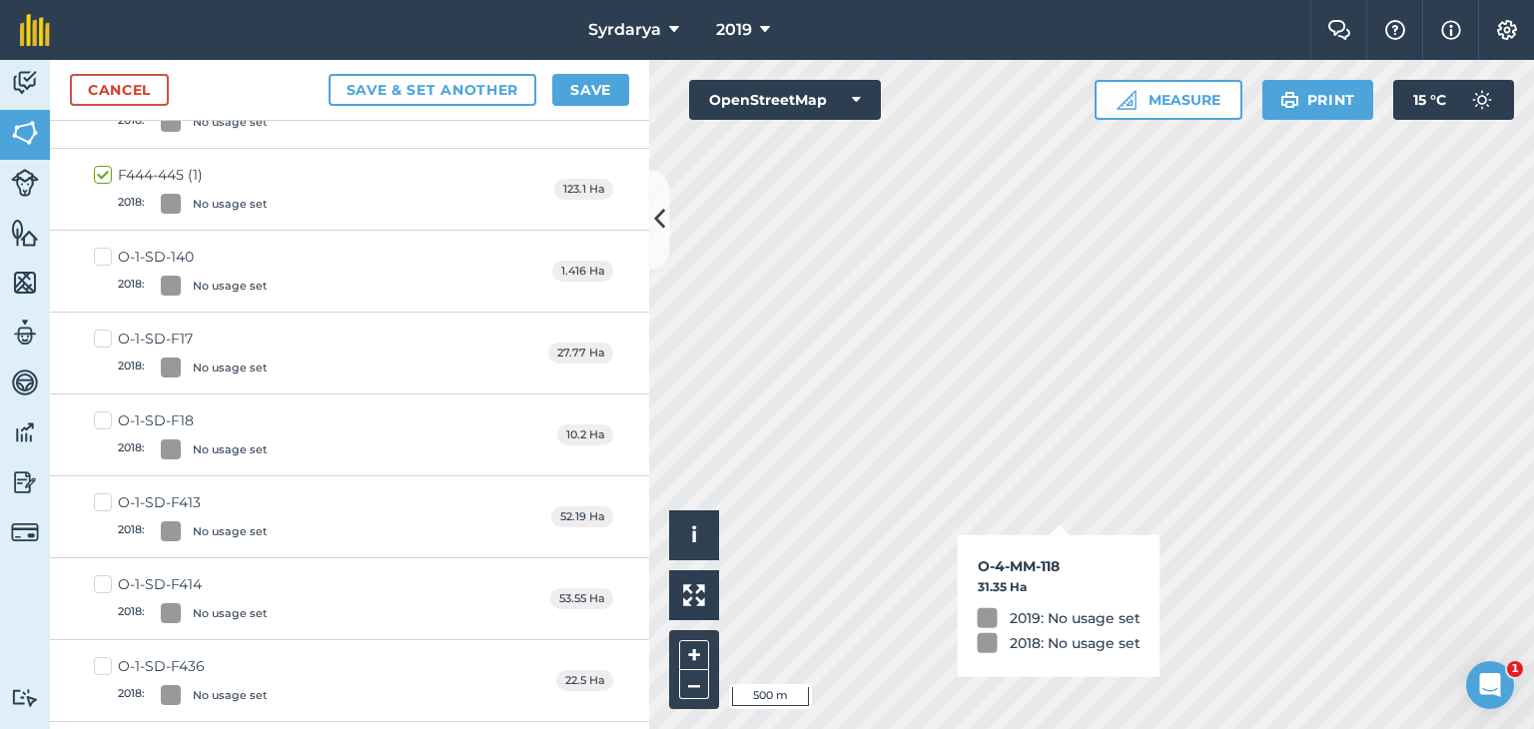
checkbox input "true"
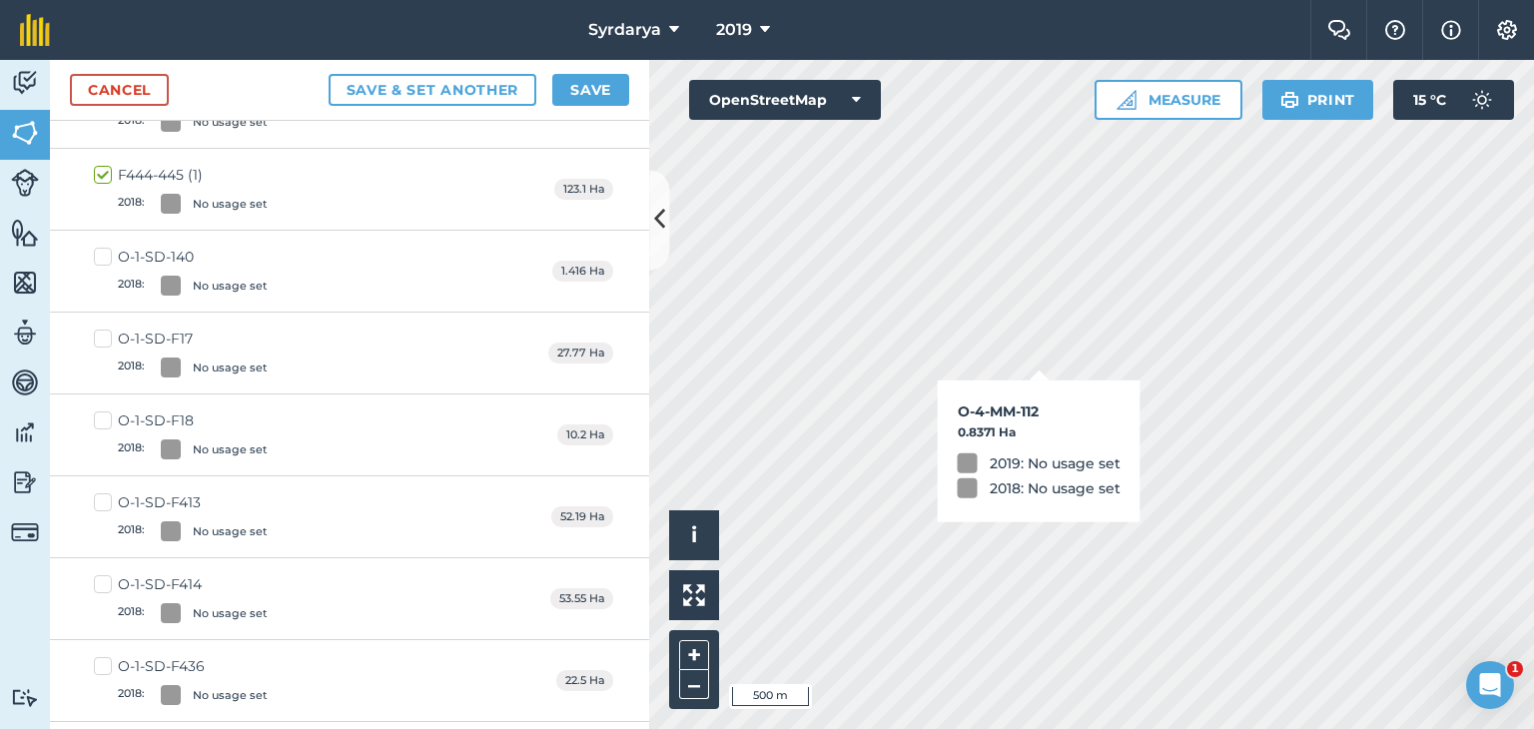
checkbox input "true"
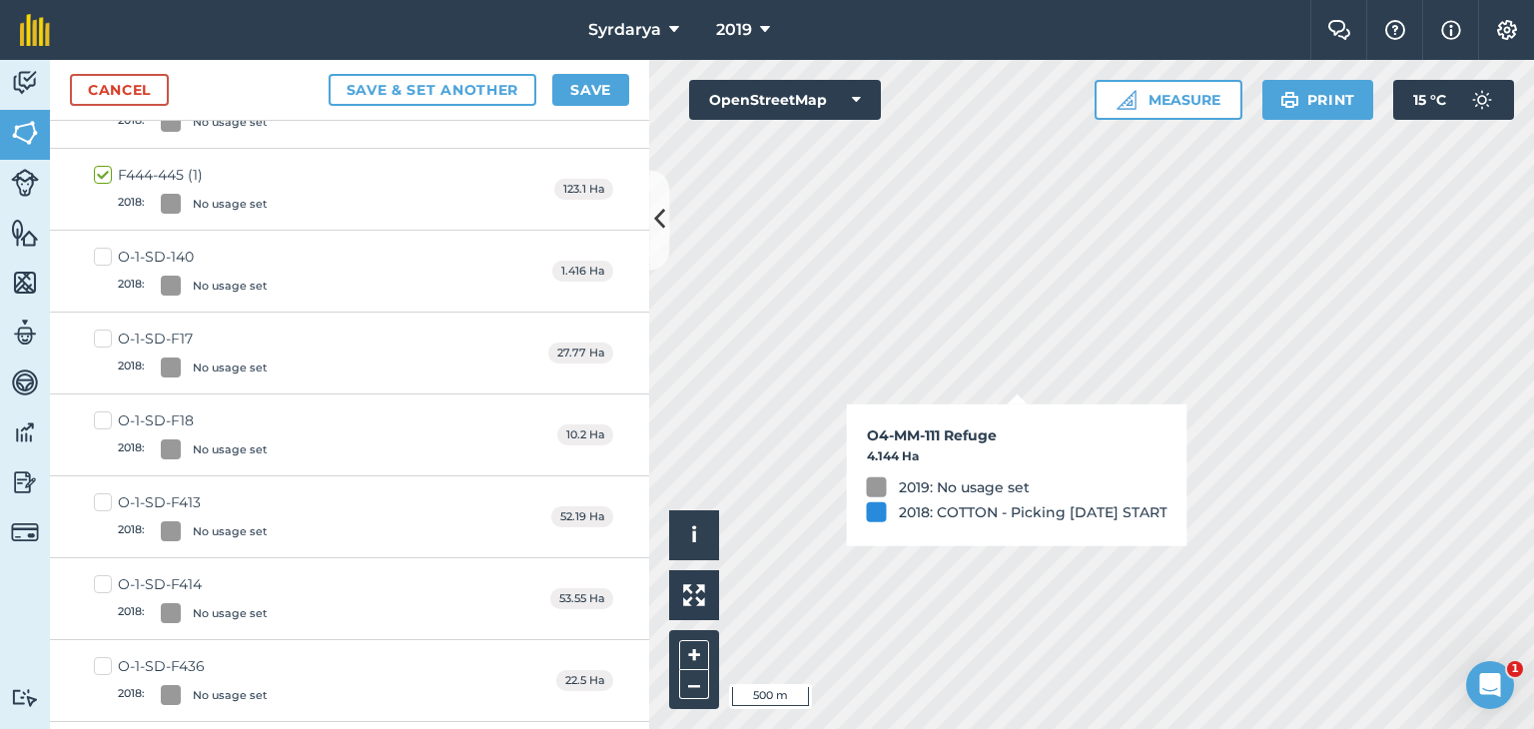
checkbox input "true"
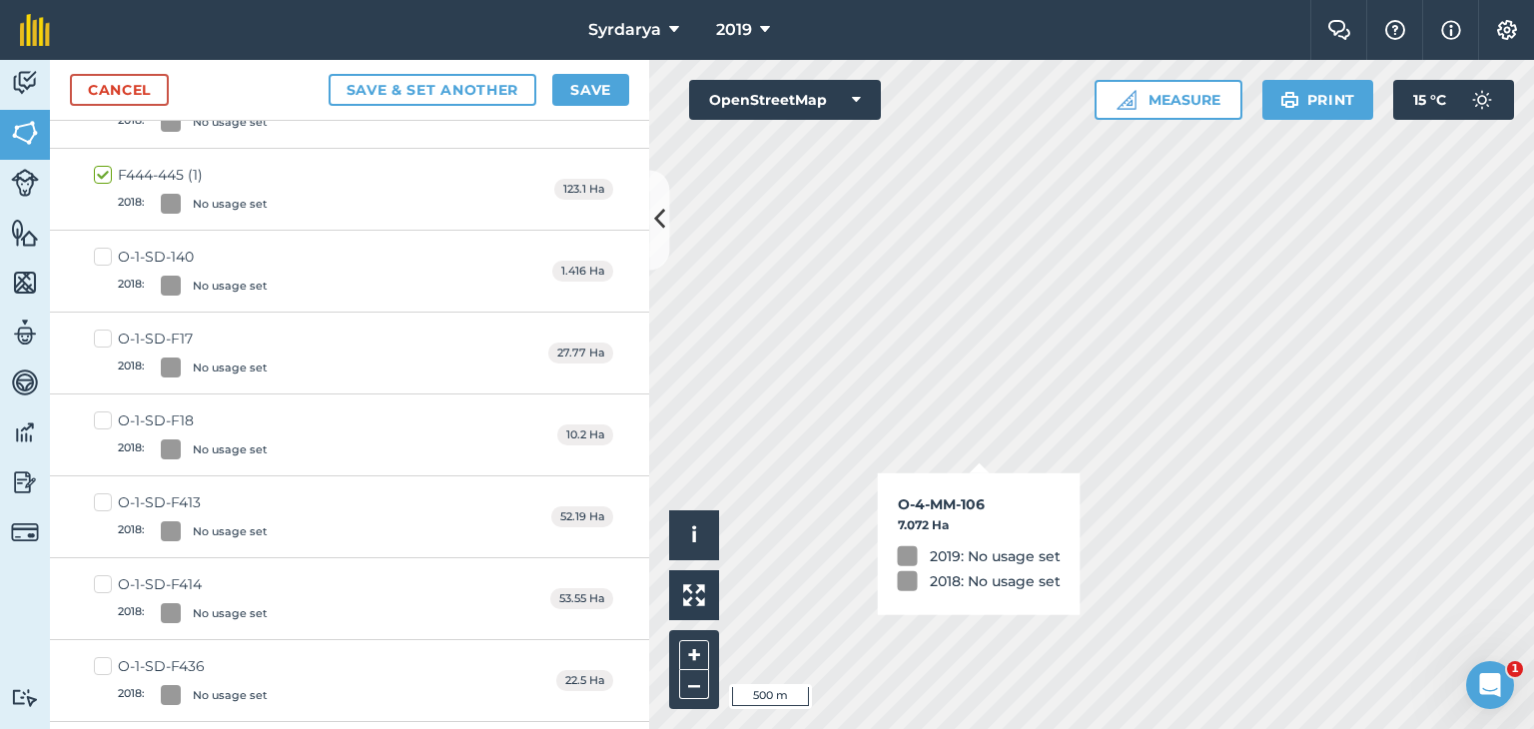
checkbox input "true"
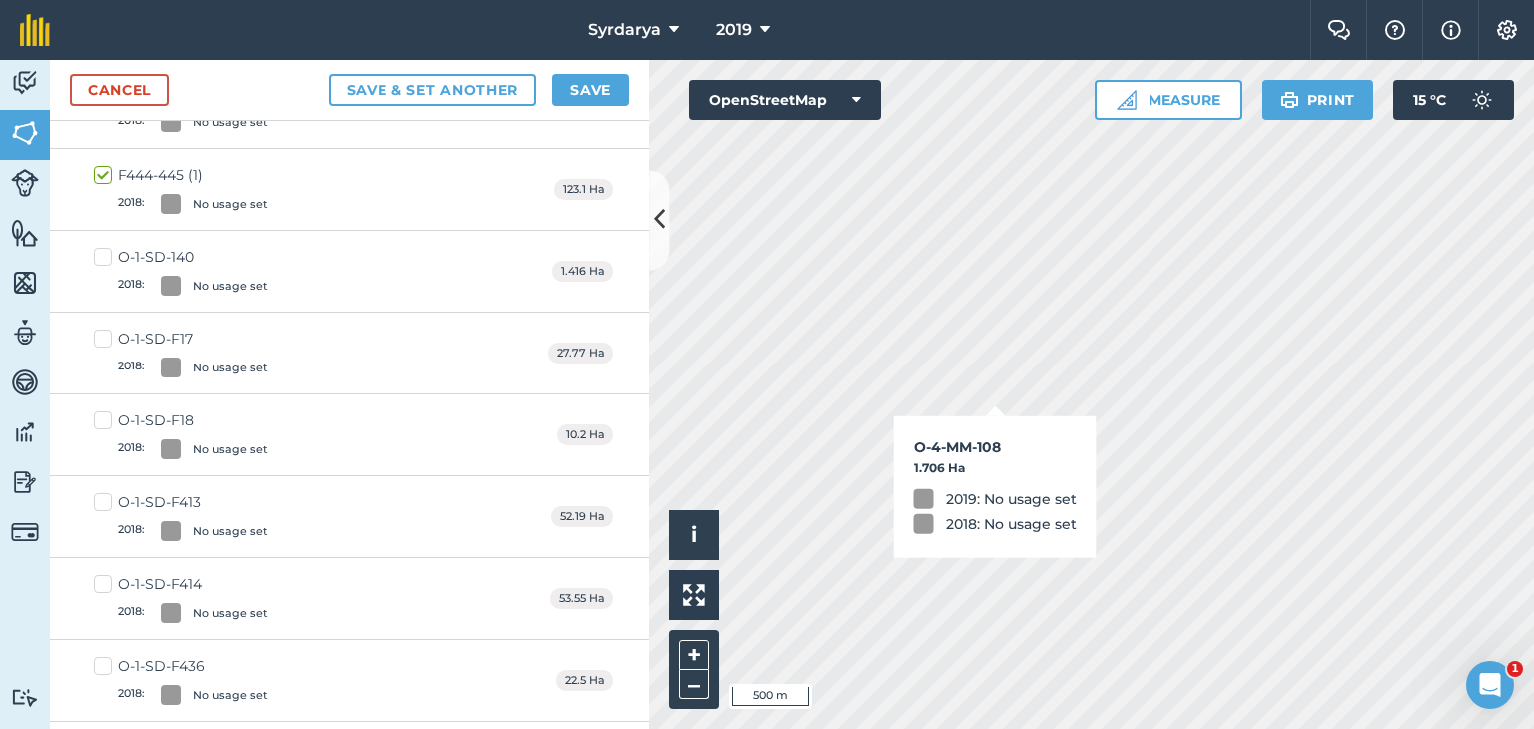
checkbox input "true"
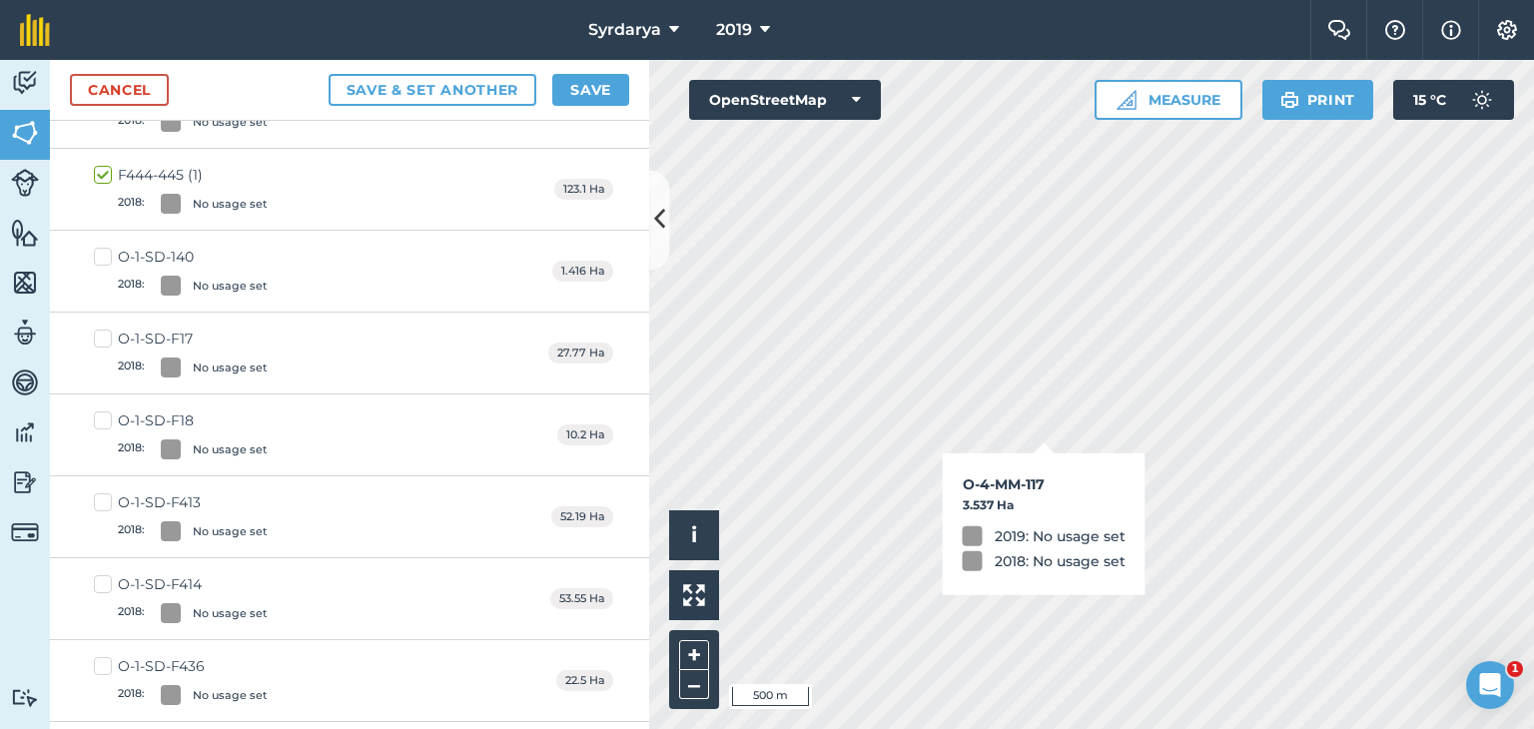
checkbox input "true"
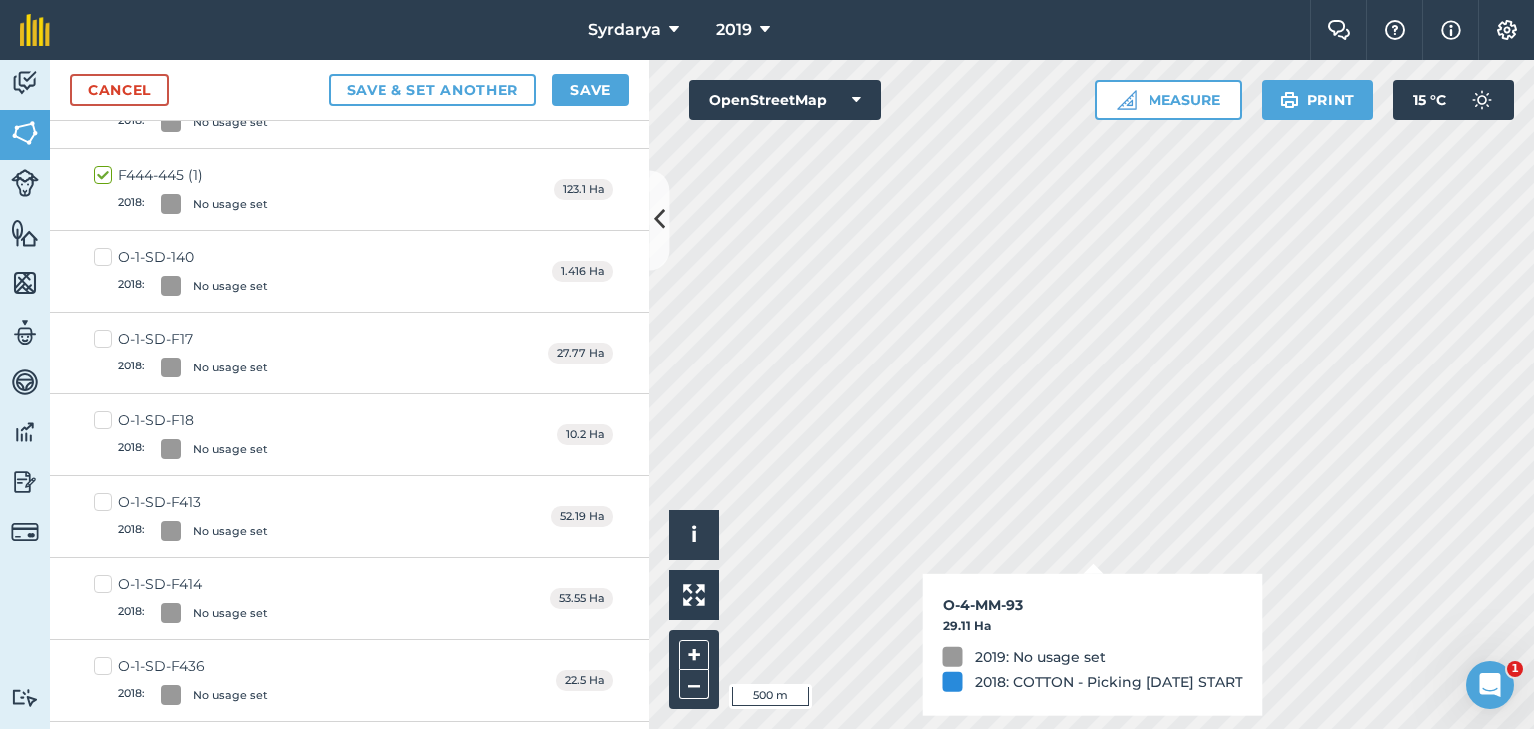
checkbox input "true"
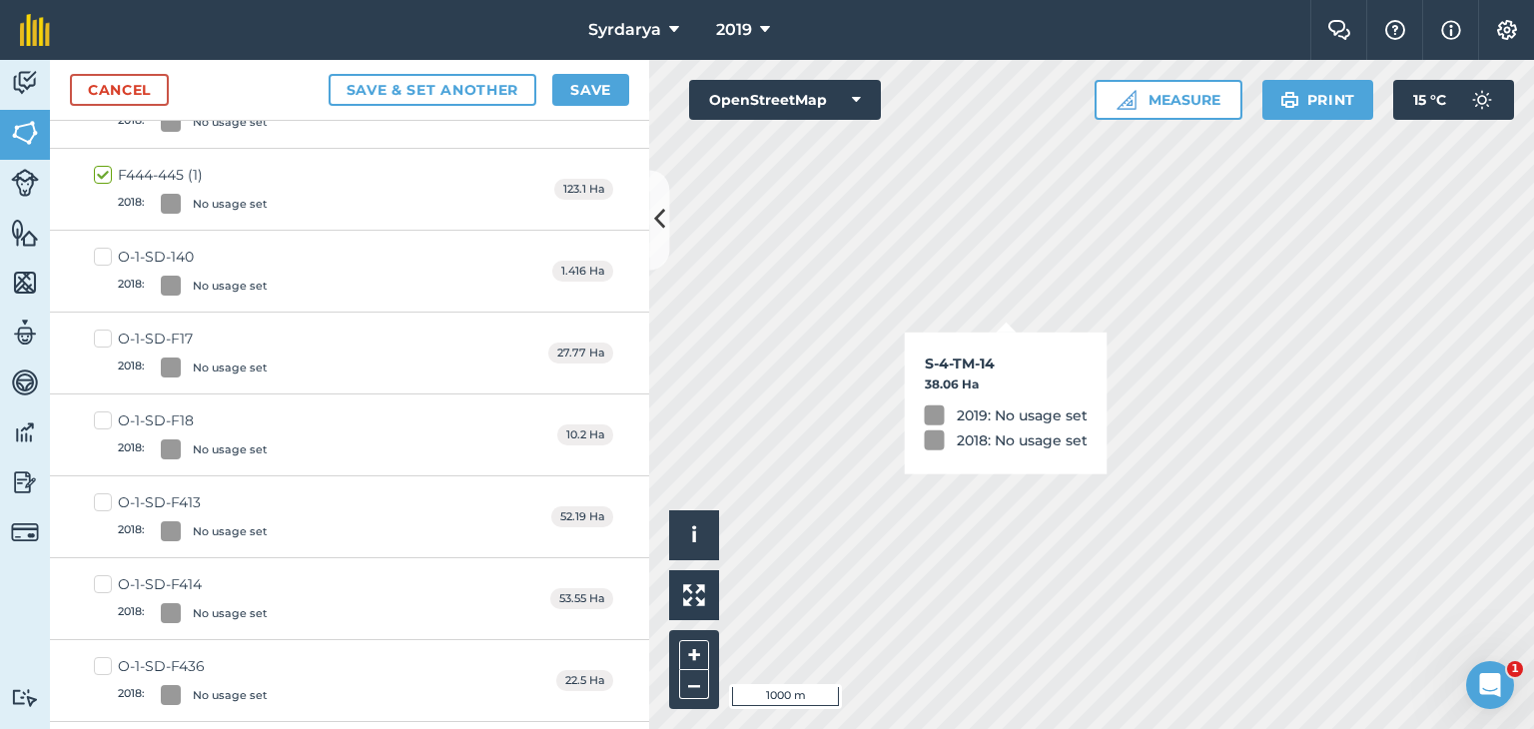
checkbox input "true"
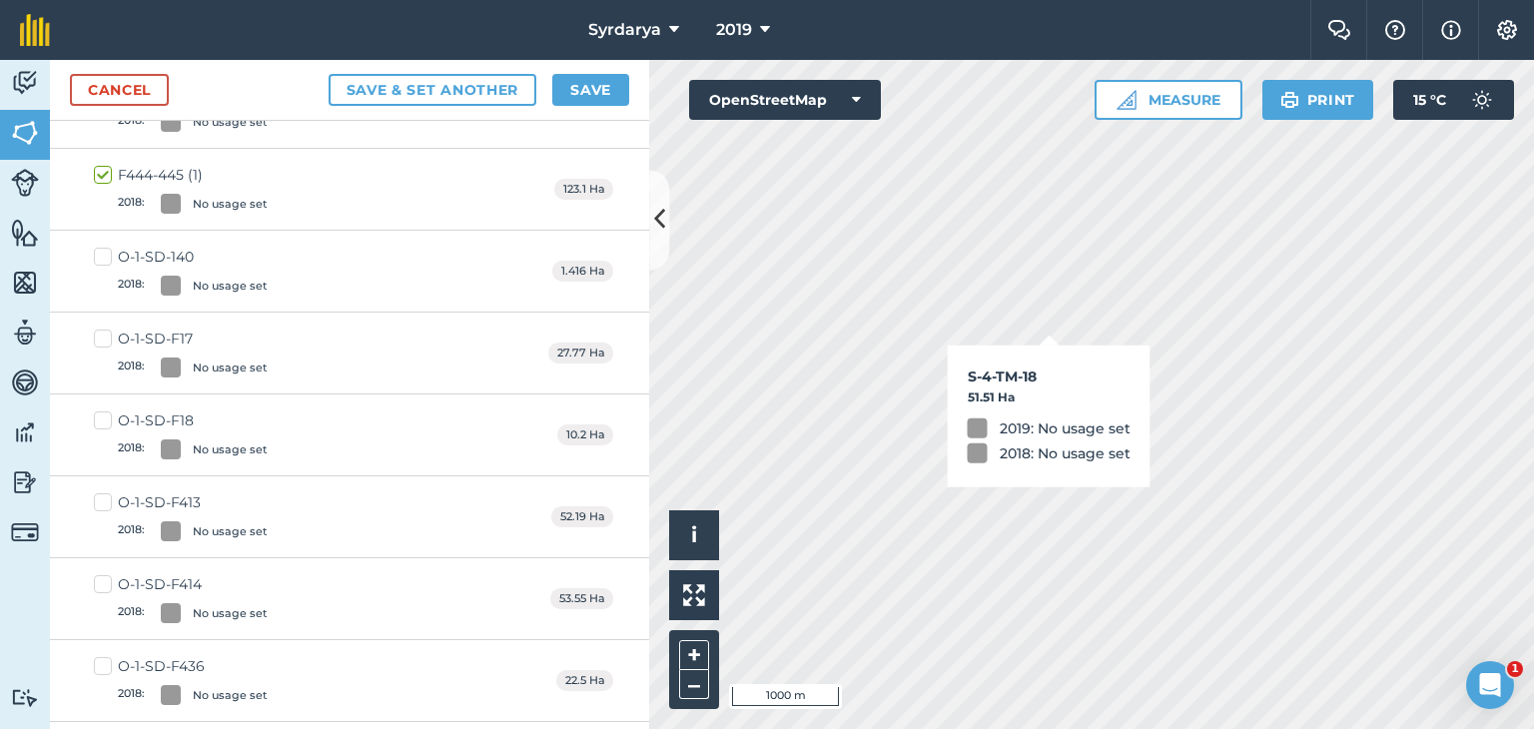
checkbox input "true"
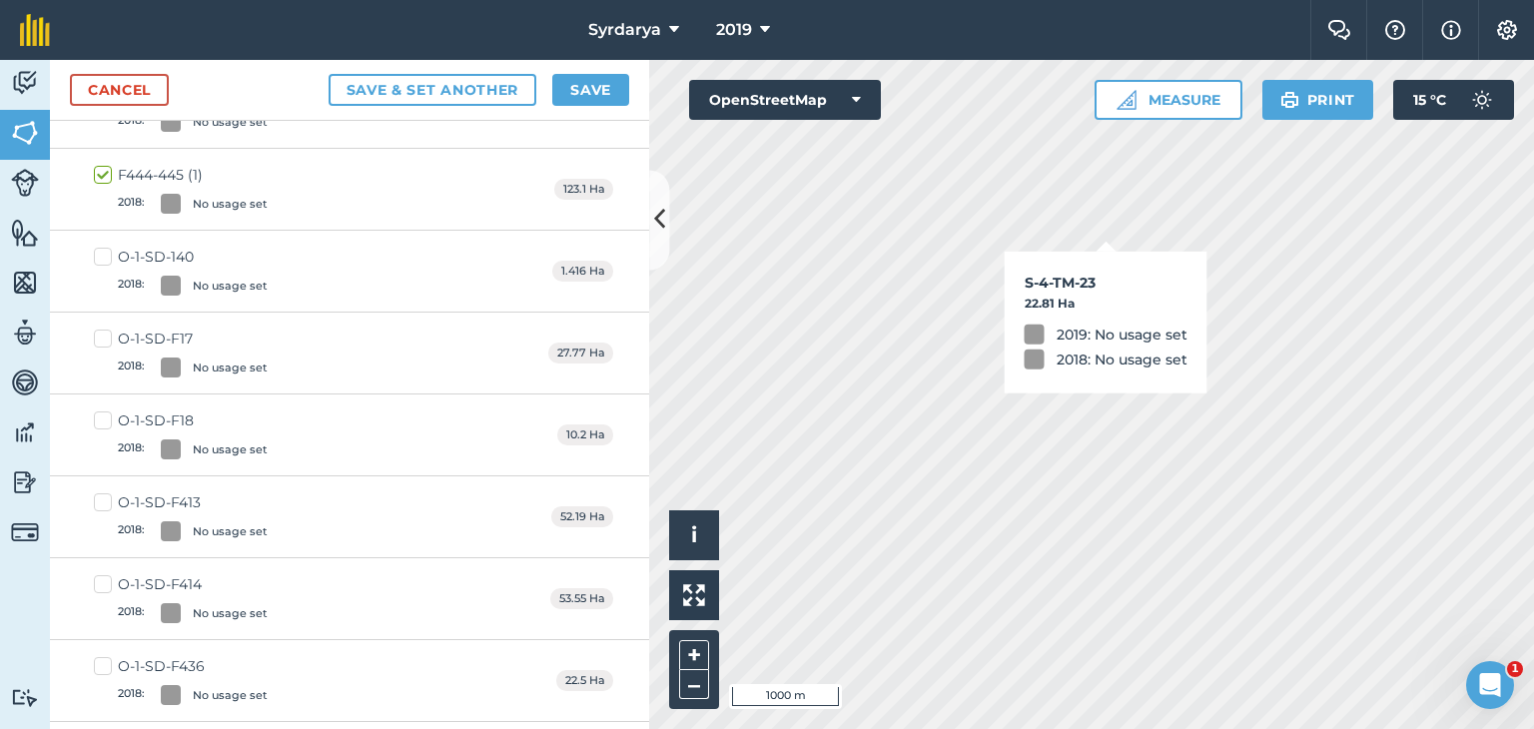
checkbox input "true"
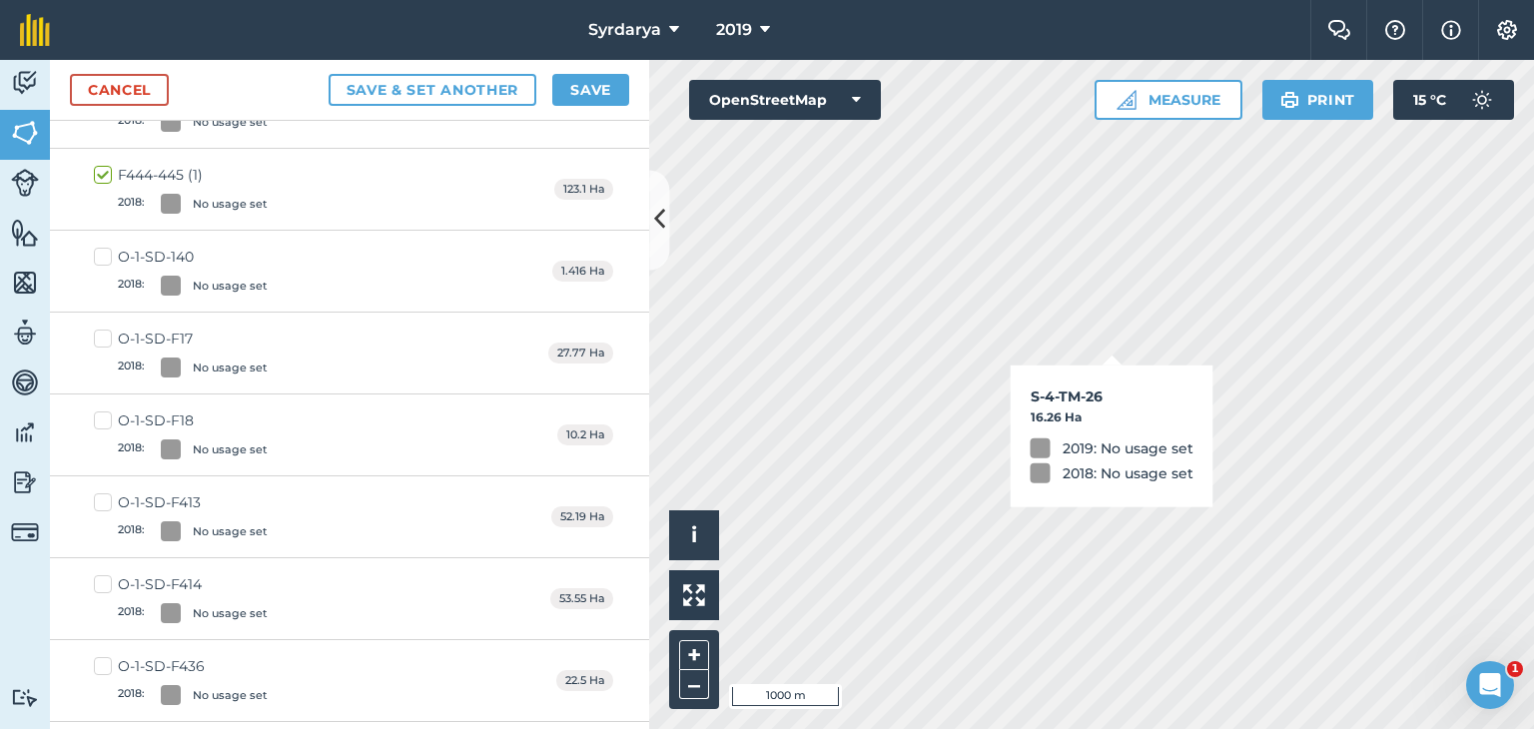
checkbox input "true"
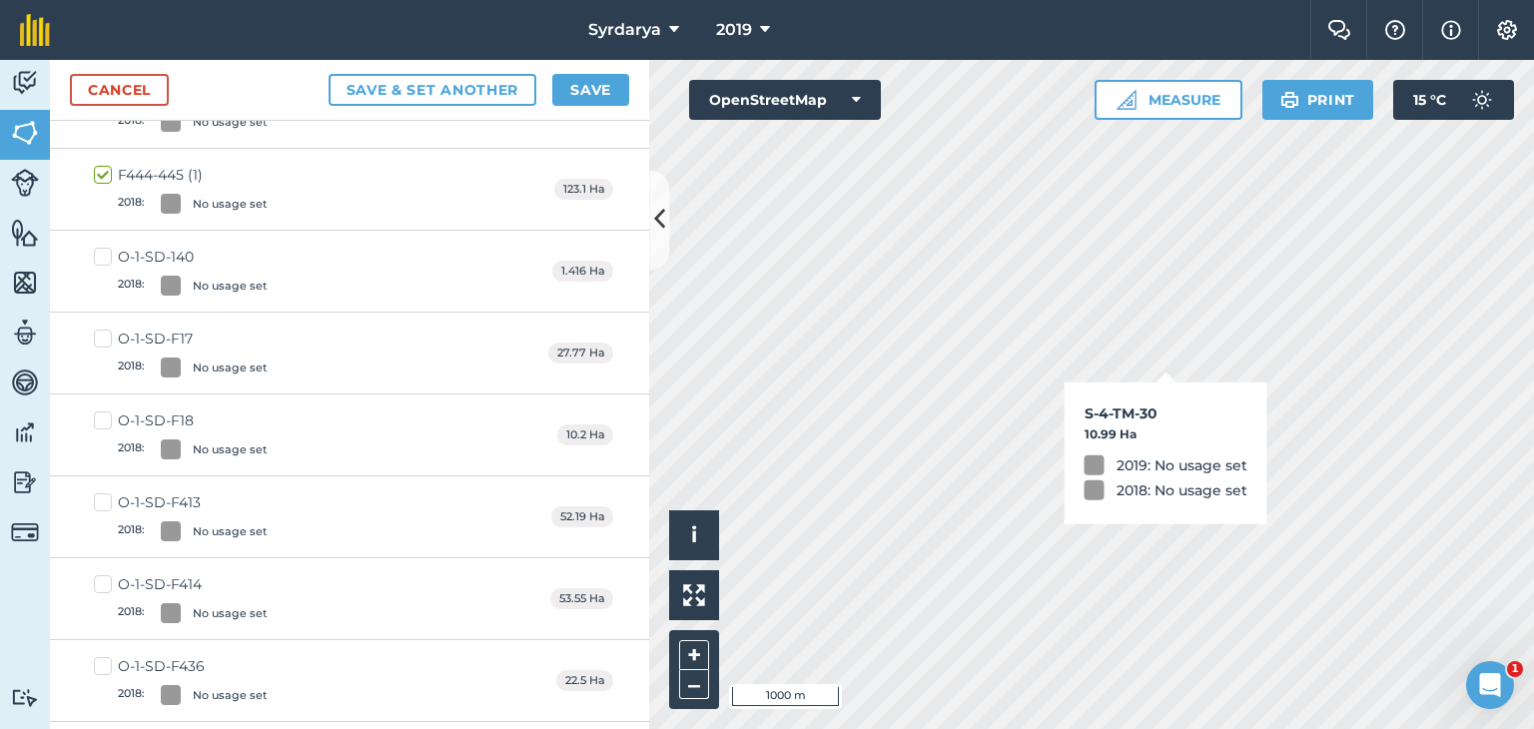
checkbox input "true"
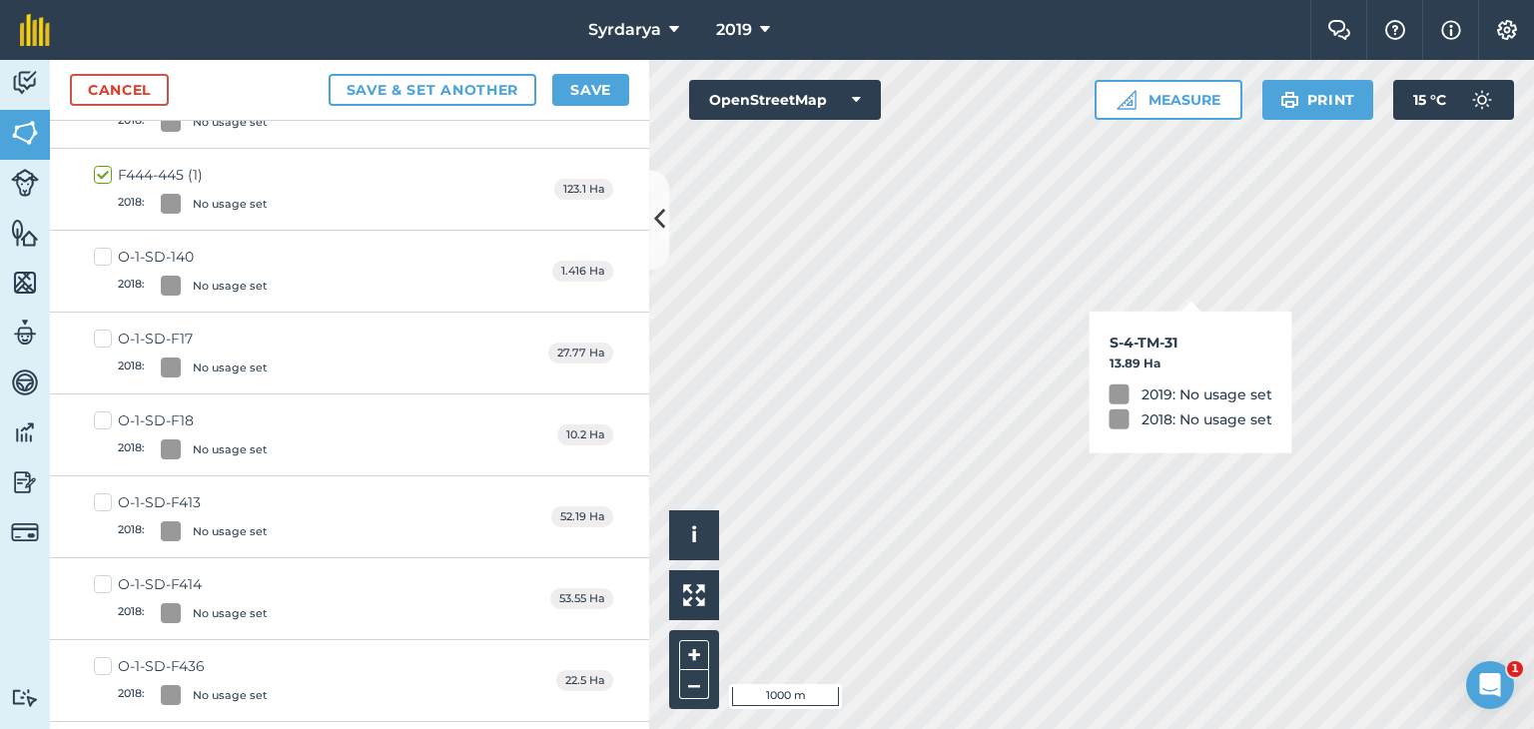
checkbox input "true"
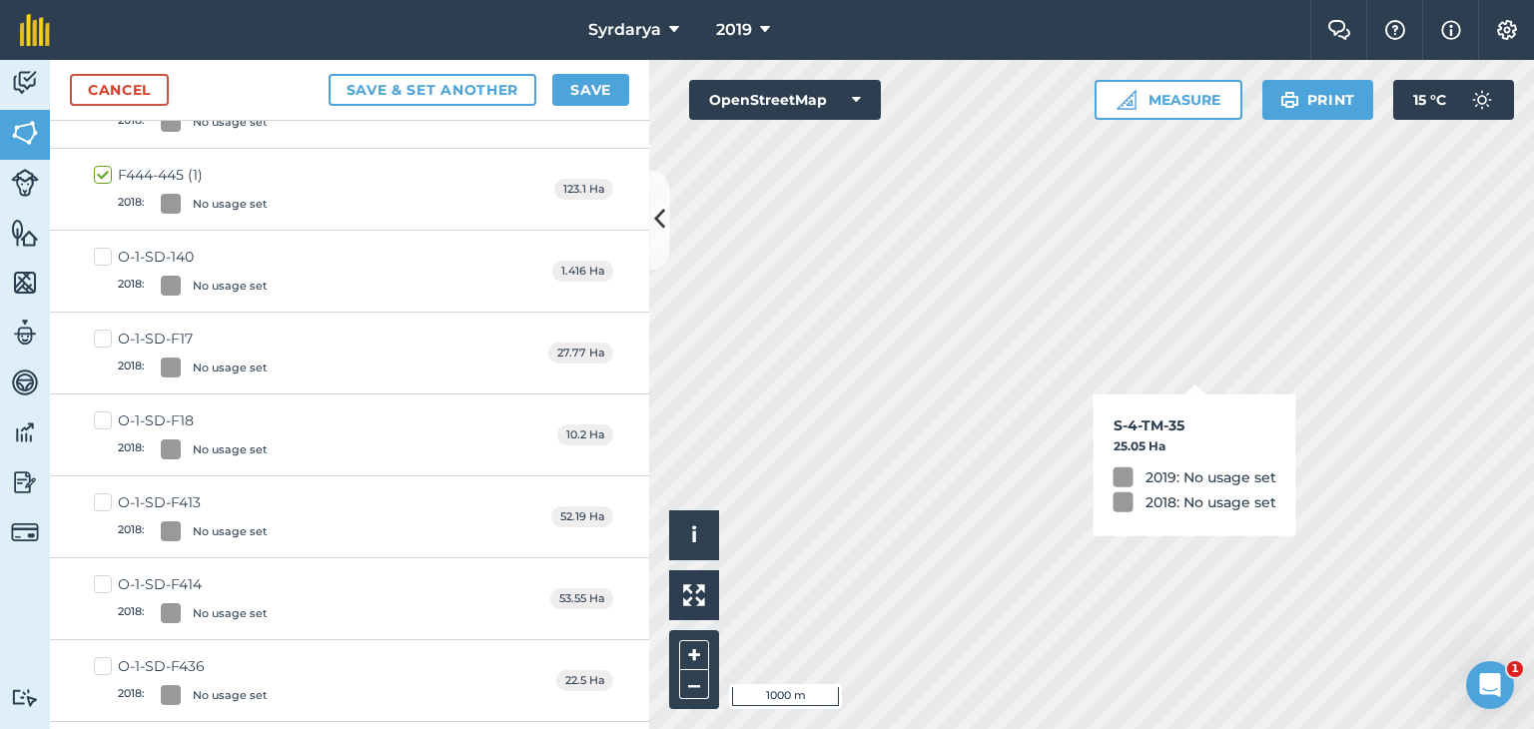
checkbox input "true"
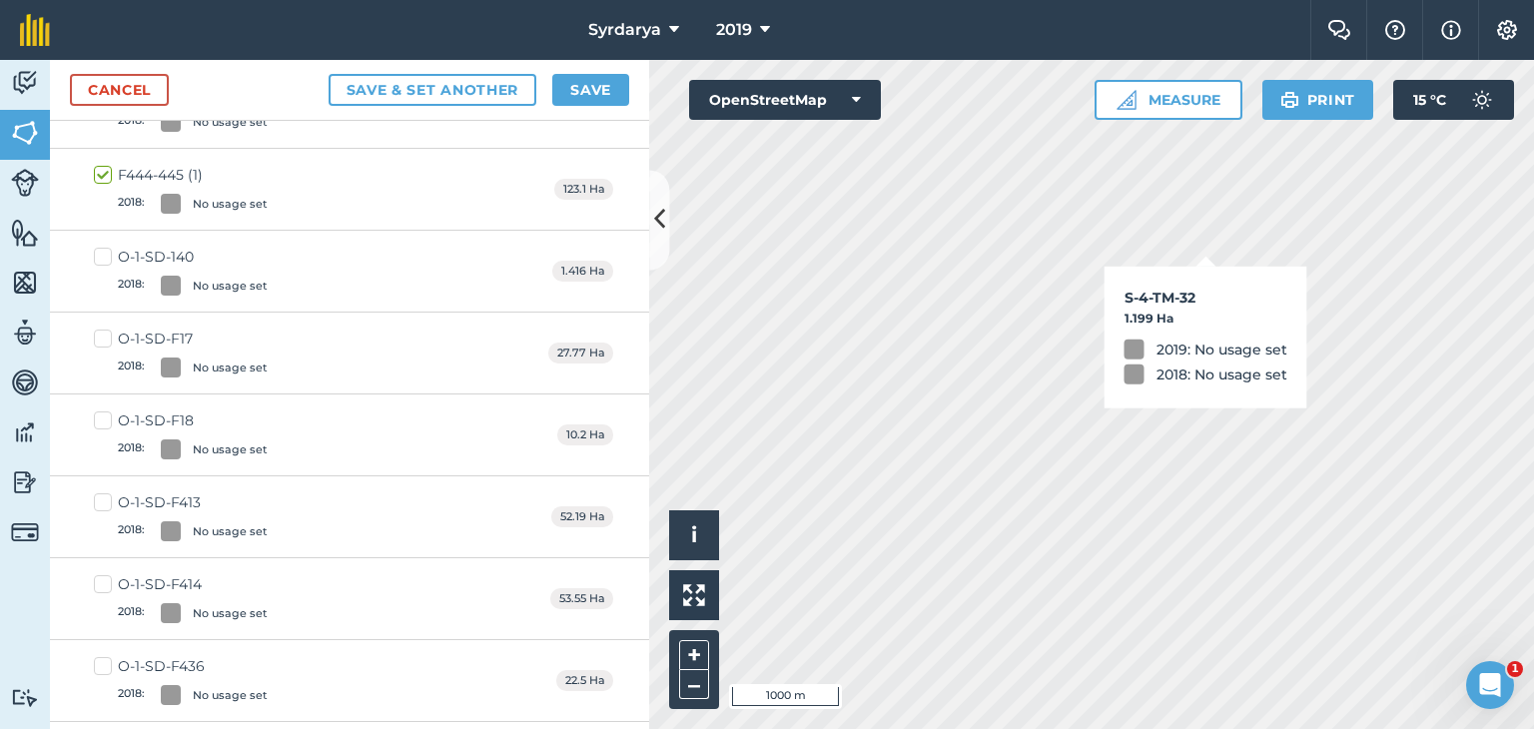
checkbox input "true"
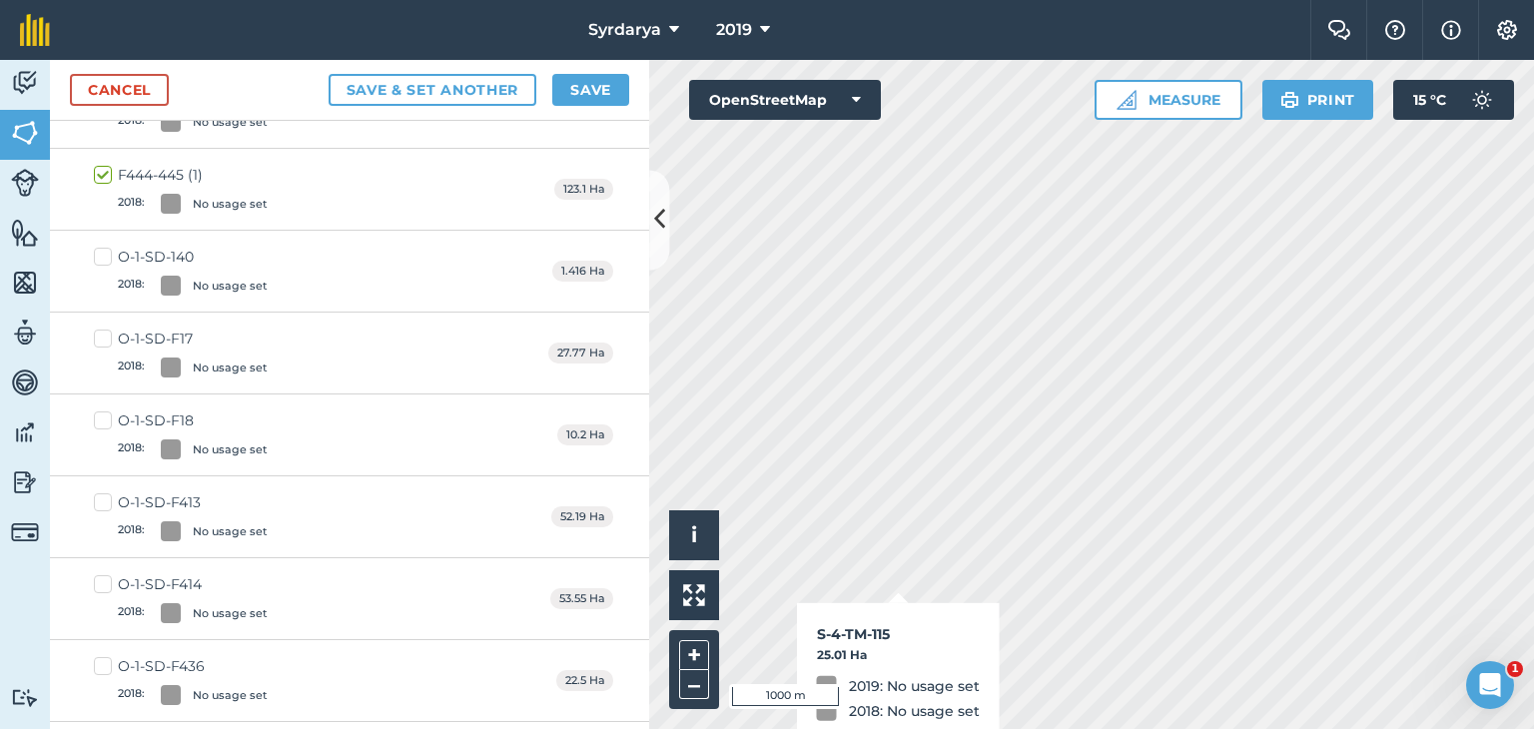
checkbox input "true"
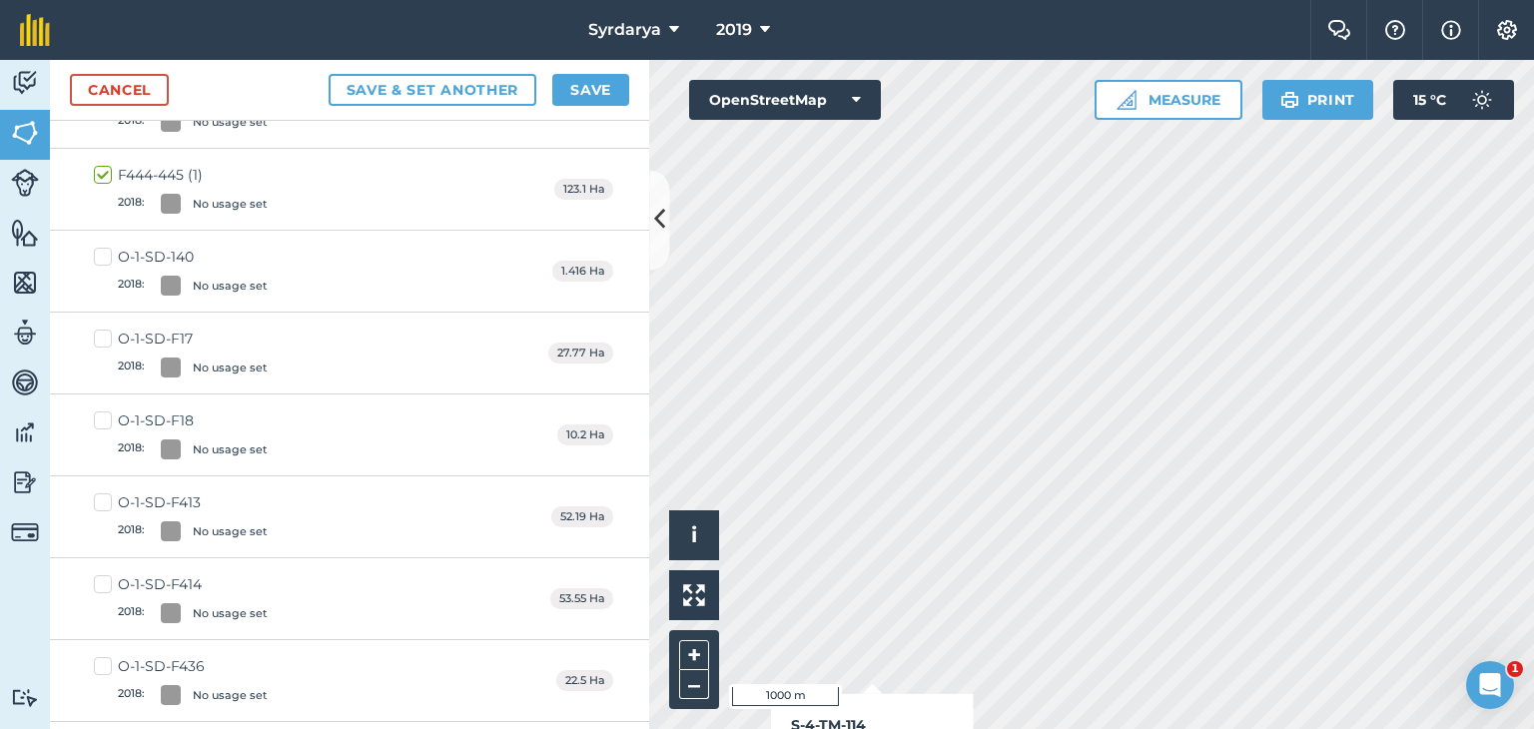
checkbox input "true"
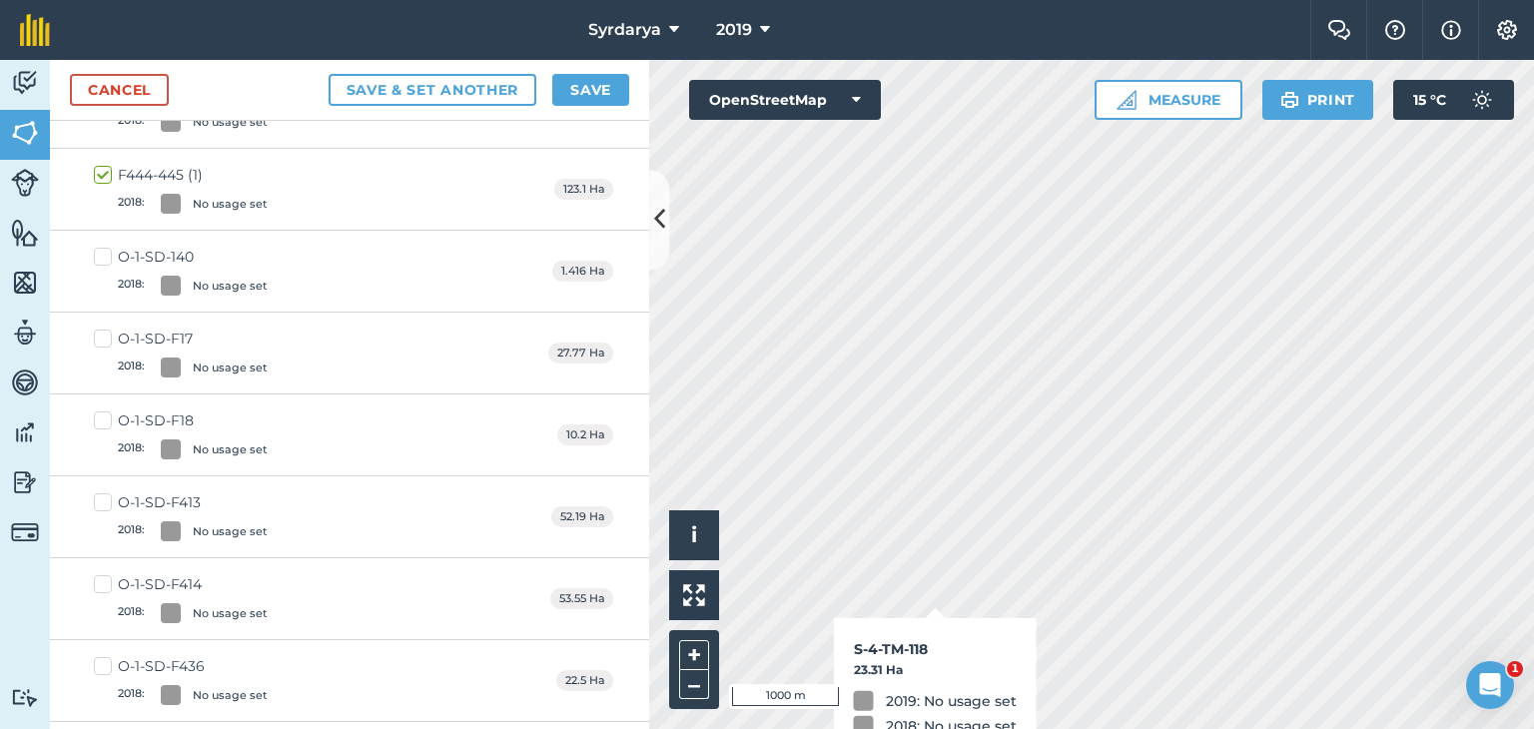
checkbox input "true"
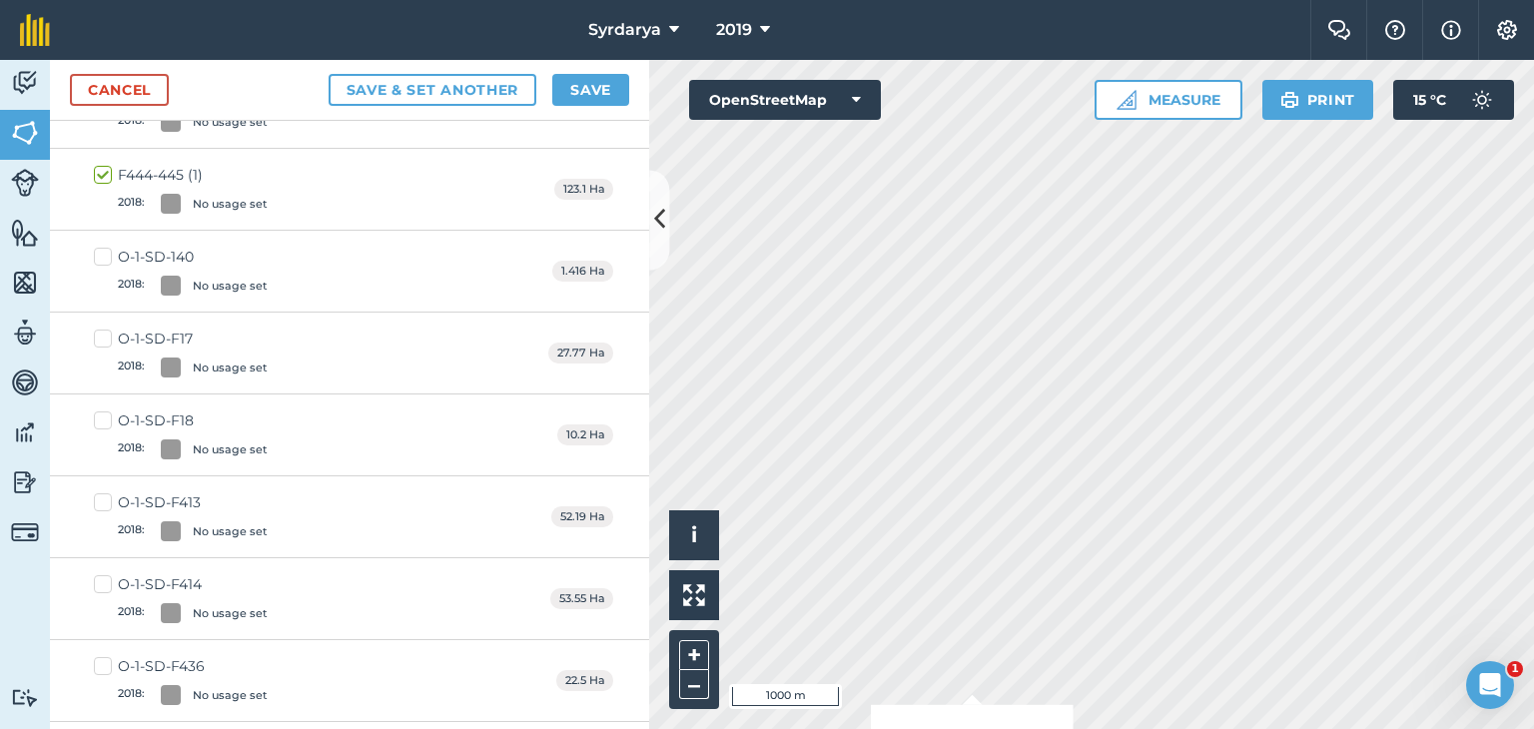
checkbox input "false"
checkbox input "true"
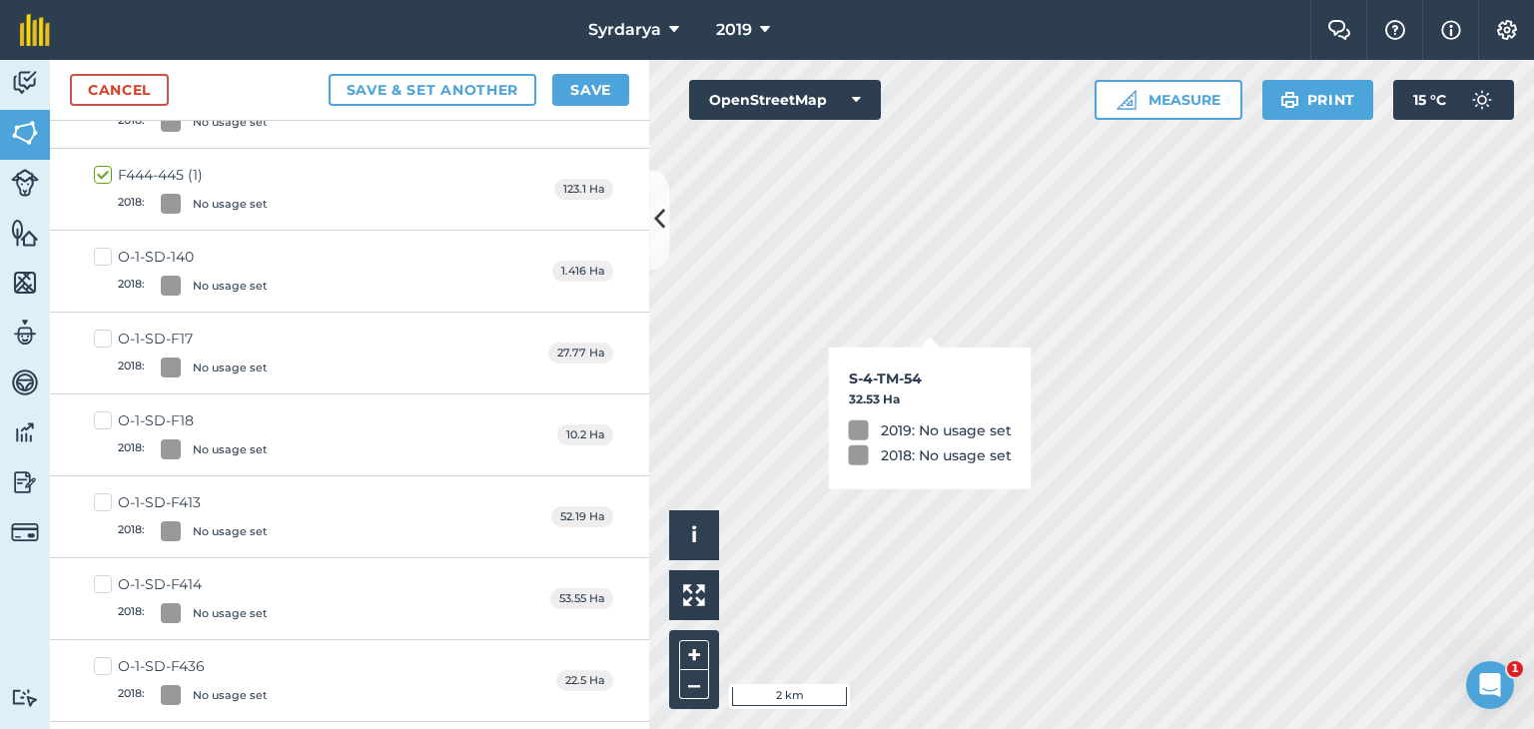
checkbox input "true"
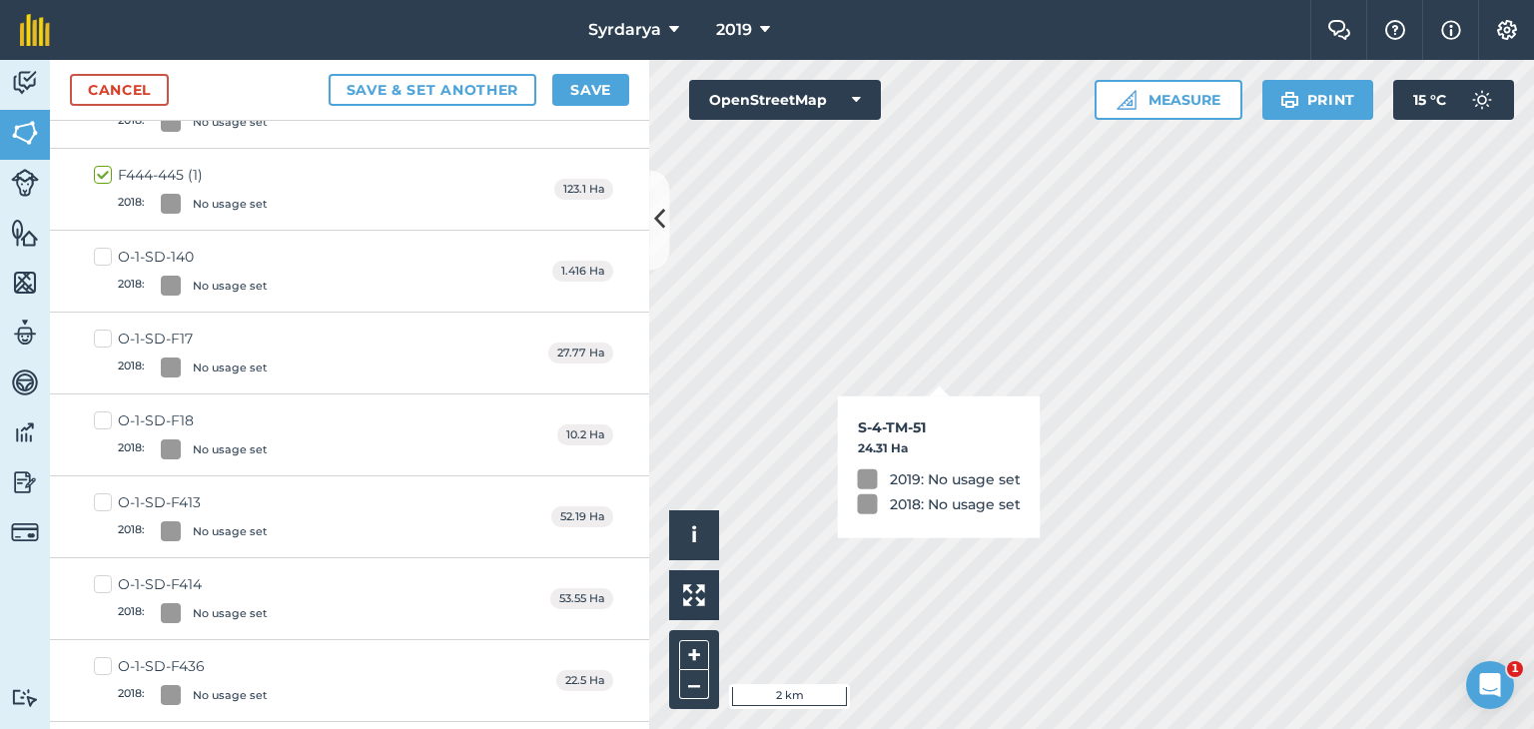
checkbox input "true"
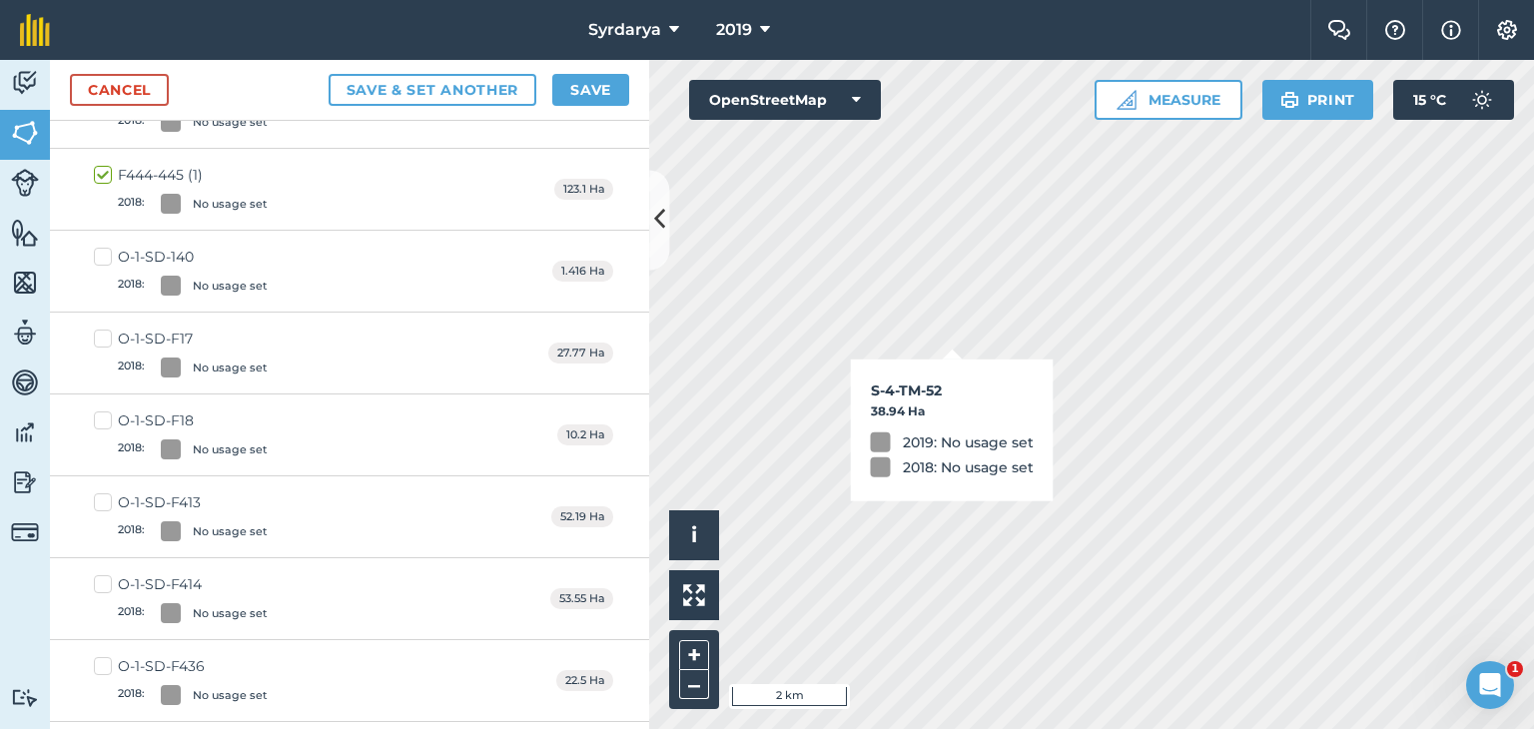
checkbox input "true"
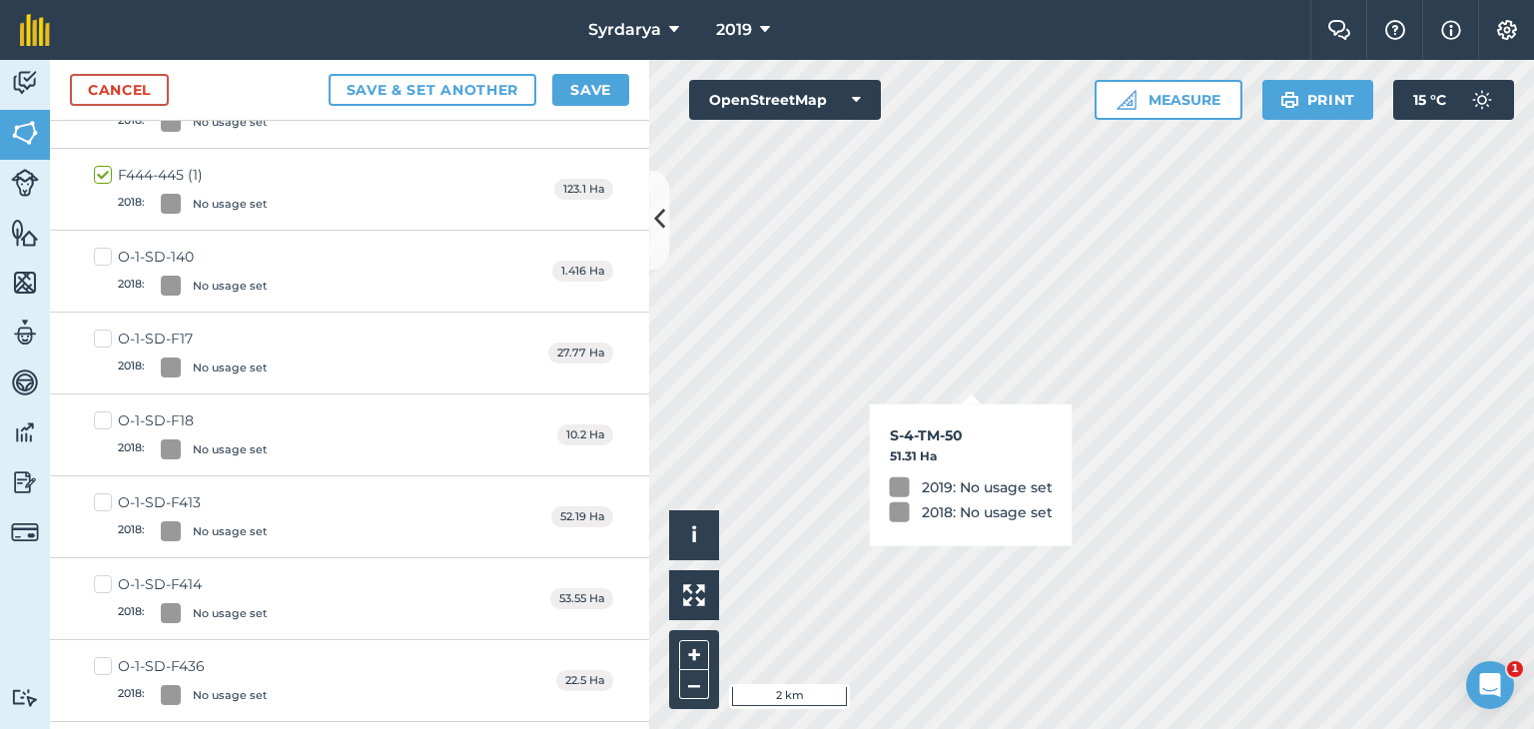
checkbox input "true"
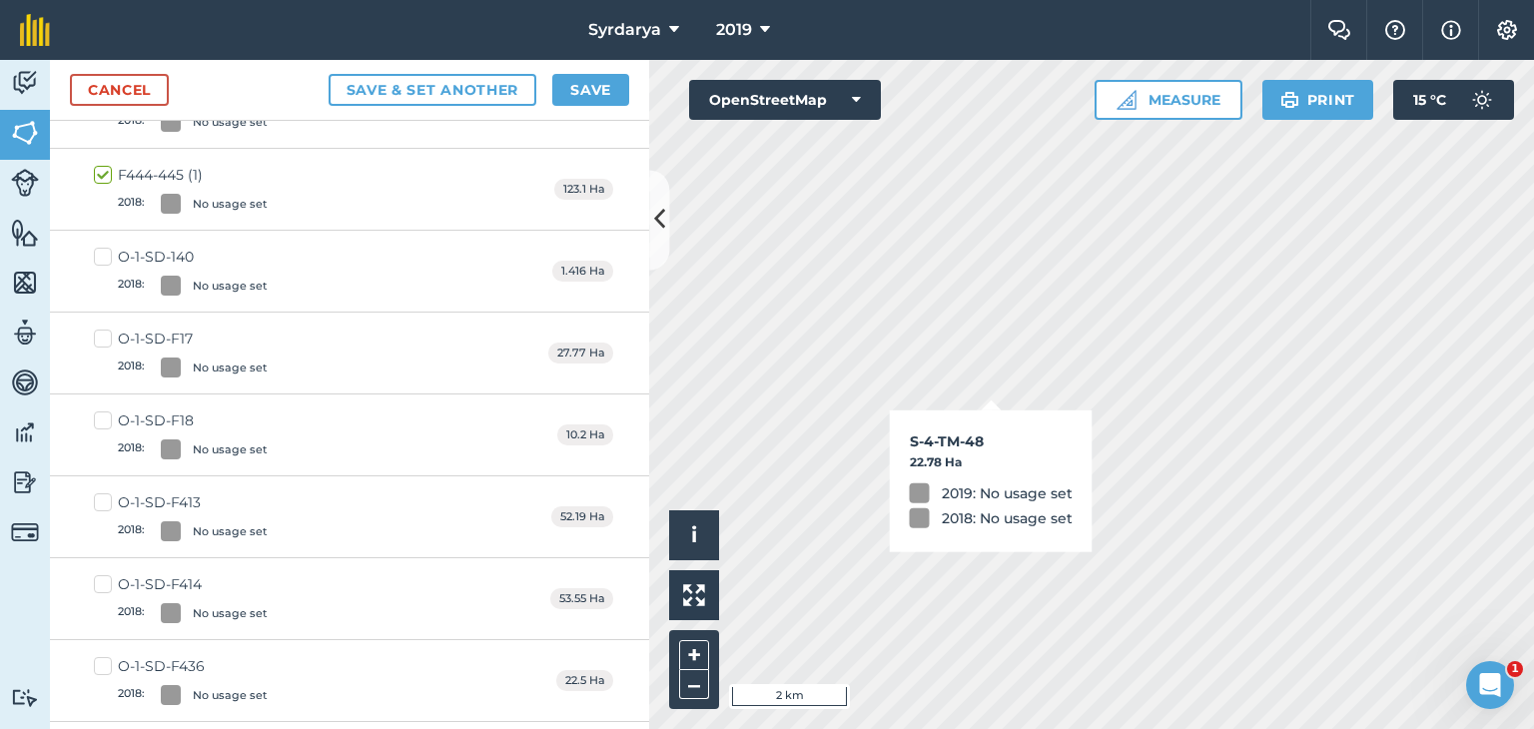
checkbox input "true"
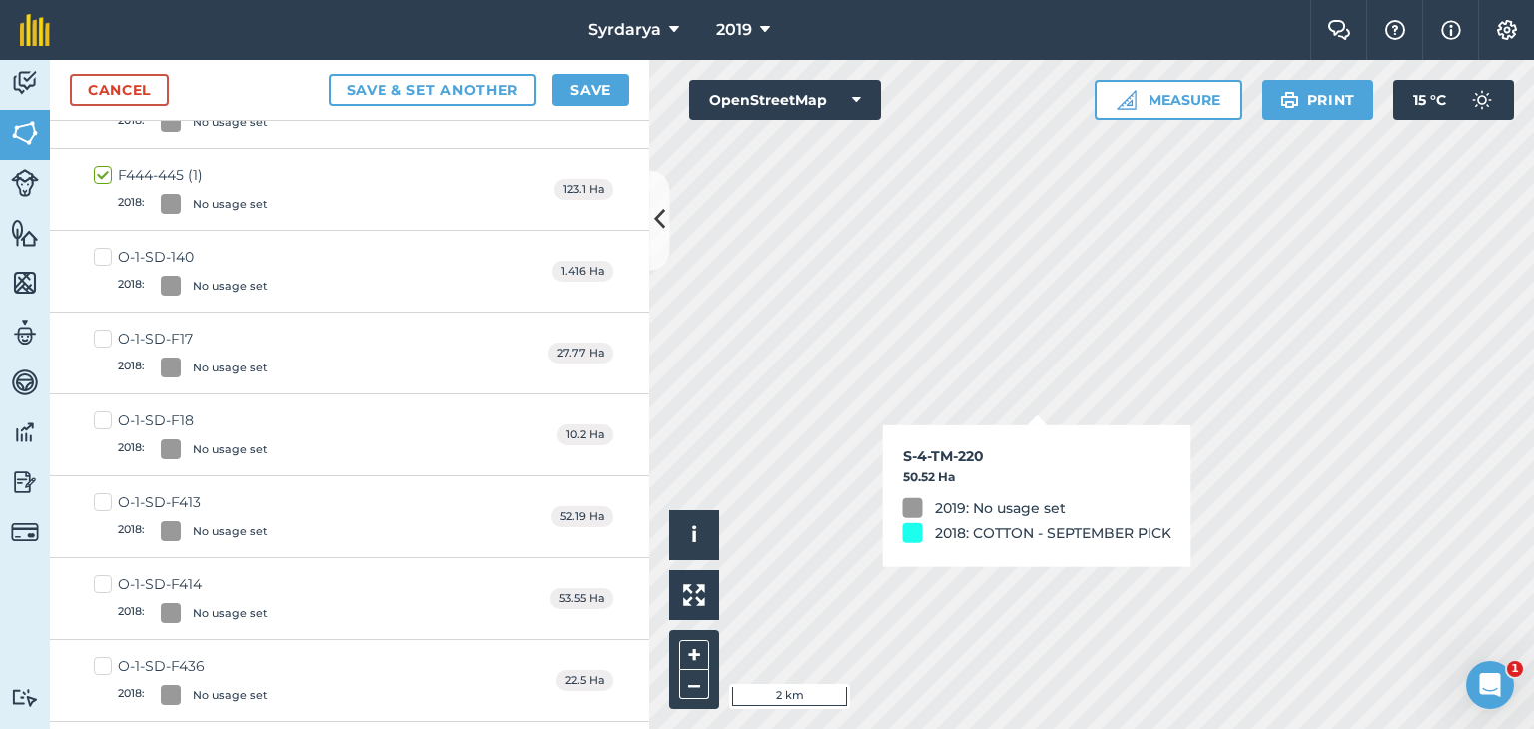
checkbox input "true"
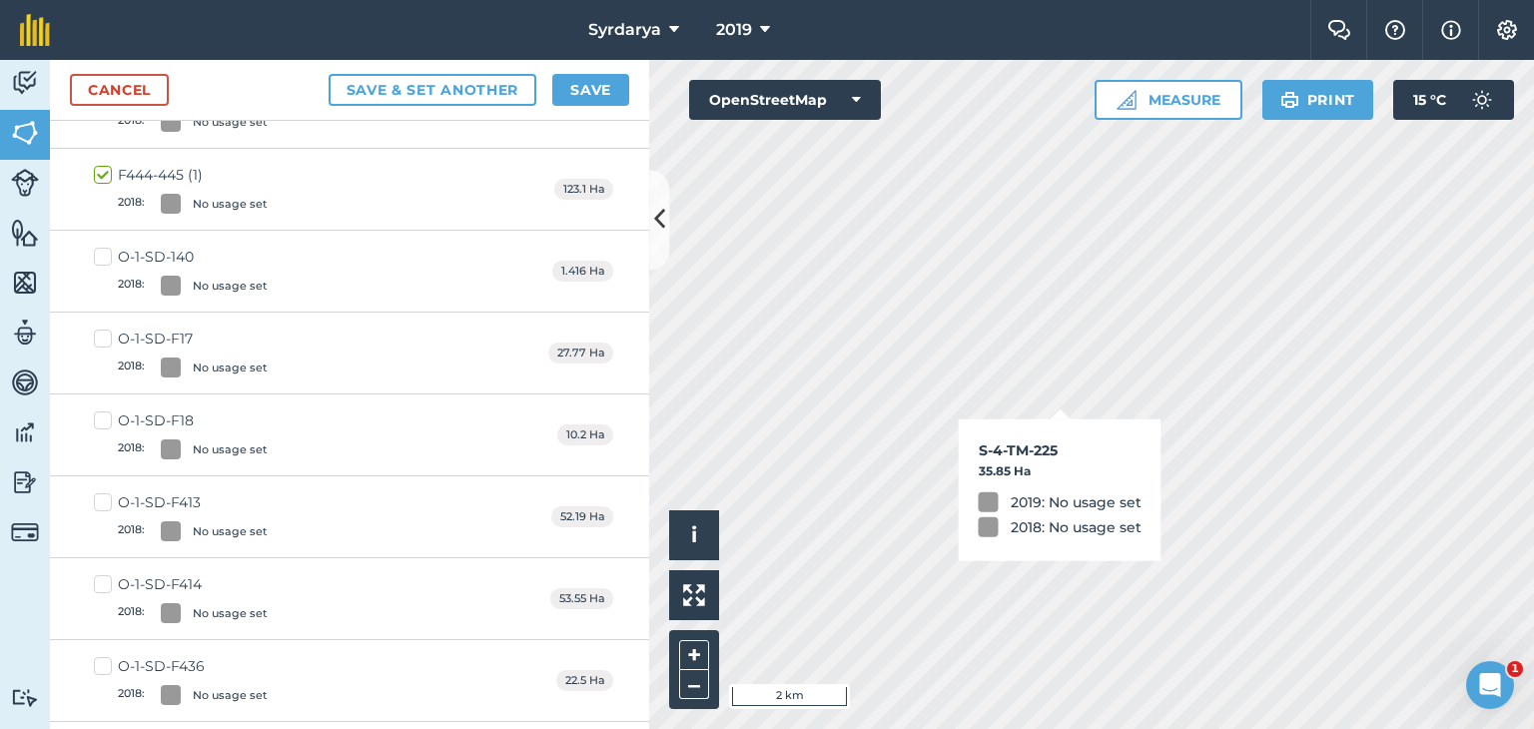
checkbox input "true"
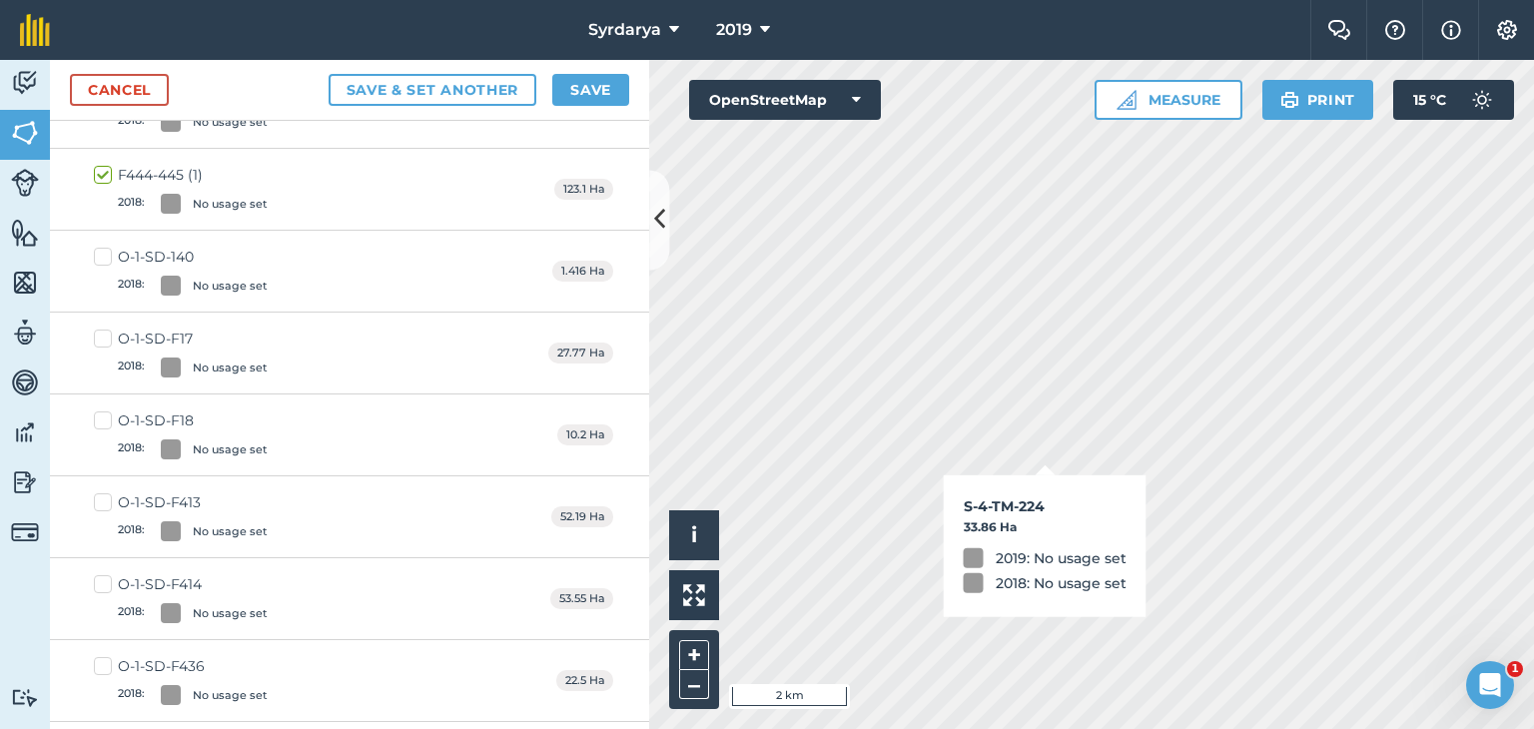
checkbox input "true"
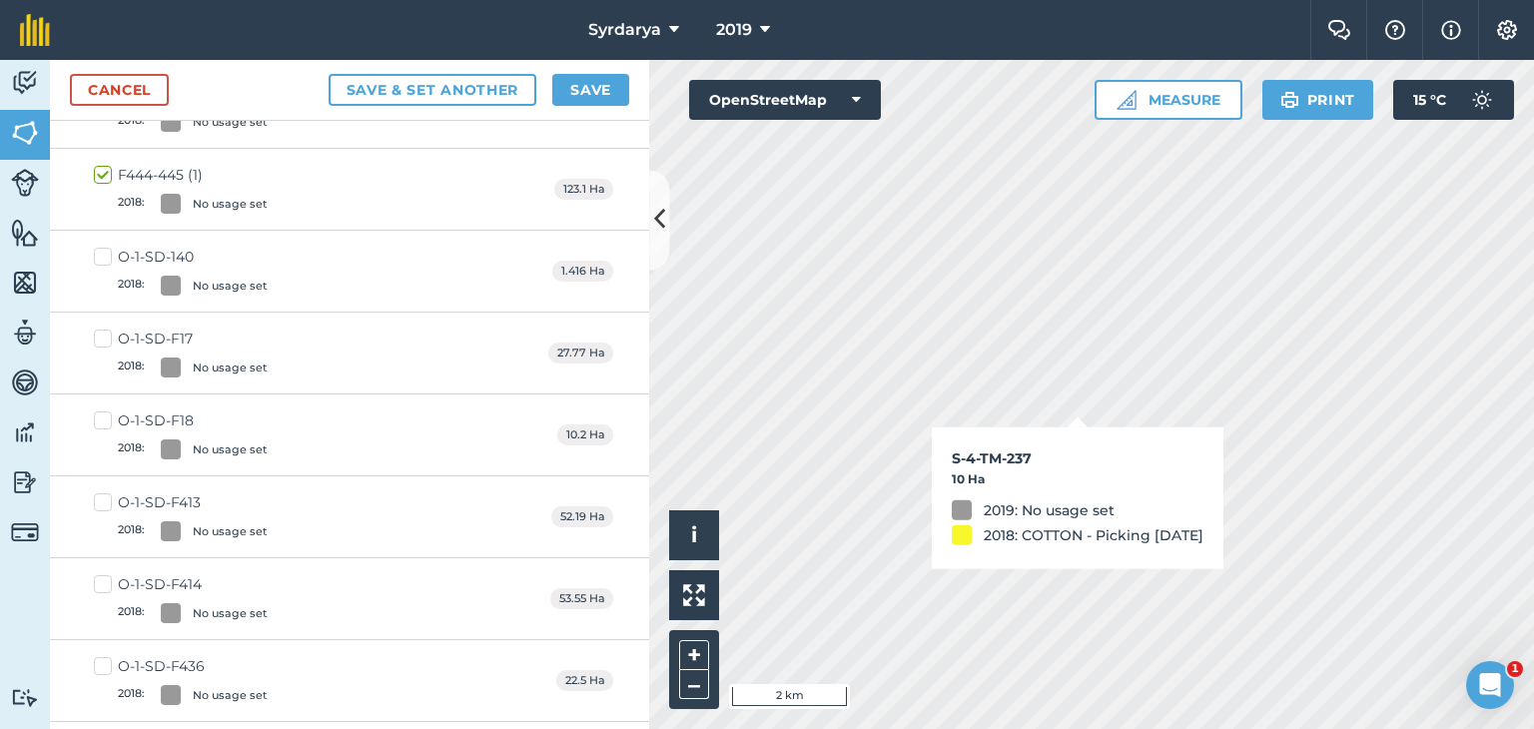
checkbox input "true"
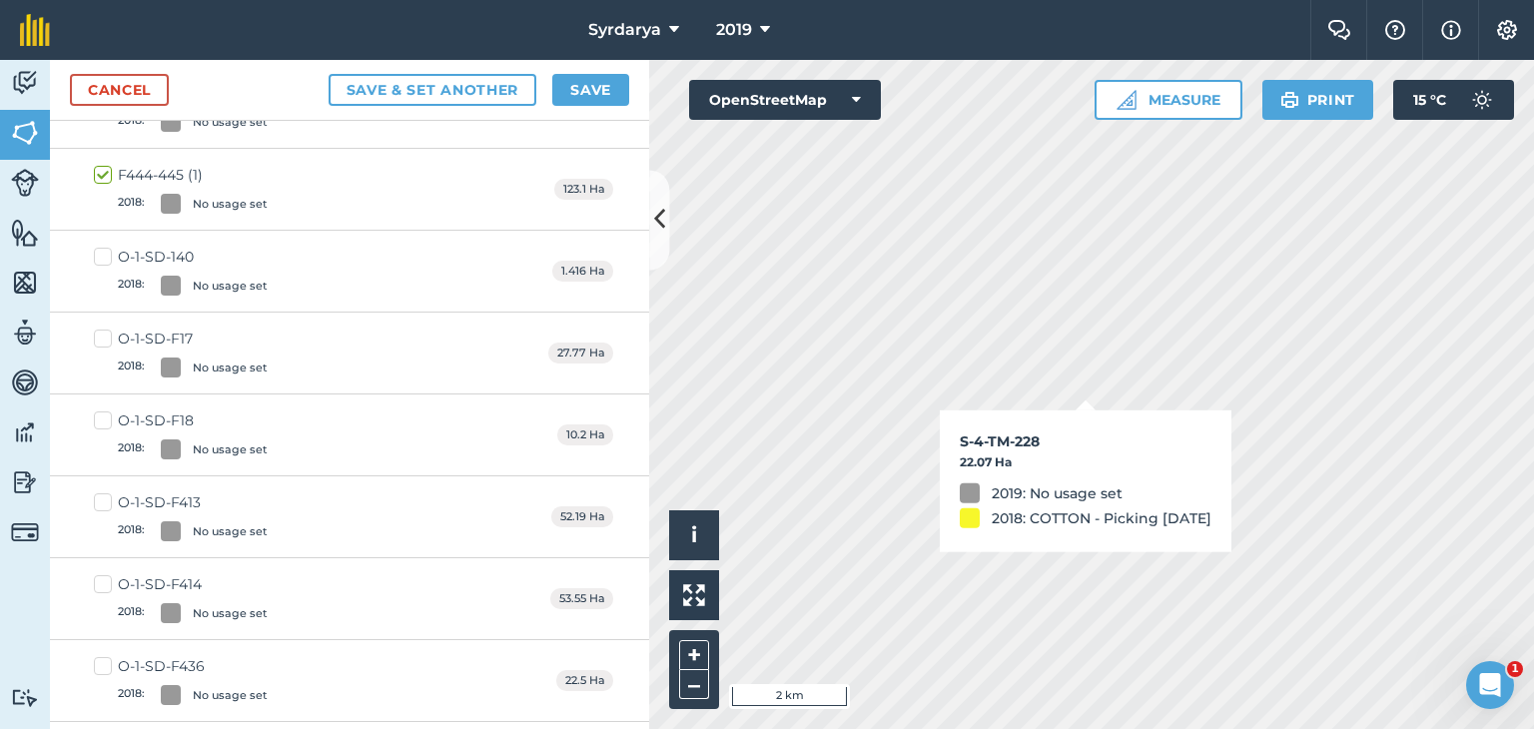
checkbox input "true"
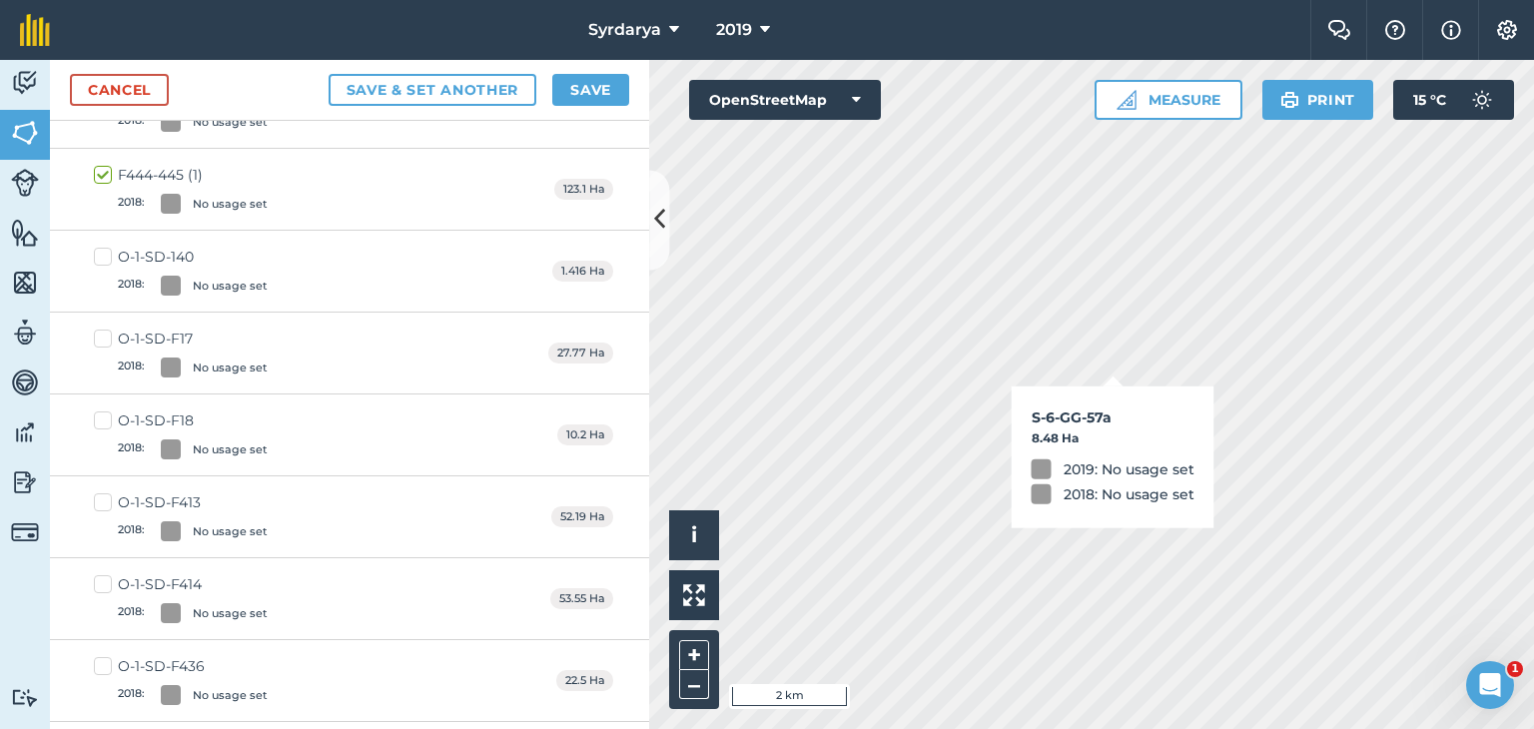
checkbox input "true"
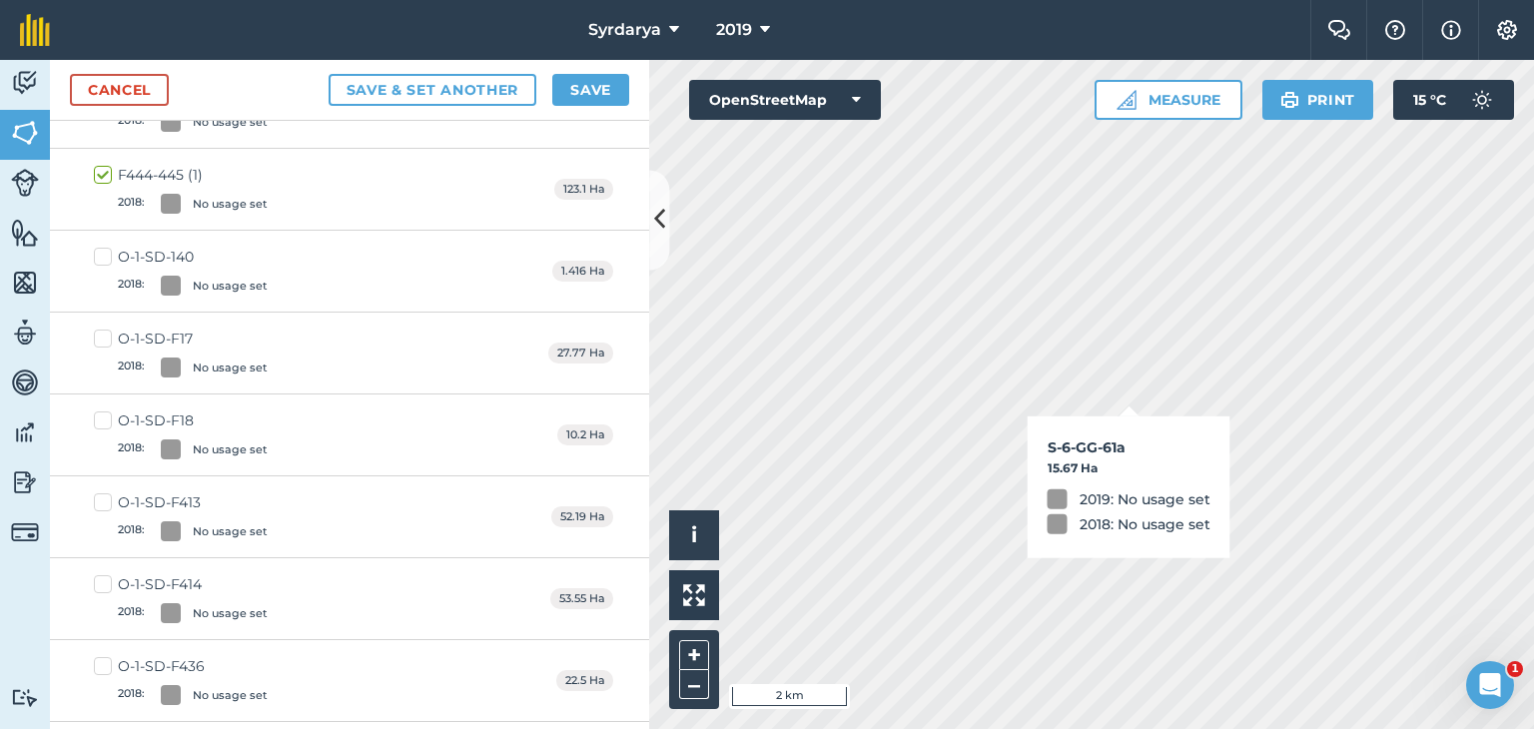
checkbox input "true"
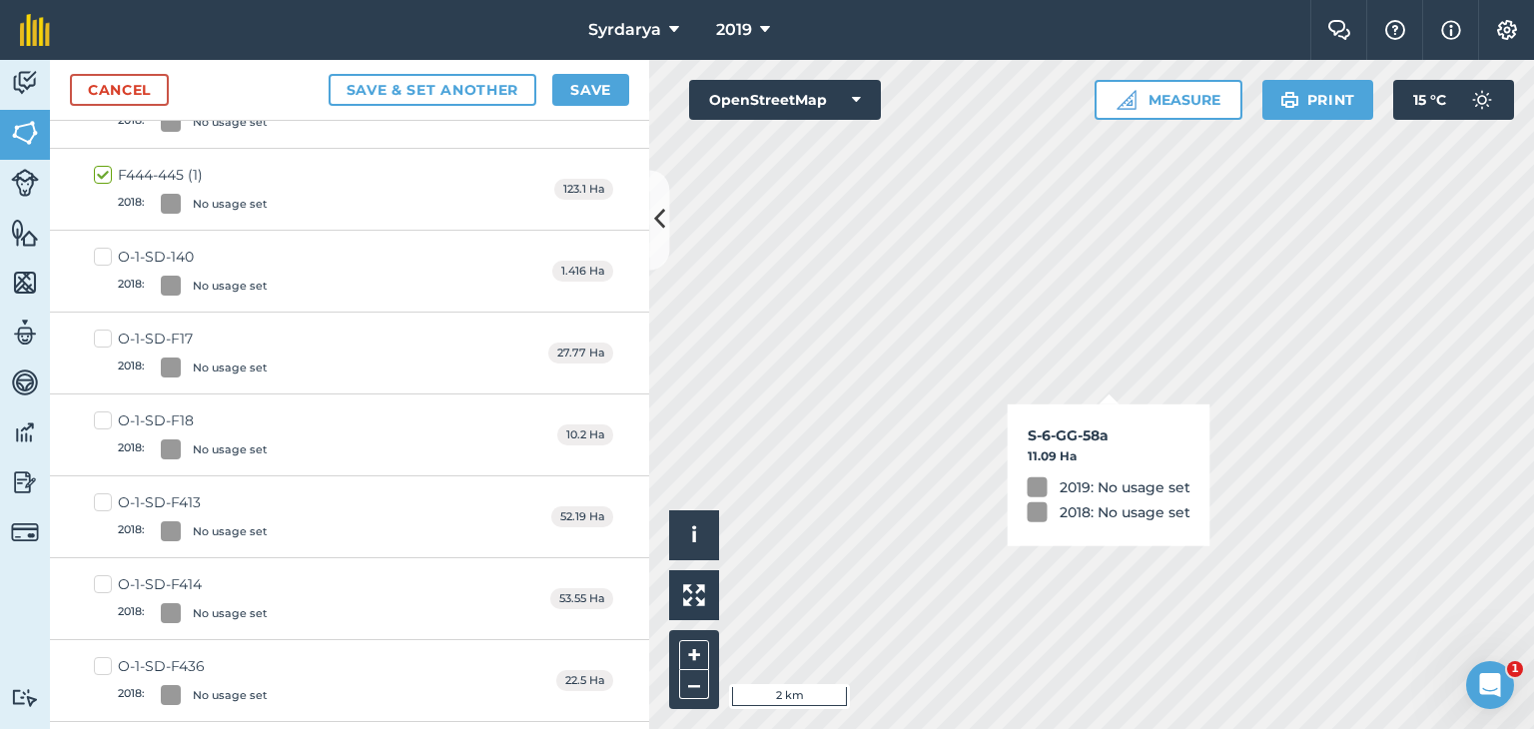
checkbox input "true"
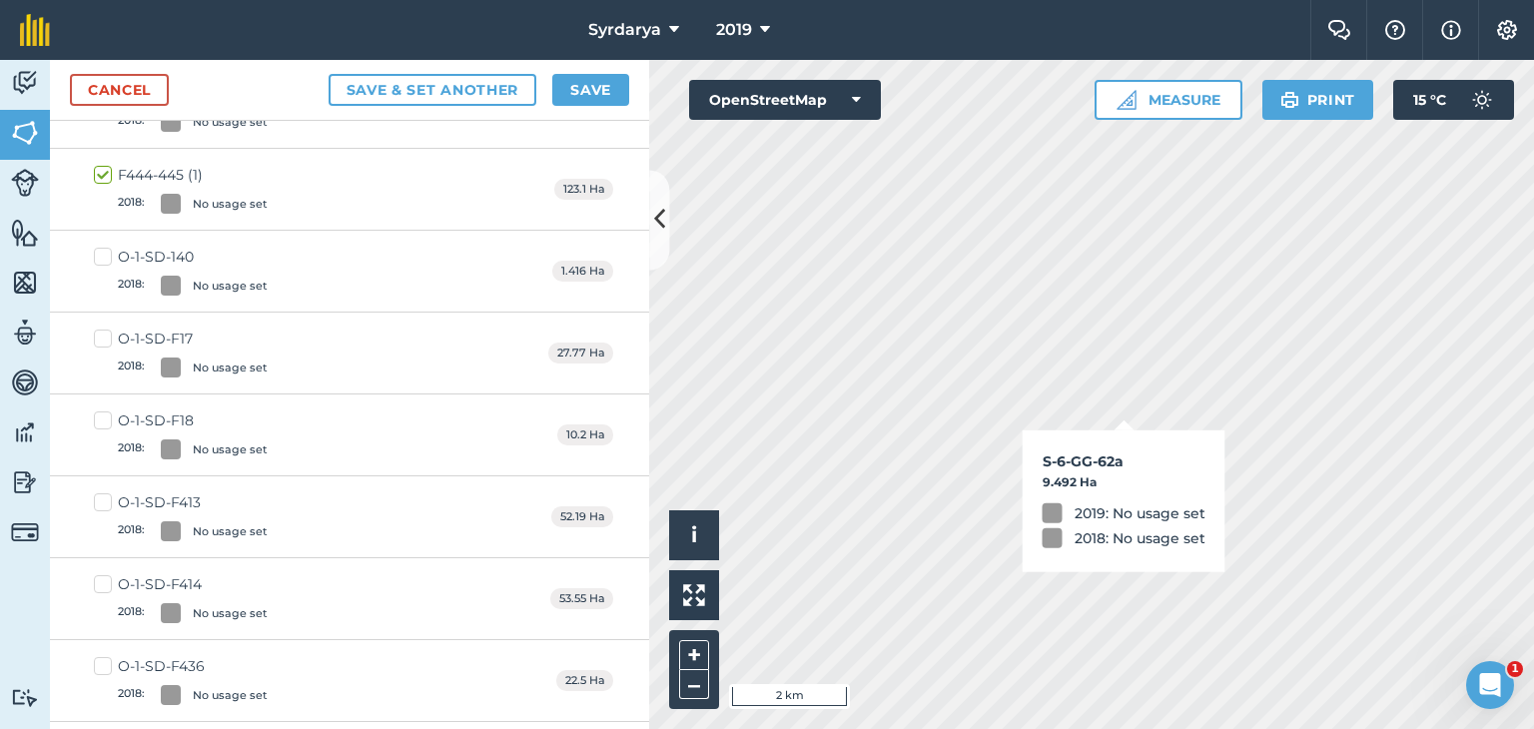
checkbox input "true"
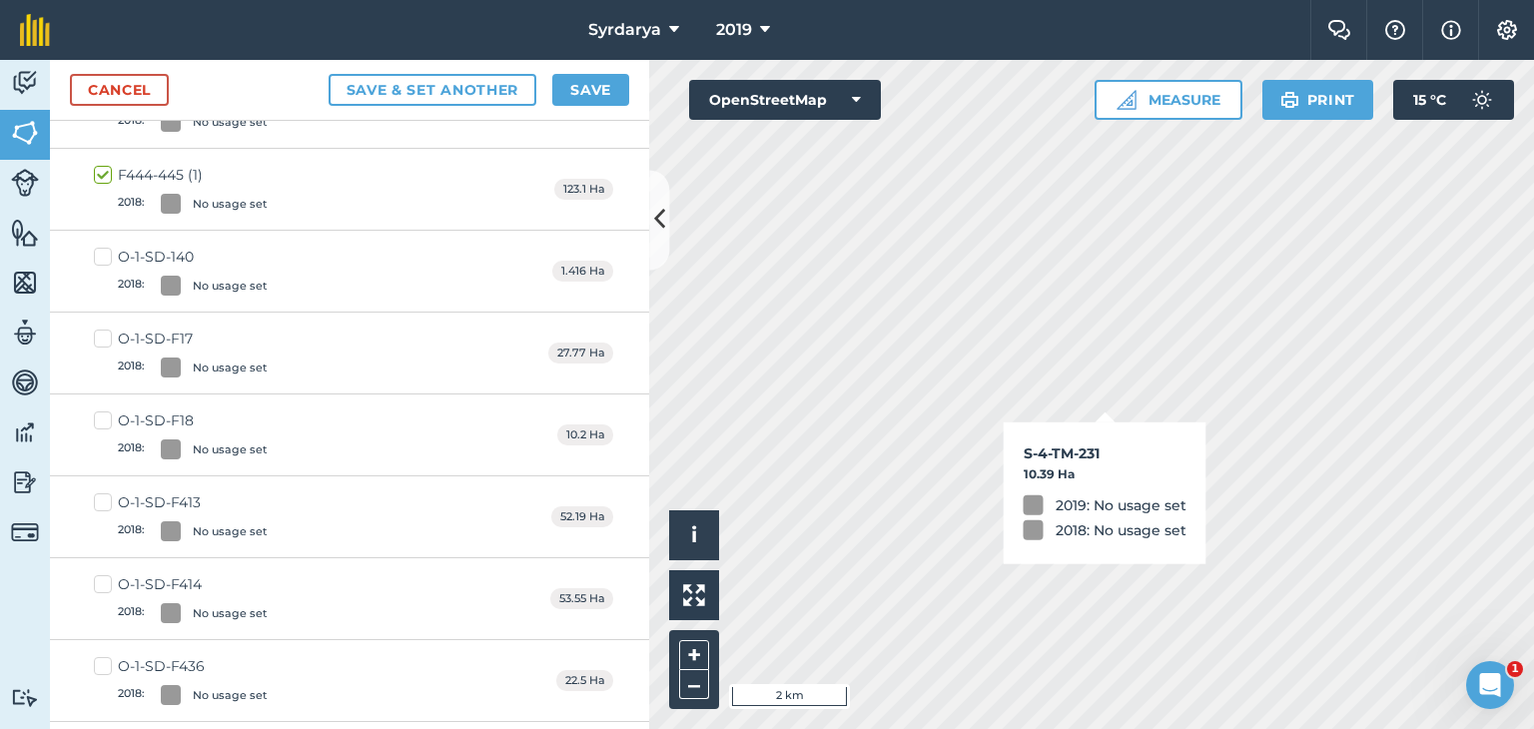
checkbox input "true"
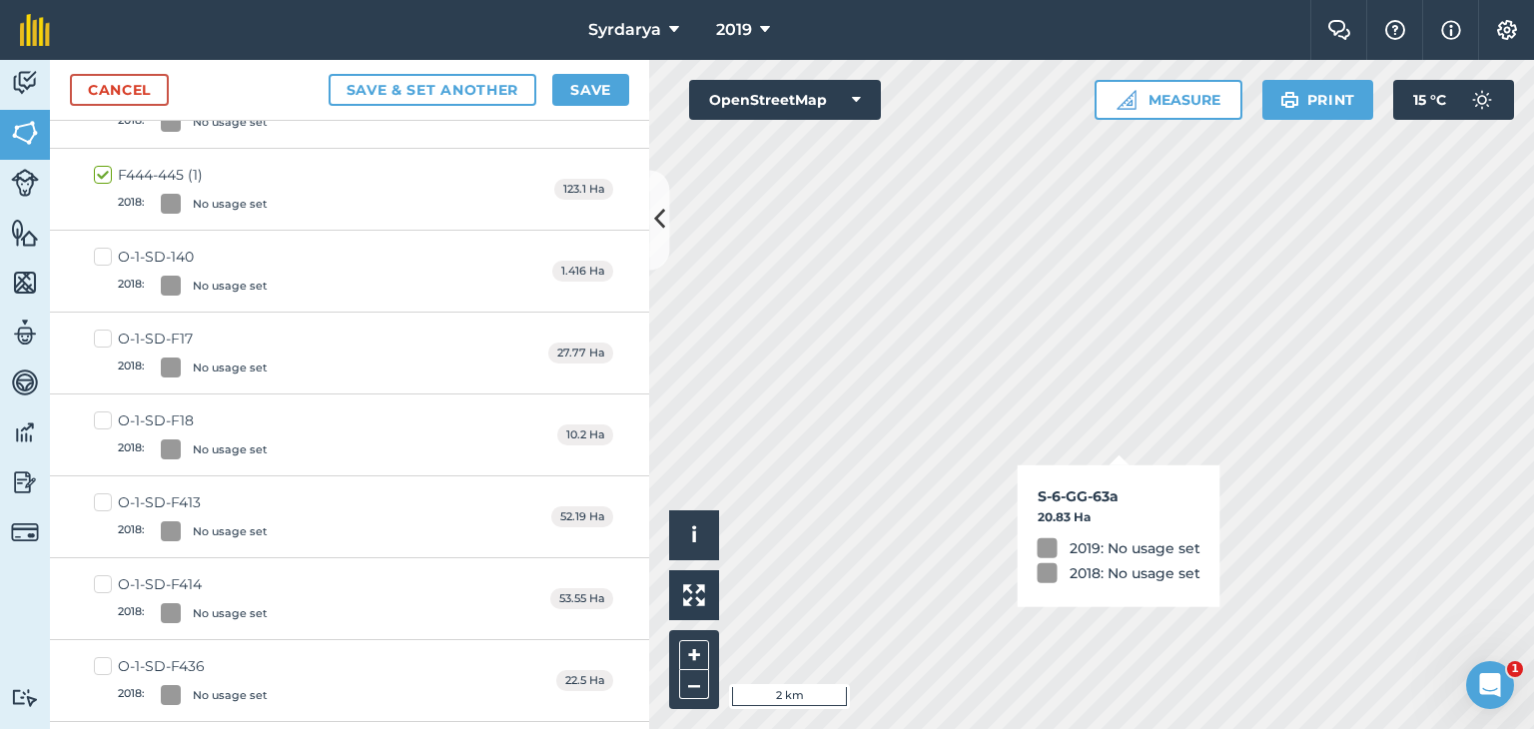
checkbox input "true"
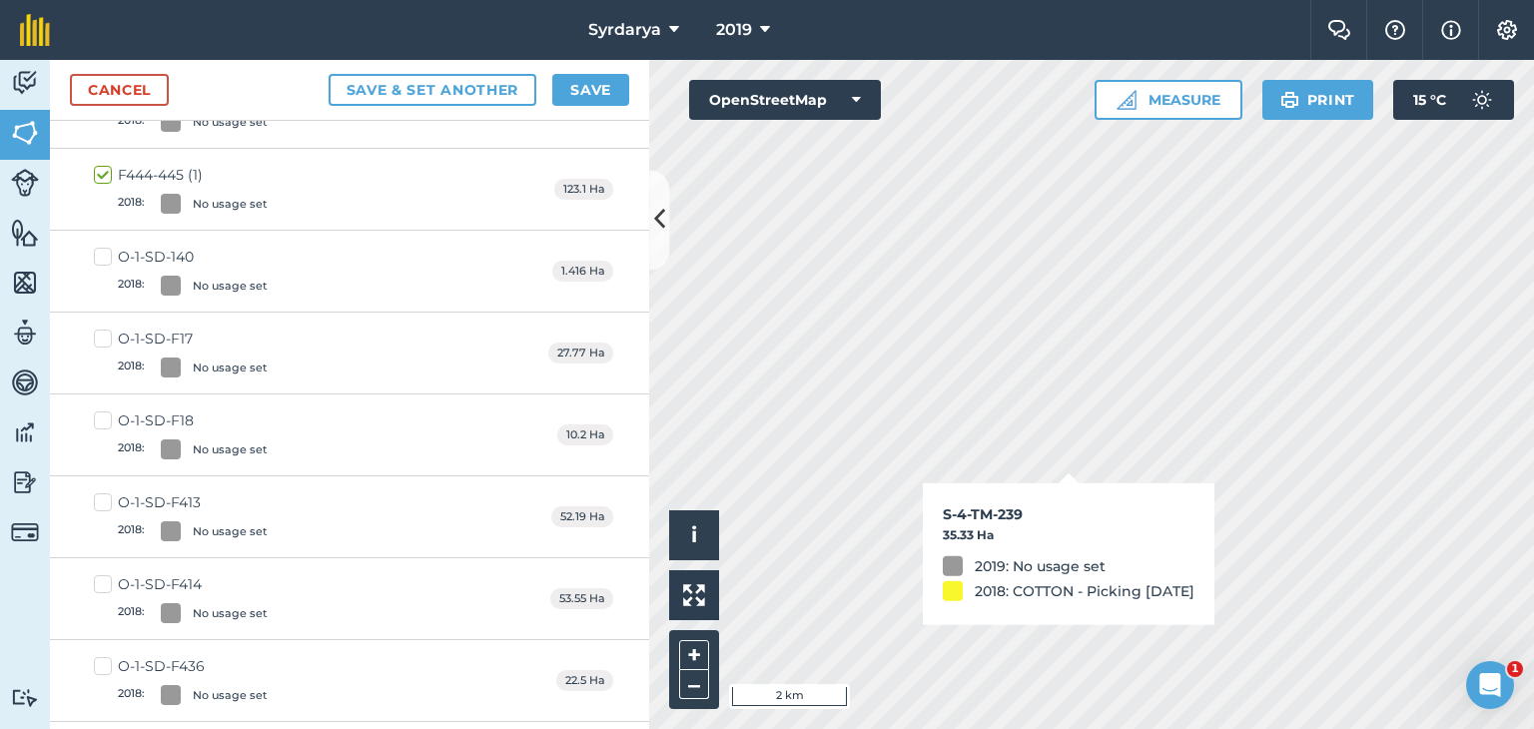
checkbox input "true"
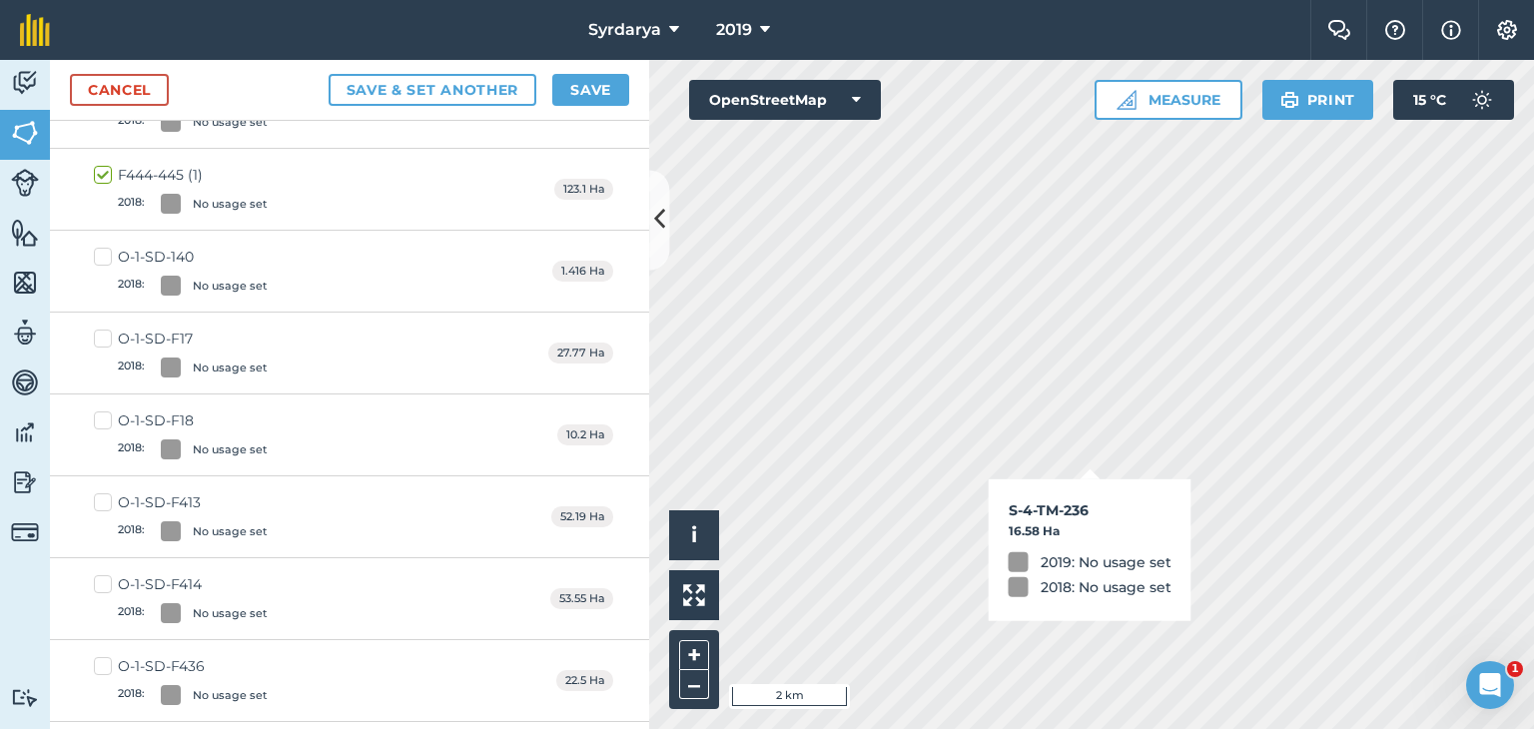
checkbox input "true"
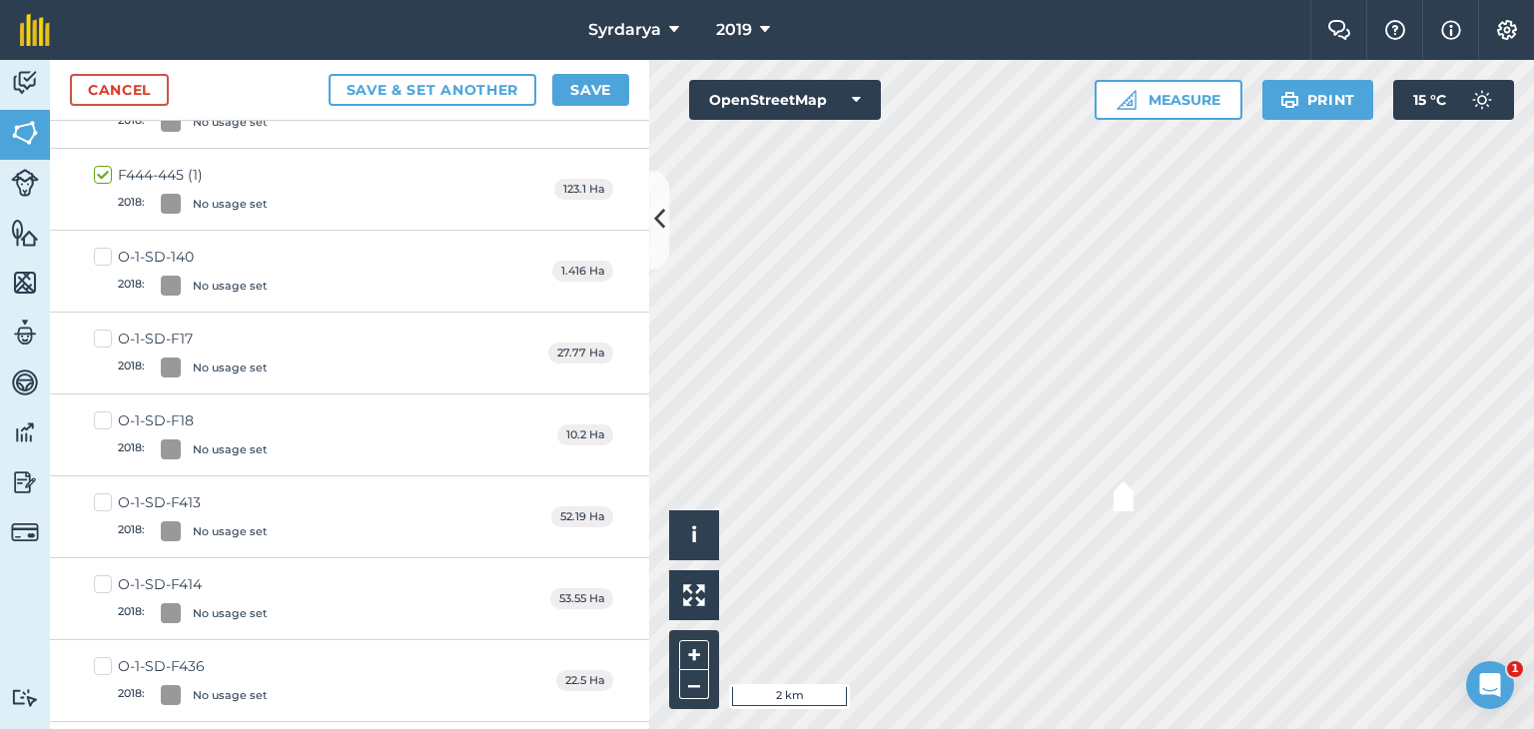
checkbox input "false"
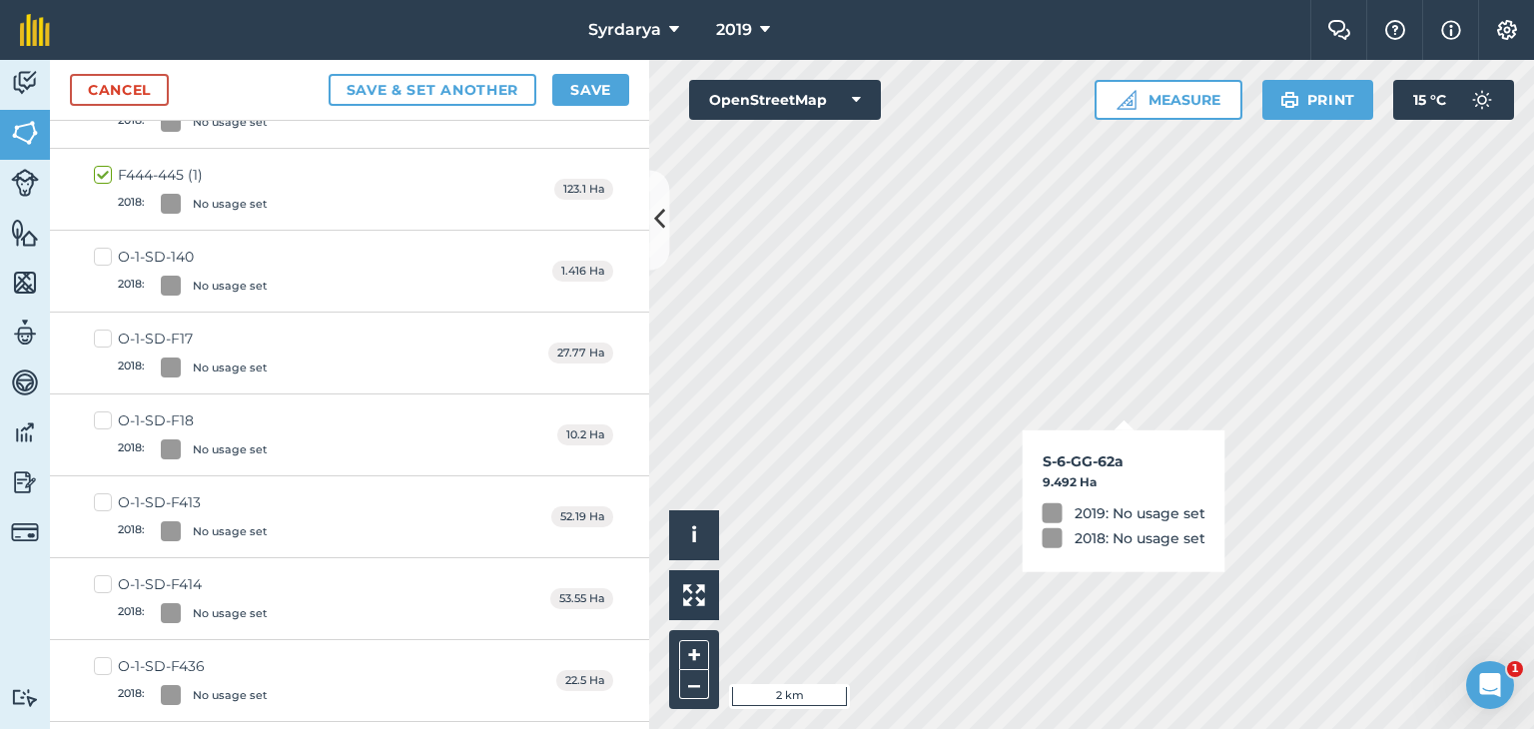
checkbox input "true"
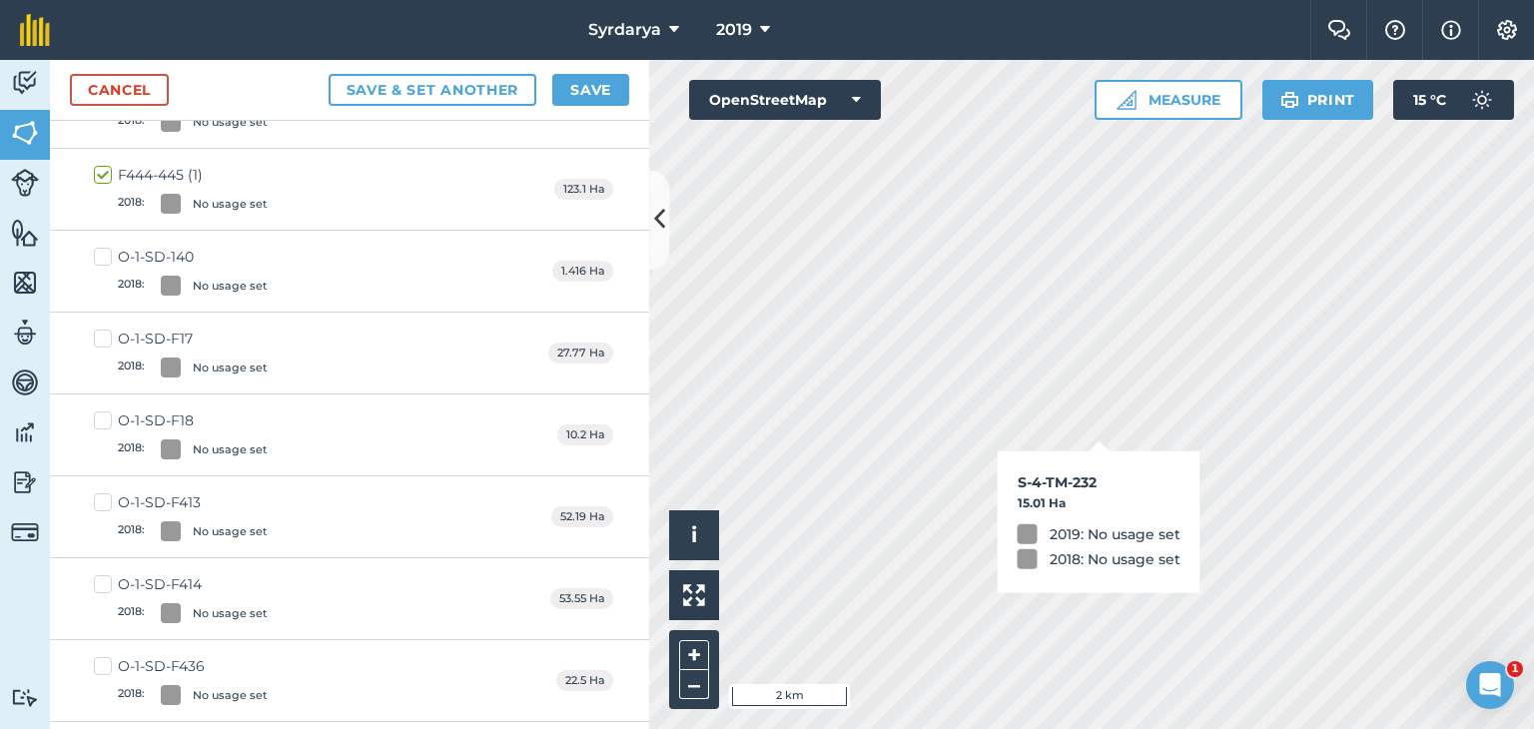
checkbox input "true"
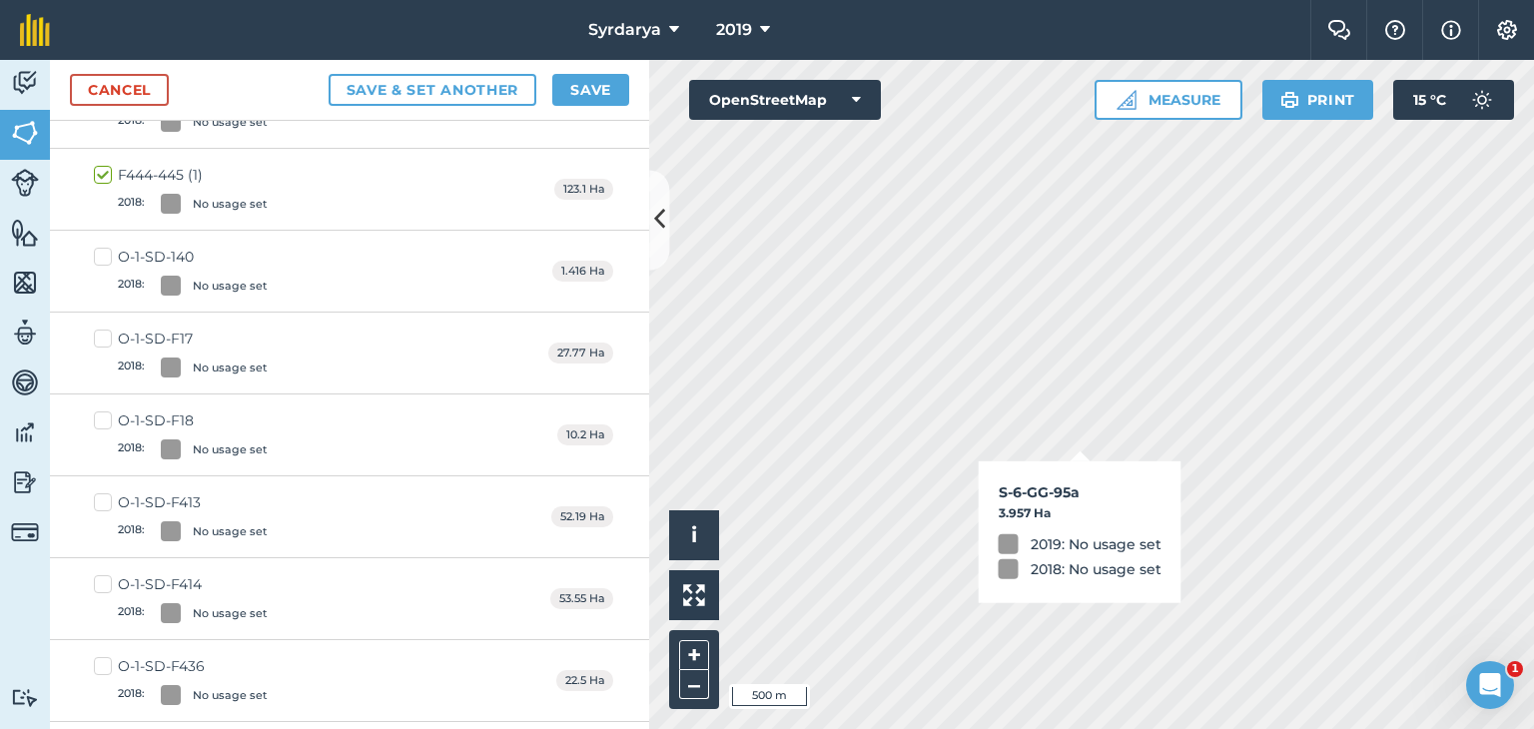
checkbox input "true"
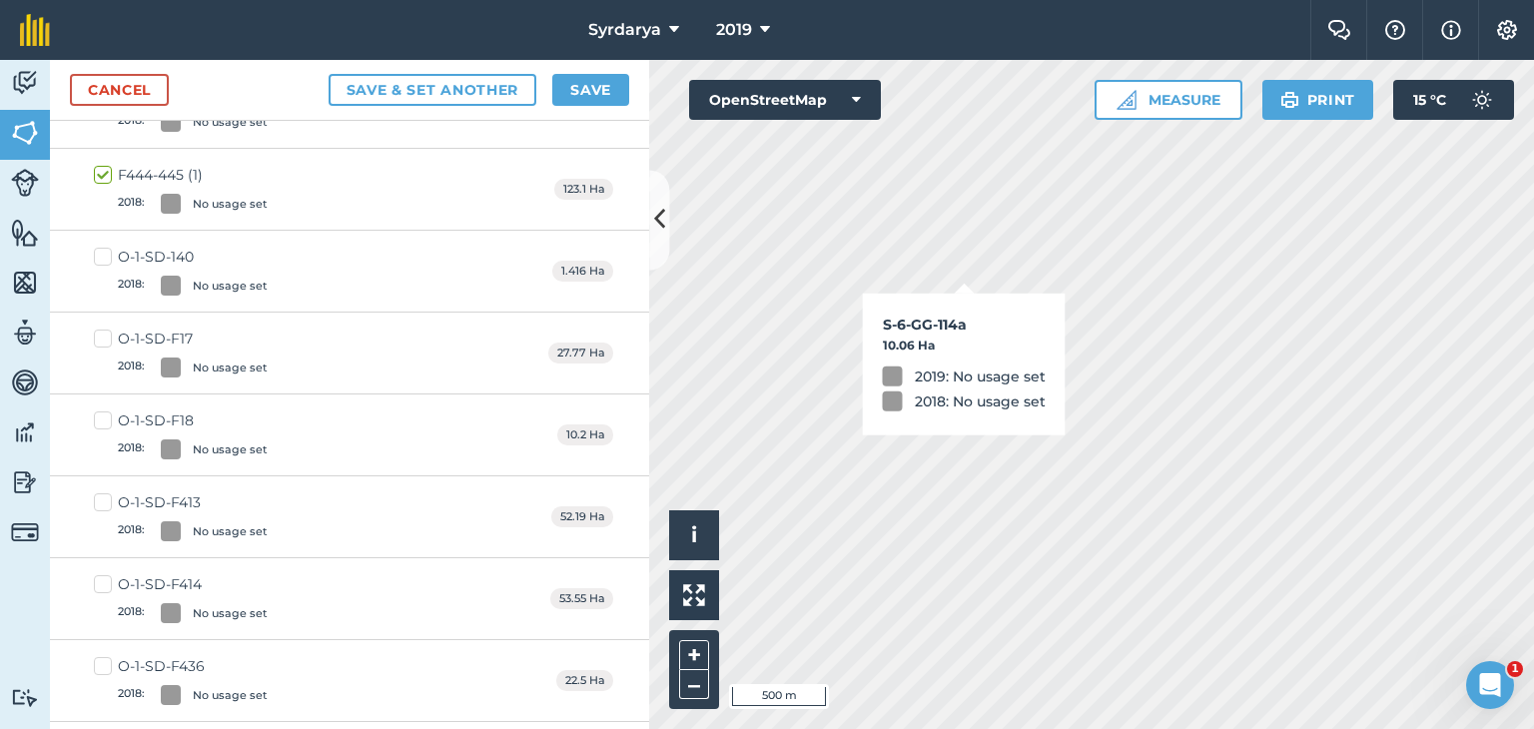
checkbox input "true"
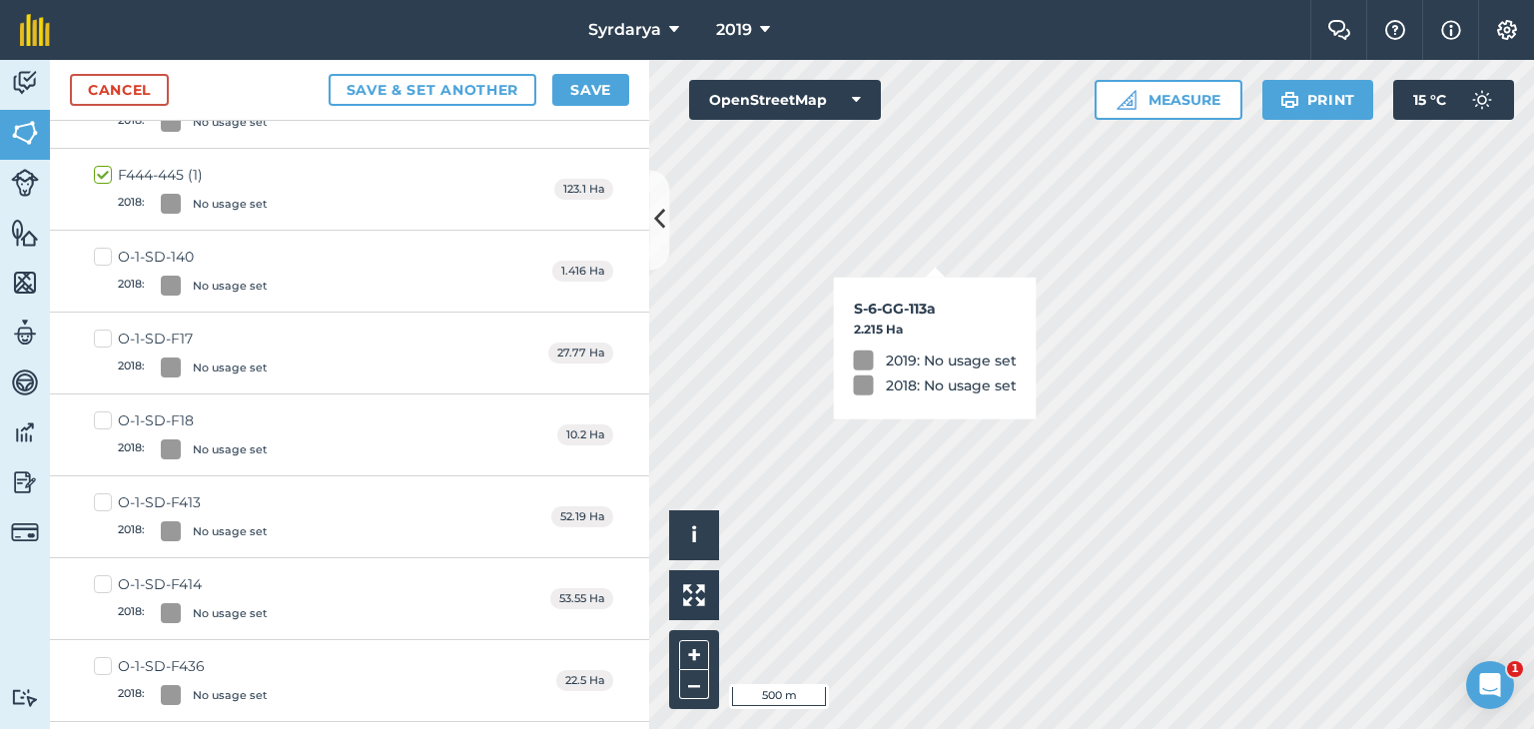
checkbox input "true"
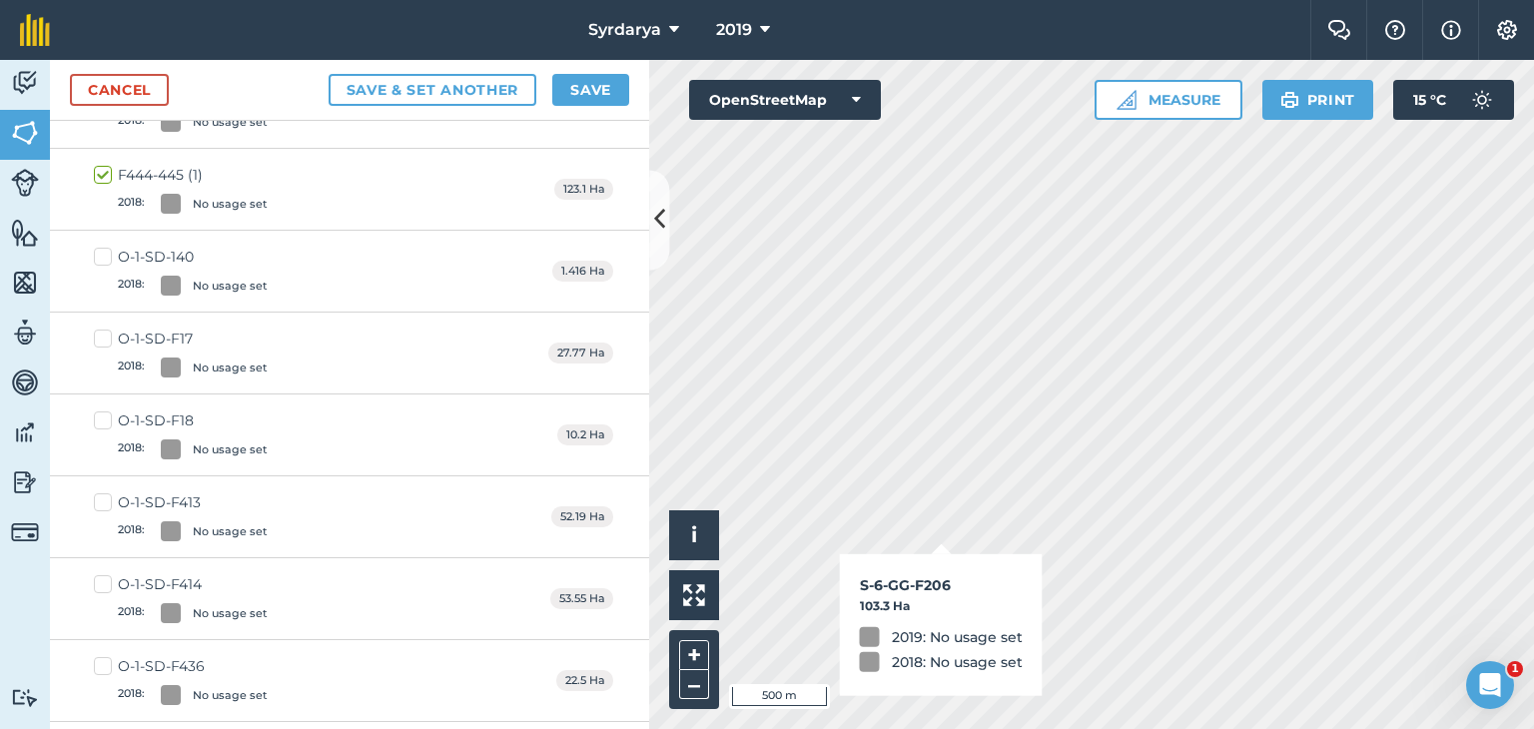
checkbox input "true"
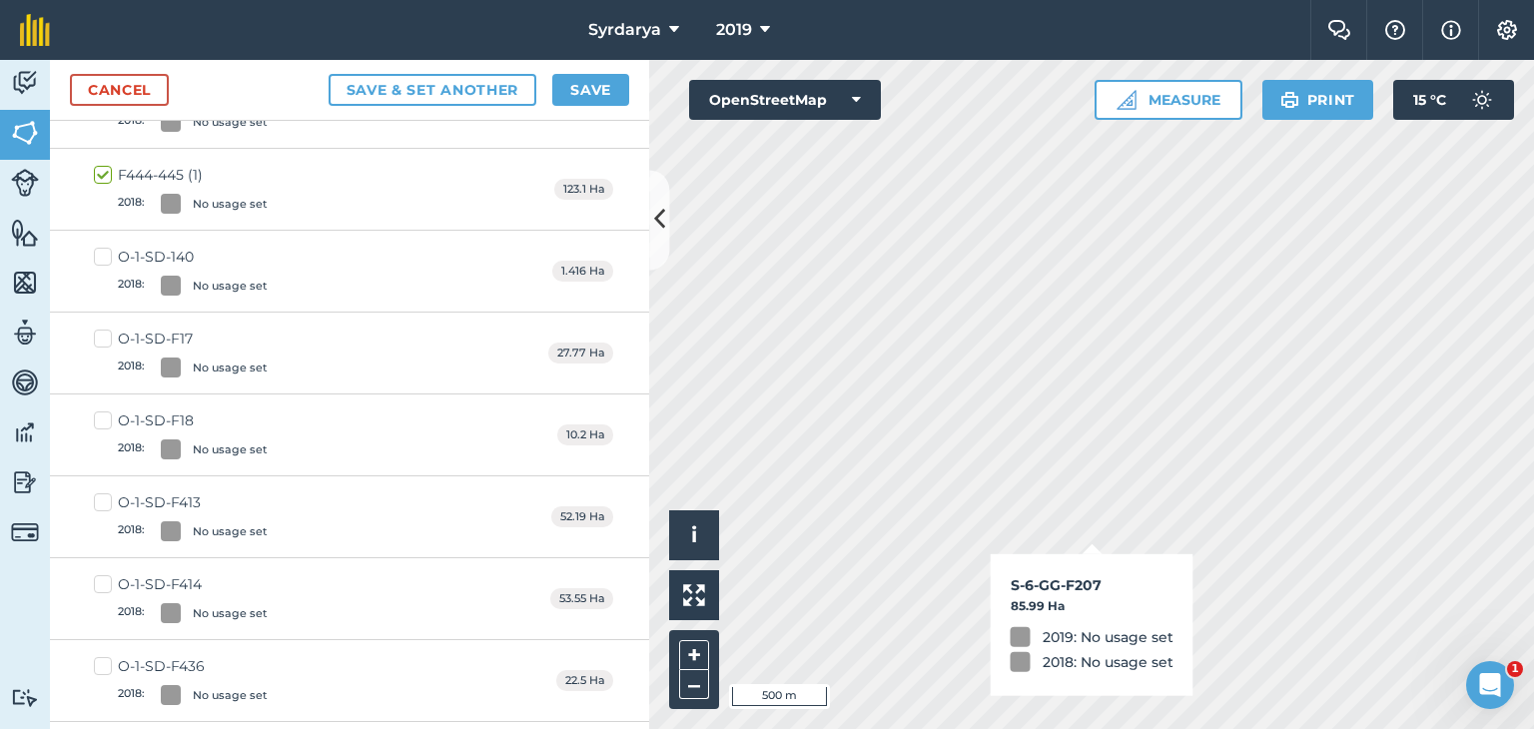
checkbox input "true"
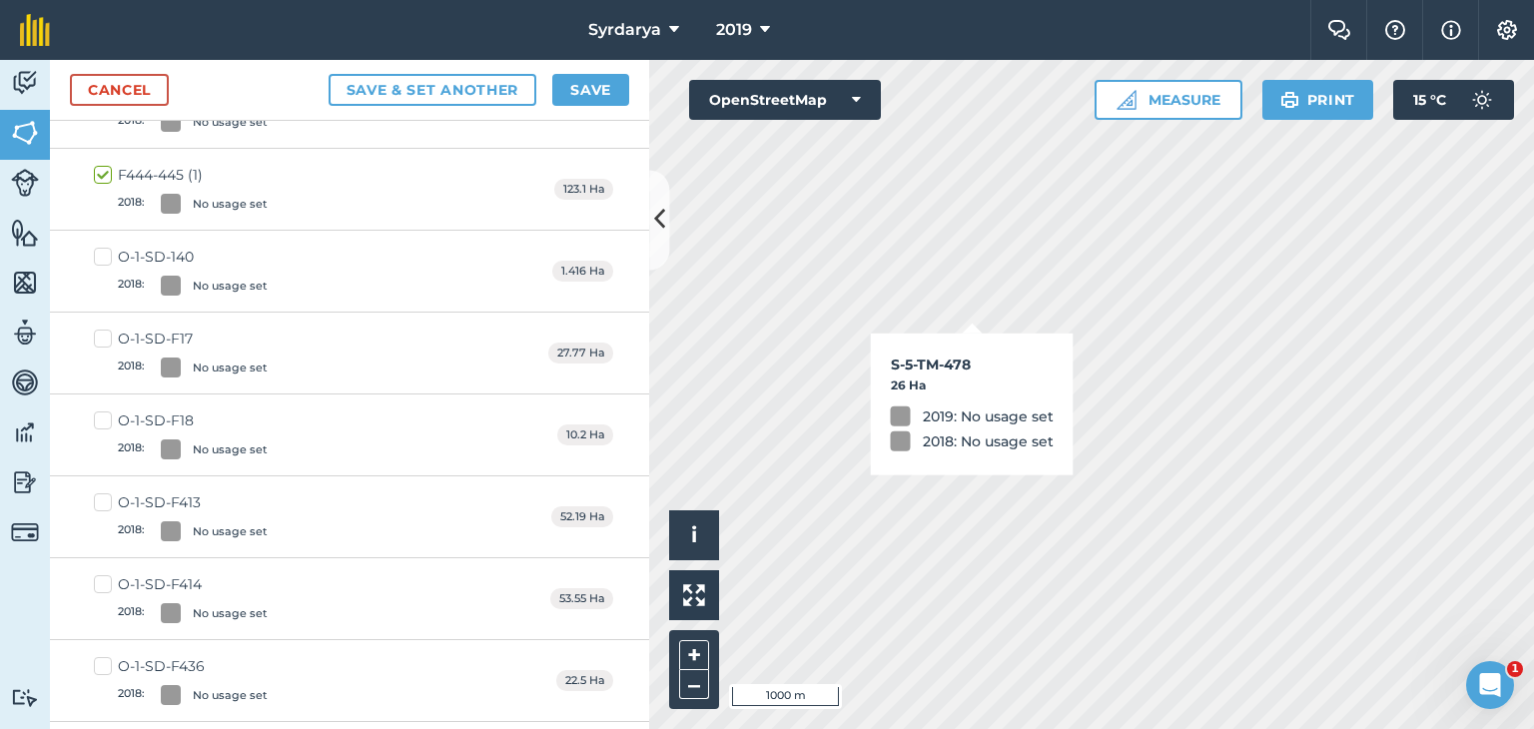
checkbox input "true"
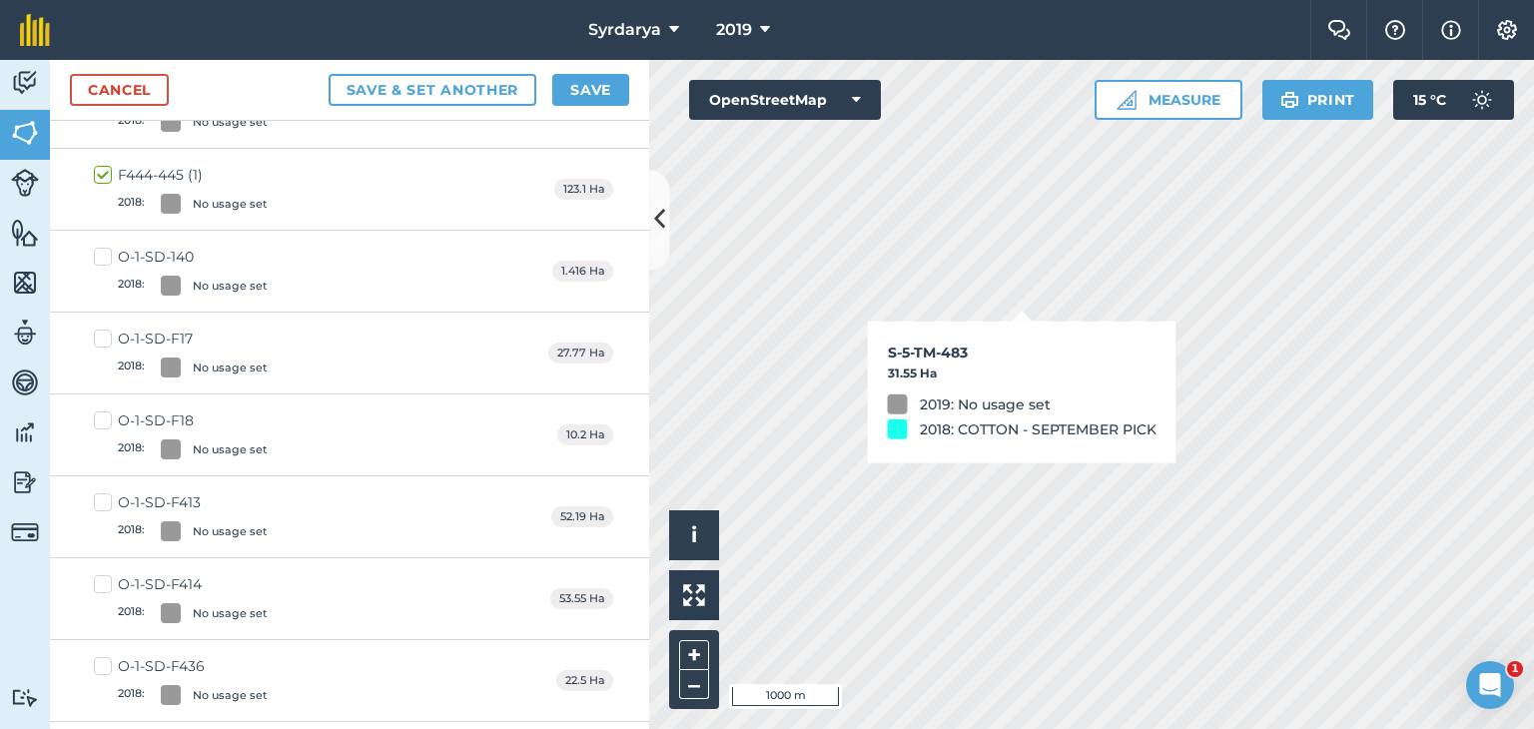
checkbox input "true"
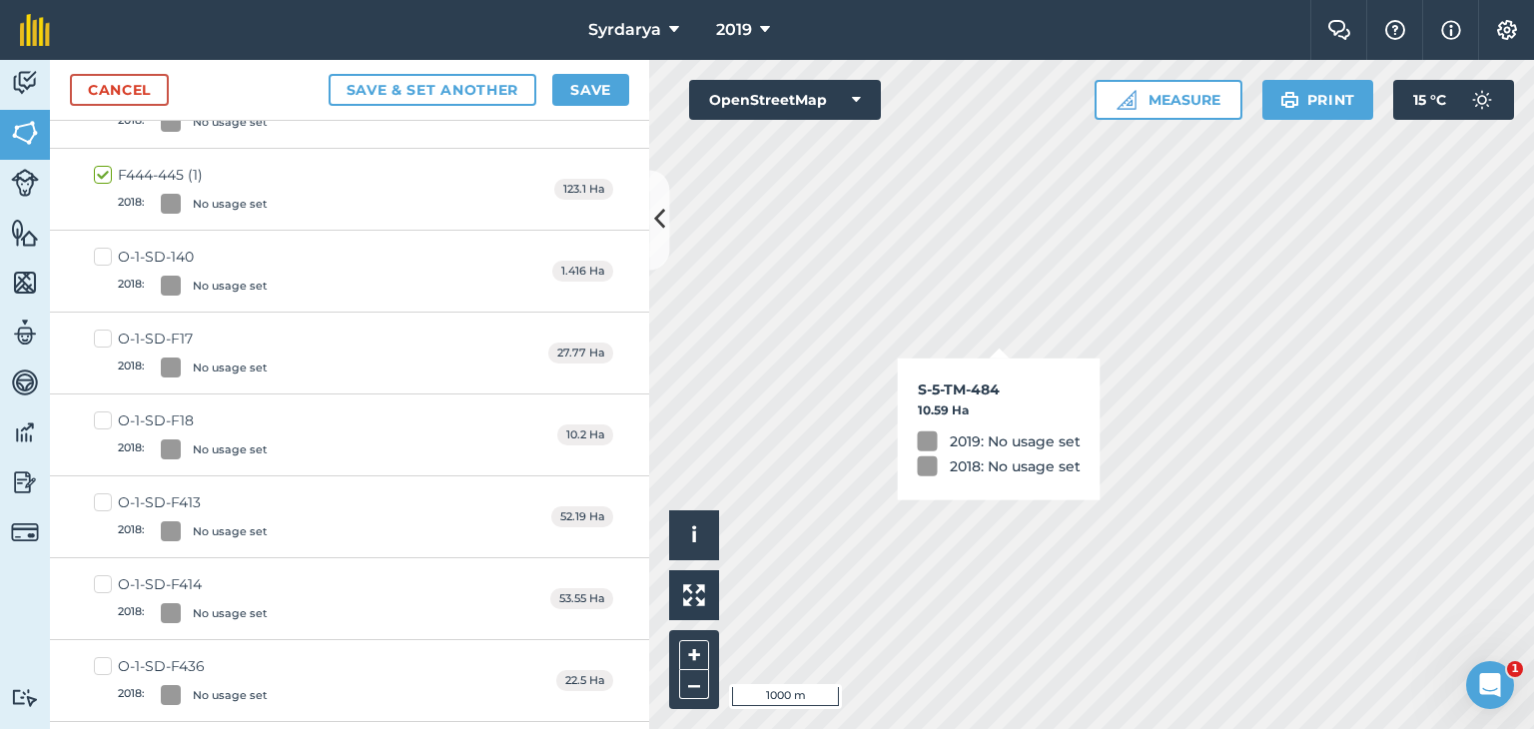
checkbox input "true"
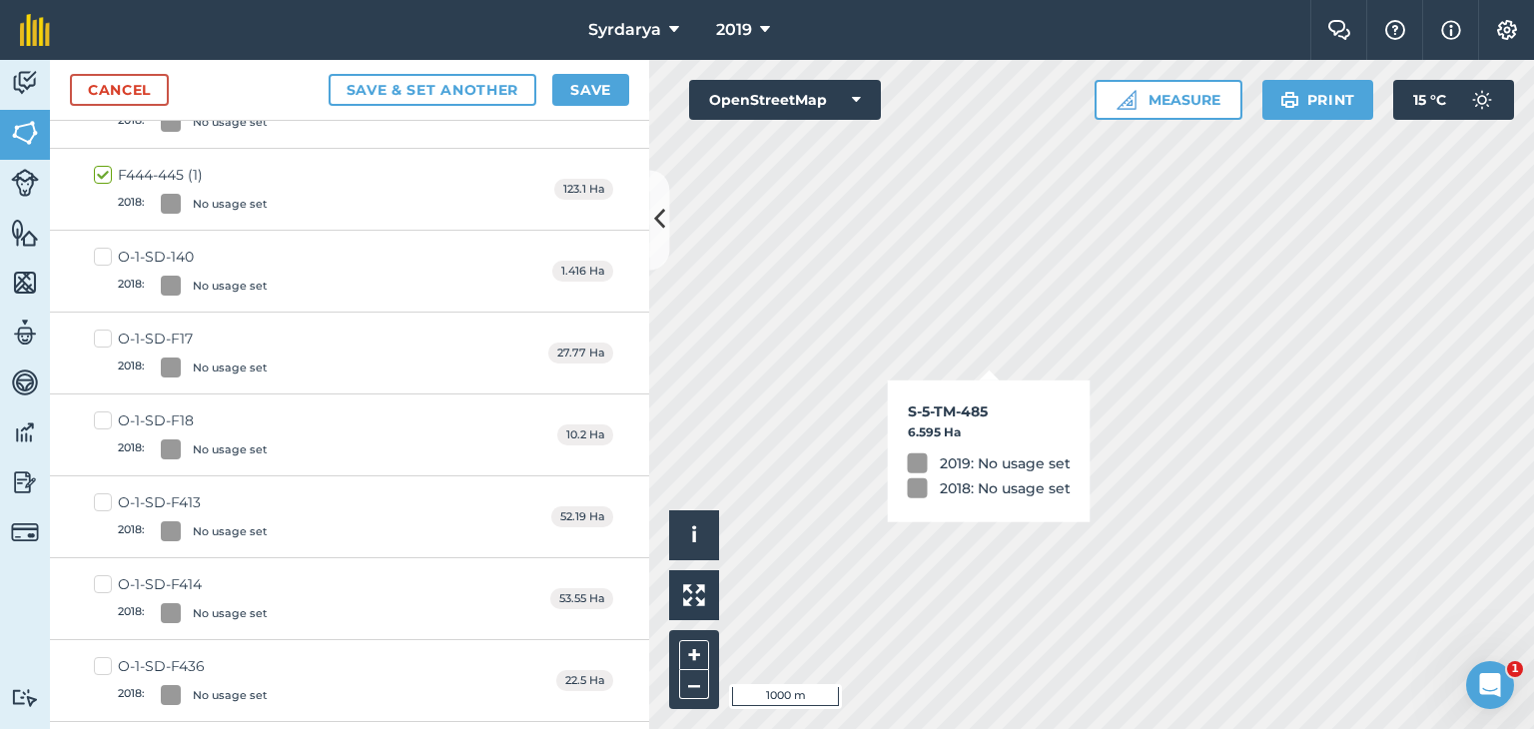
checkbox input "true"
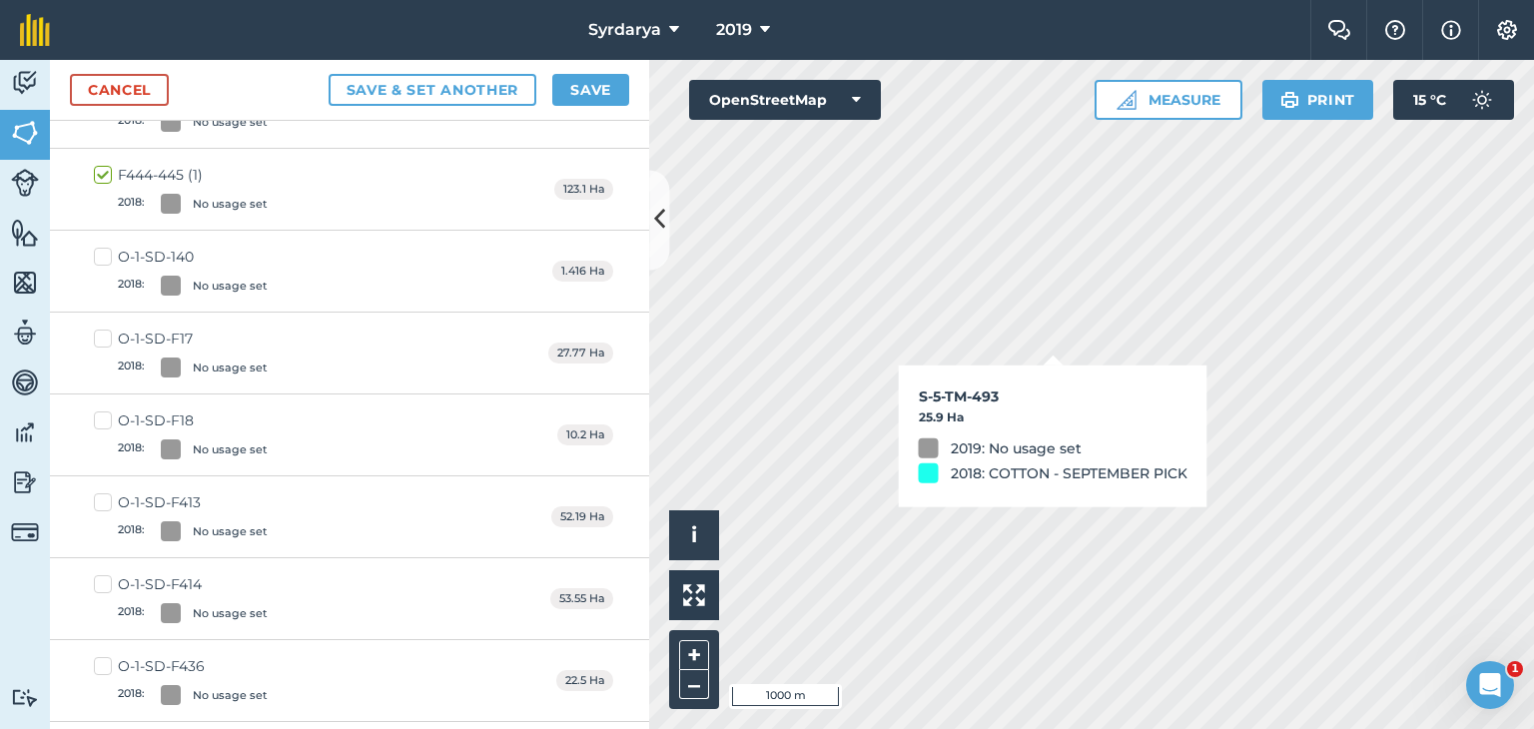
checkbox input "true"
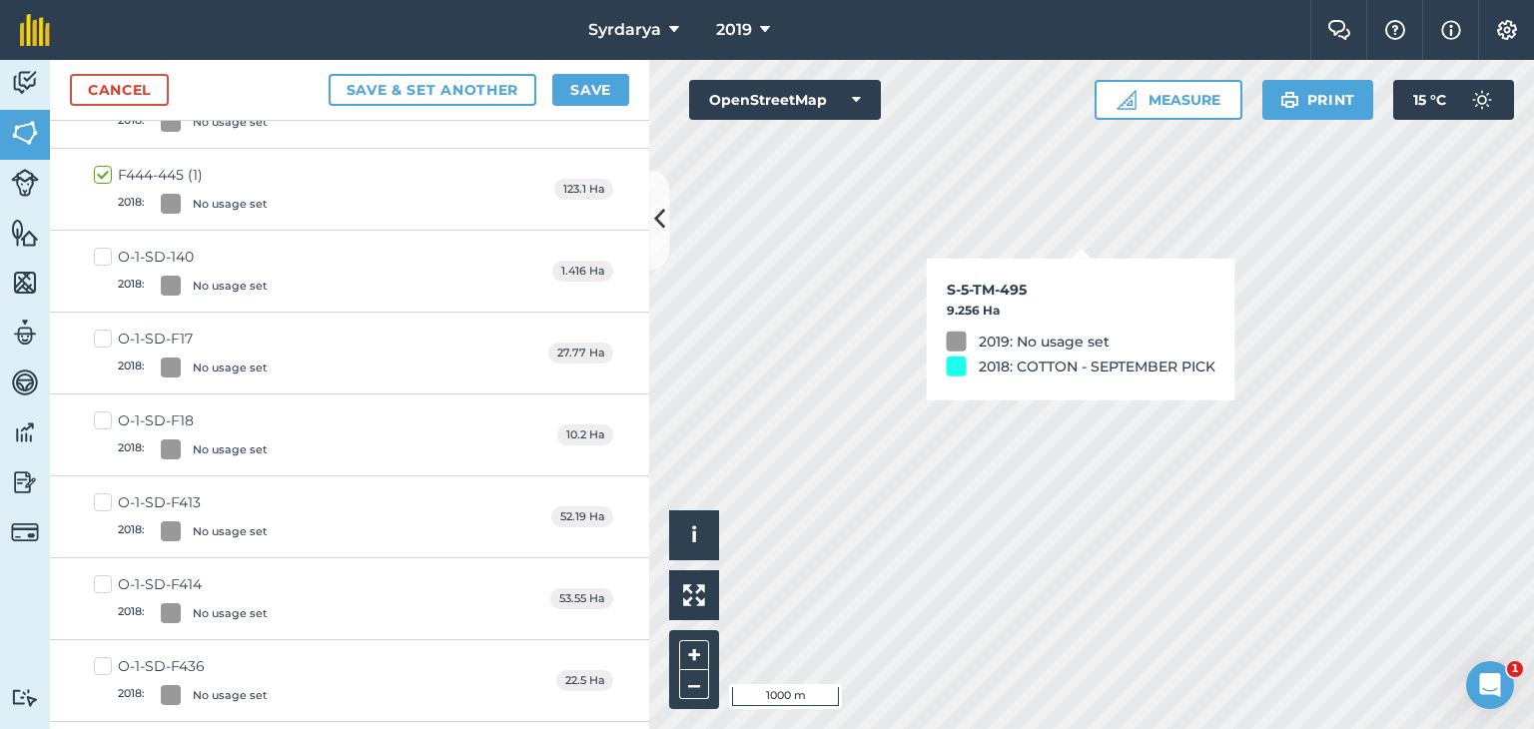
checkbox input "true"
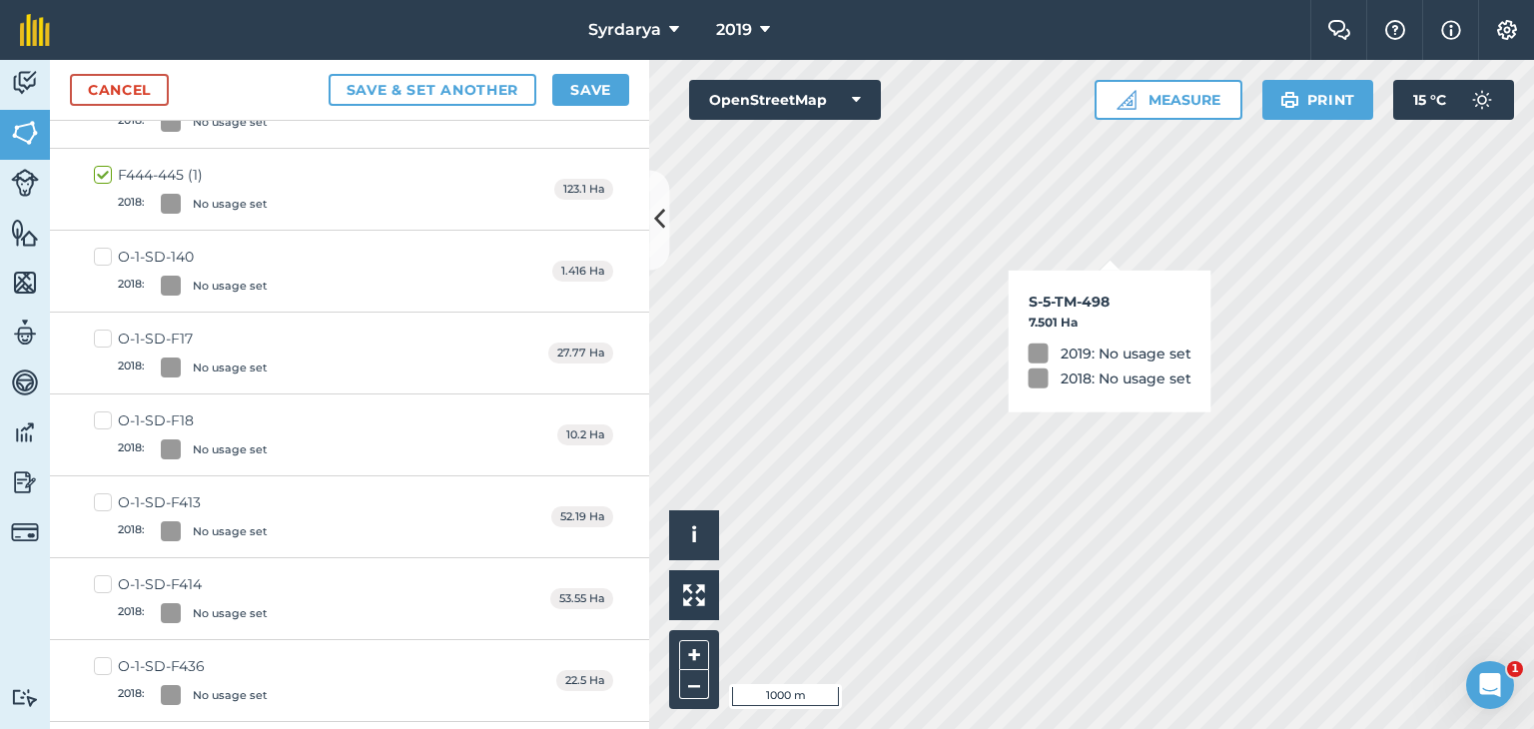
checkbox input "true"
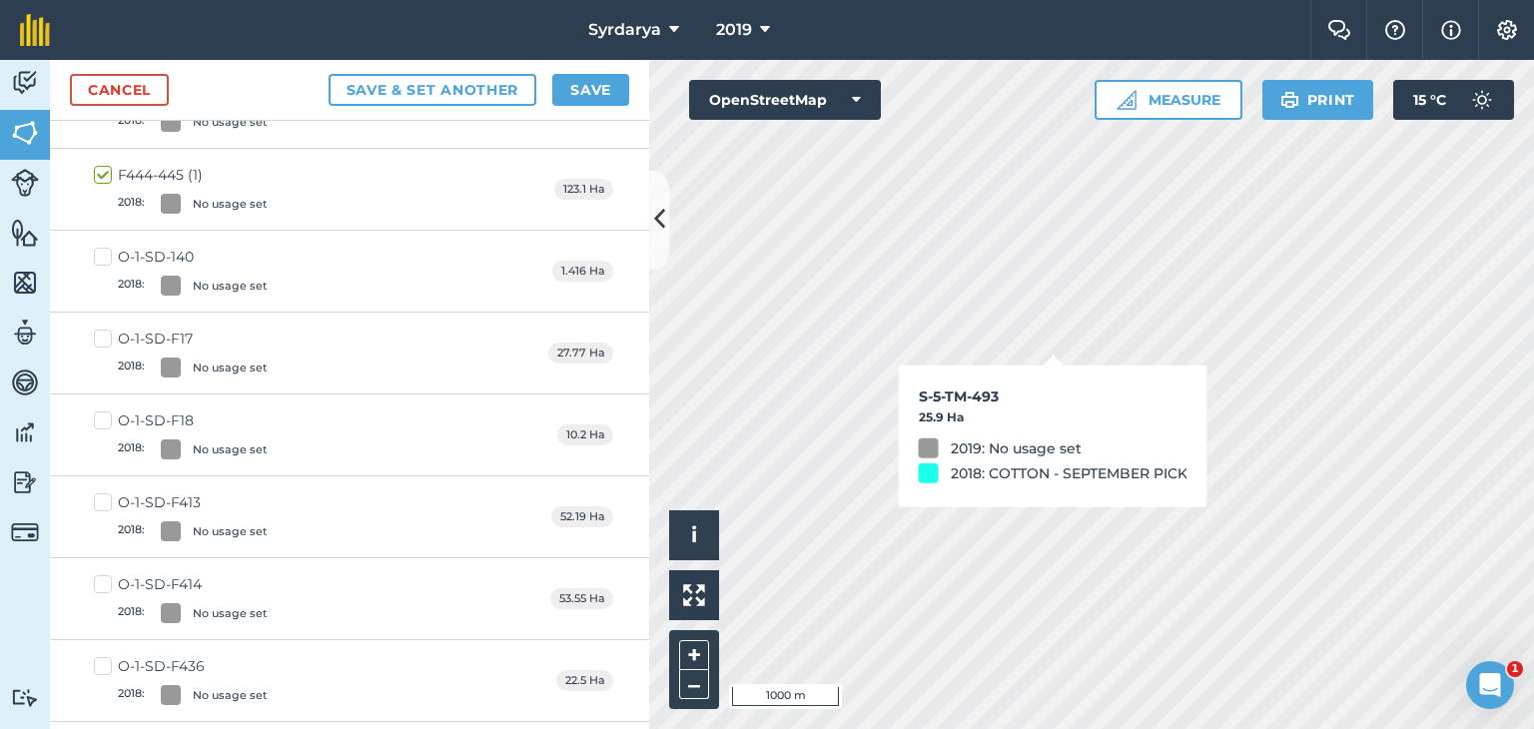
checkbox input "true"
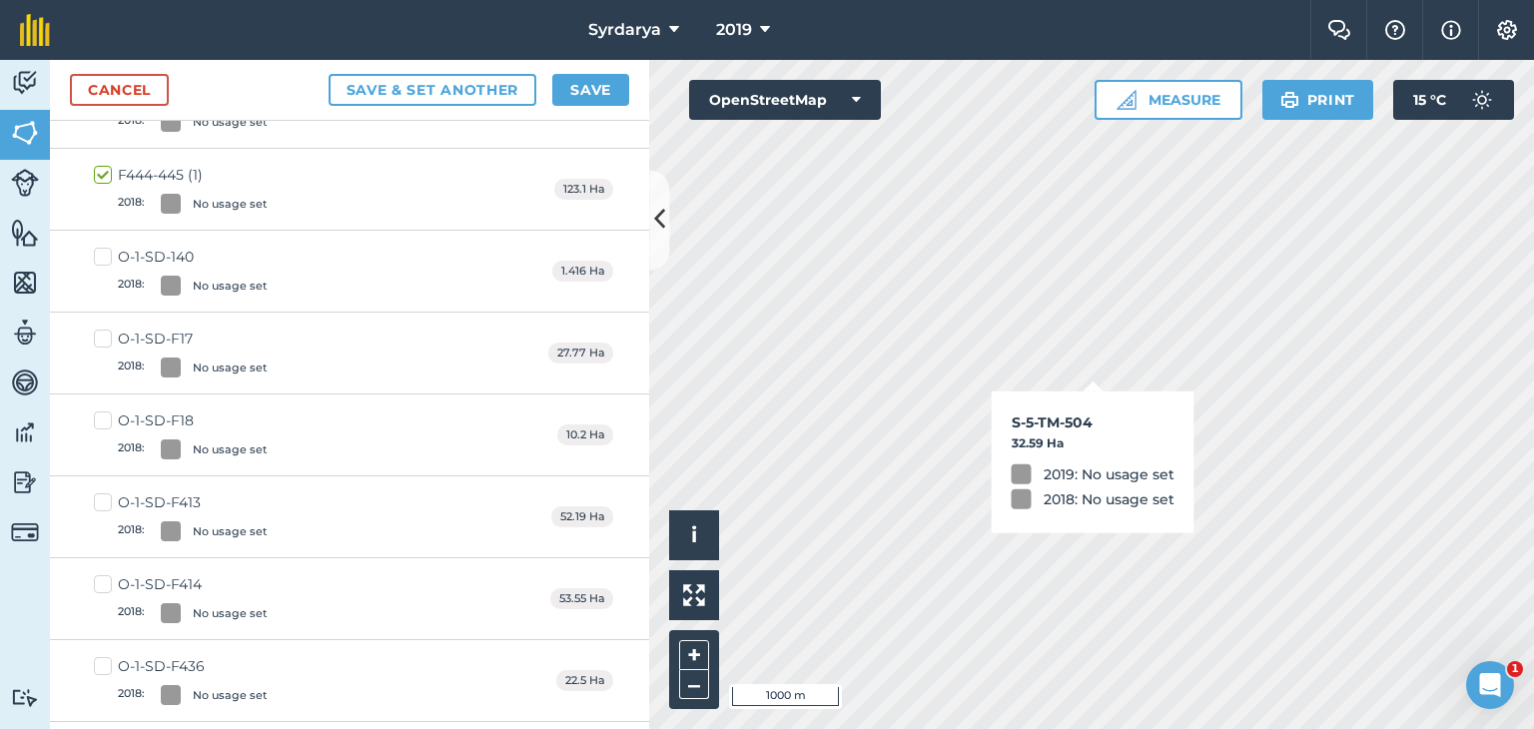
checkbox input "true"
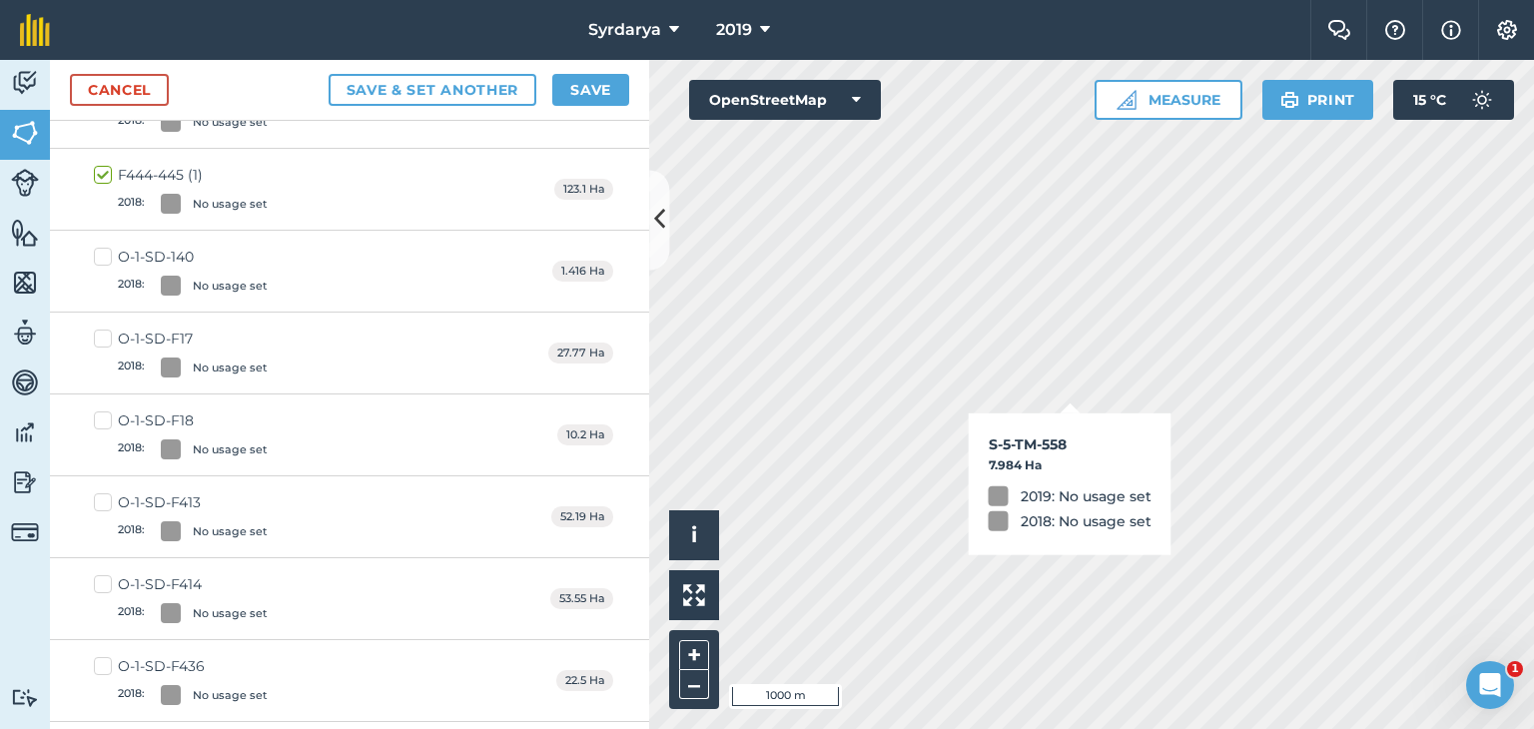
checkbox input "true"
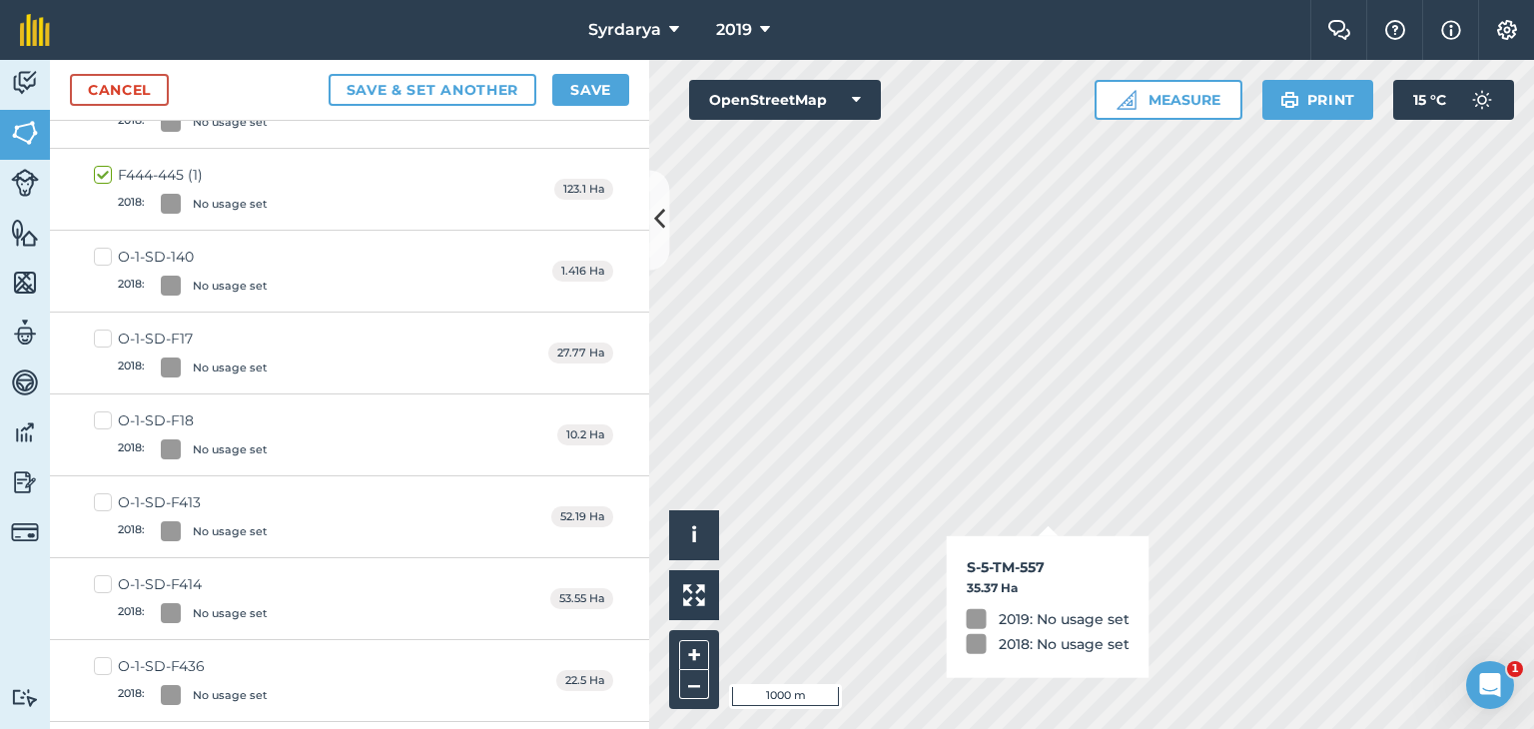
checkbox input "true"
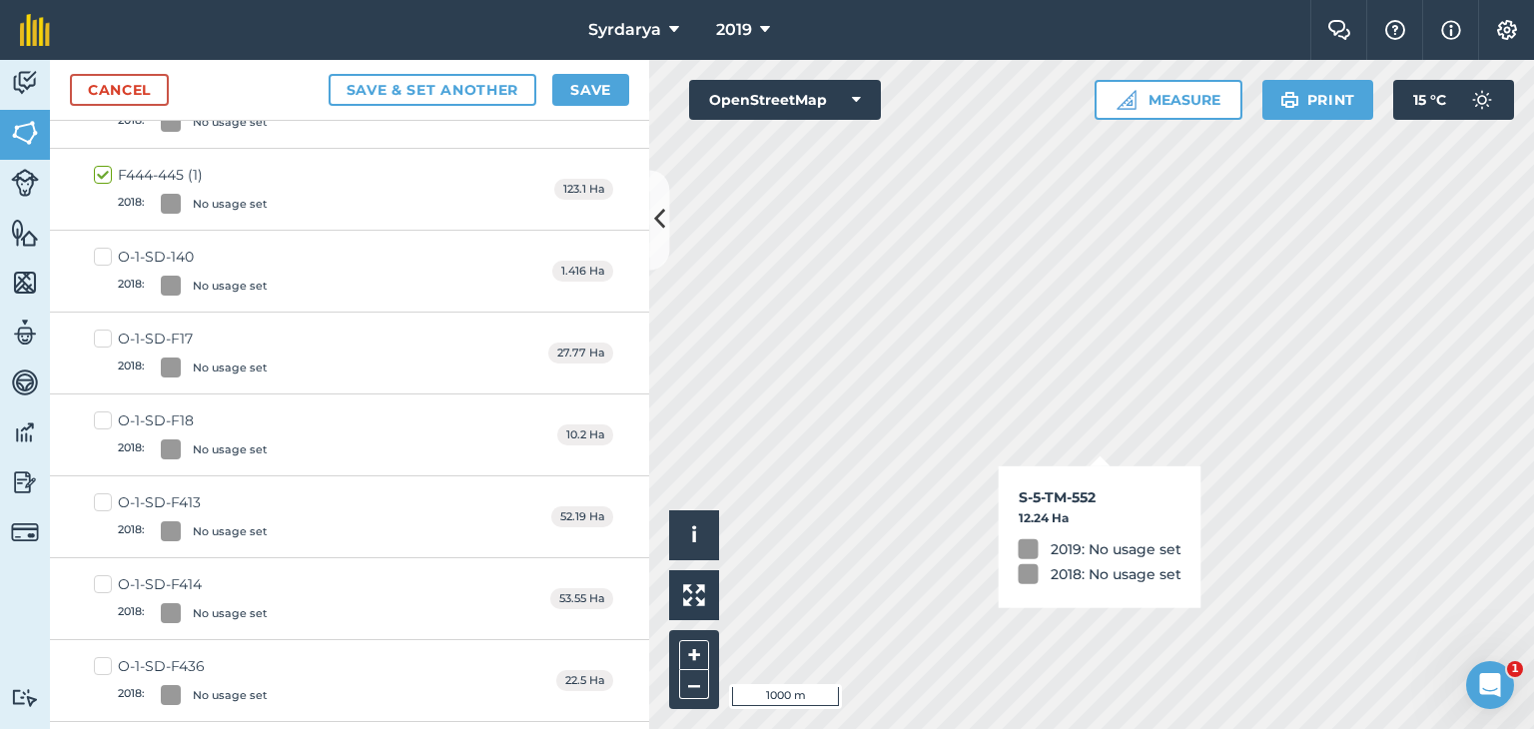
checkbox input "true"
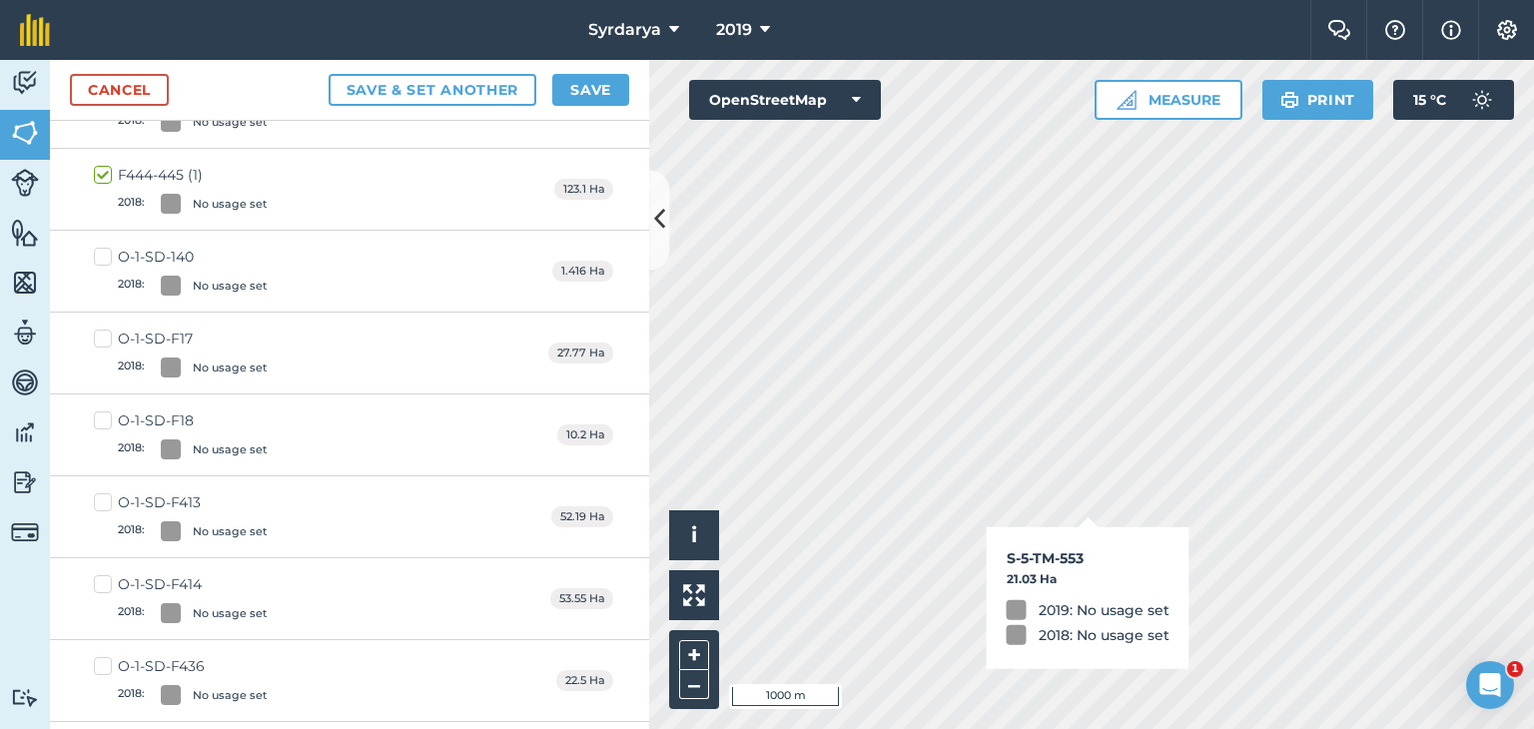
checkbox input "true"
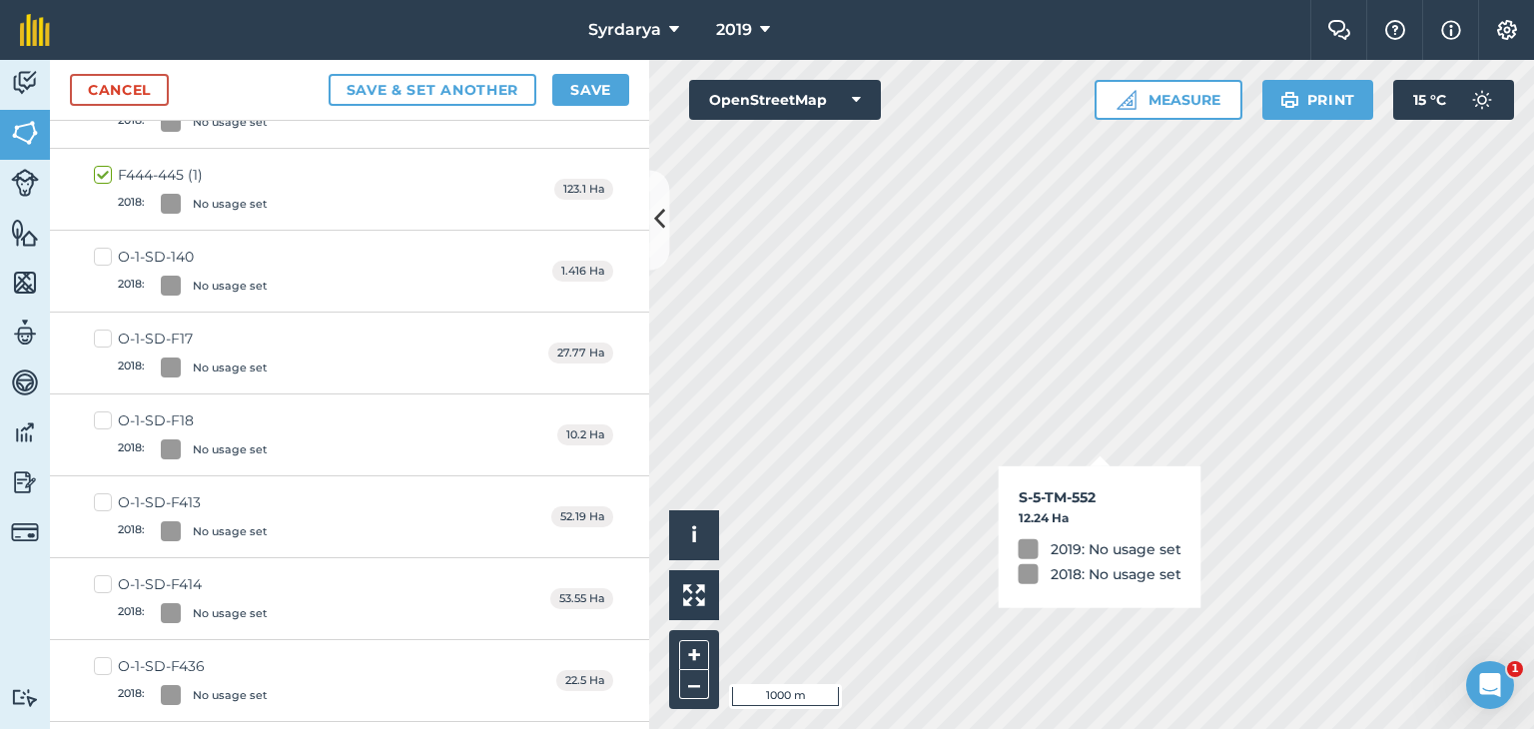
checkbox input "true"
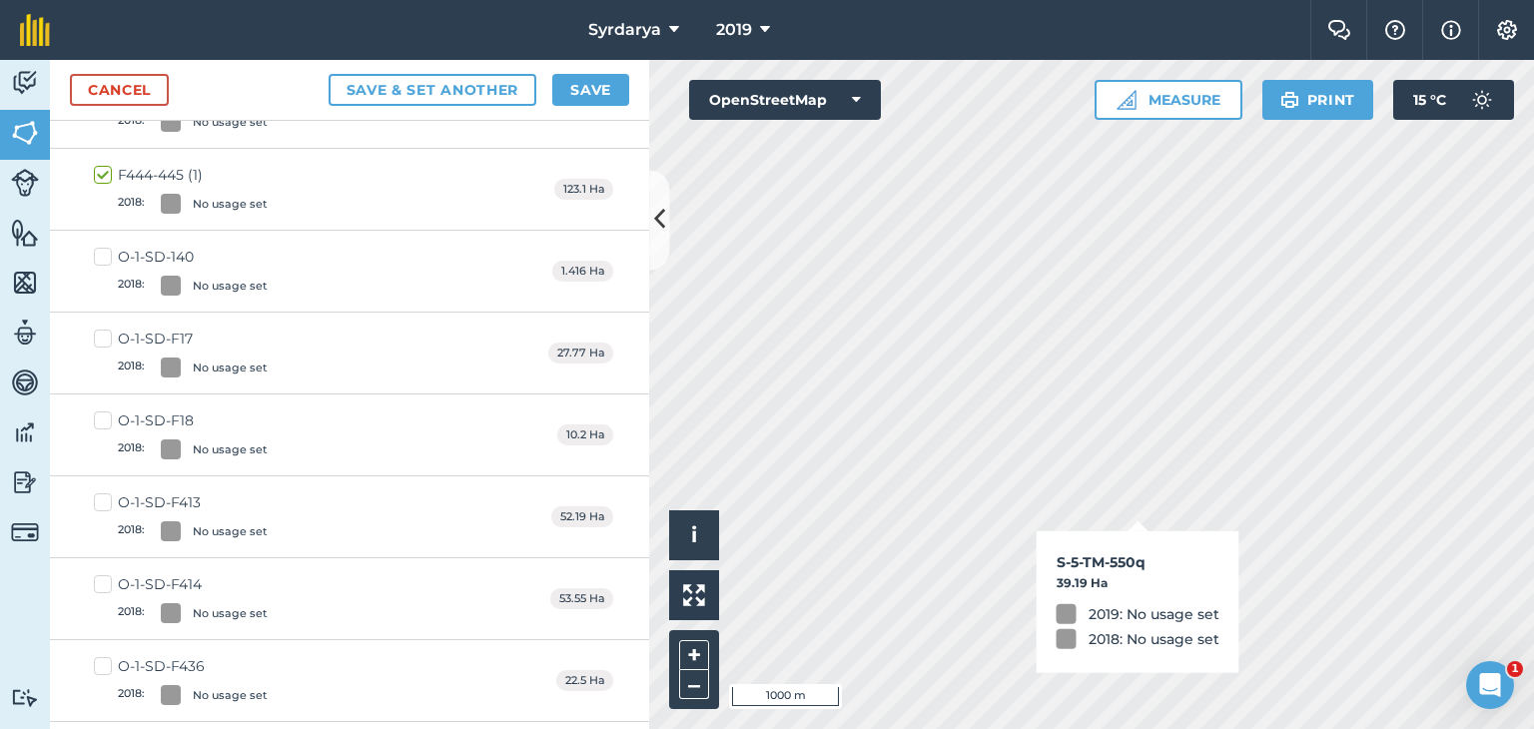
checkbox input "true"
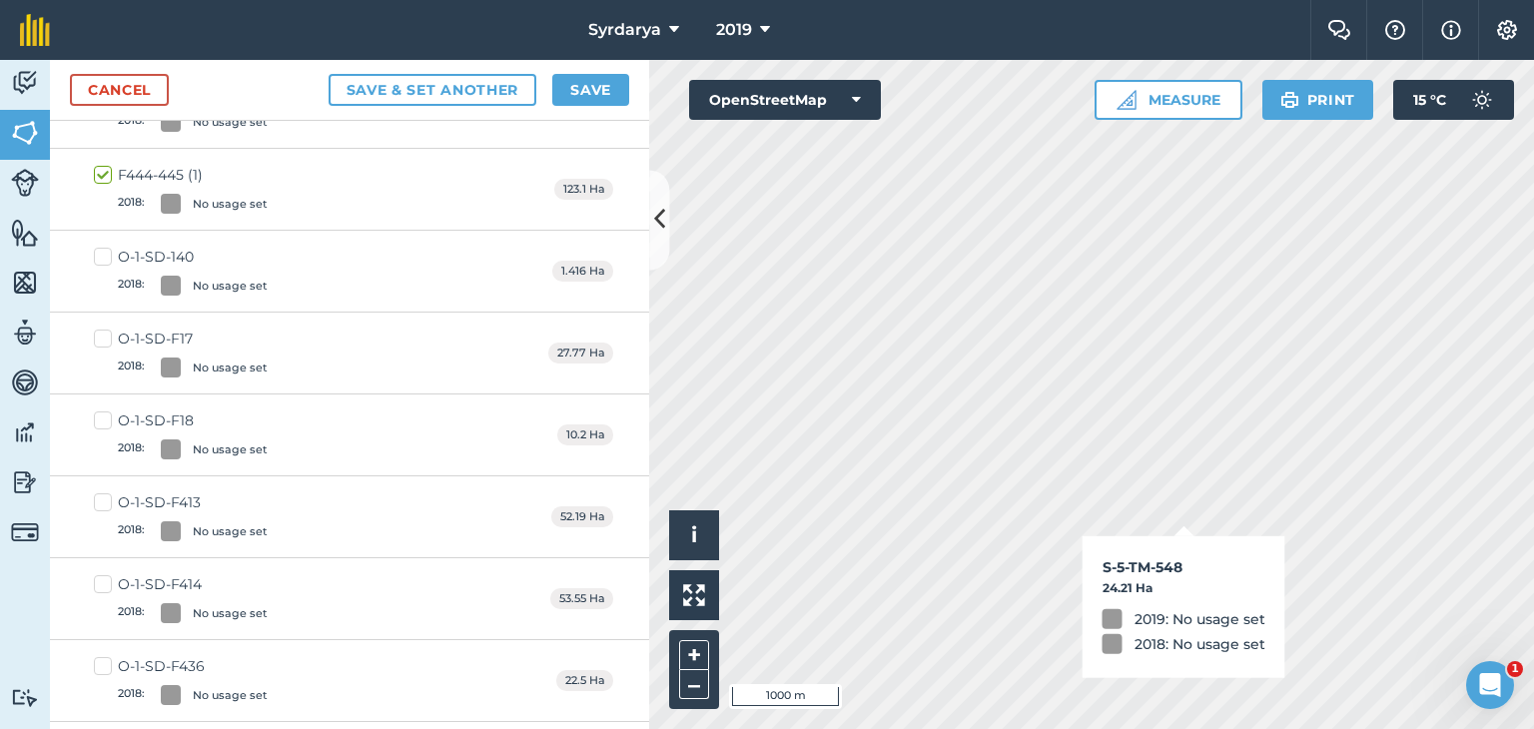
checkbox input "true"
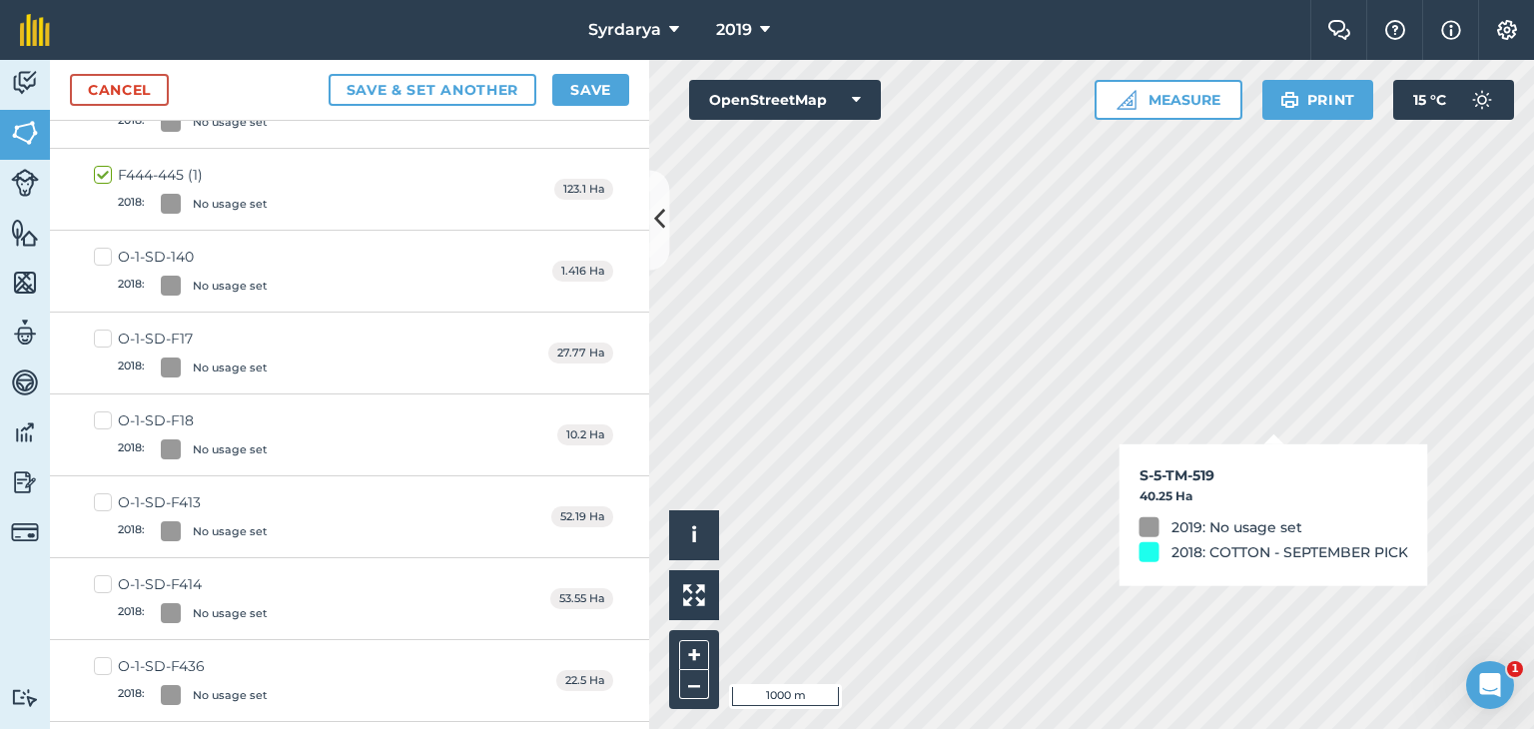
checkbox input "true"
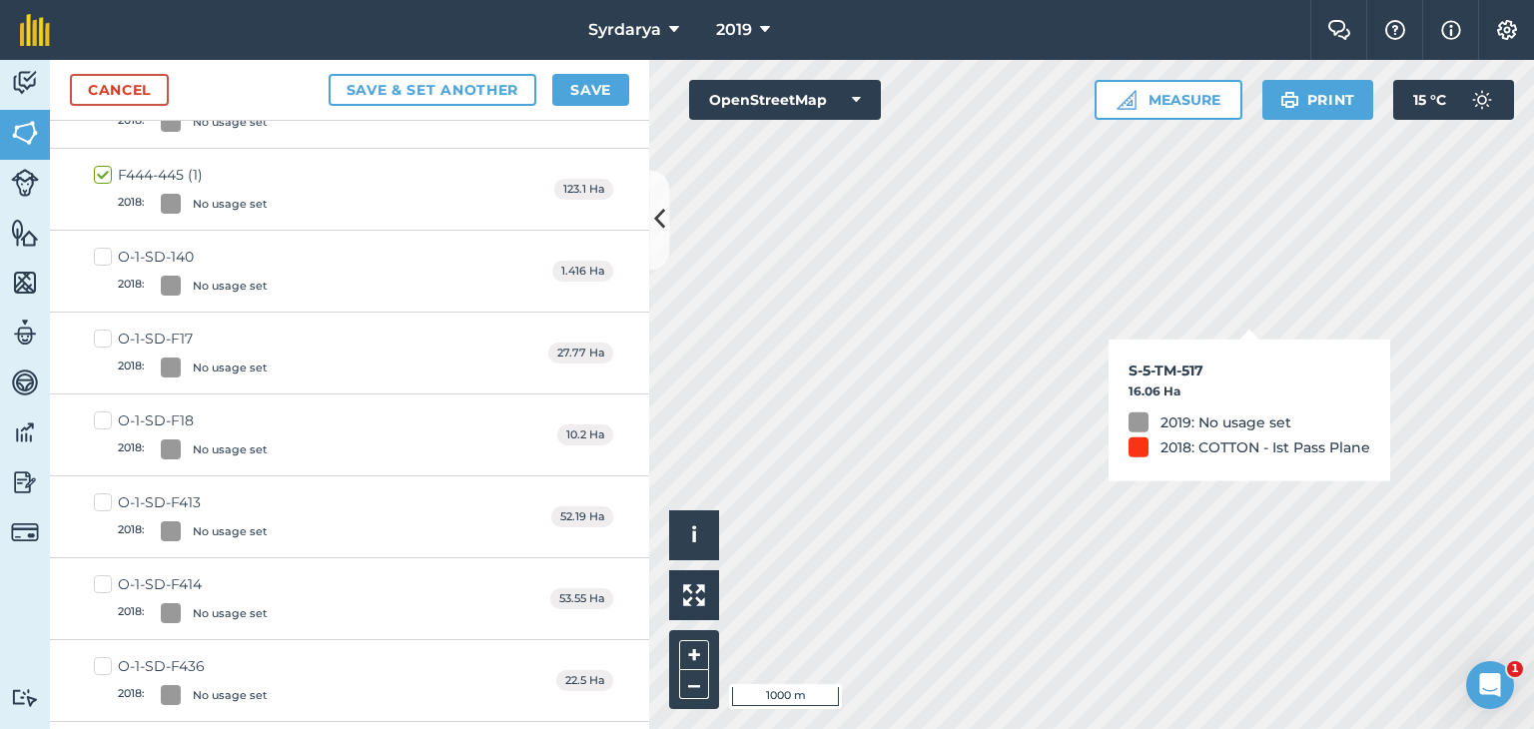
checkbox input "true"
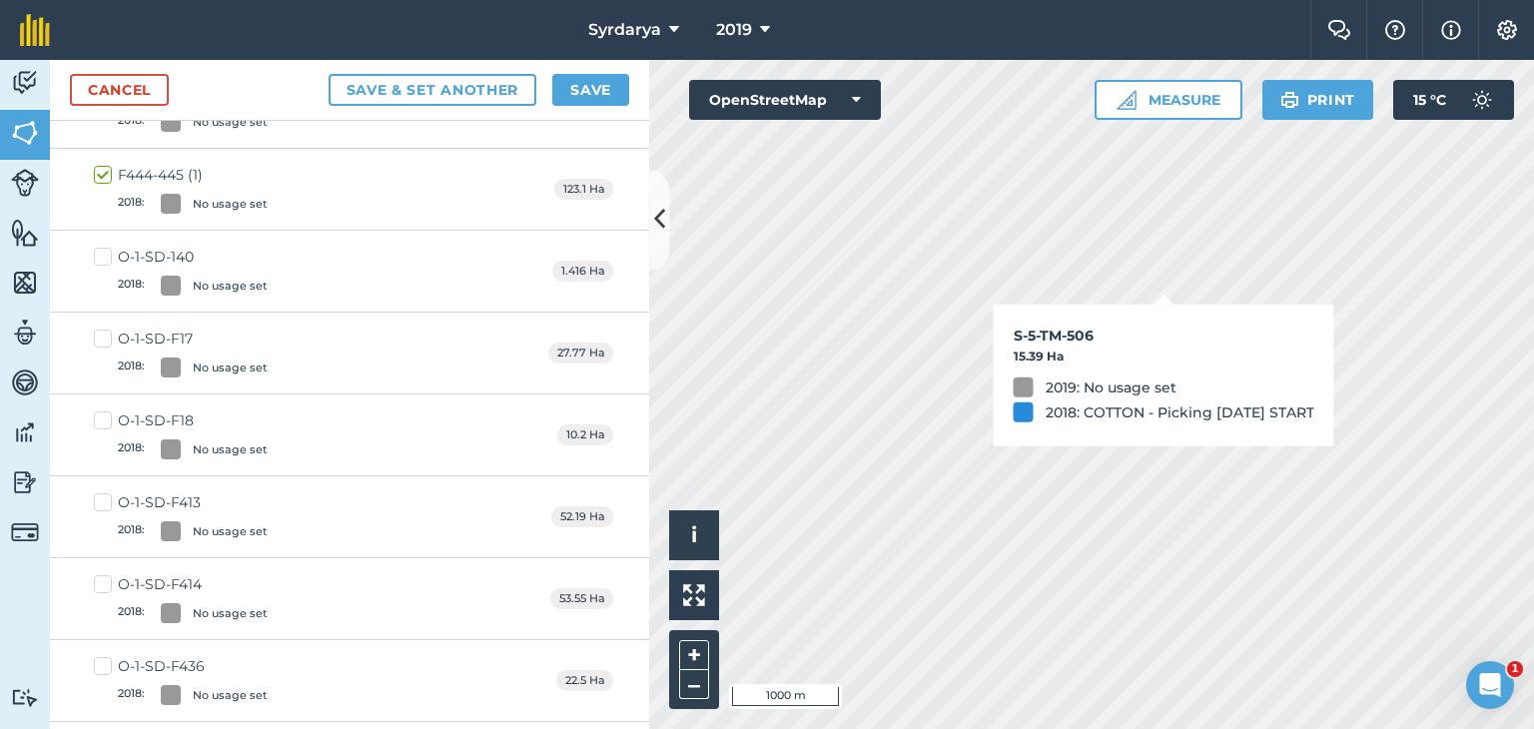
checkbox input "true"
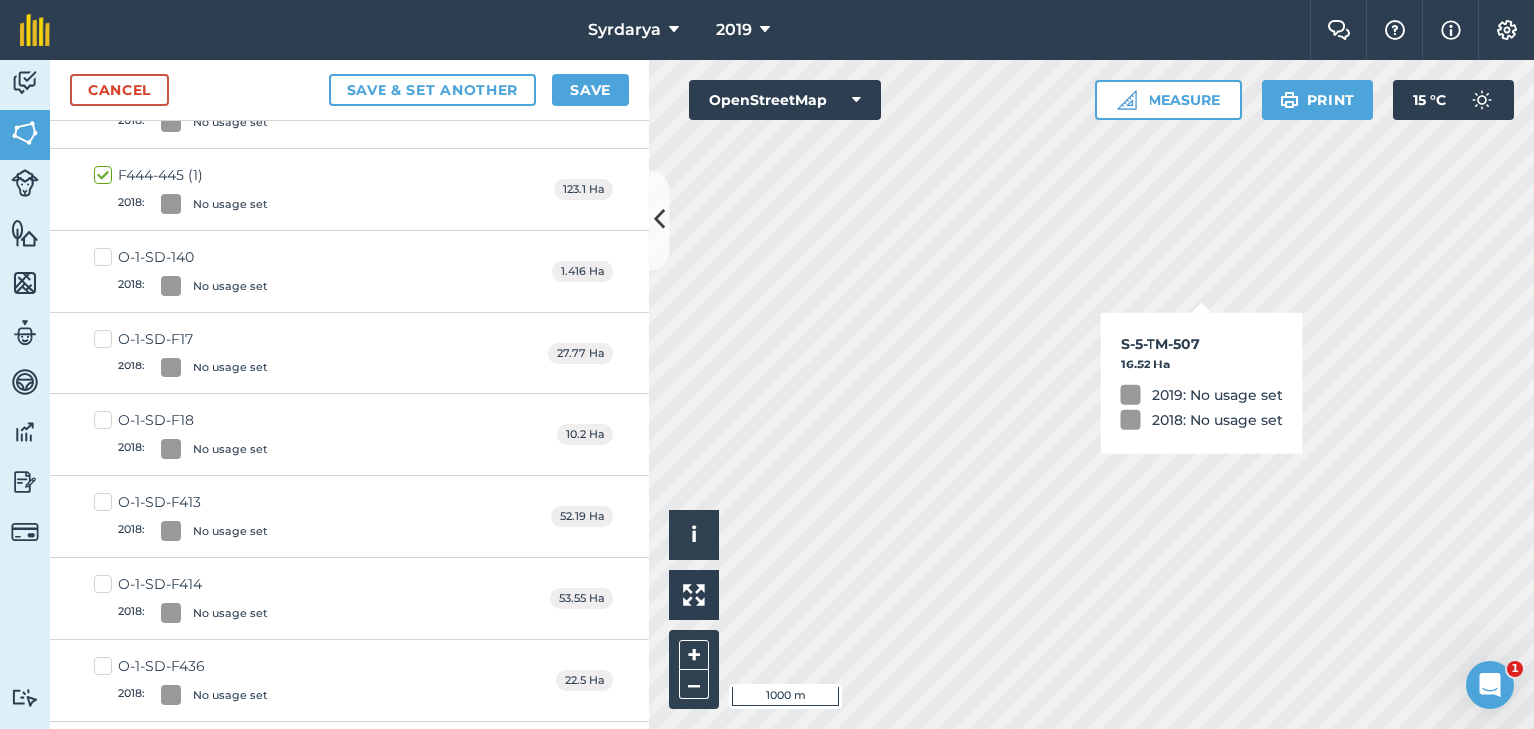
checkbox input "true"
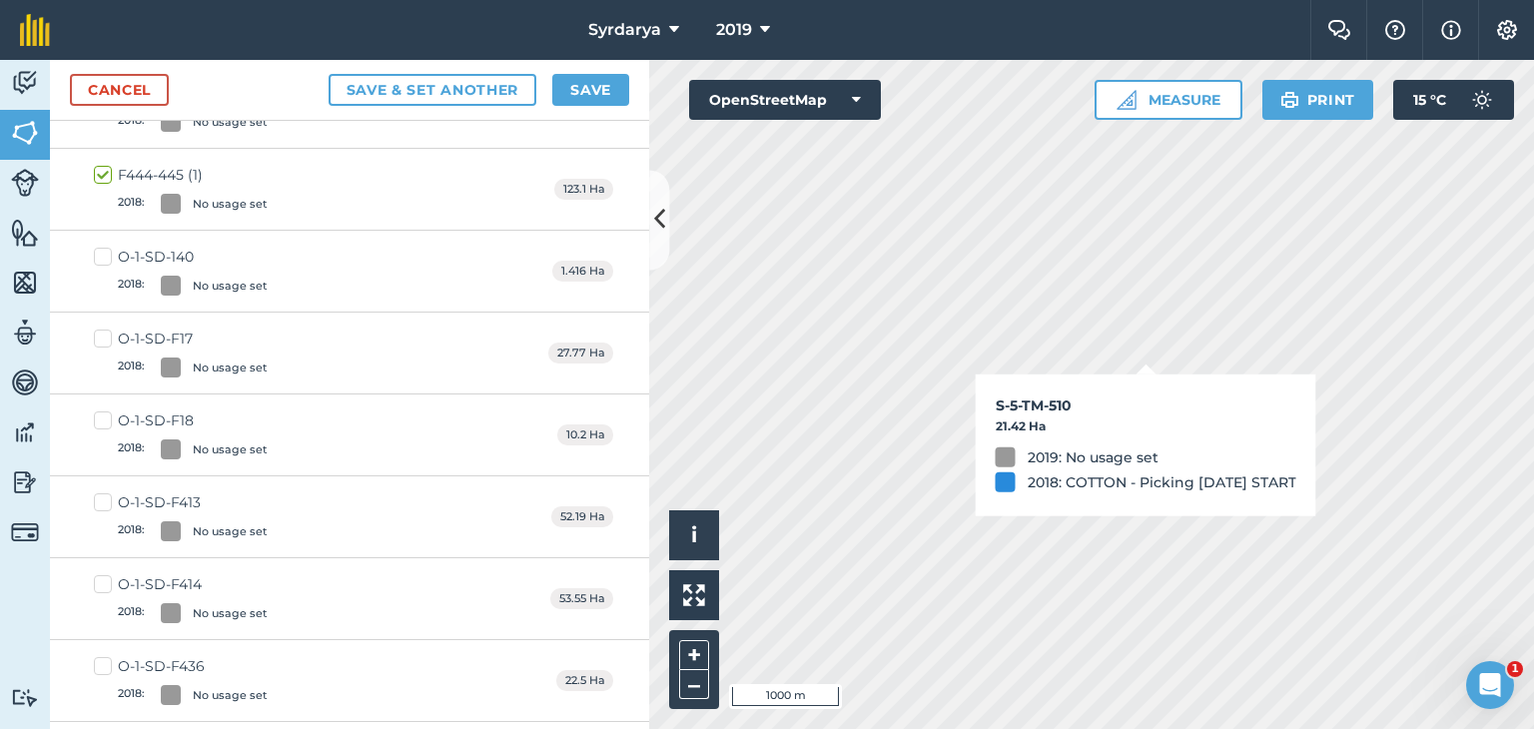
checkbox input "true"
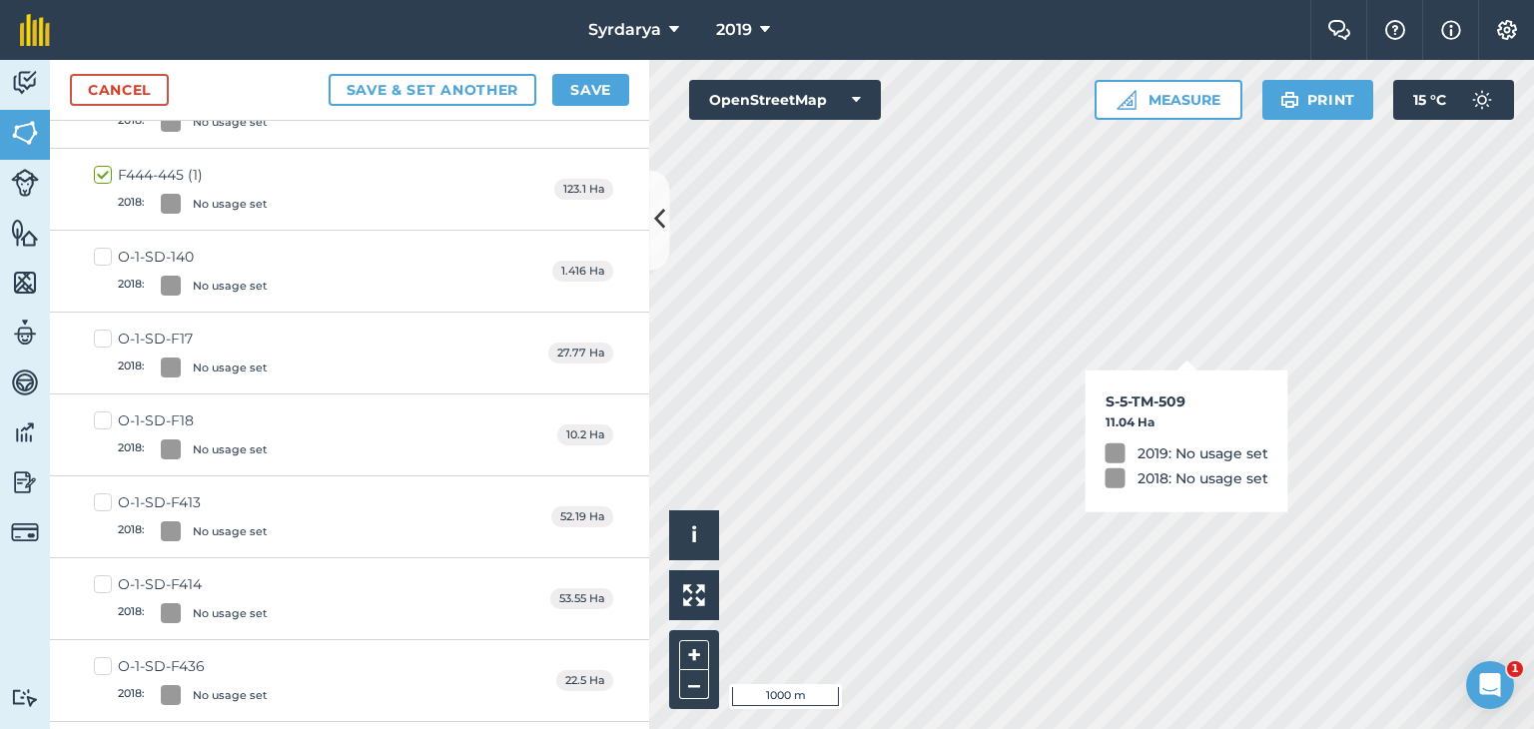
checkbox input "true"
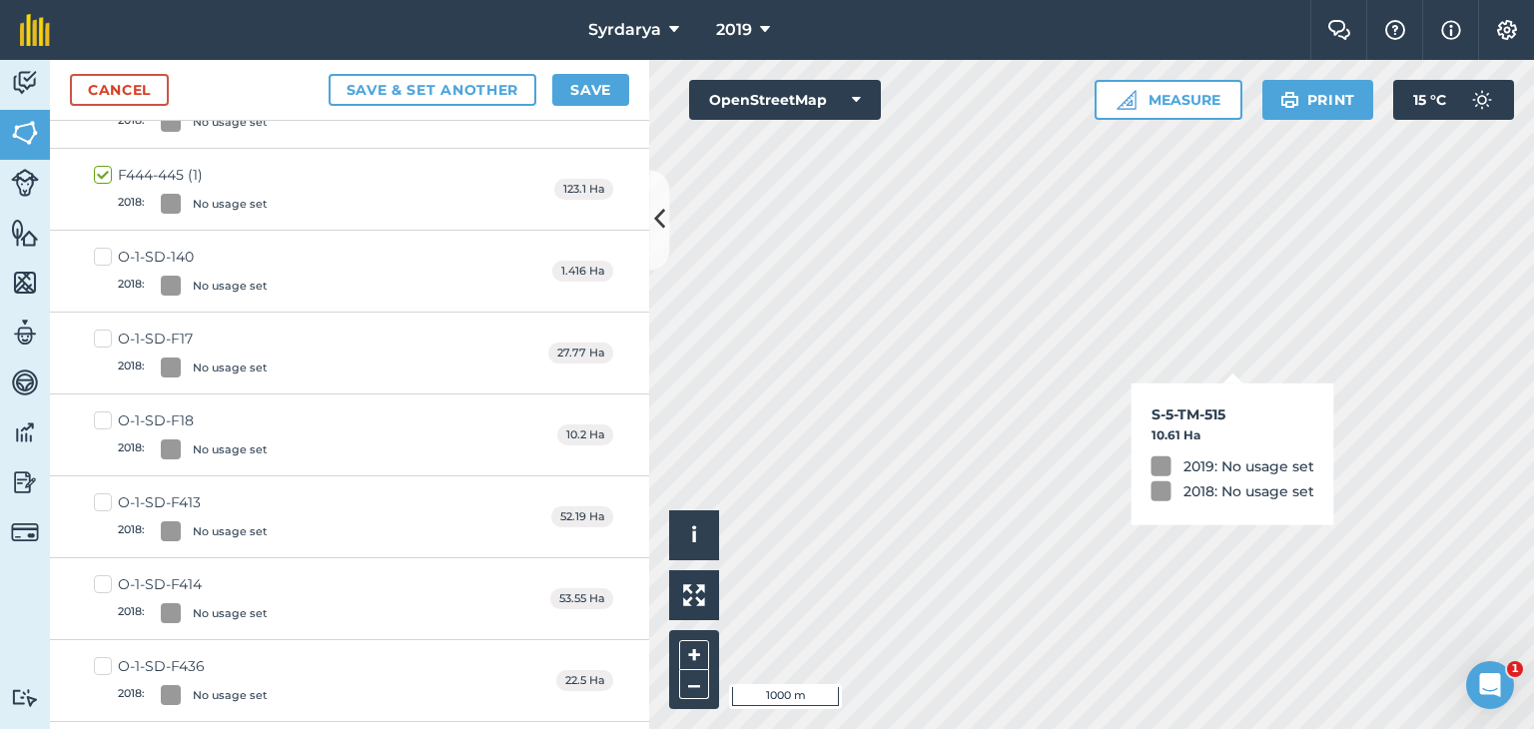
checkbox input "true"
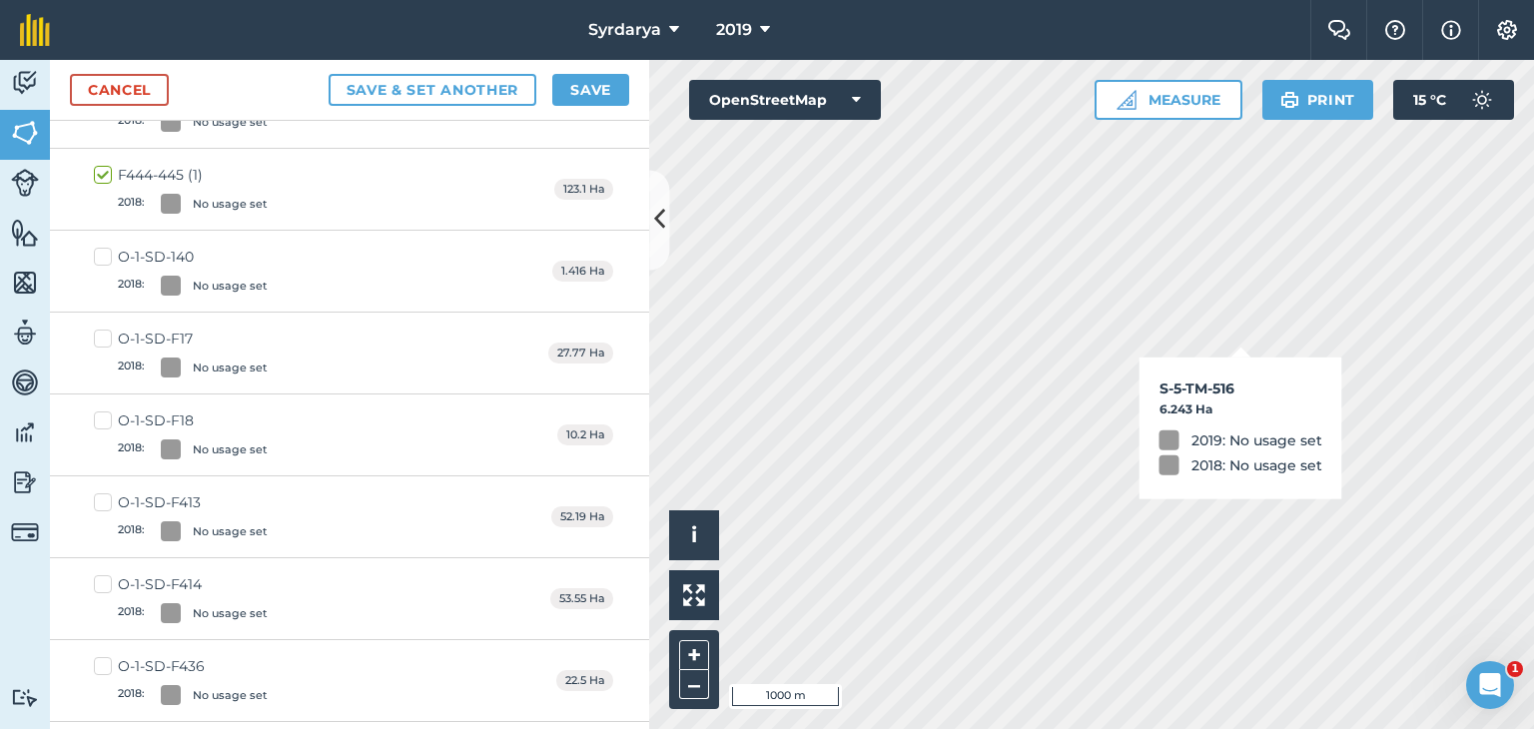
checkbox input "true"
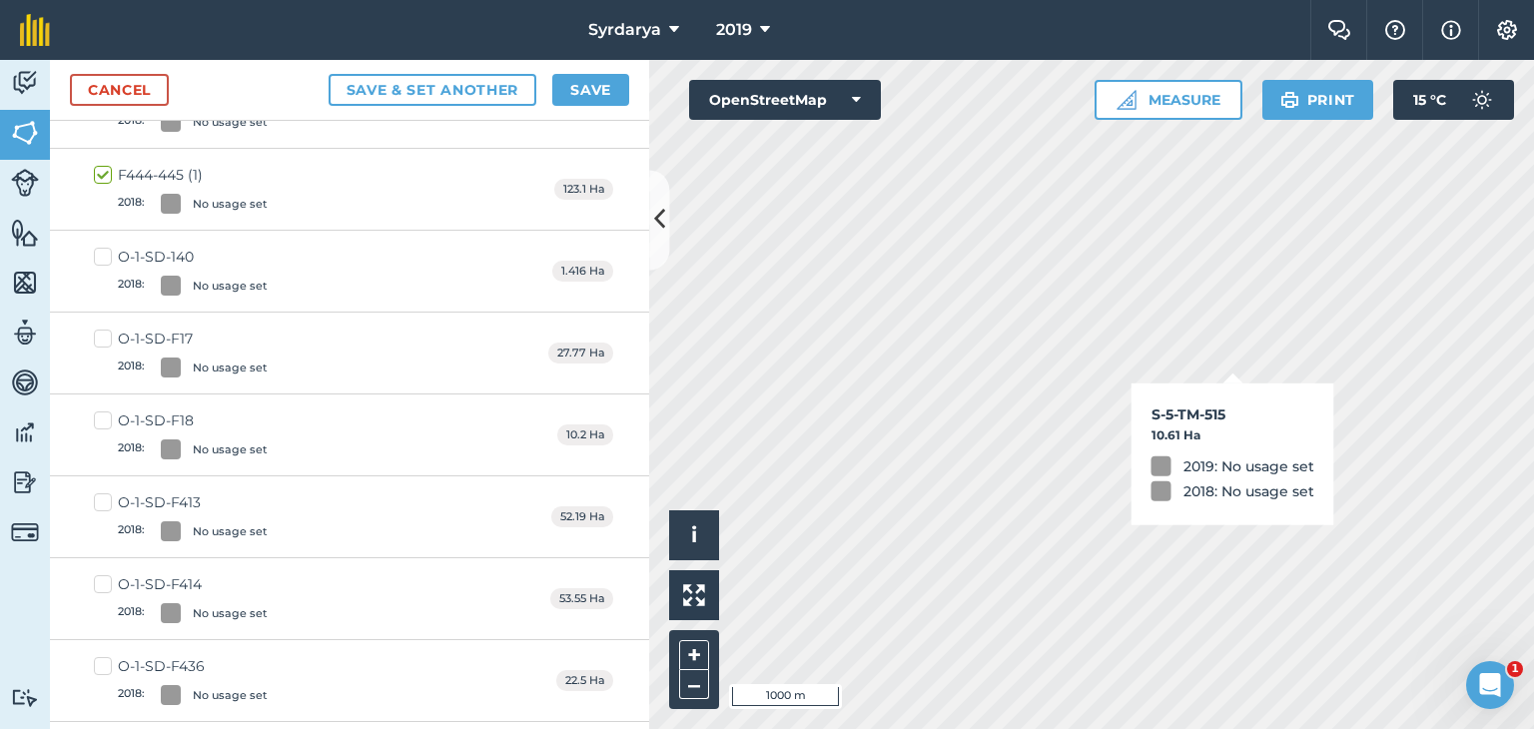
checkbox input "true"
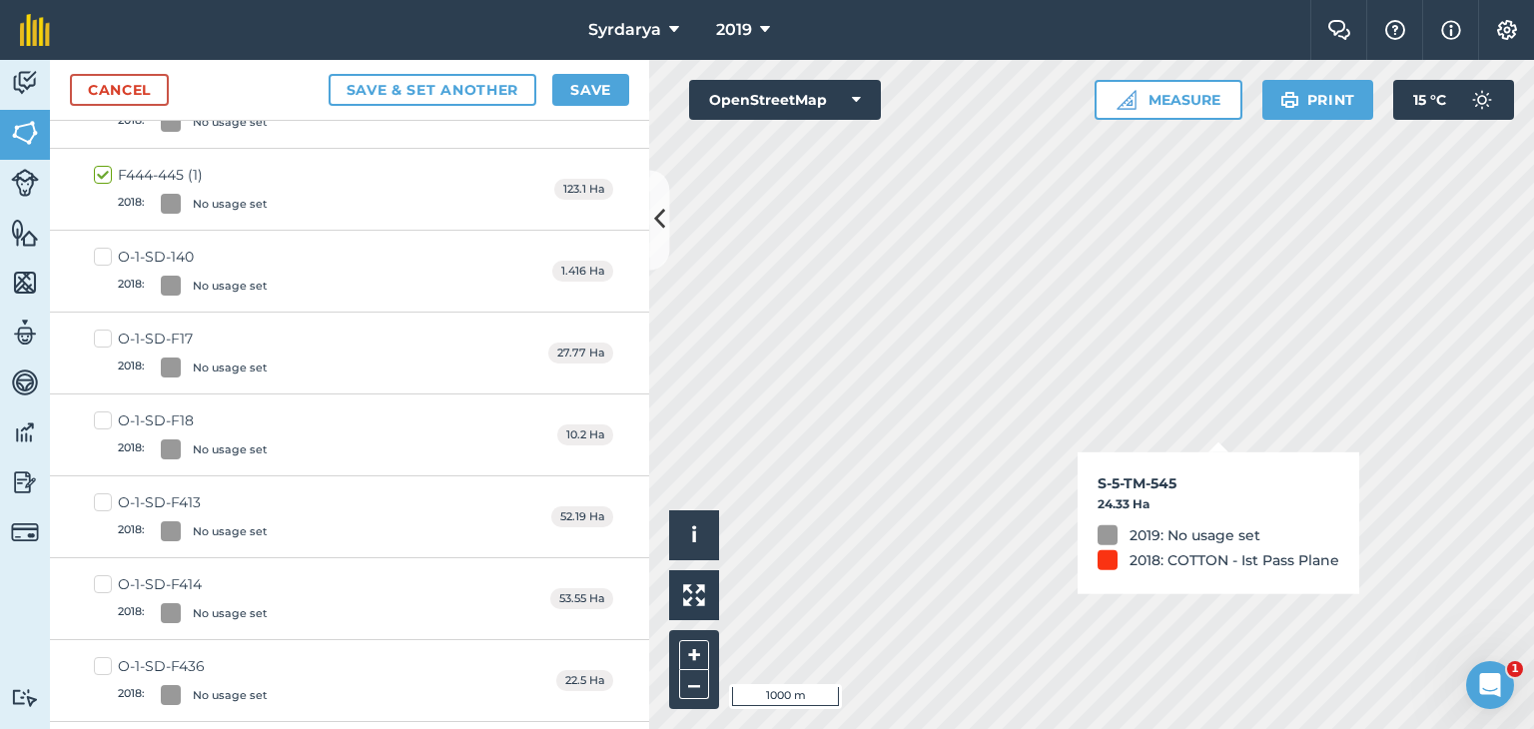
checkbox input "true"
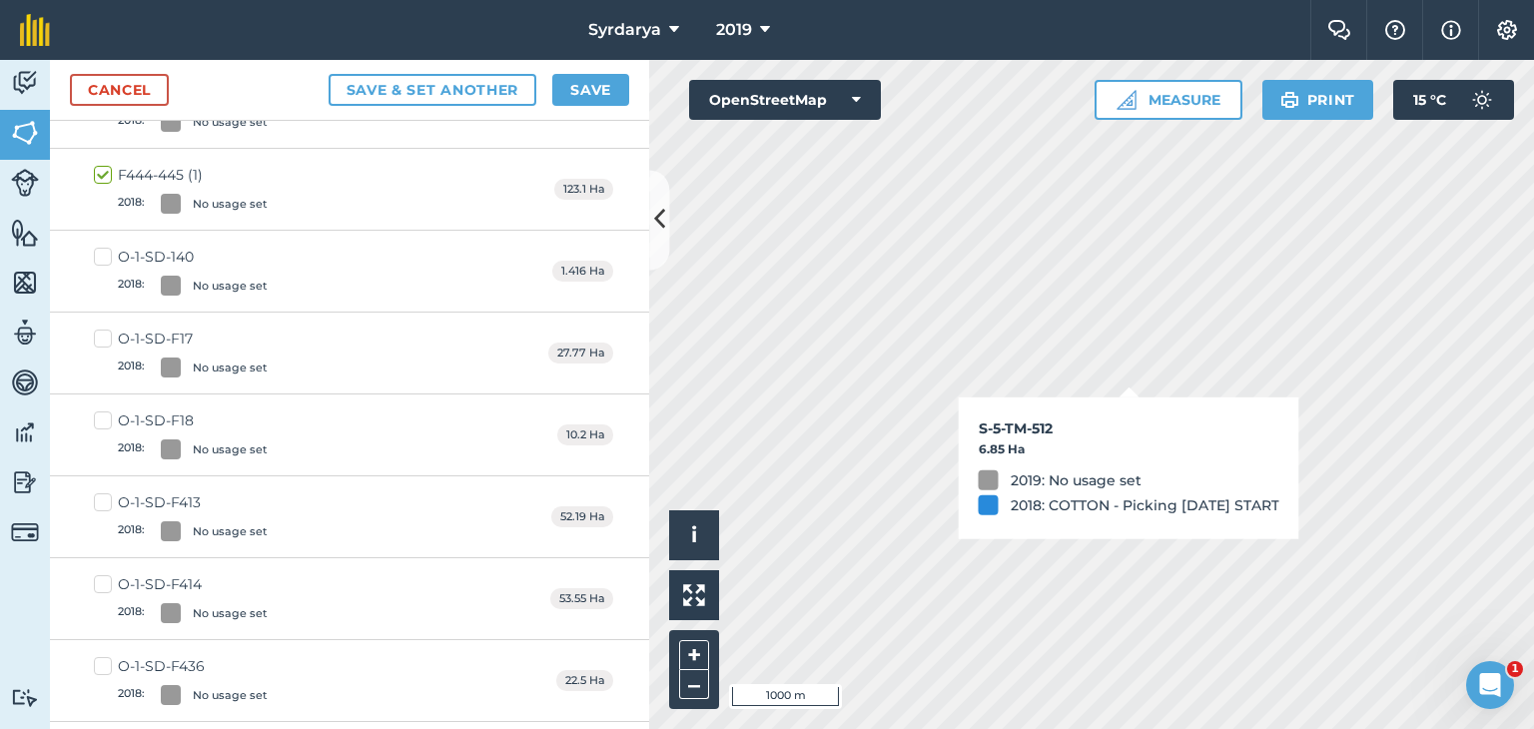
checkbox input "true"
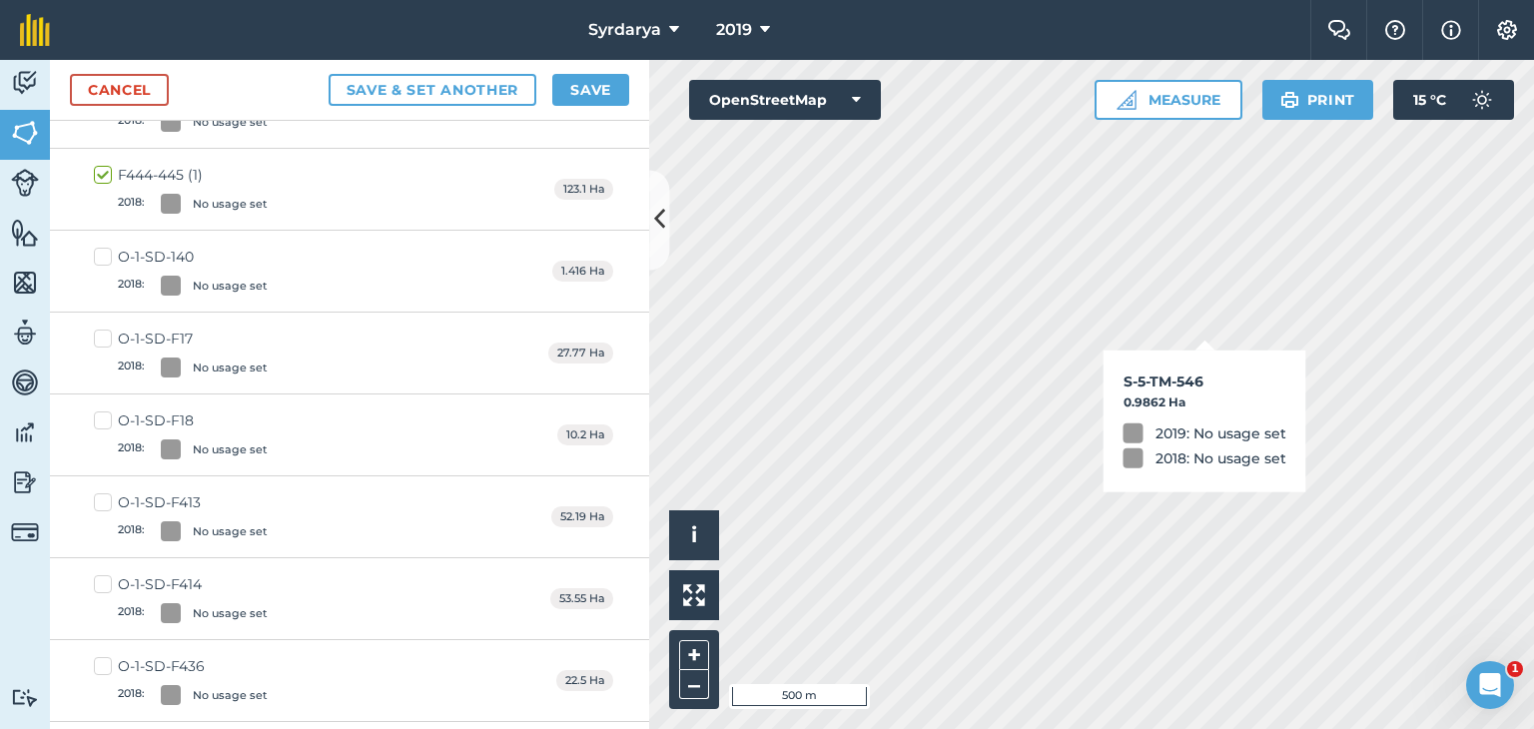
checkbox input "true"
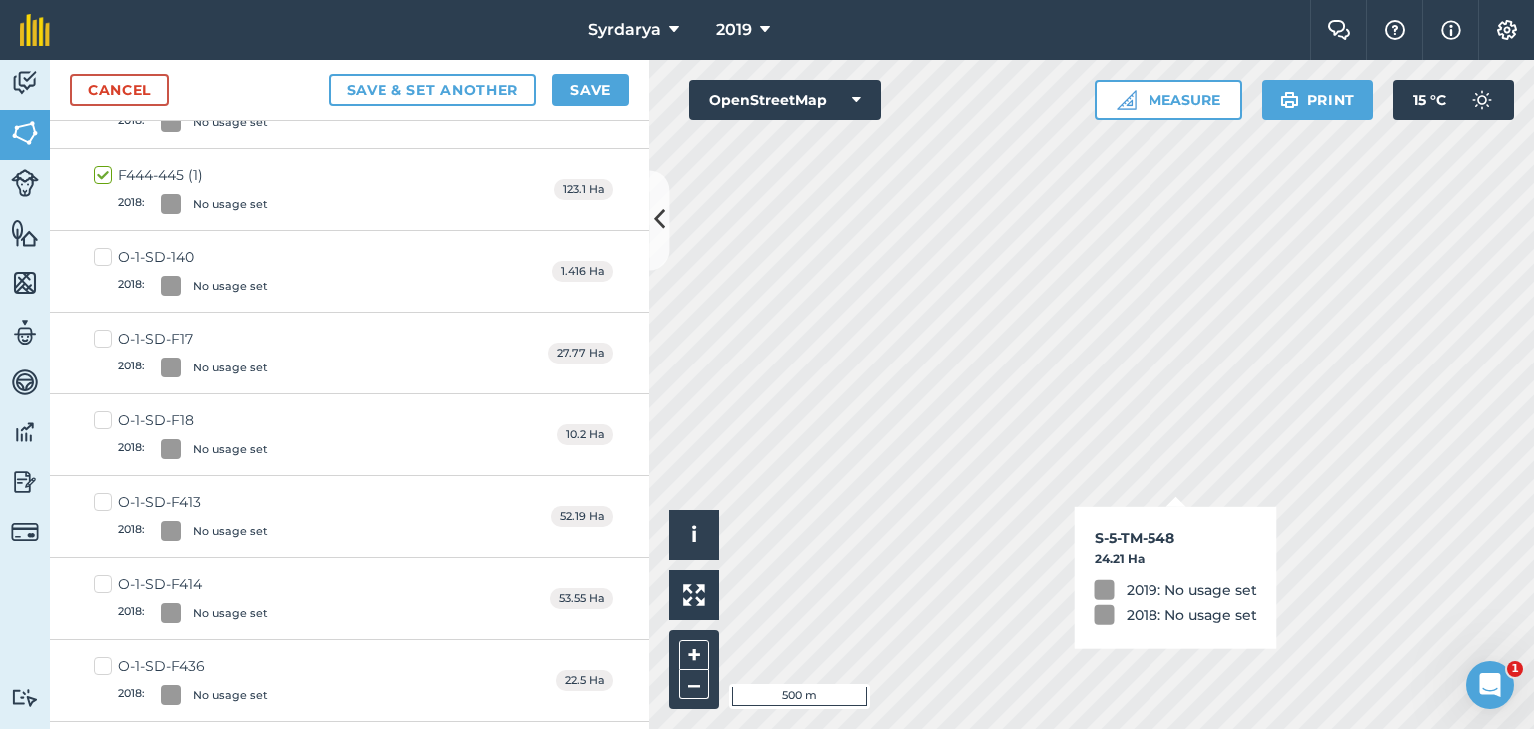
checkbox input "true"
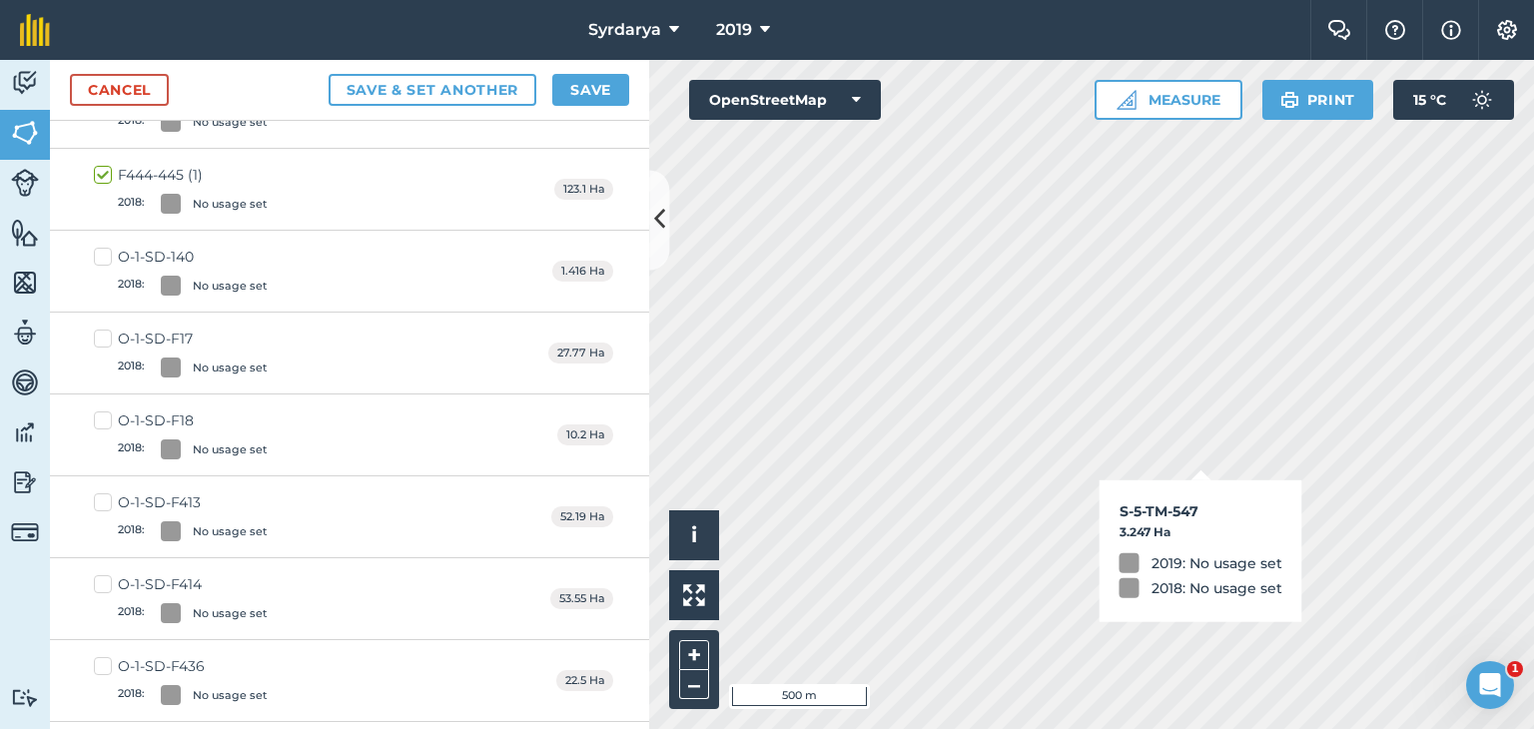
checkbox input "true"
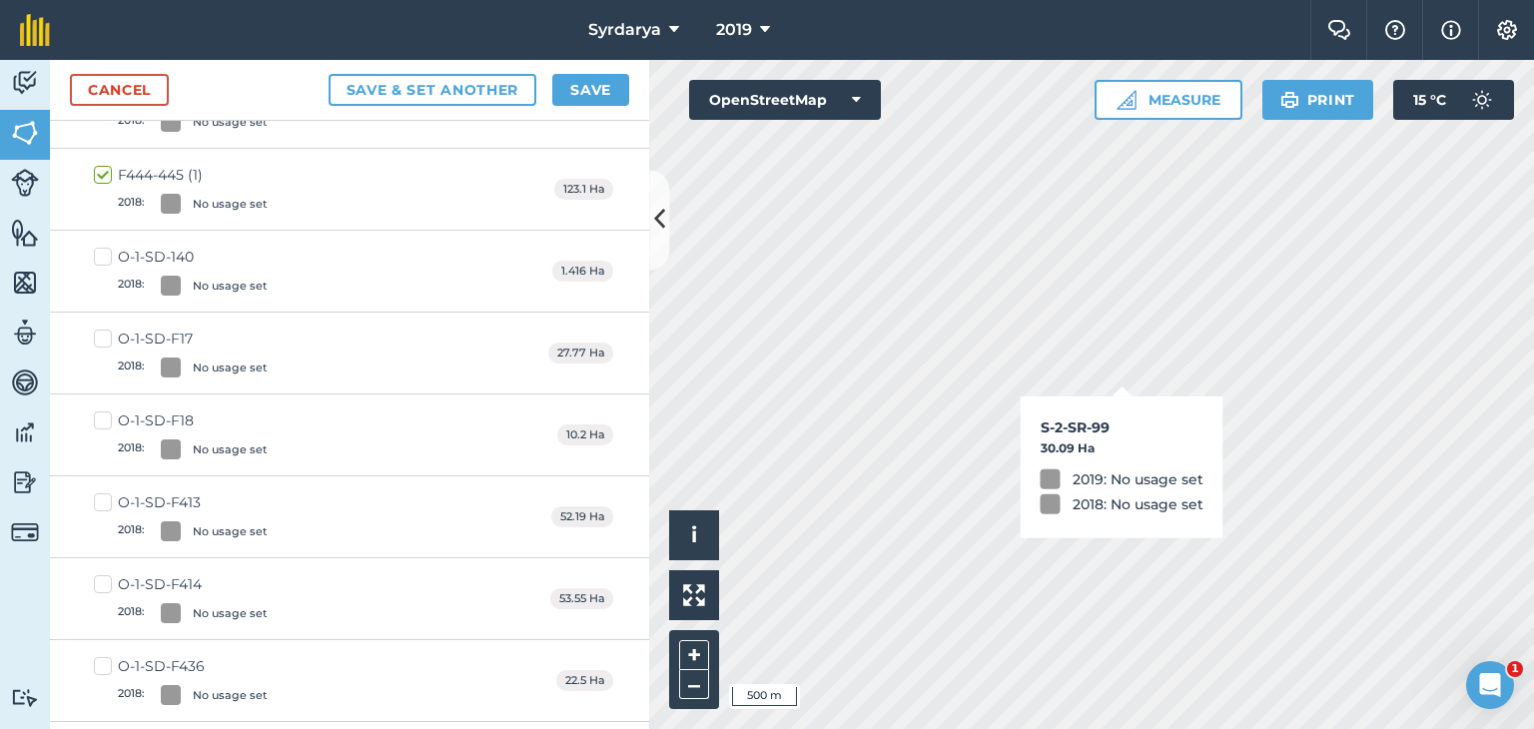
checkbox input "true"
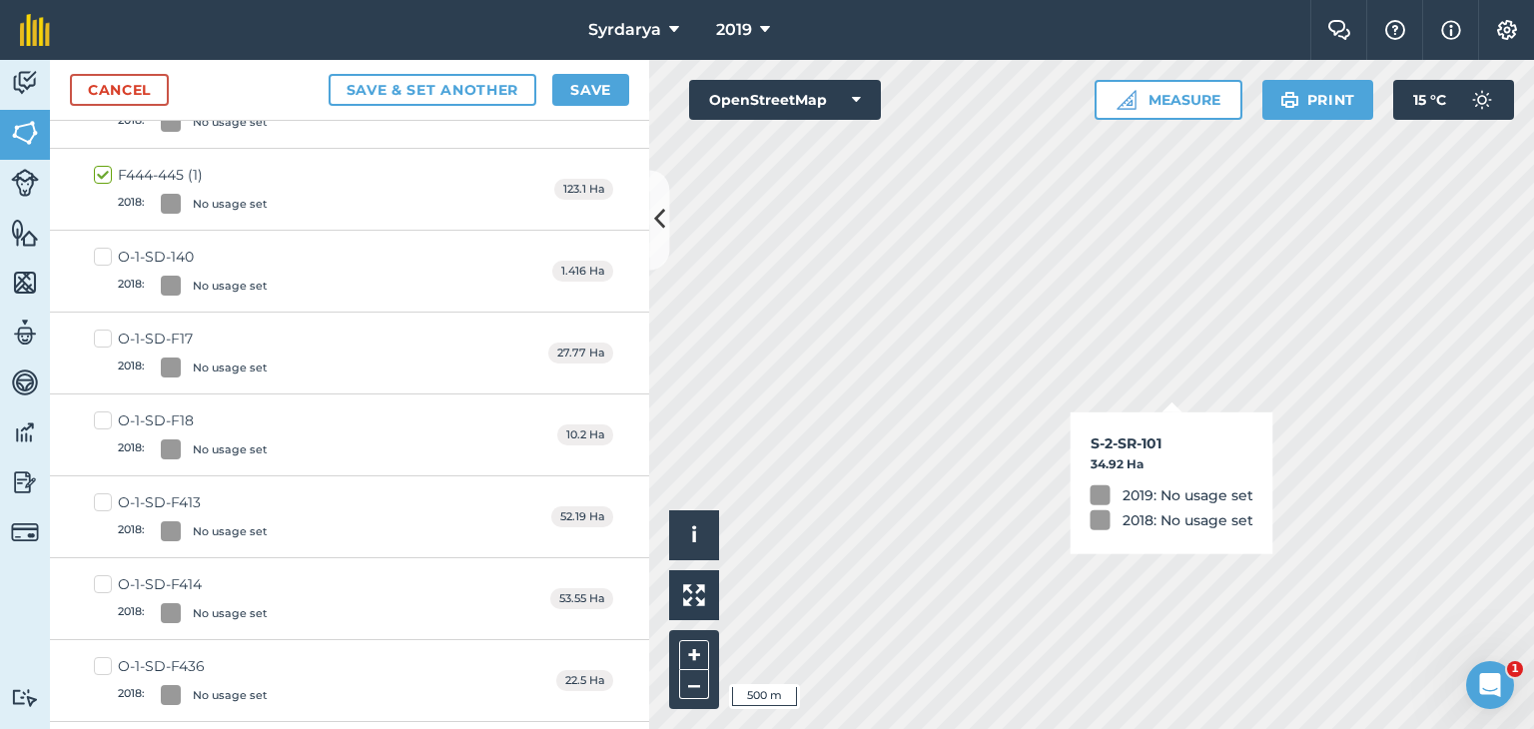
checkbox input "true"
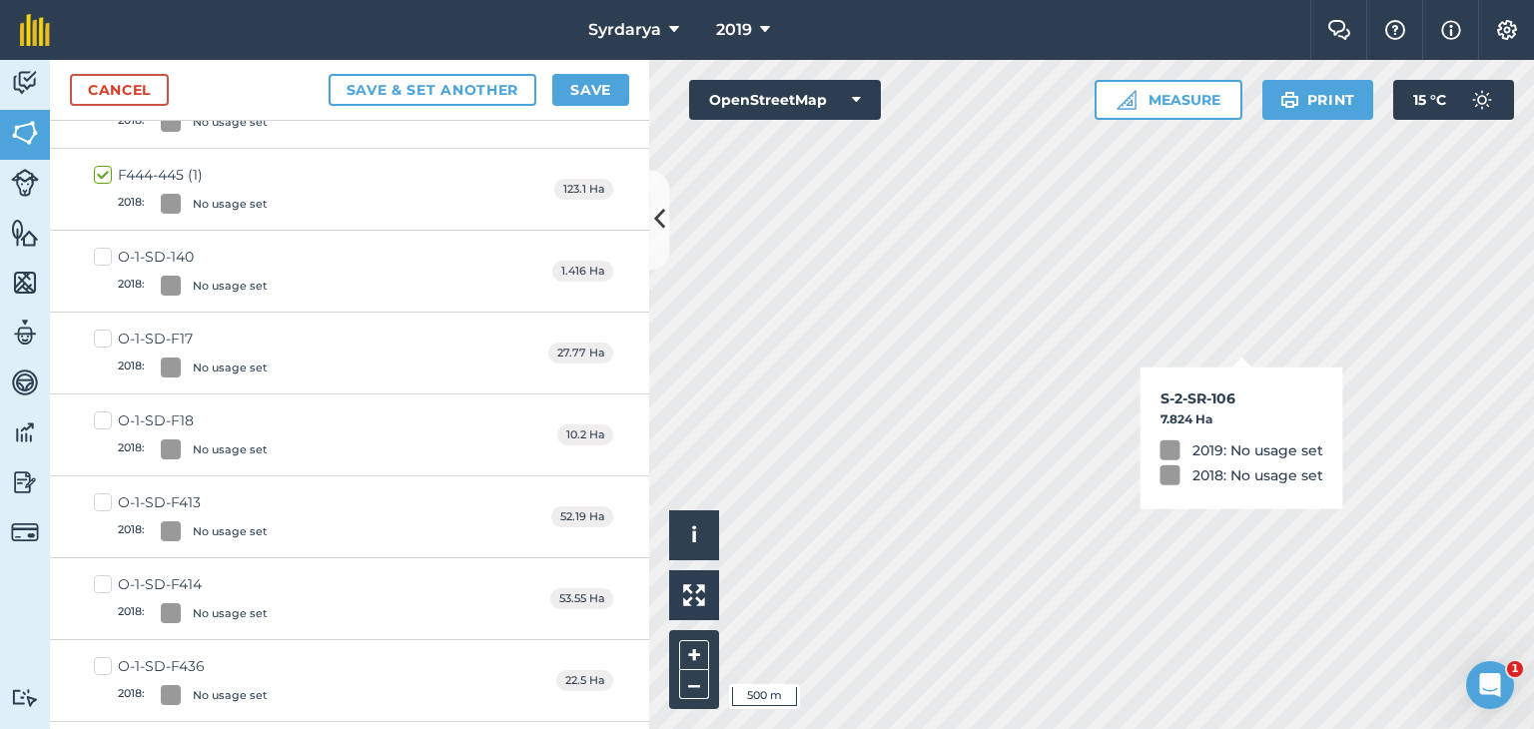
checkbox input "true"
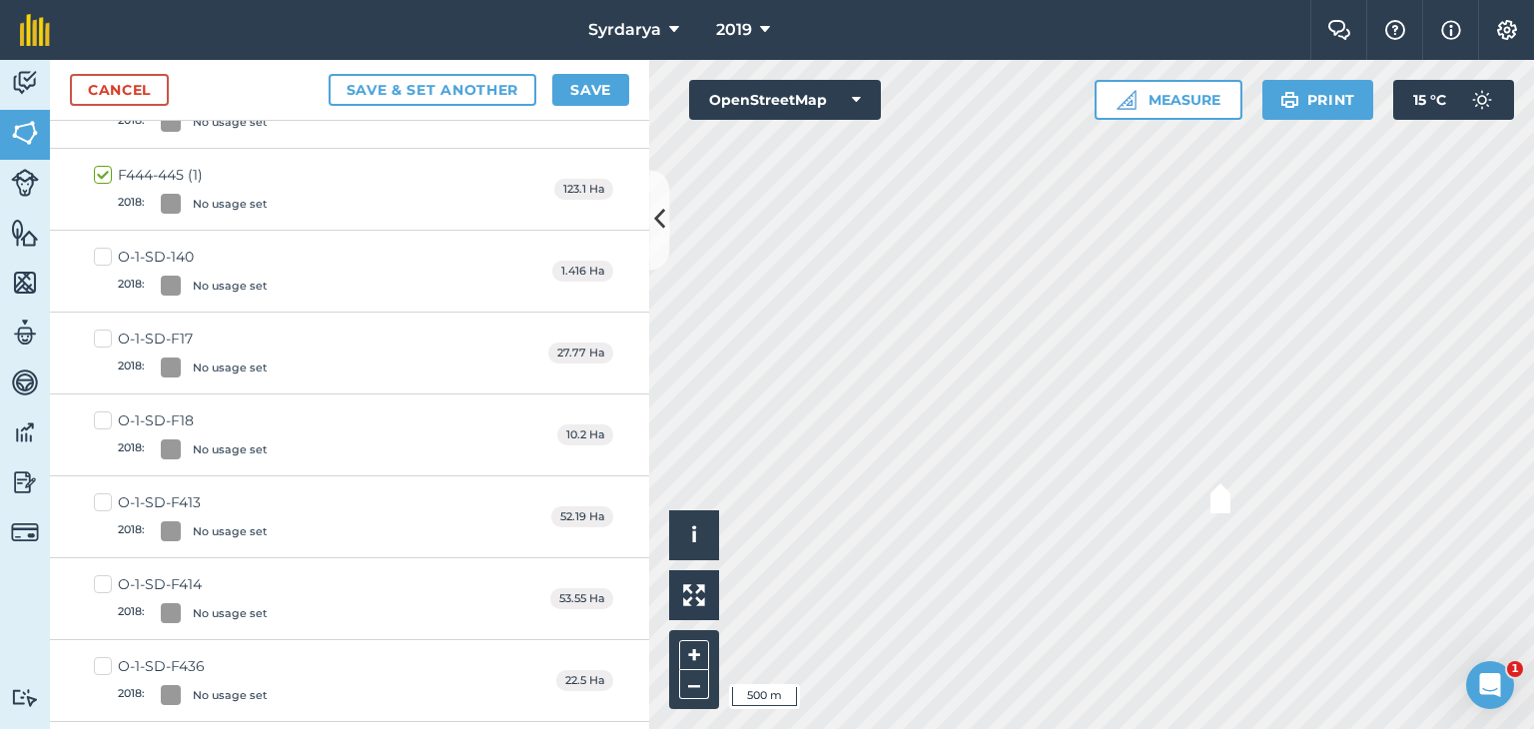
checkbox input "true"
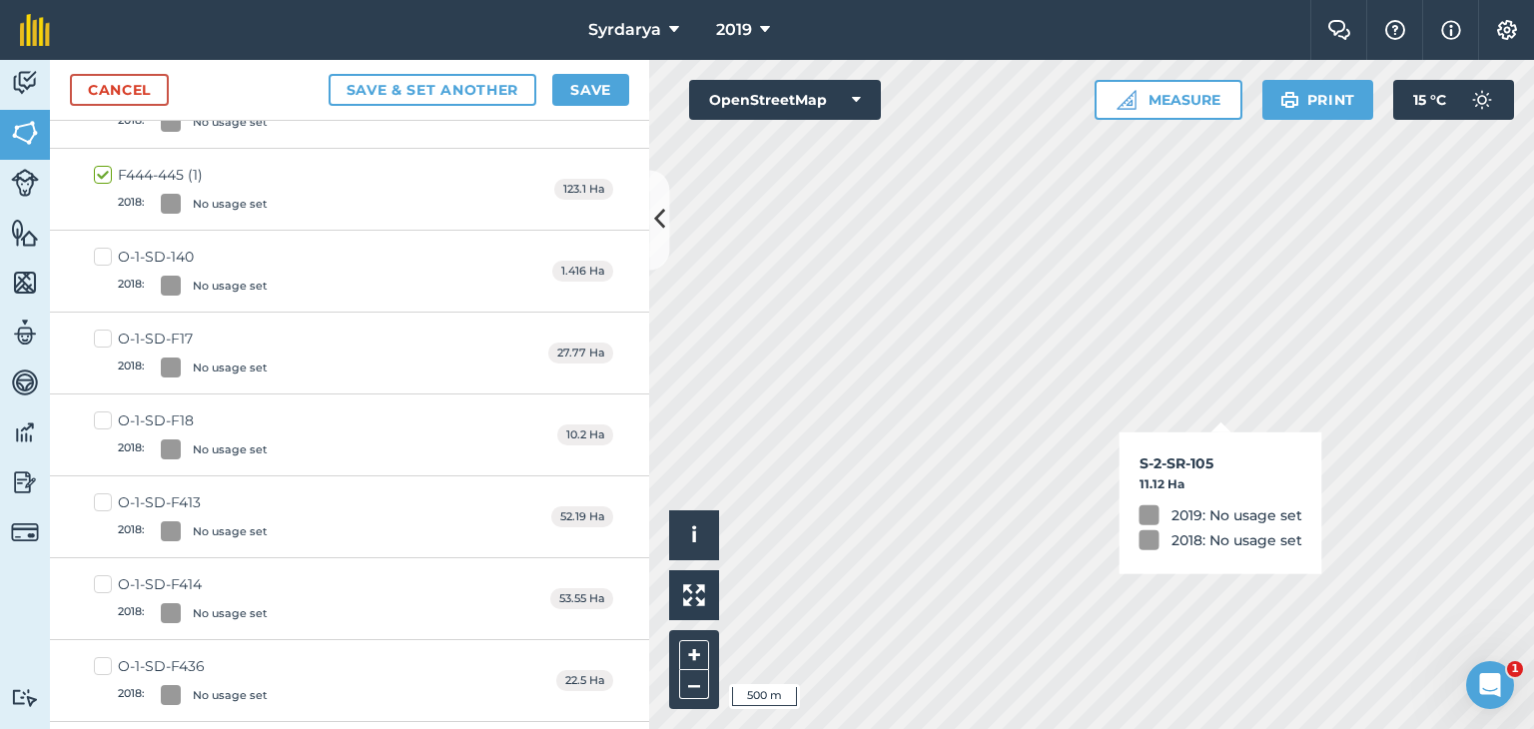
checkbox input "true"
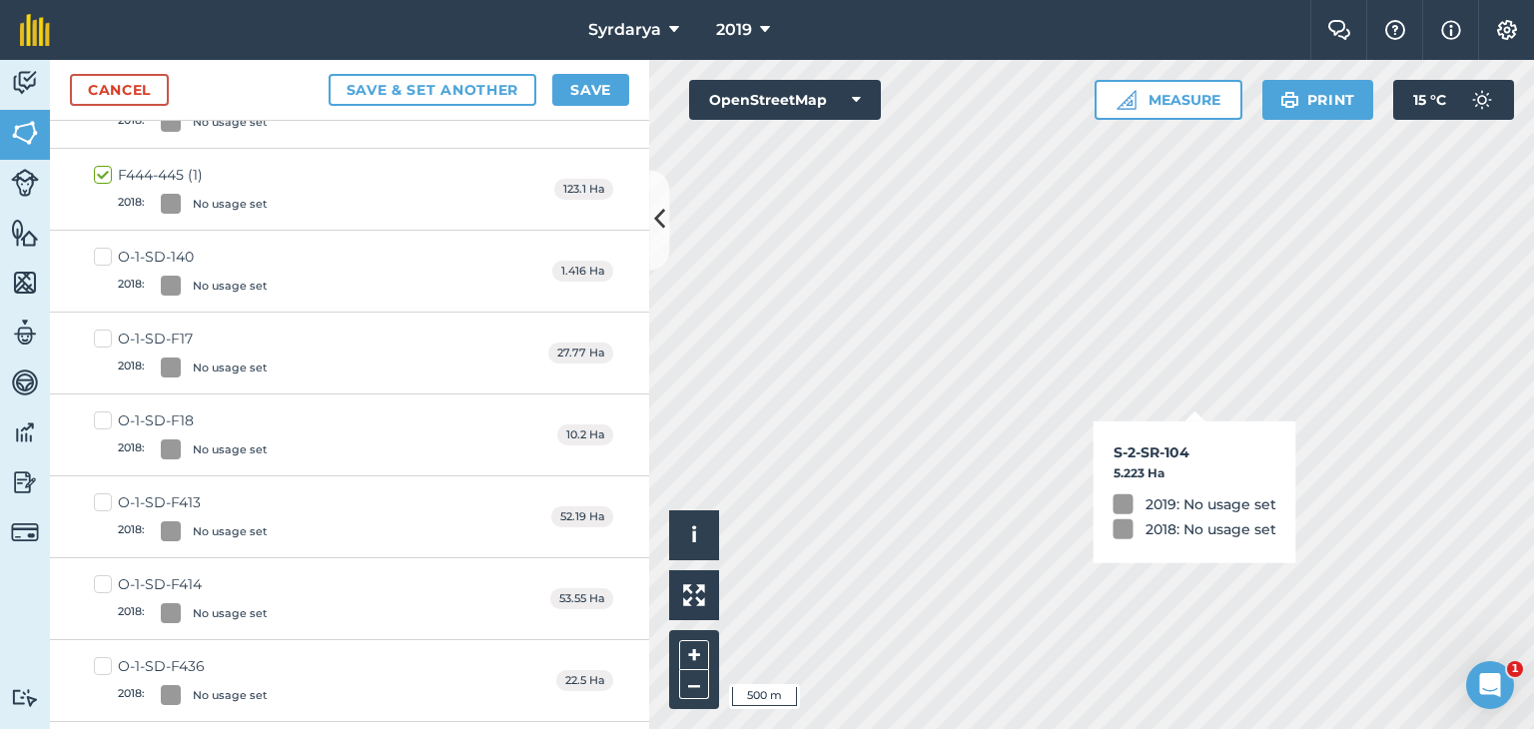
checkbox input "true"
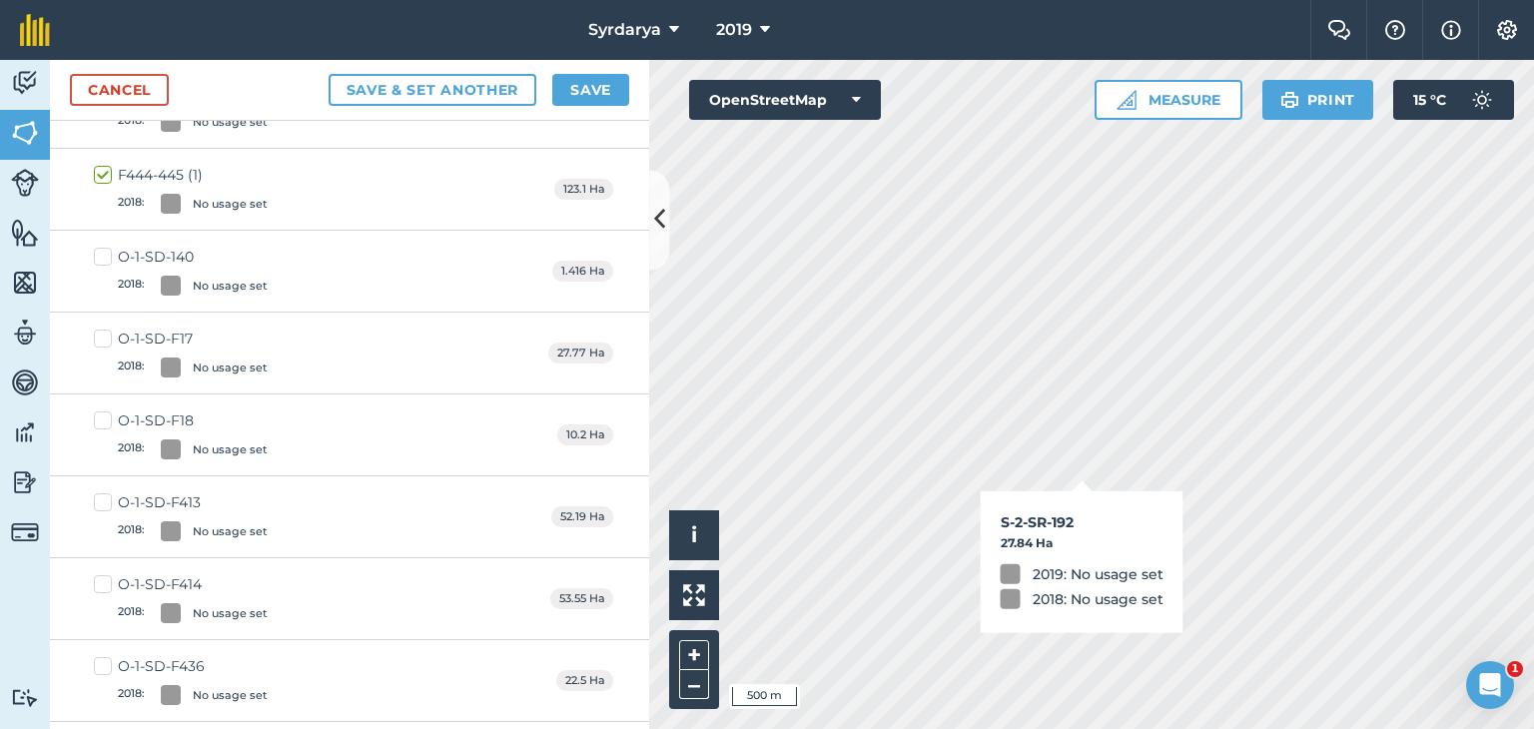
checkbox input "true"
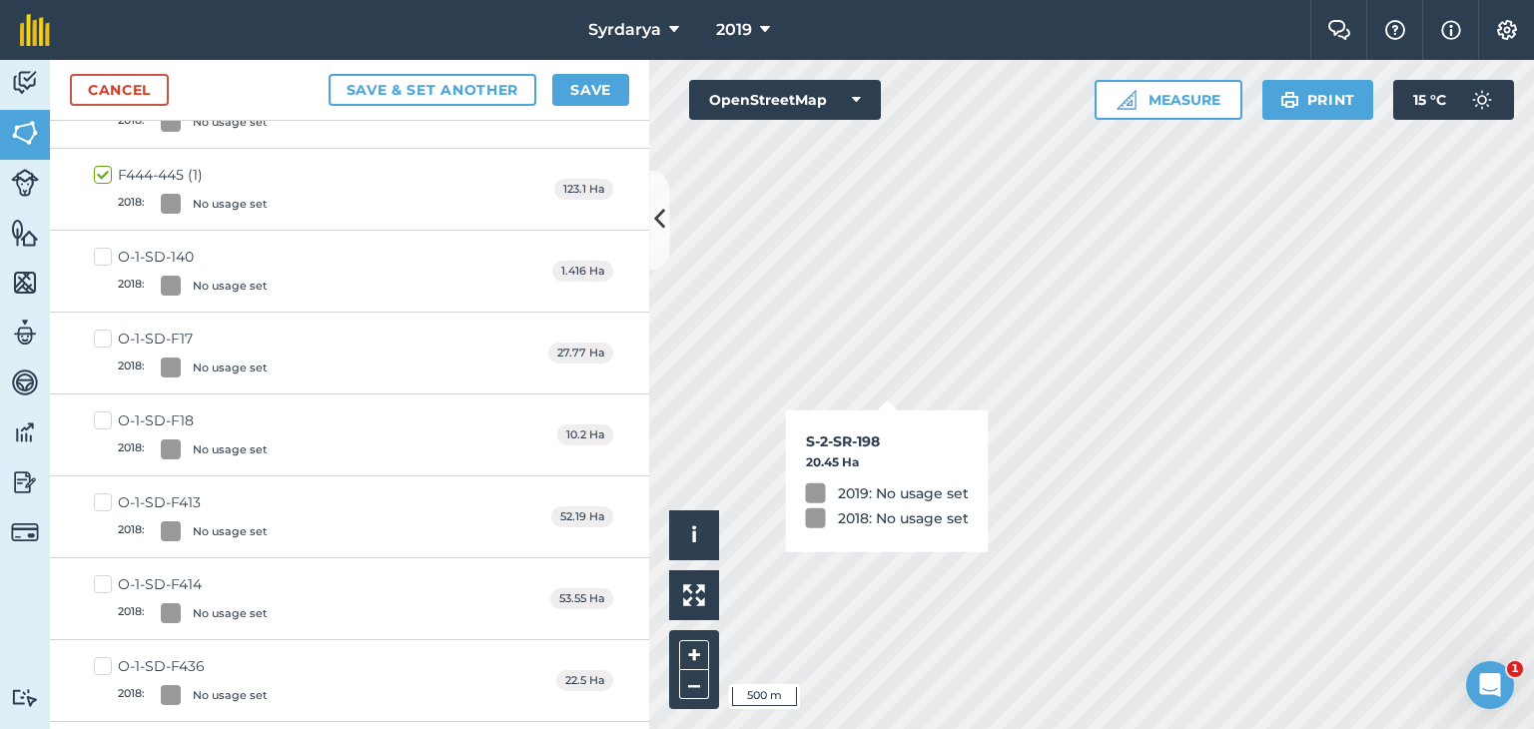
checkbox input "false"
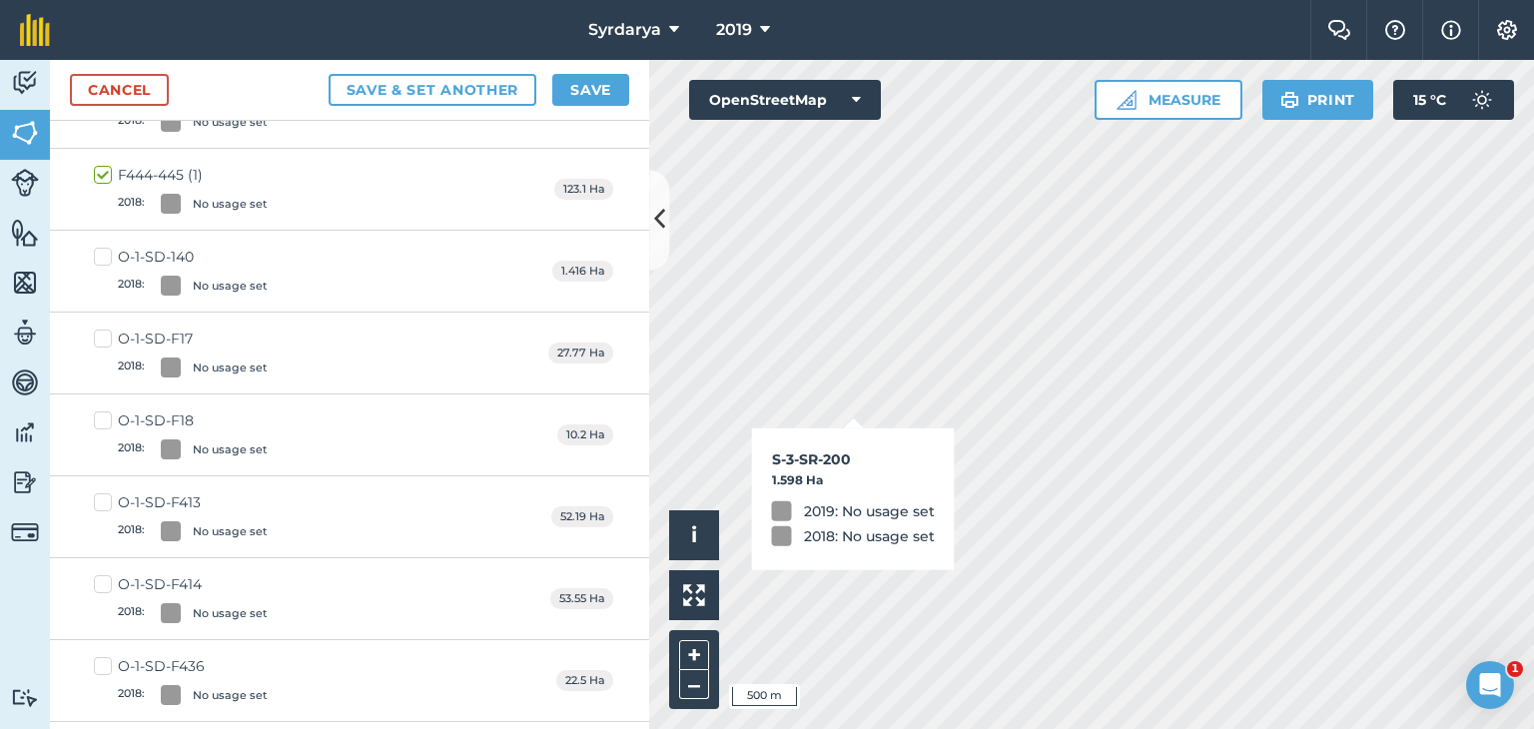
checkbox input "true"
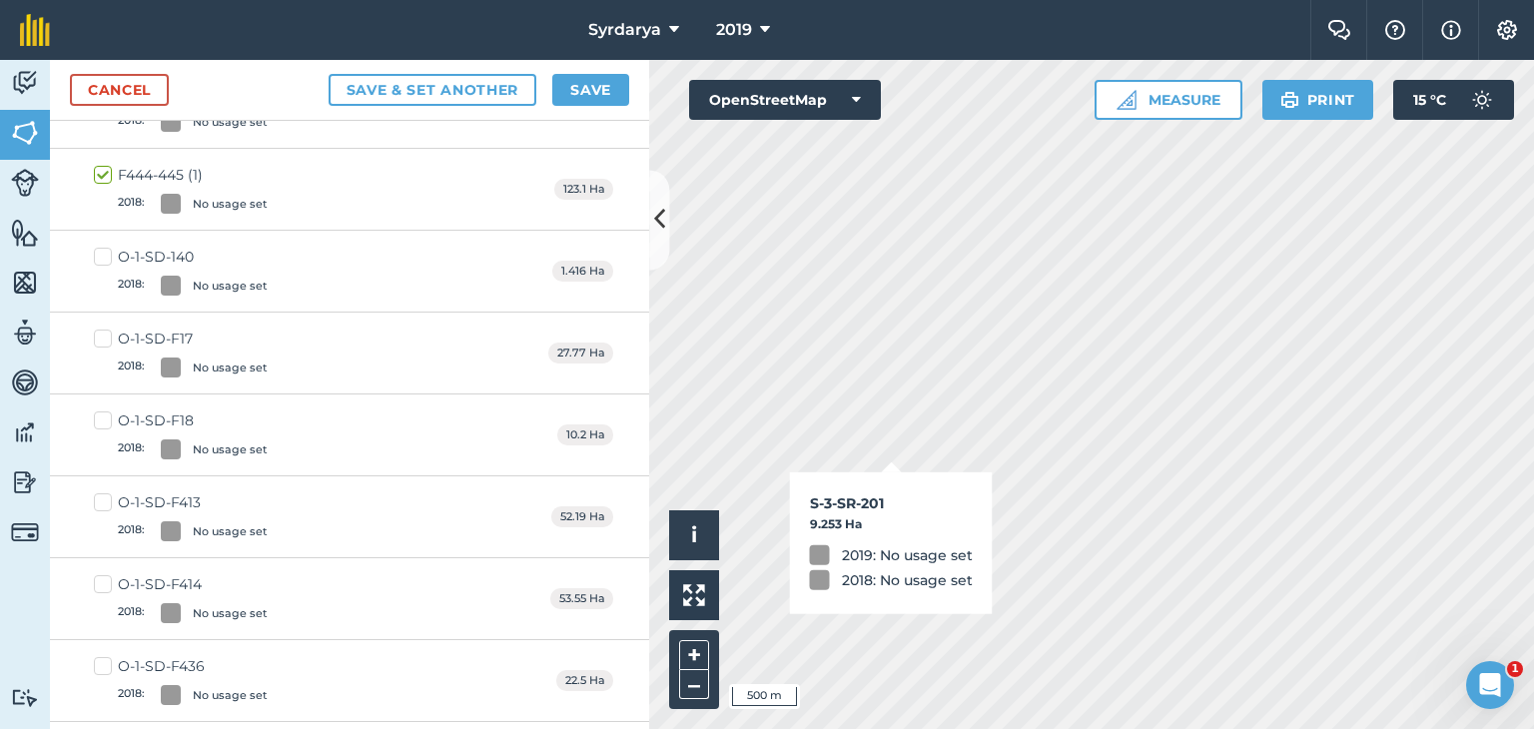
checkbox input "true"
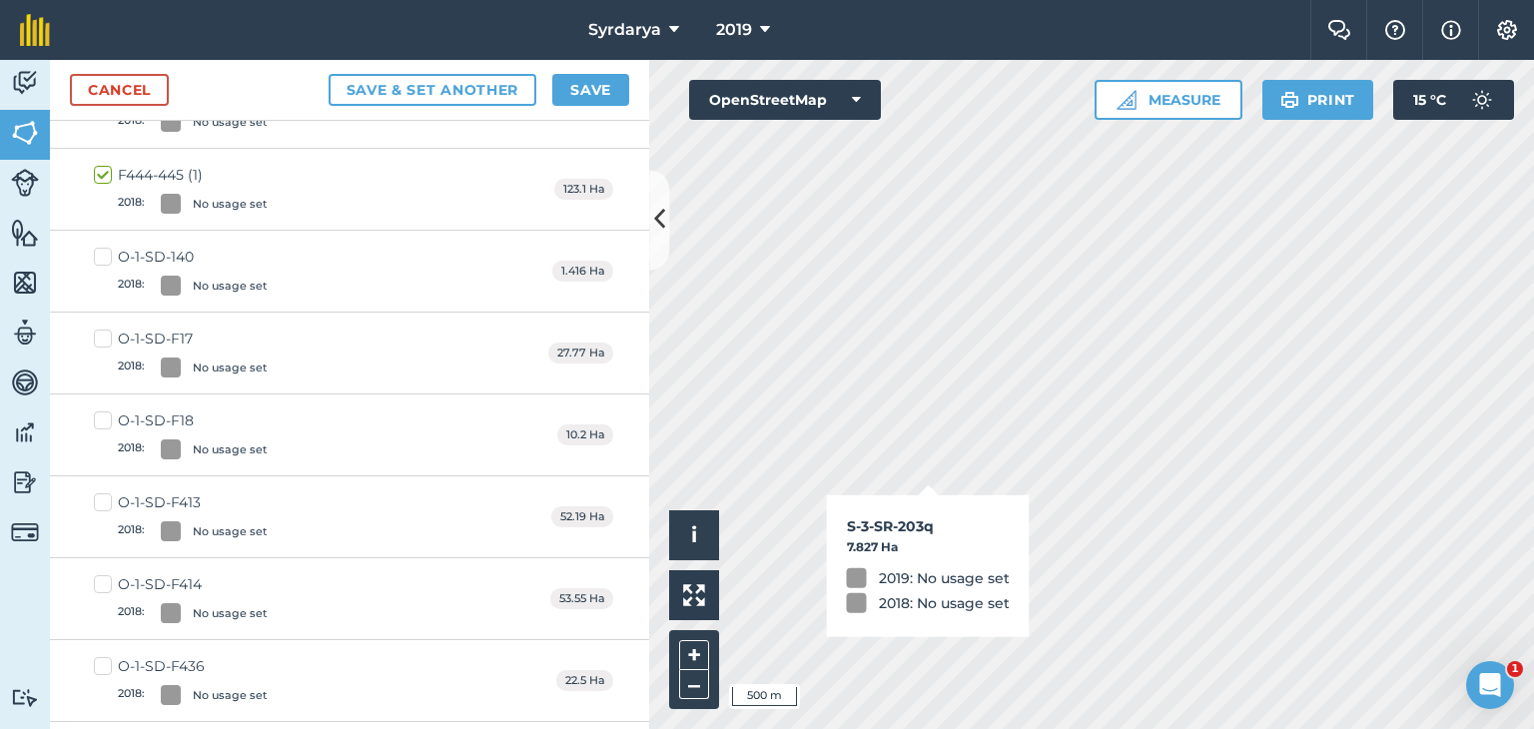
checkbox input "true"
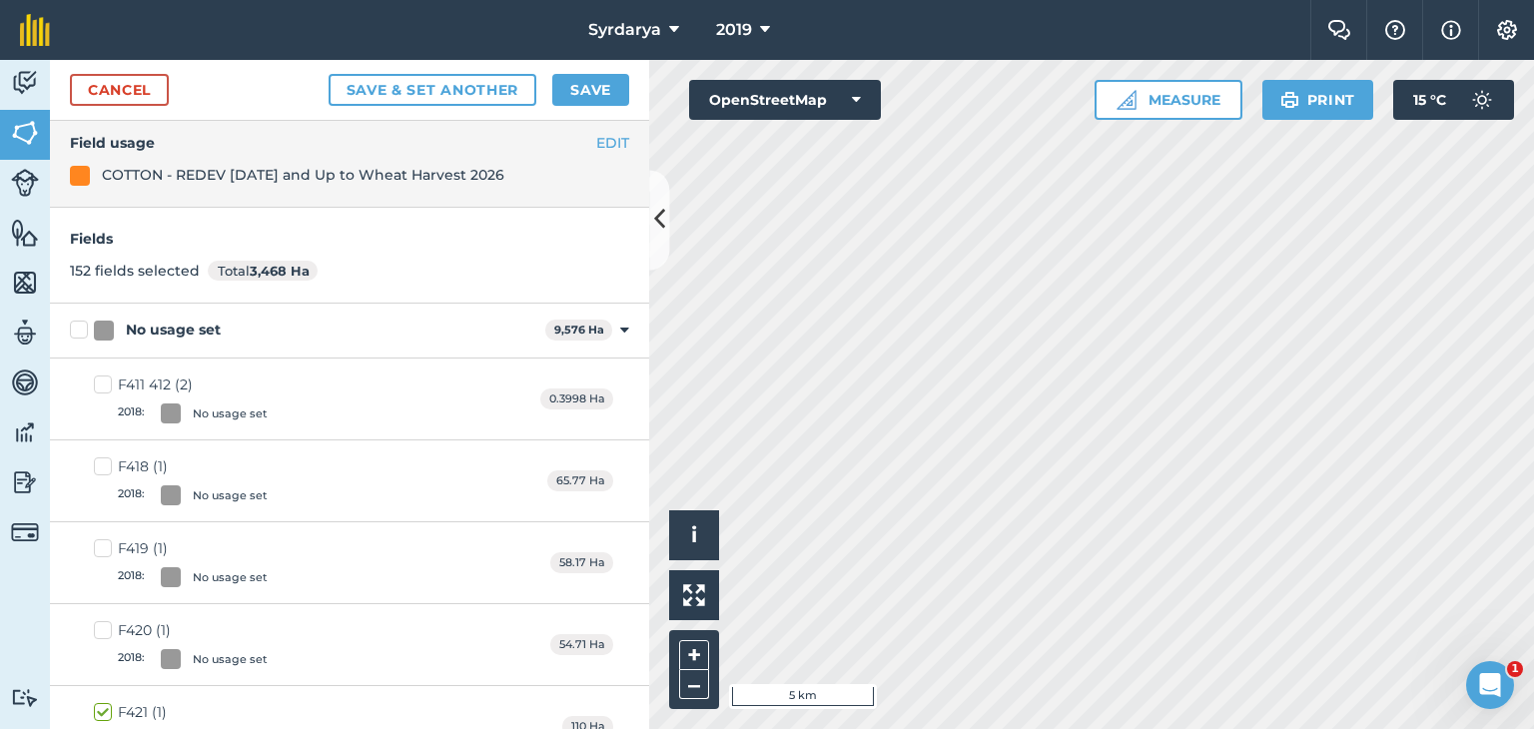
scroll to position [0, 0]
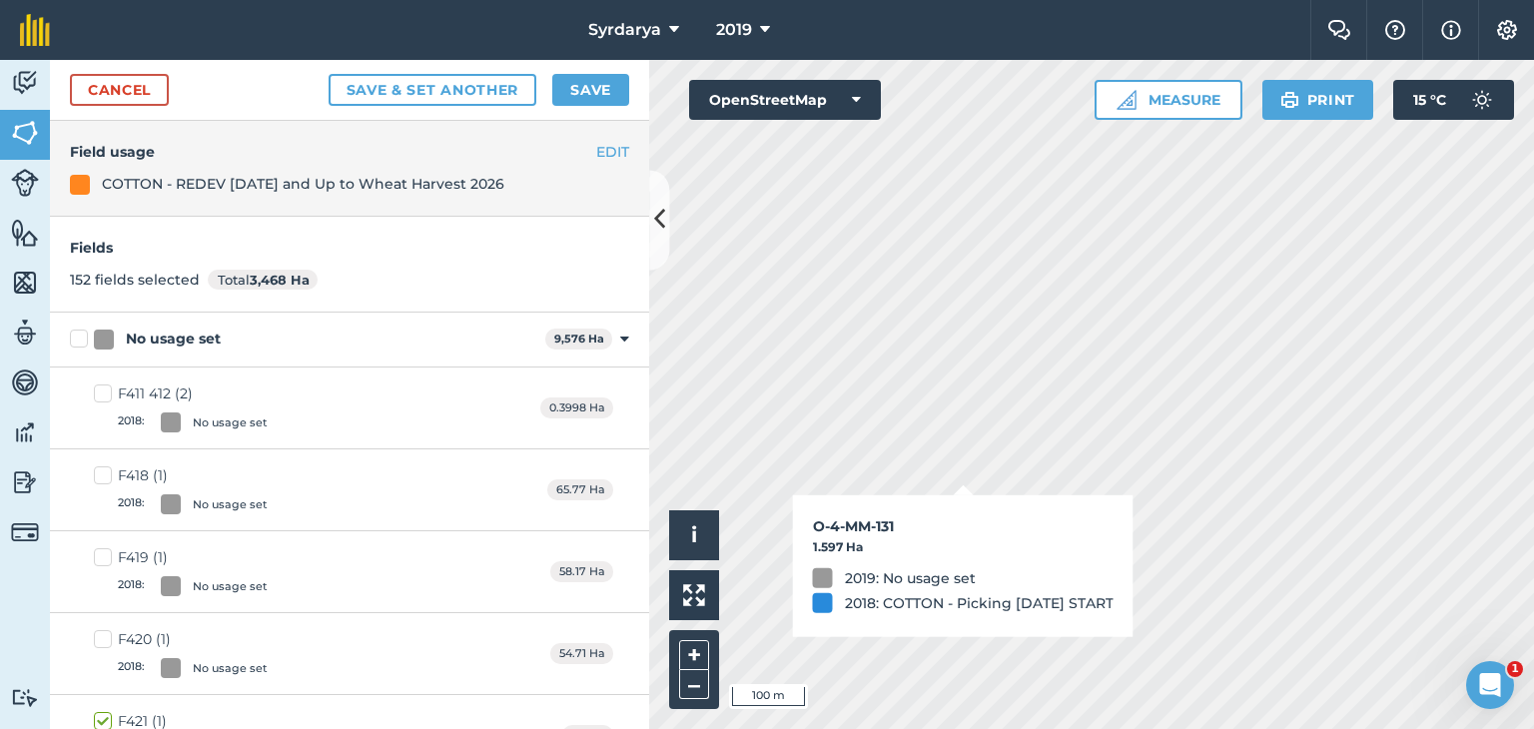
checkbox input "true"
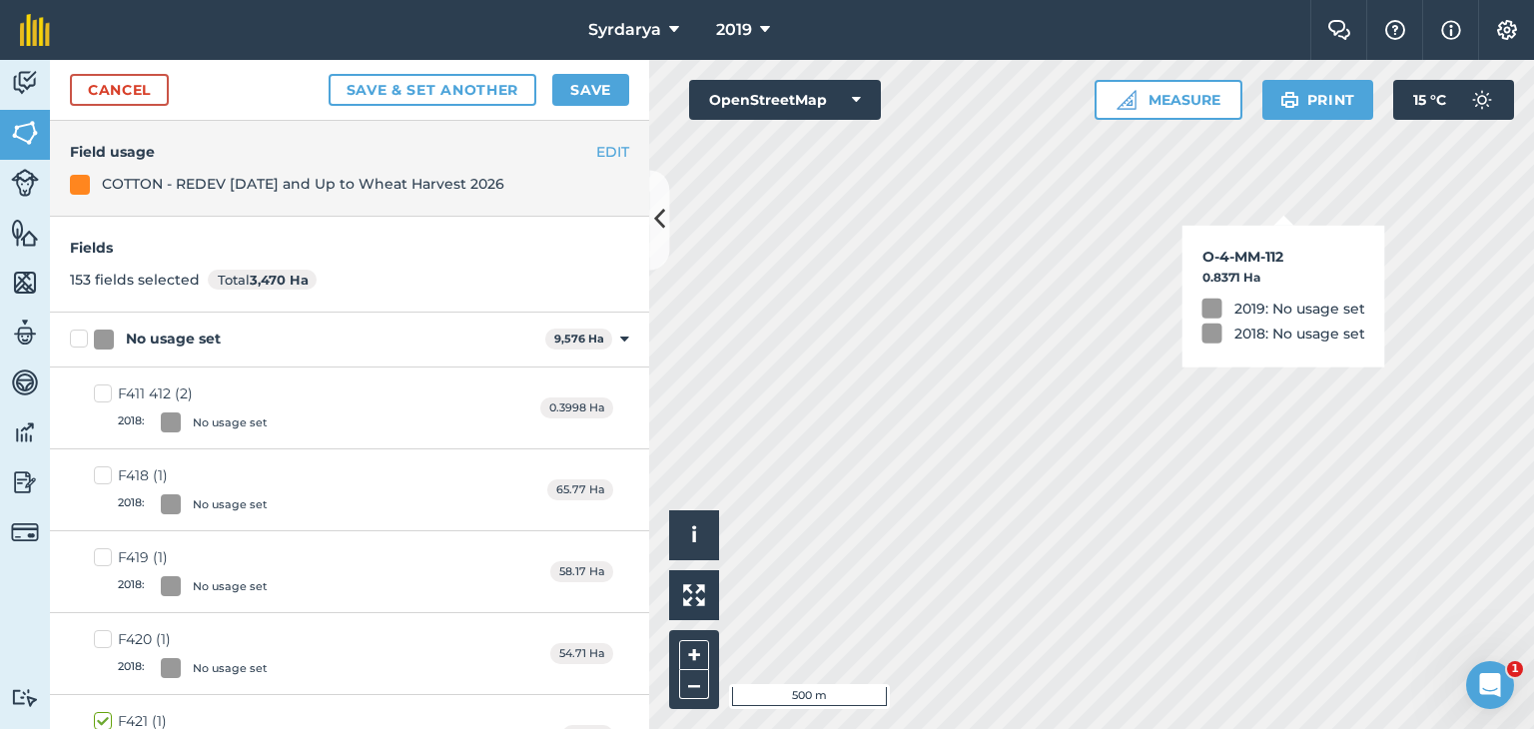
checkbox input "true"
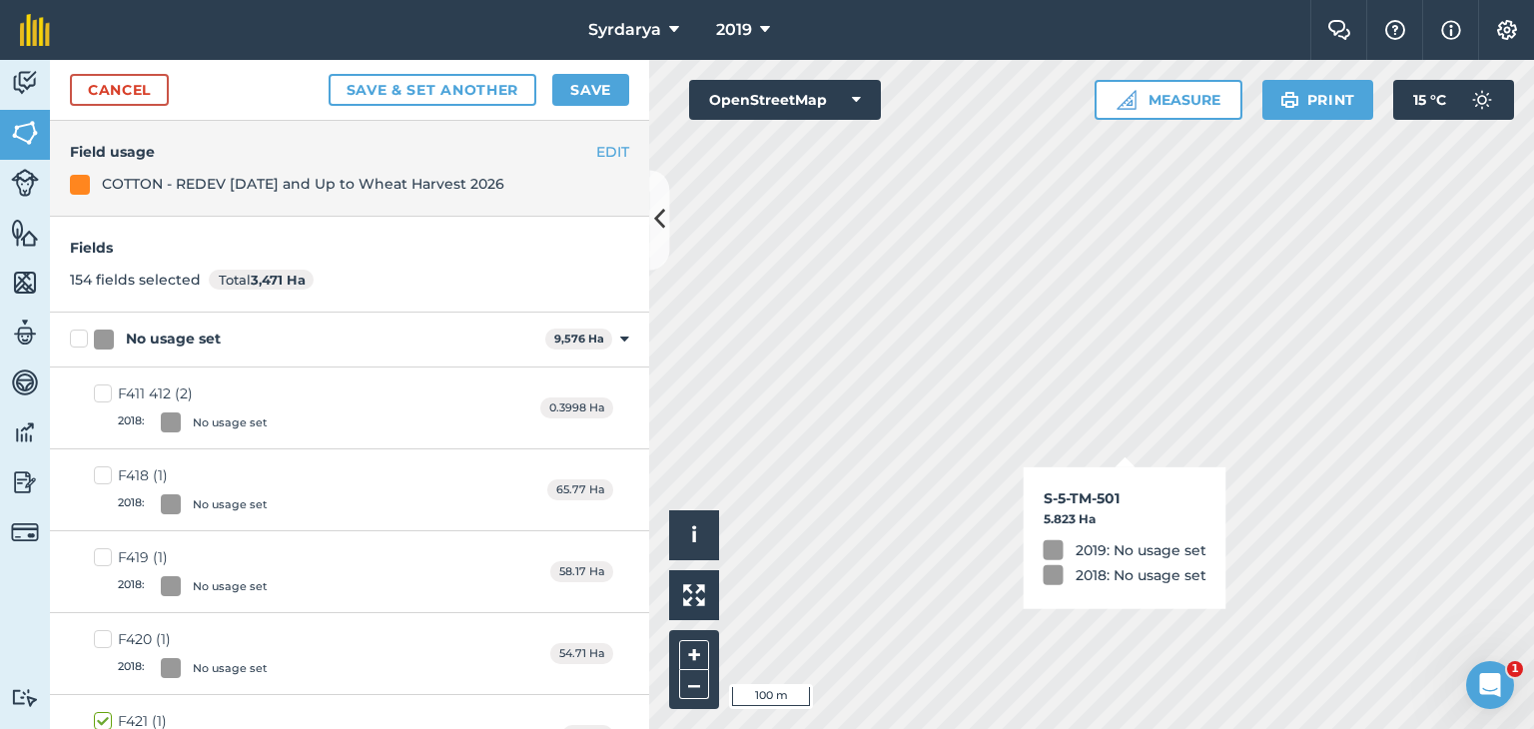
checkbox input "true"
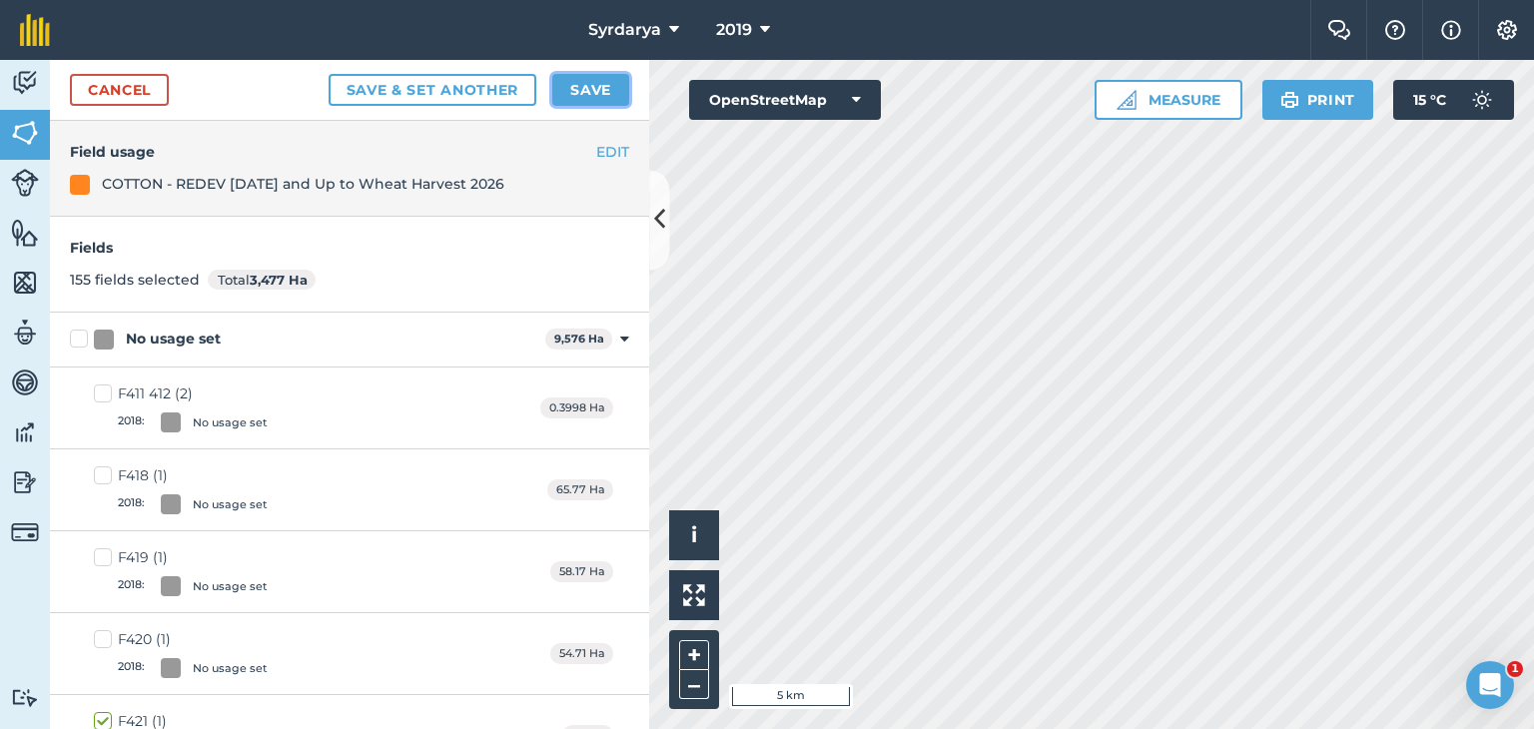
click at [591, 88] on button "Save" at bounding box center [590, 90] width 77 height 32
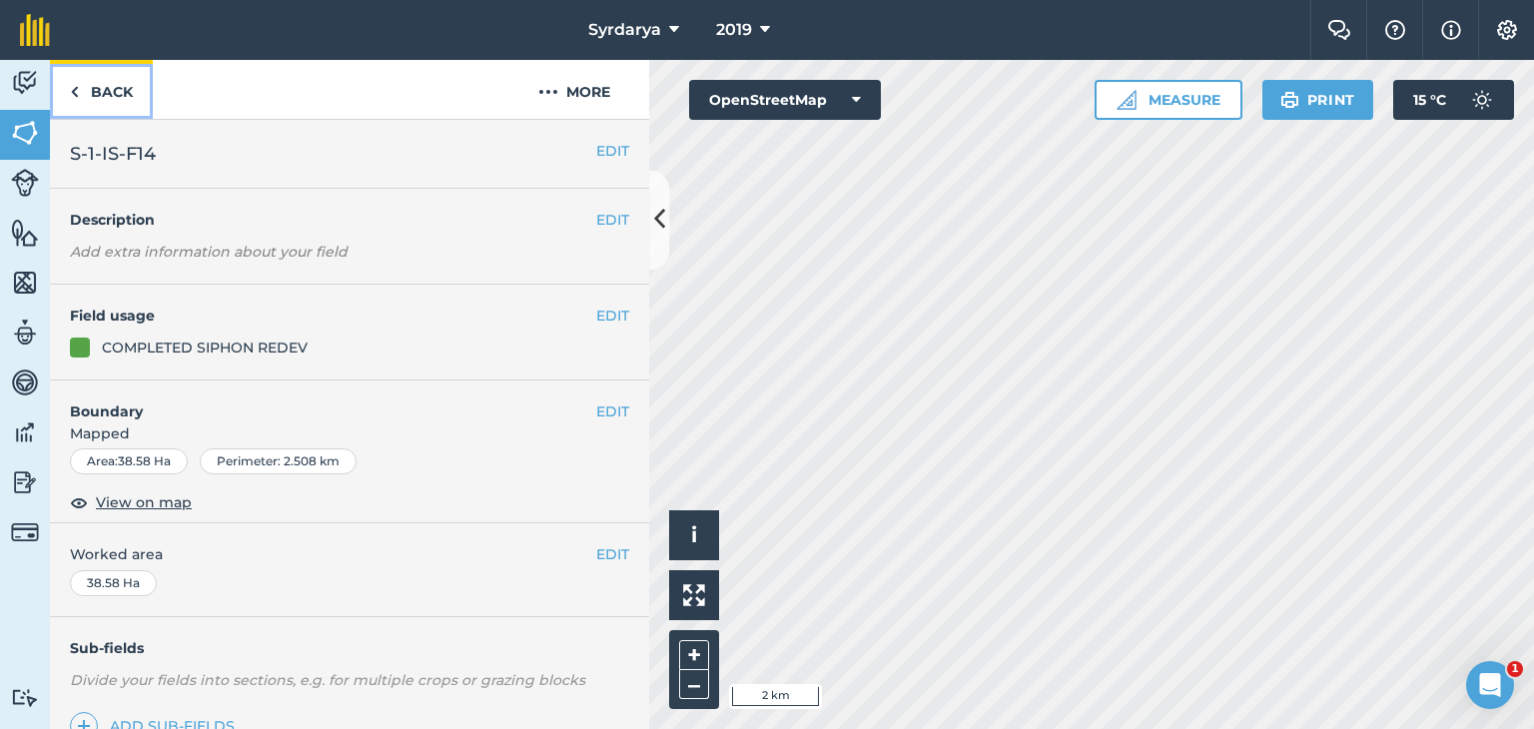
click at [80, 96] on link "Back" at bounding box center [101, 89] width 103 height 59
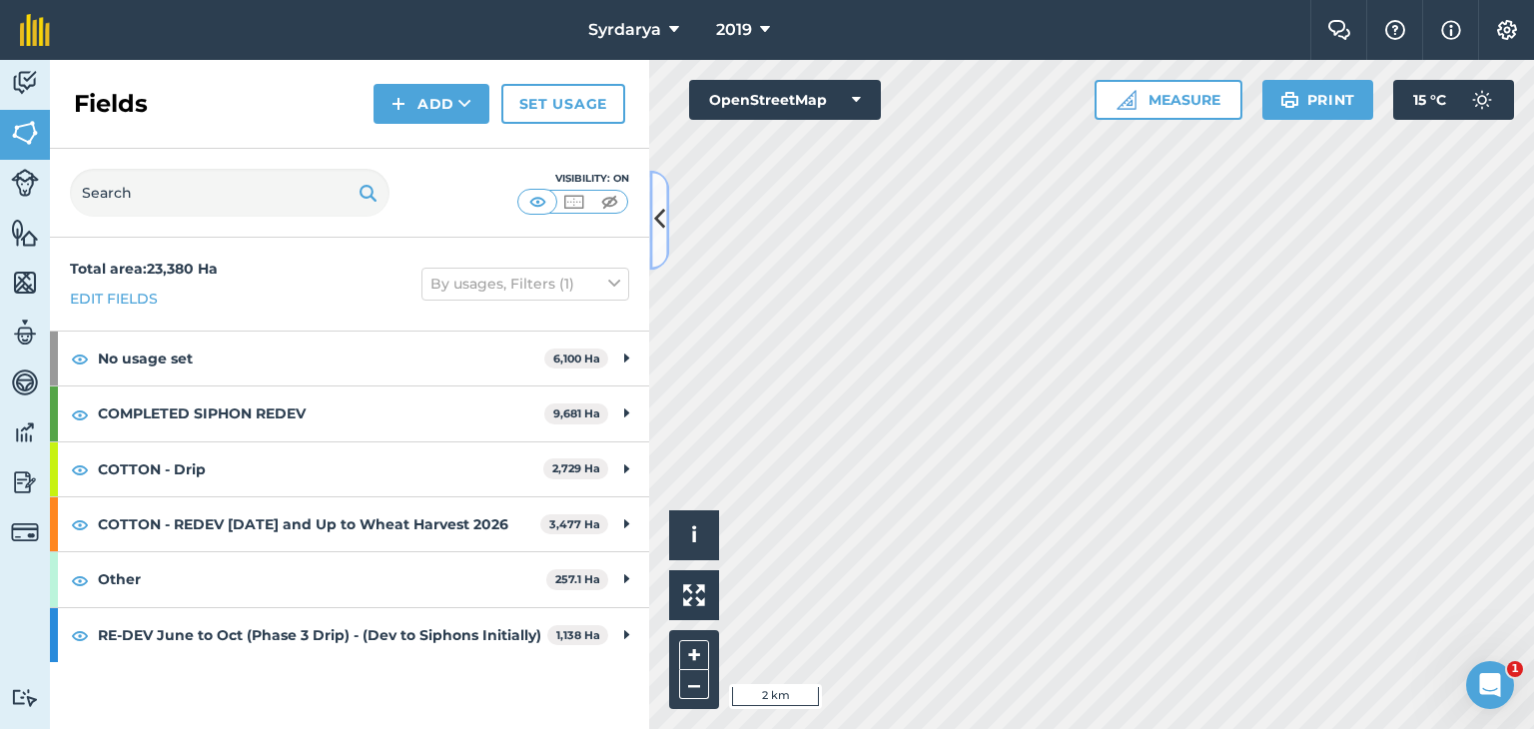
click at [659, 221] on icon at bounding box center [659, 220] width 11 height 35
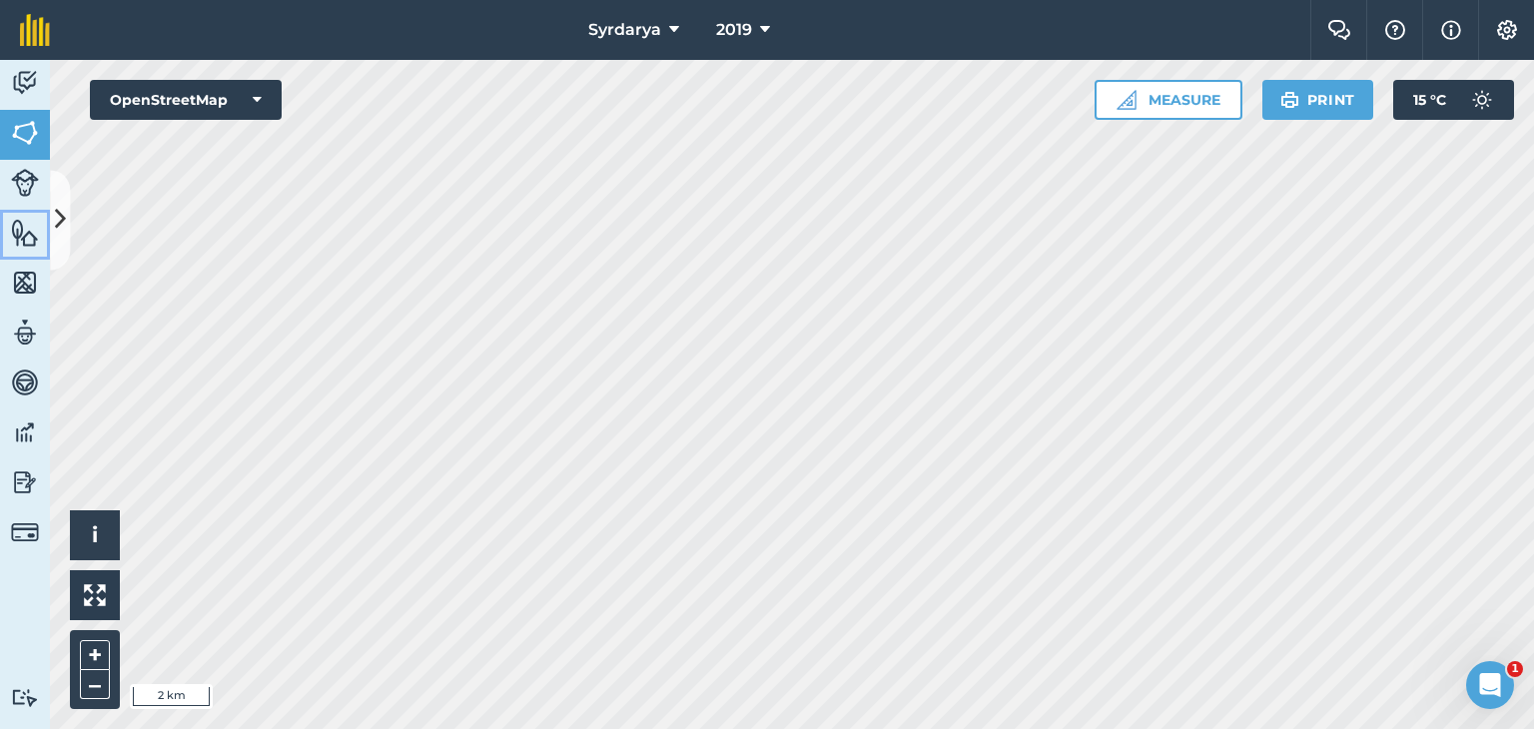
click at [48, 220] on link "Features" at bounding box center [25, 235] width 50 height 50
click at [37, 131] on img at bounding box center [25, 133] width 28 height 30
click at [16, 233] on img at bounding box center [25, 233] width 28 height 30
click at [55, 214] on icon at bounding box center [60, 220] width 11 height 35
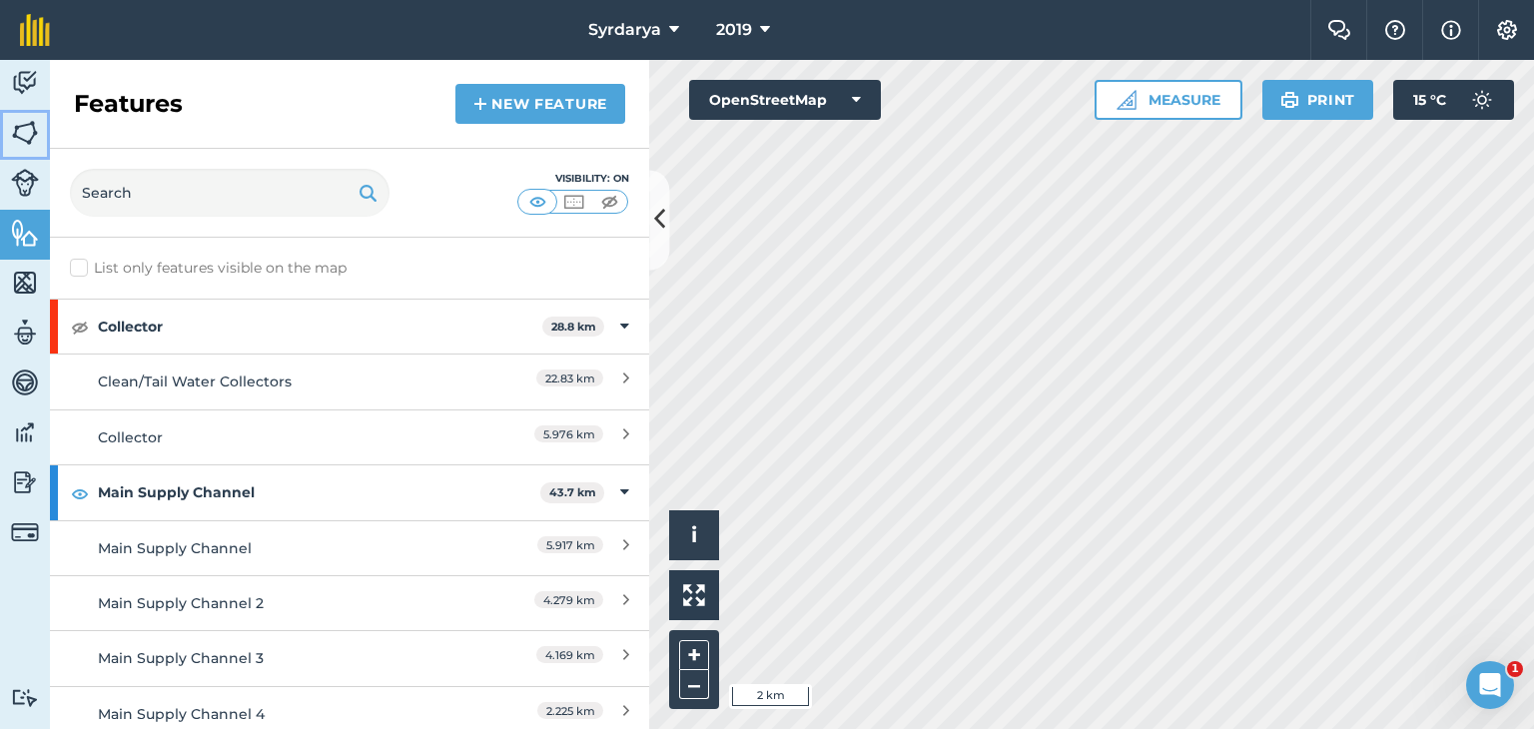
click at [34, 122] on img at bounding box center [25, 133] width 28 height 30
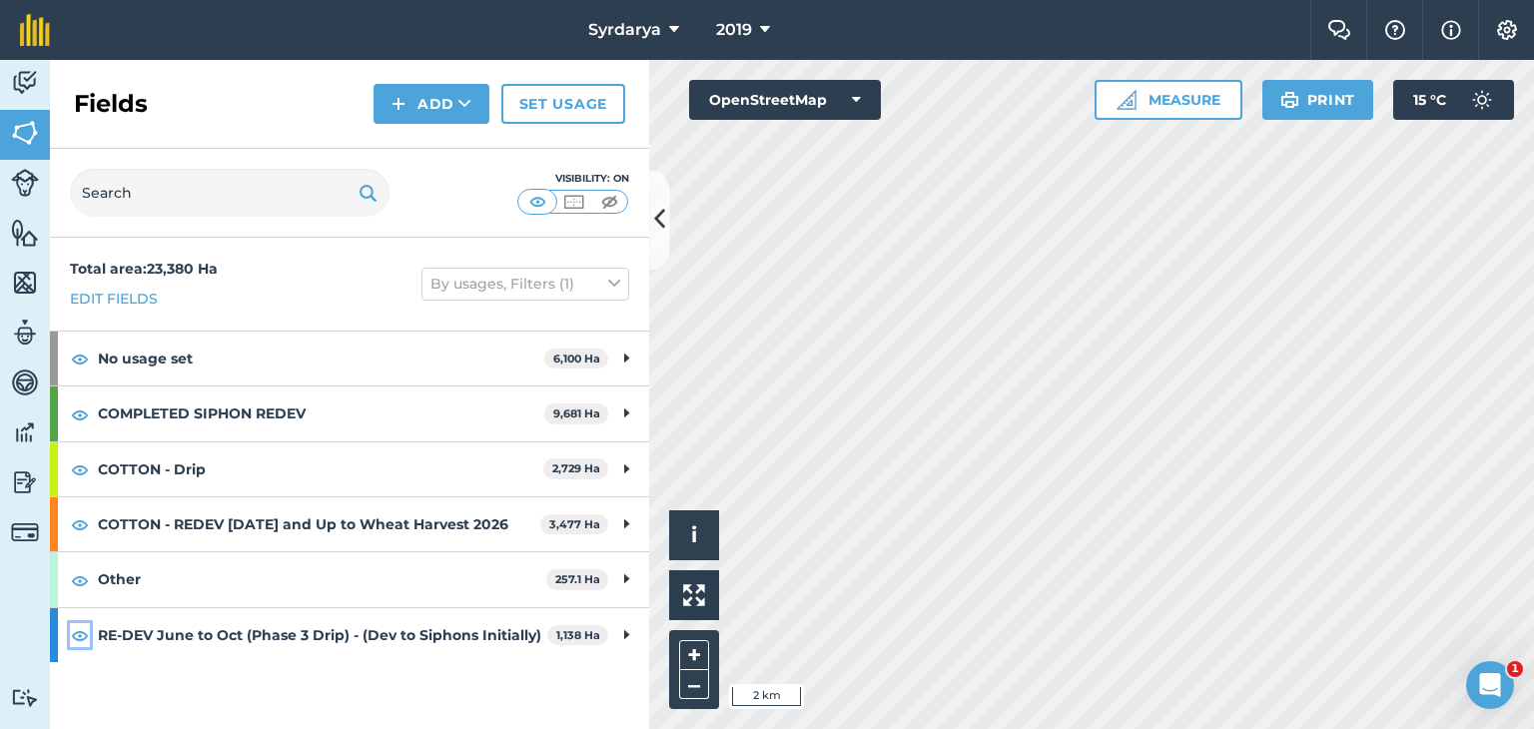
click at [76, 647] on img at bounding box center [80, 635] width 18 height 24
click at [662, 220] on icon at bounding box center [659, 220] width 11 height 35
